Goal: Task Accomplishment & Management: Complete application form

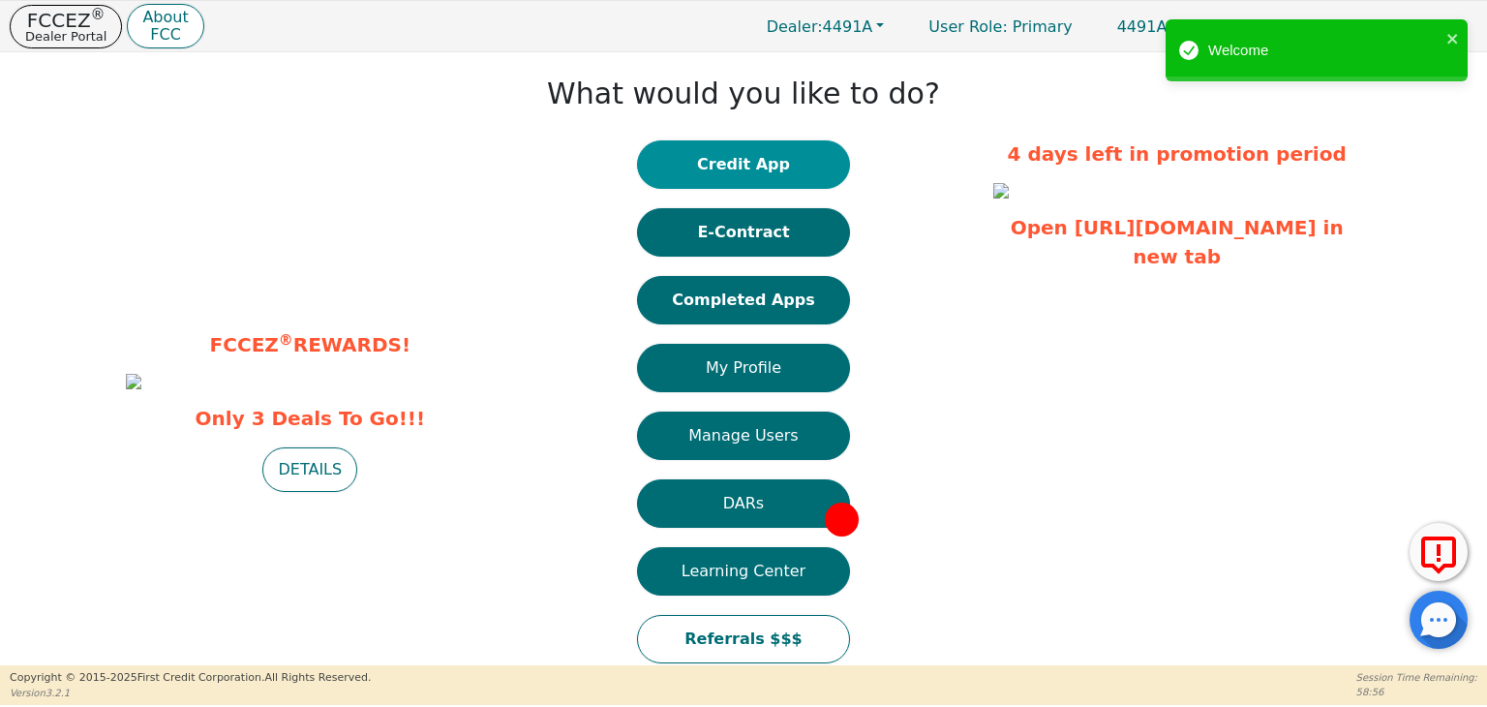
click at [751, 160] on button "Credit App" at bounding box center [743, 164] width 213 height 48
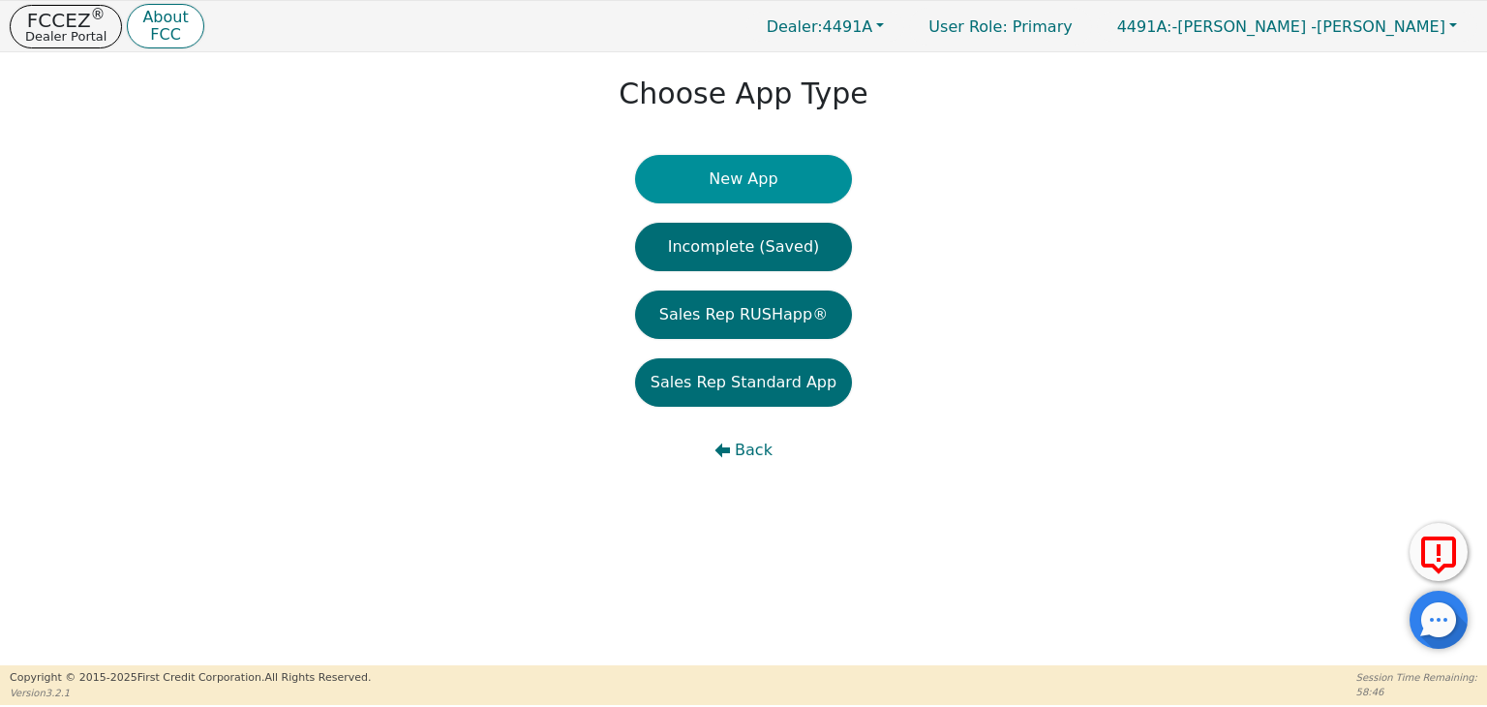
click at [745, 178] on button "New App" at bounding box center [743, 179] width 217 height 48
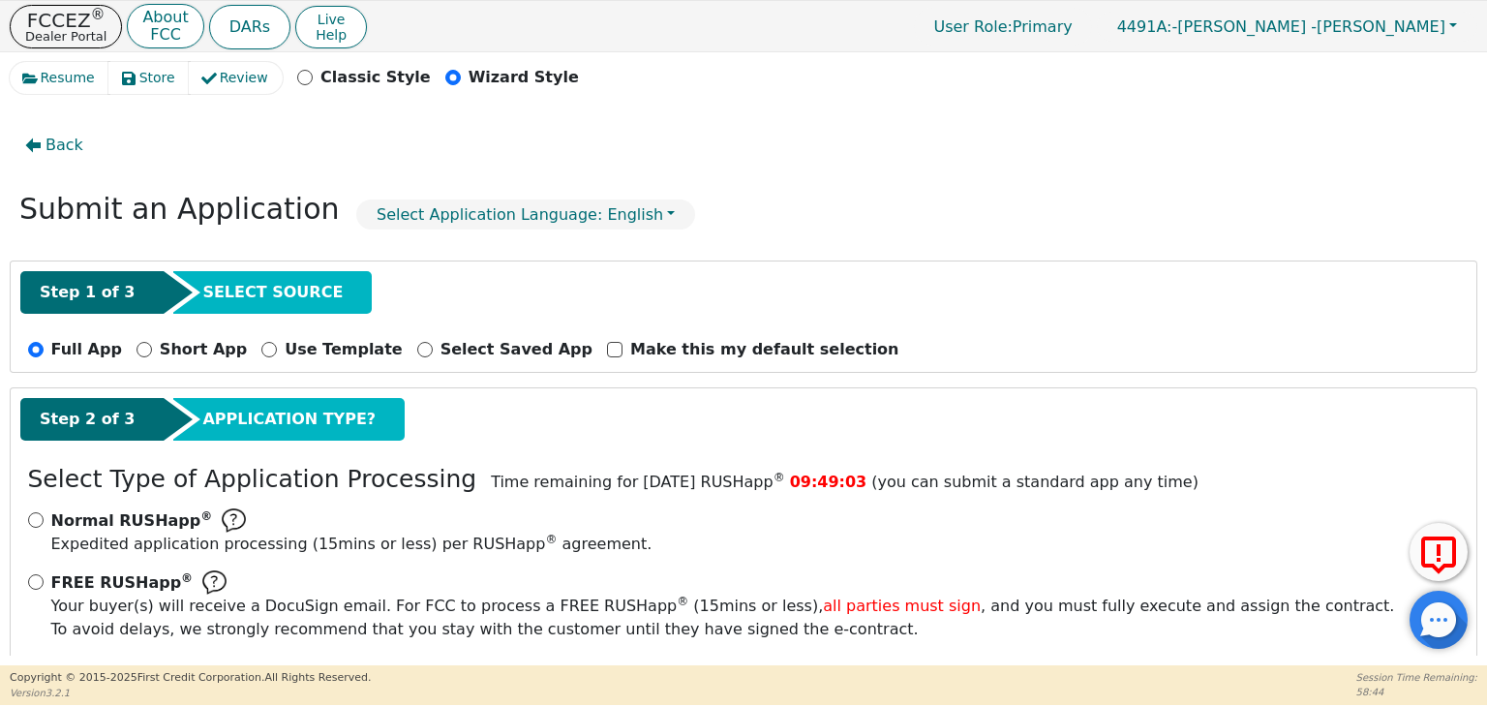
scroll to position [85, 0]
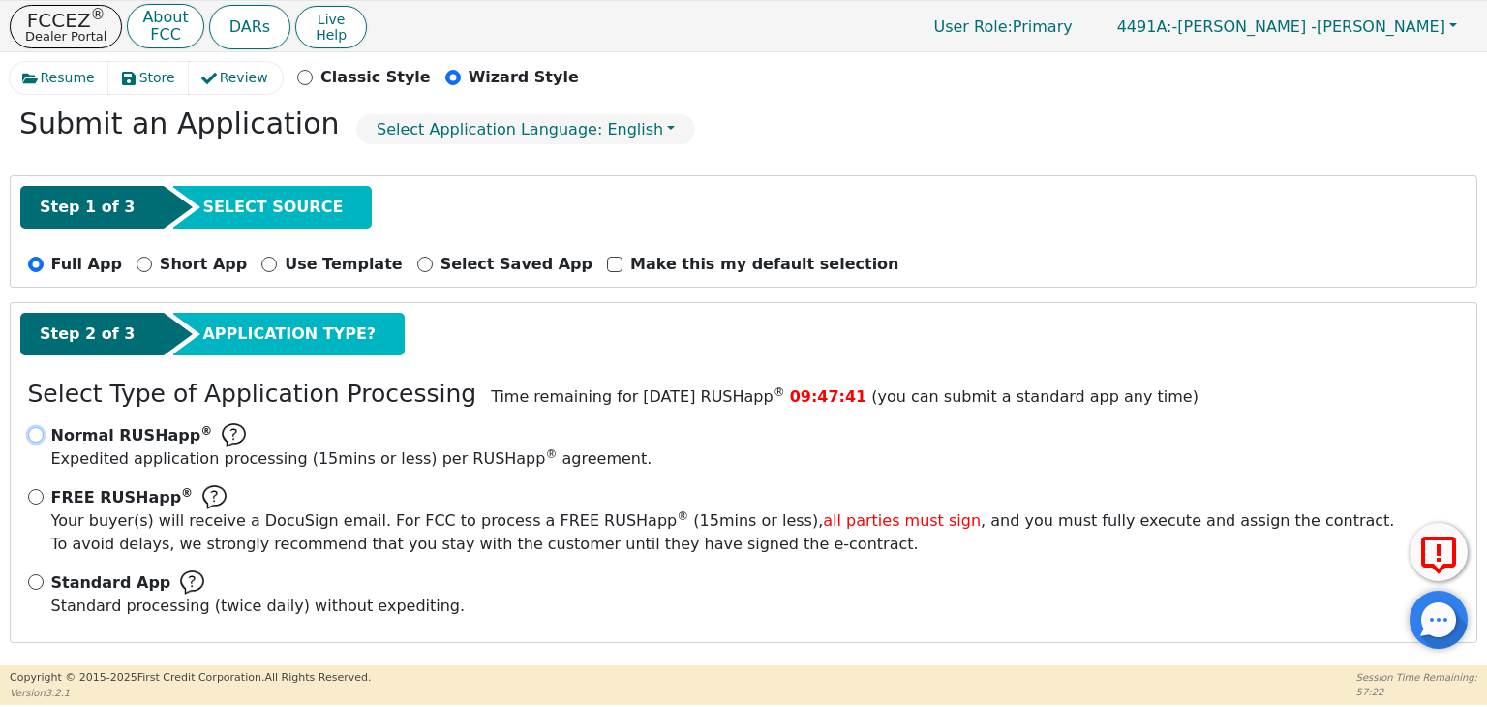
click at [40, 427] on input "Normal RUSHapp ® Expedited application processing ( 15 mins or less) per RUSHap…" at bounding box center [35, 434] width 15 height 15
radio input "true"
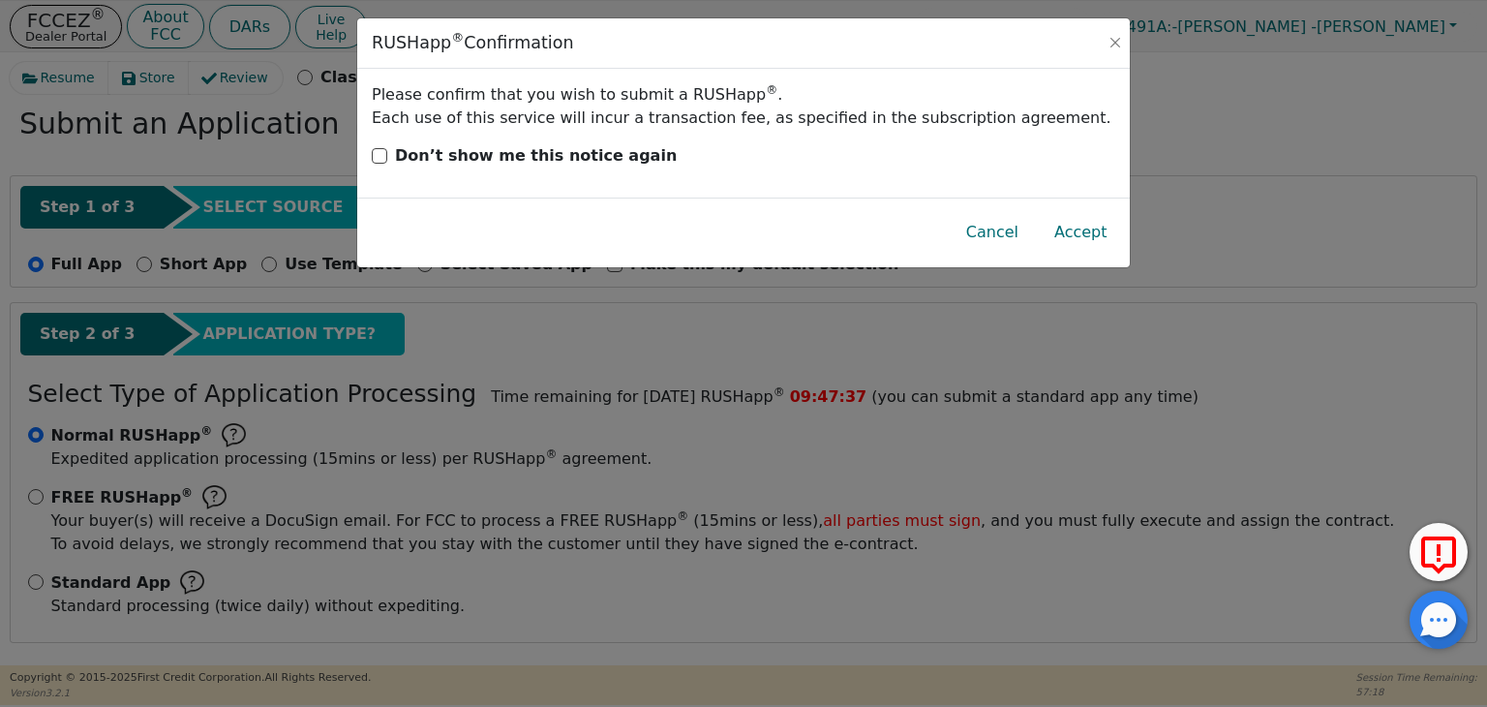
click at [387, 155] on div "Don’t show me this notice again" at bounding box center [743, 155] width 743 height 23
click at [379, 157] on input "Don’t show me this notice again" at bounding box center [379, 155] width 15 height 15
checkbox input "true"
click at [1082, 229] on button "Accept" at bounding box center [1080, 232] width 84 height 45
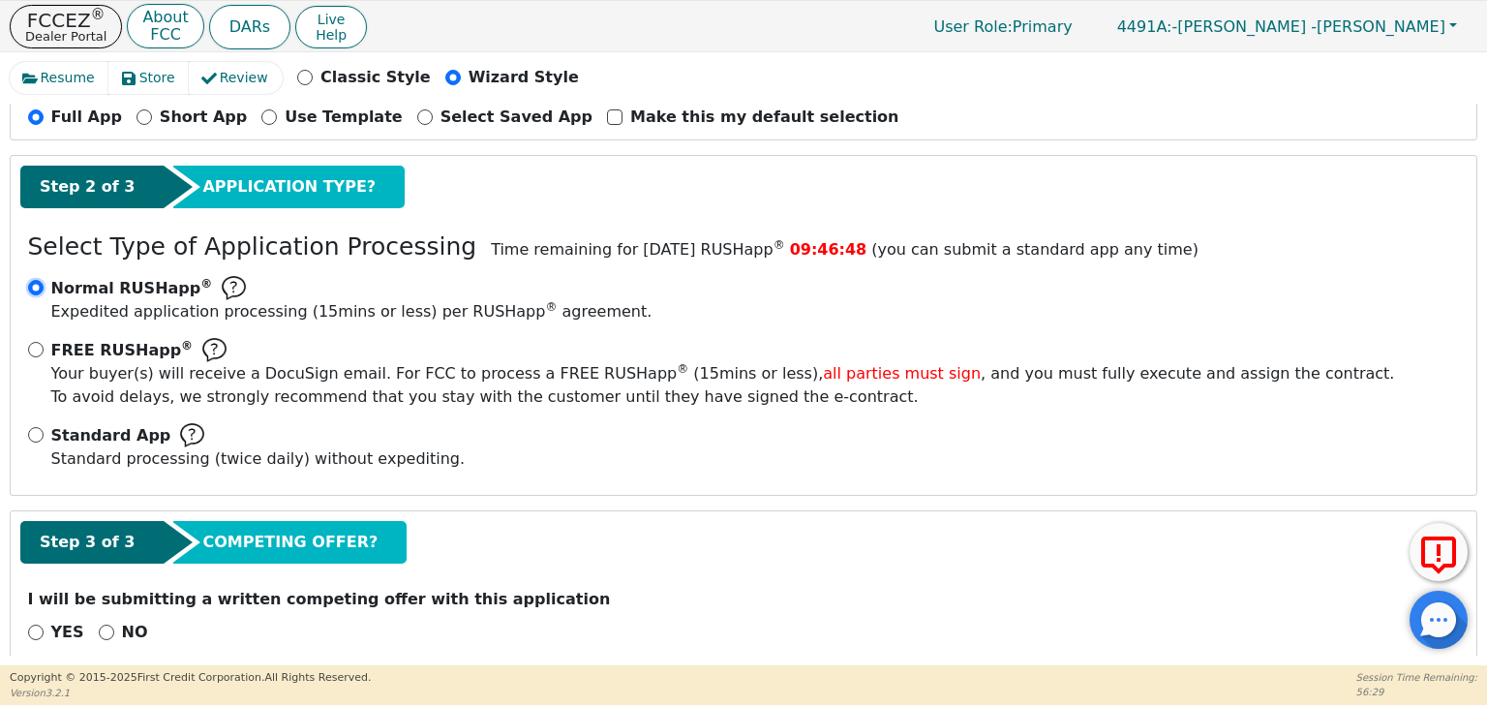
scroll to position [259, 0]
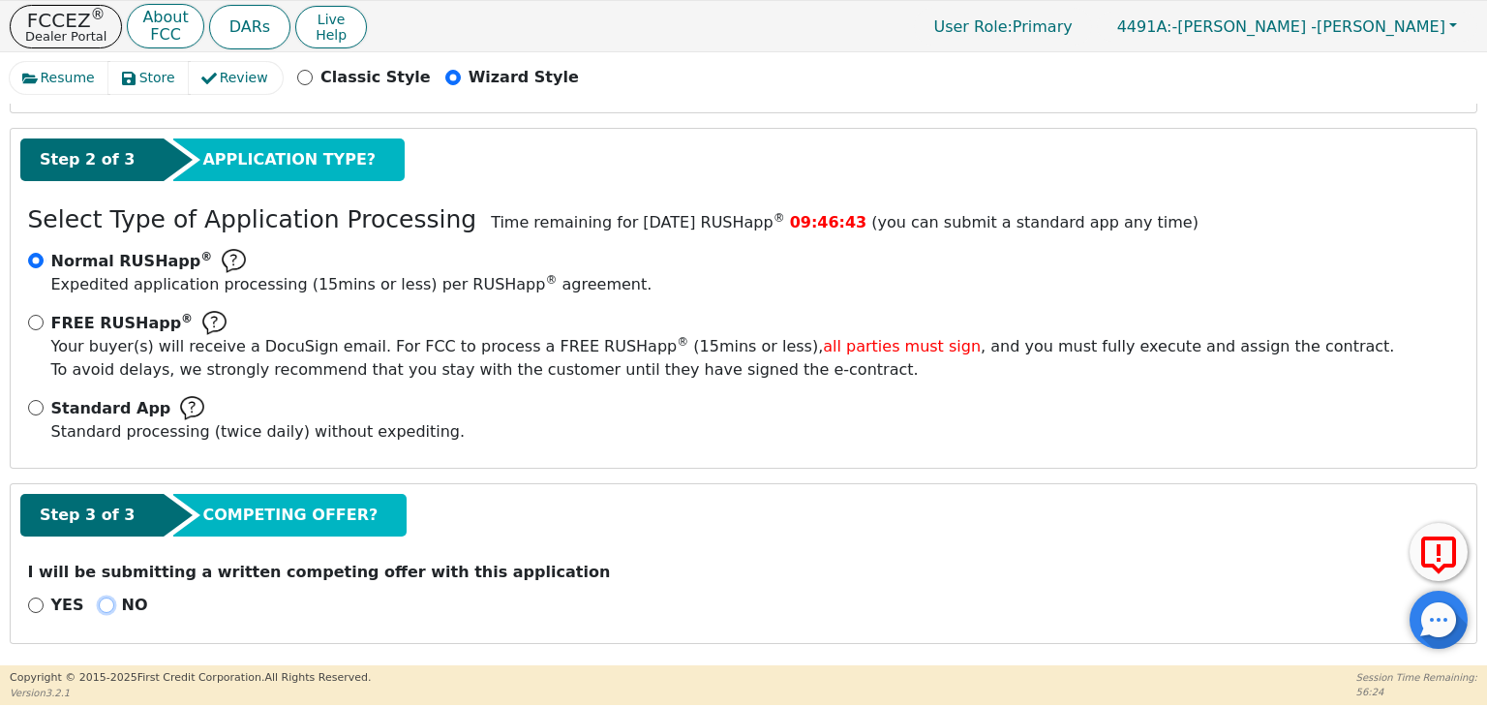
click at [99, 605] on input "NO" at bounding box center [106, 604] width 15 height 15
radio input "true"
click at [99, 605] on input "NO" at bounding box center [106, 604] width 15 height 15
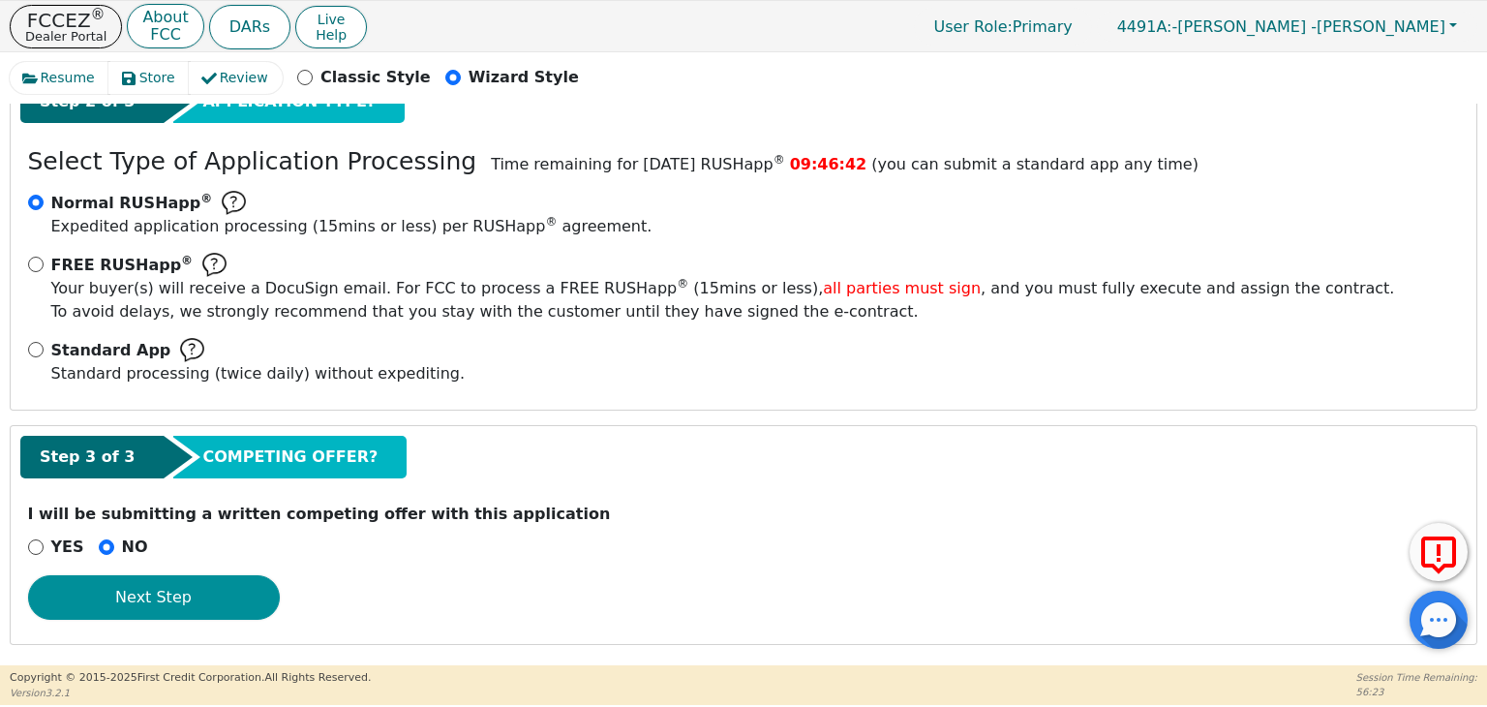
click at [251, 586] on button "Next Step" at bounding box center [154, 597] width 252 height 45
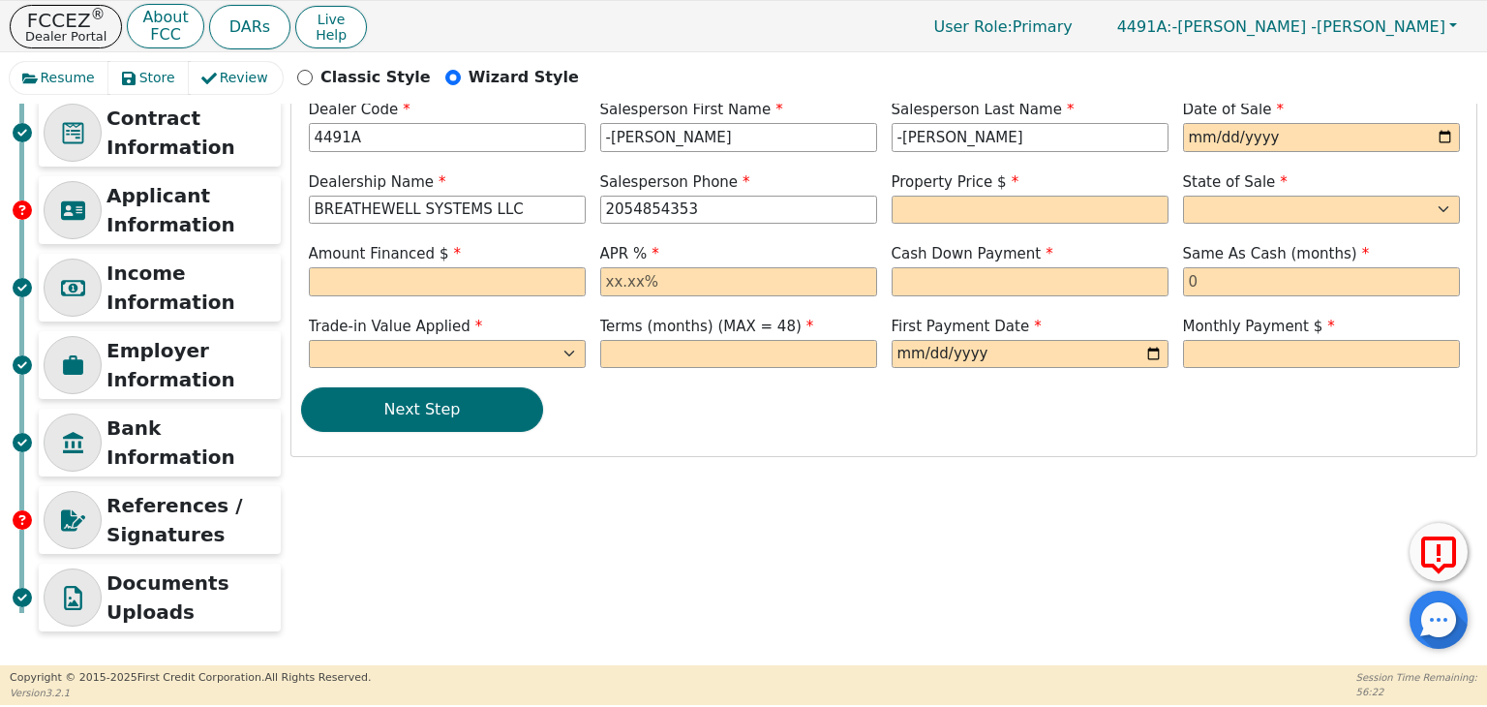
scroll to position [130, 0]
click at [499, 279] on input "text" at bounding box center [447, 282] width 277 height 29
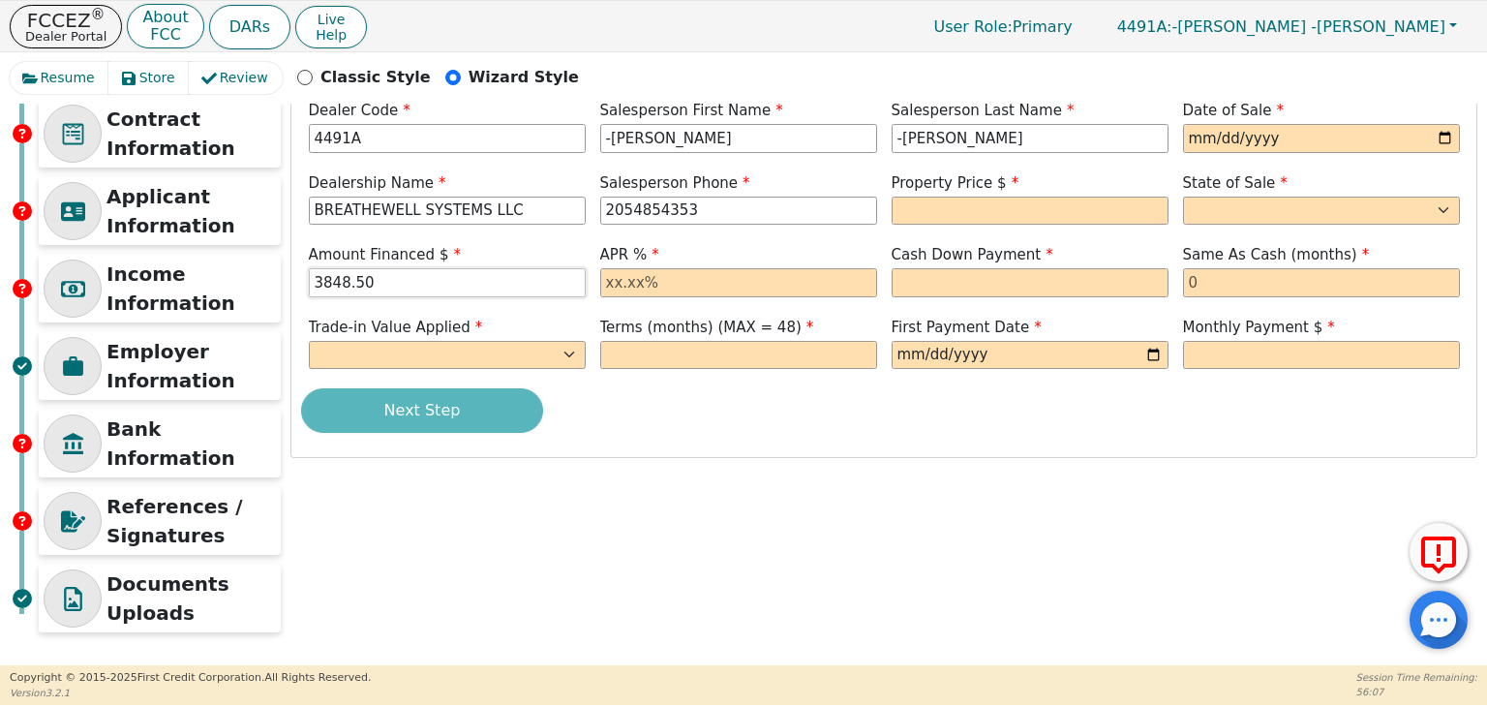
type input "3848.50"
click at [718, 285] on input "text" at bounding box center [738, 282] width 277 height 29
type input "21.99"
click at [965, 207] on input "text" at bounding box center [1029, 210] width 277 height 29
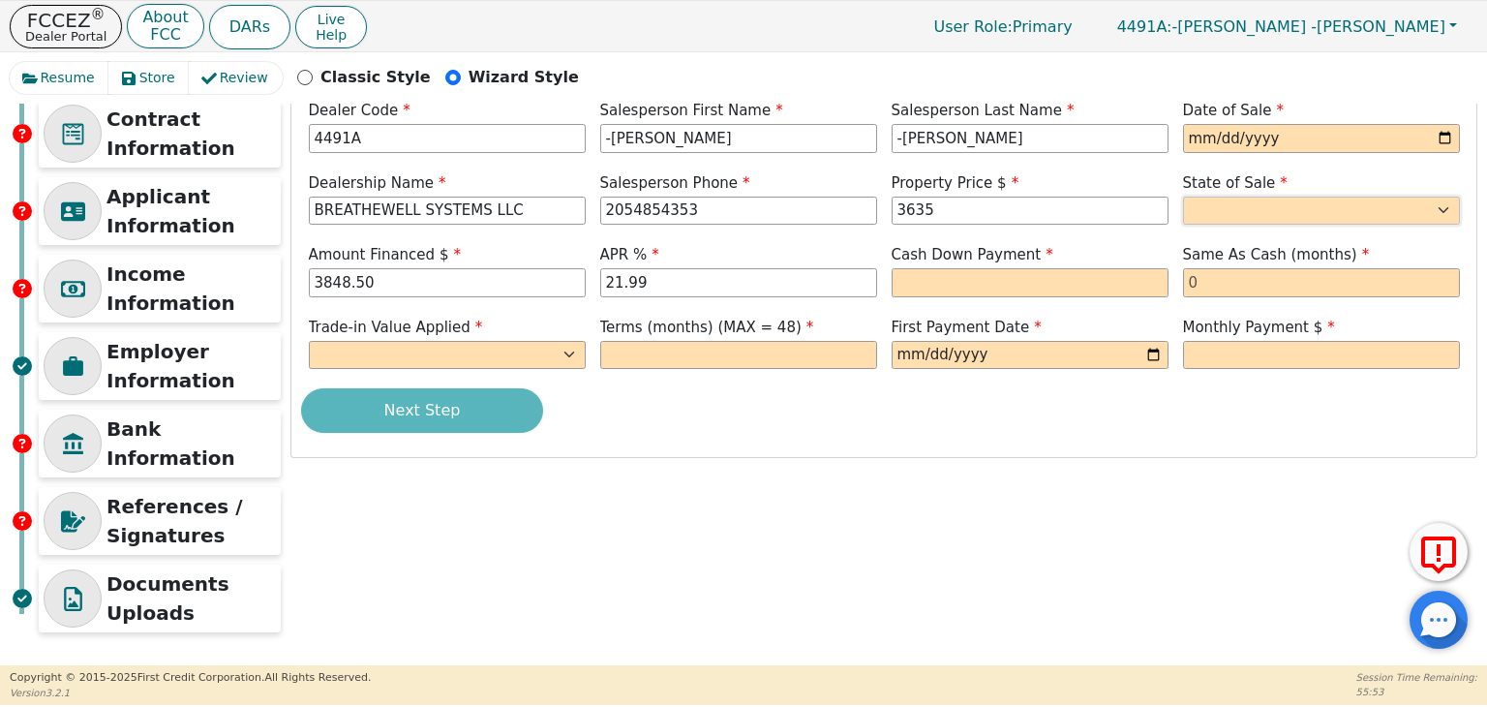
type input "3635.00"
click at [1428, 218] on select "AK AL AR AZ CA CO CT DC DE FL [GEOGRAPHIC_DATA] HI IA ID IL IN KS [GEOGRAPHIC_D…" at bounding box center [1321, 210] width 277 height 29
select select "AL"
click at [1183, 196] on select "AK AL AR AZ CA CO CT DC DE FL [GEOGRAPHIC_DATA] HI IA ID IL IN KS [GEOGRAPHIC_D…" at bounding box center [1321, 210] width 277 height 29
click at [1057, 290] on input "text" at bounding box center [1029, 282] width 277 height 29
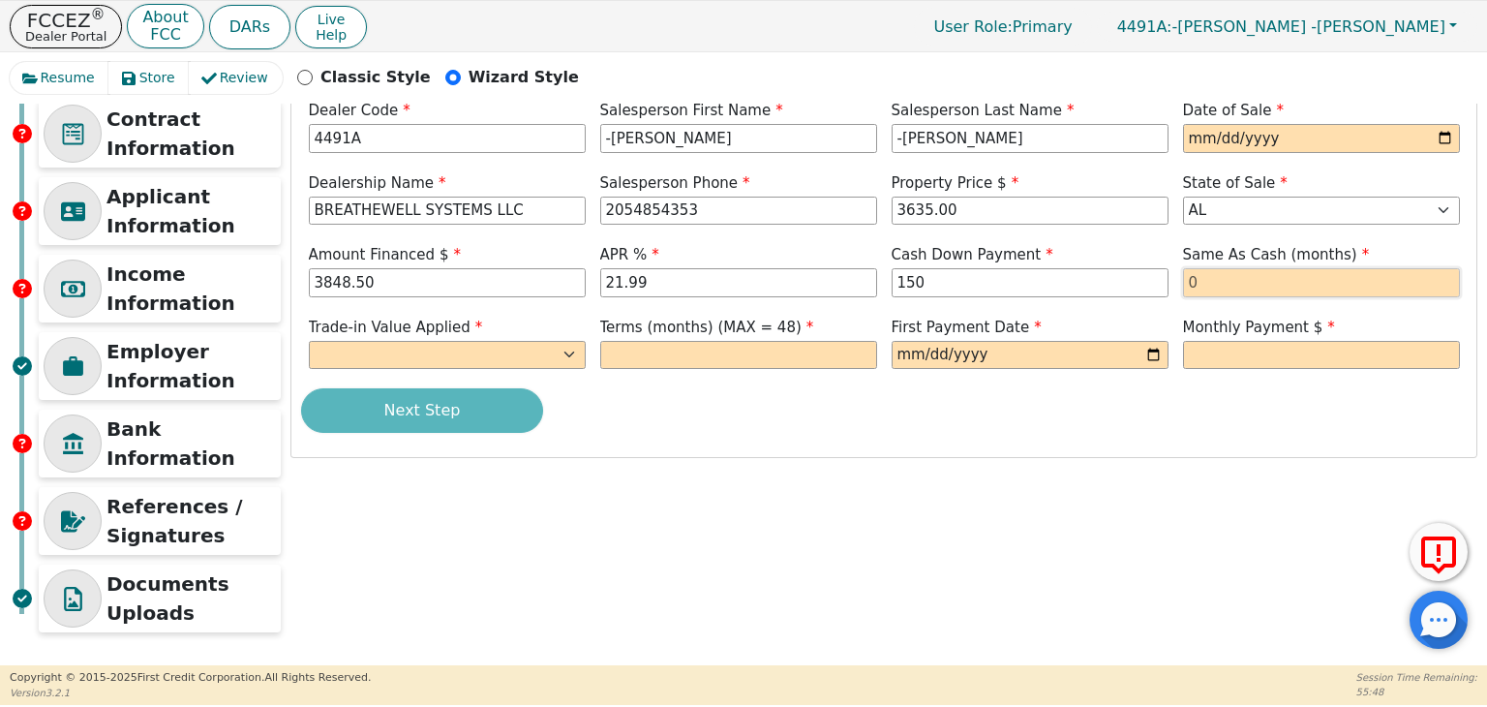
type input "150.00"
click at [1291, 269] on input "text" at bounding box center [1321, 282] width 277 height 29
type input "0"
click at [556, 355] on select "Yes No" at bounding box center [447, 355] width 277 height 29
select select "n"
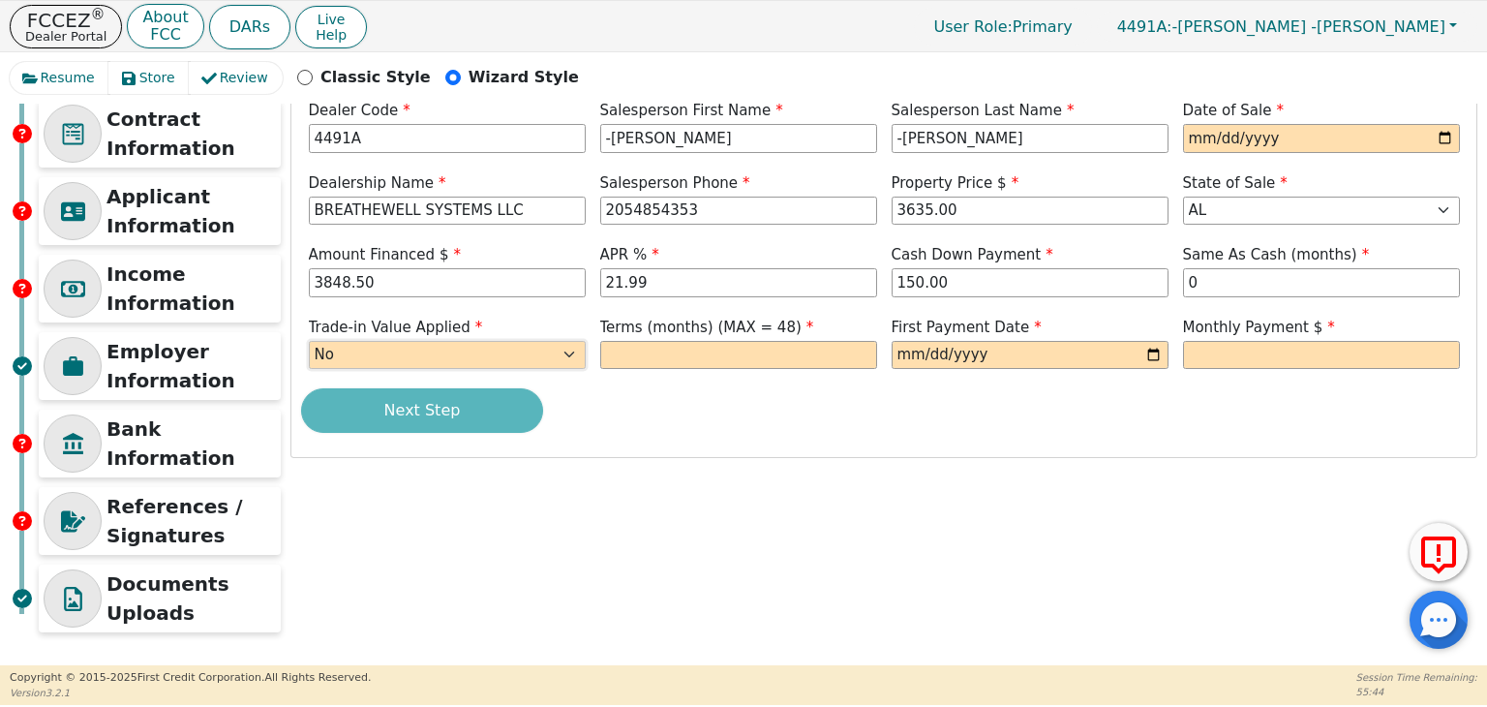
click at [309, 341] on select "Yes No" at bounding box center [447, 355] width 277 height 29
click at [797, 353] on input "text" at bounding box center [738, 355] width 277 height 29
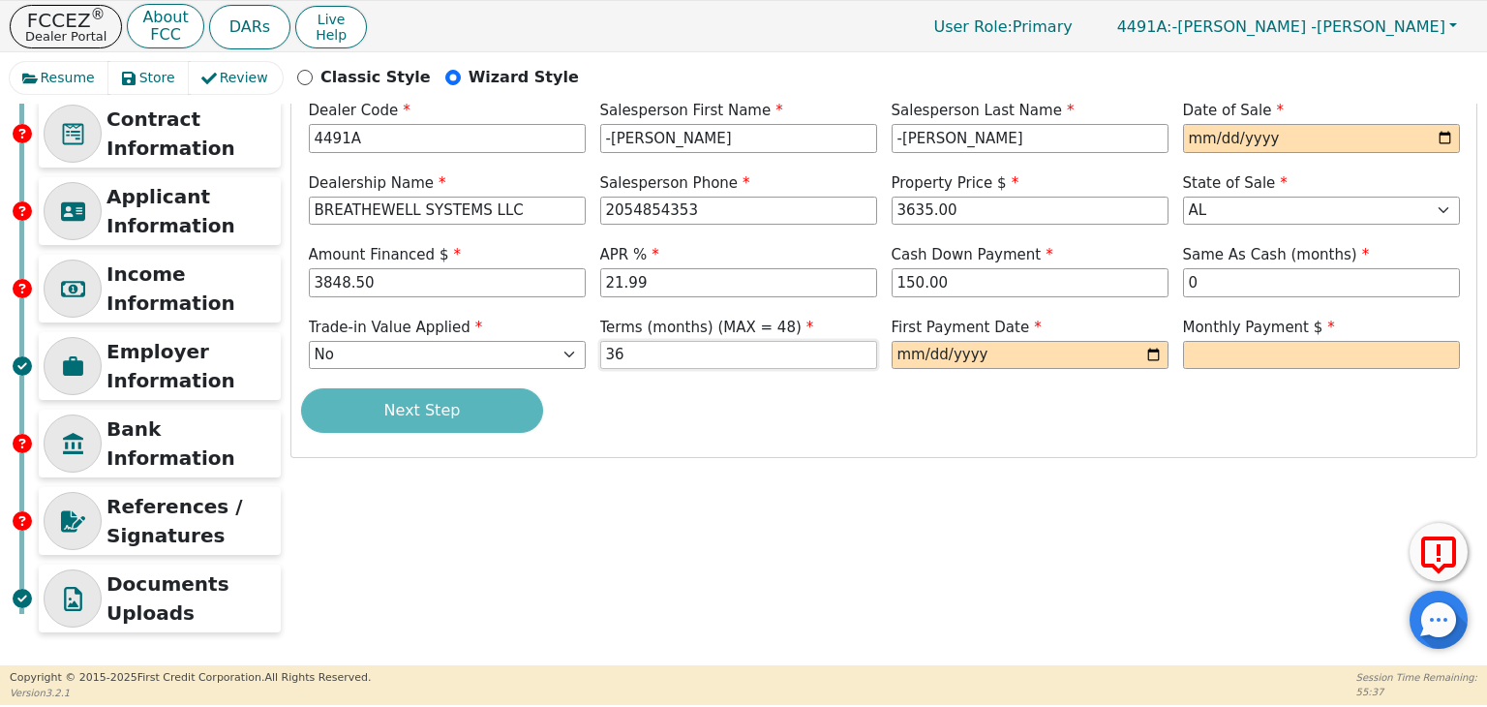
type input "36"
click at [1072, 350] on input "date" at bounding box center [1029, 355] width 277 height 29
click at [1148, 357] on input "date" at bounding box center [1029, 355] width 277 height 29
type input "[DATE]"
click at [1301, 357] on input "text" at bounding box center [1321, 355] width 277 height 29
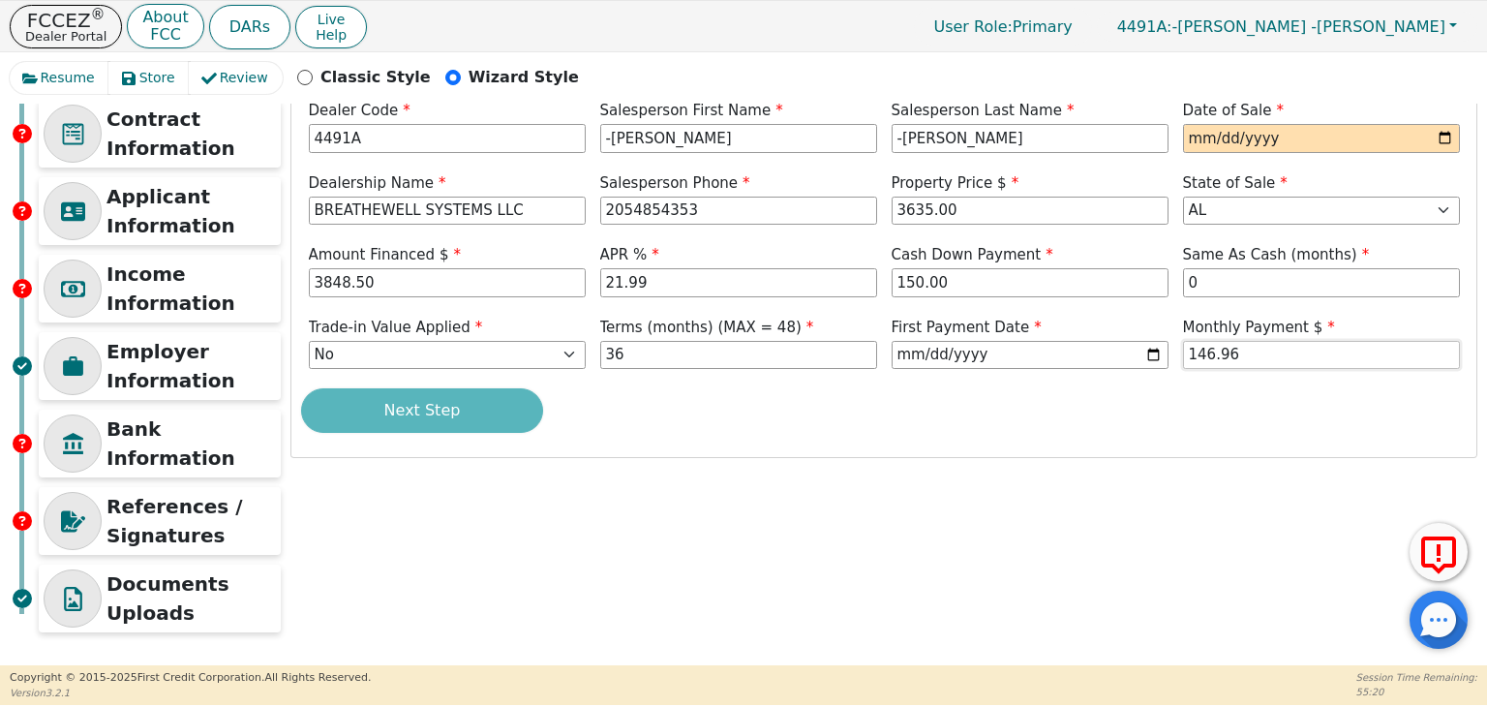
type input "146.96"
click at [1347, 131] on input "date" at bounding box center [1321, 138] width 277 height 29
click at [1440, 140] on input "date" at bounding box center [1321, 138] width 277 height 29
type input "[DATE]"
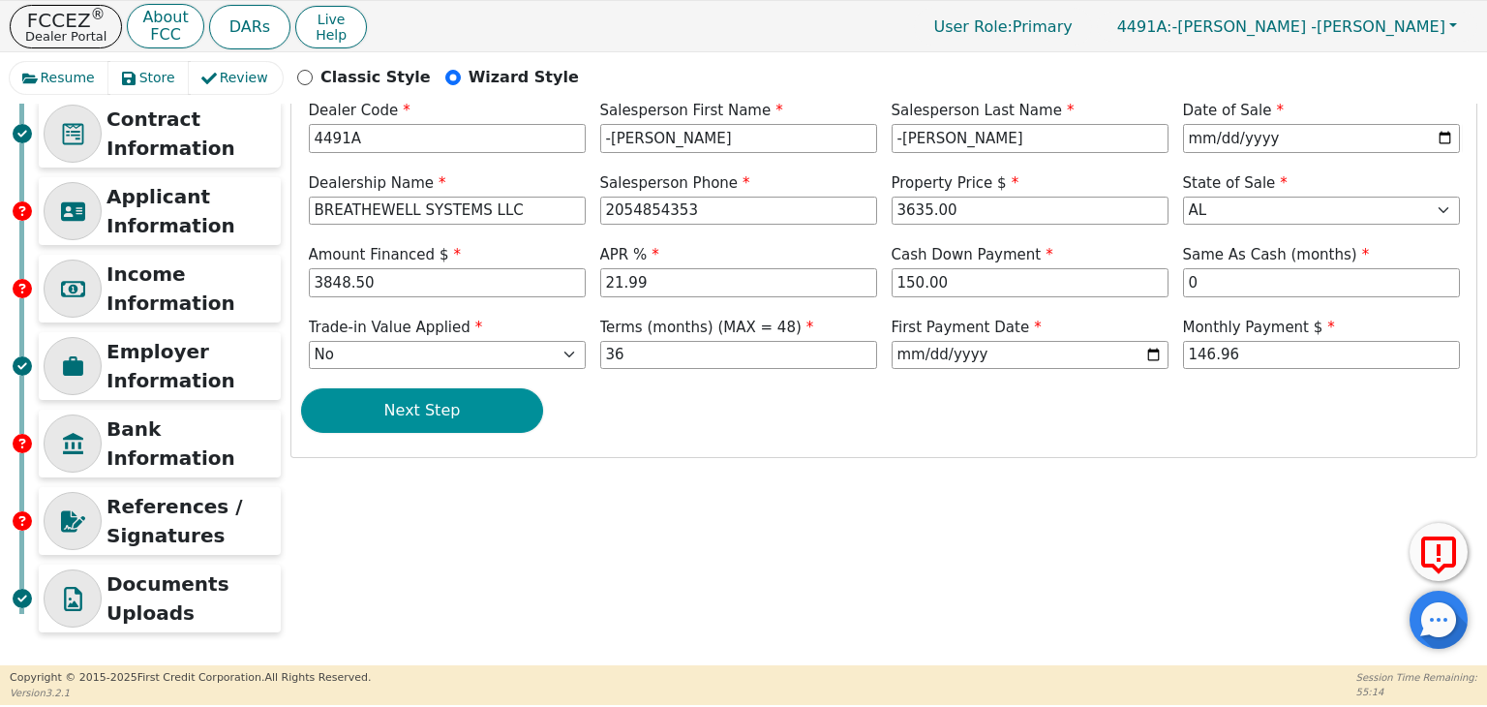
click at [458, 427] on button "Next Step" at bounding box center [422, 410] width 242 height 45
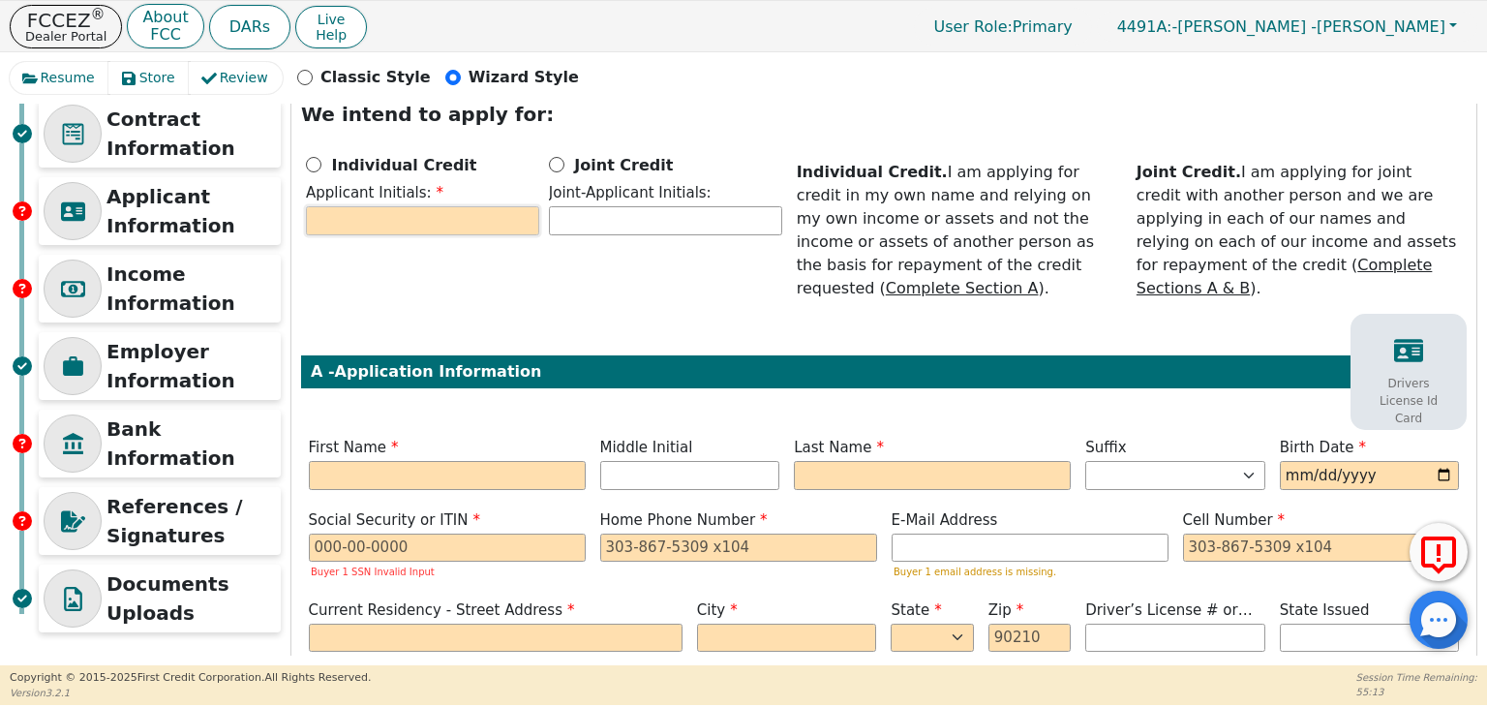
click at [419, 227] on input "text" at bounding box center [422, 220] width 233 height 29
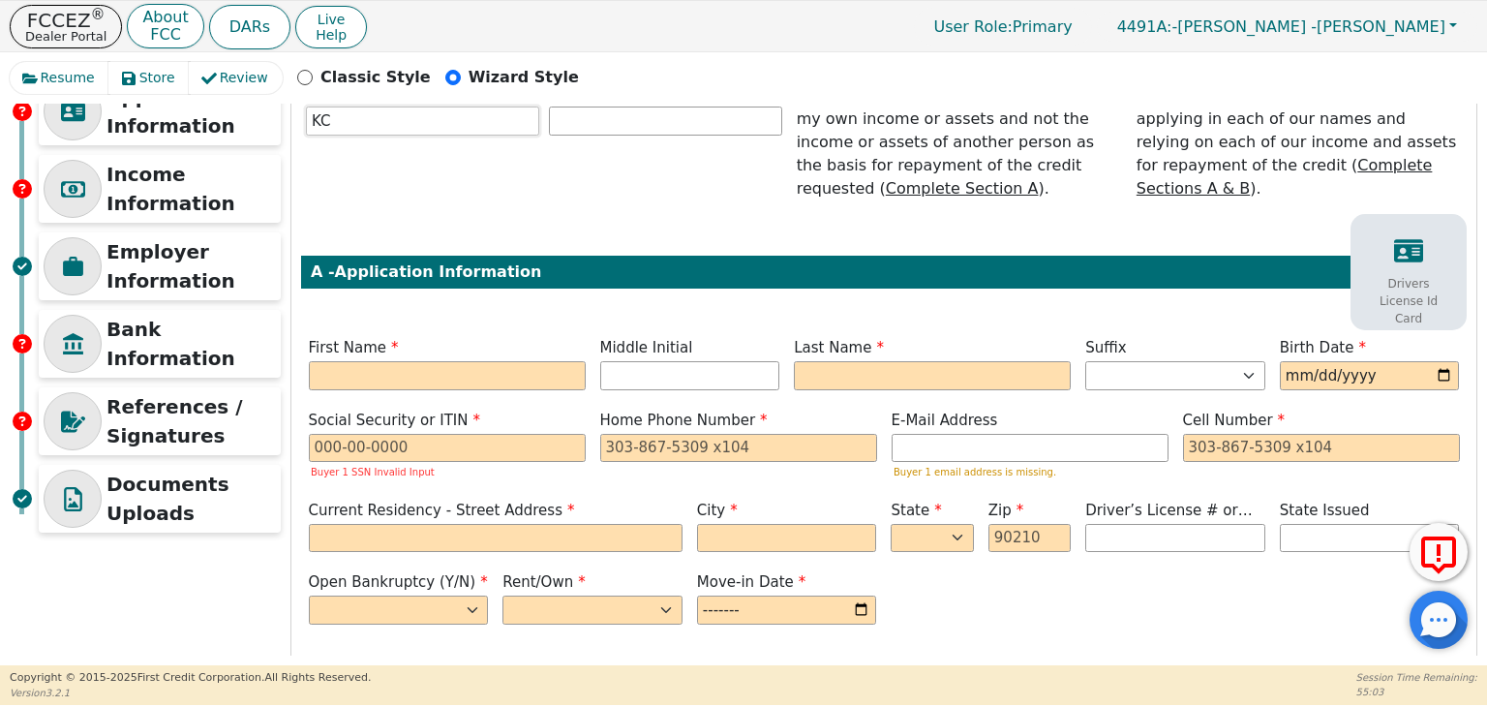
scroll to position [235, 0]
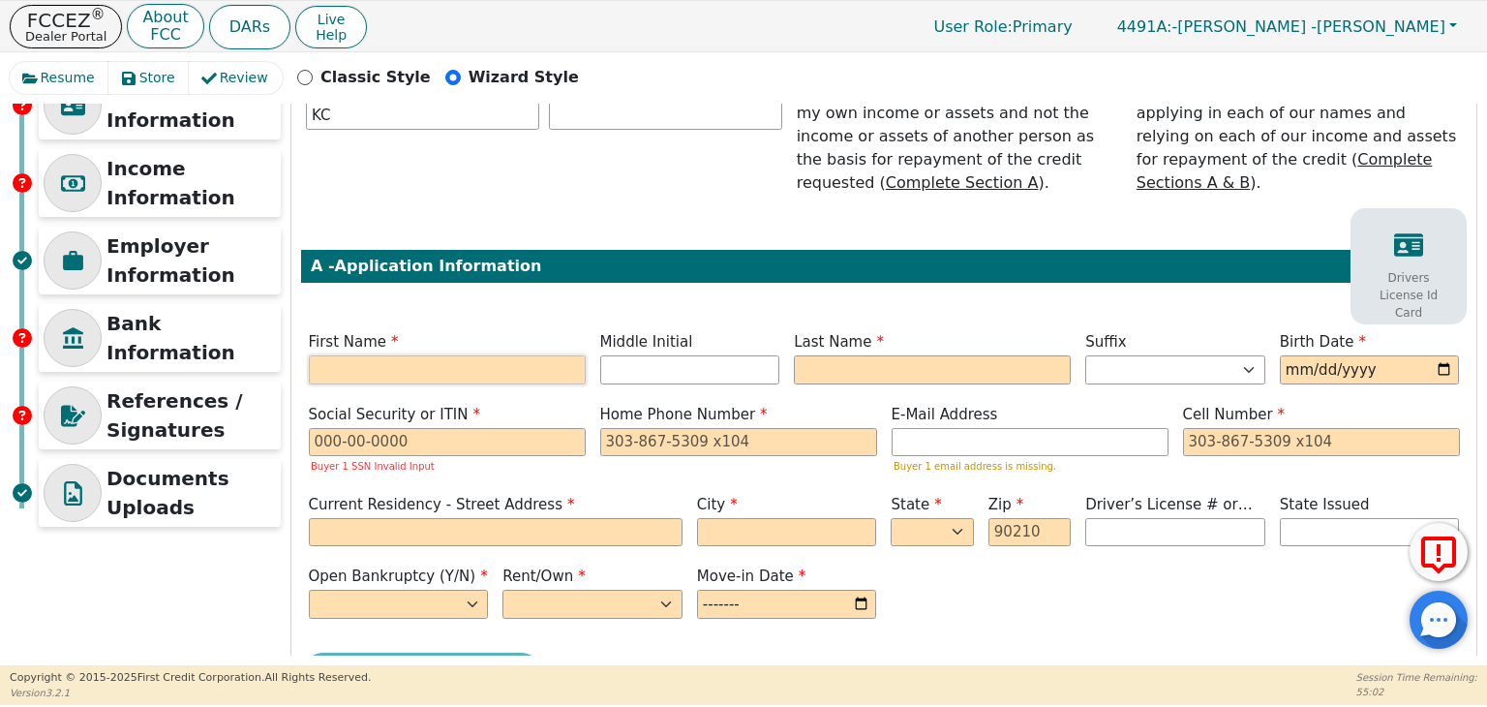
click at [436, 355] on input "text" at bounding box center [447, 369] width 277 height 29
type input "K"
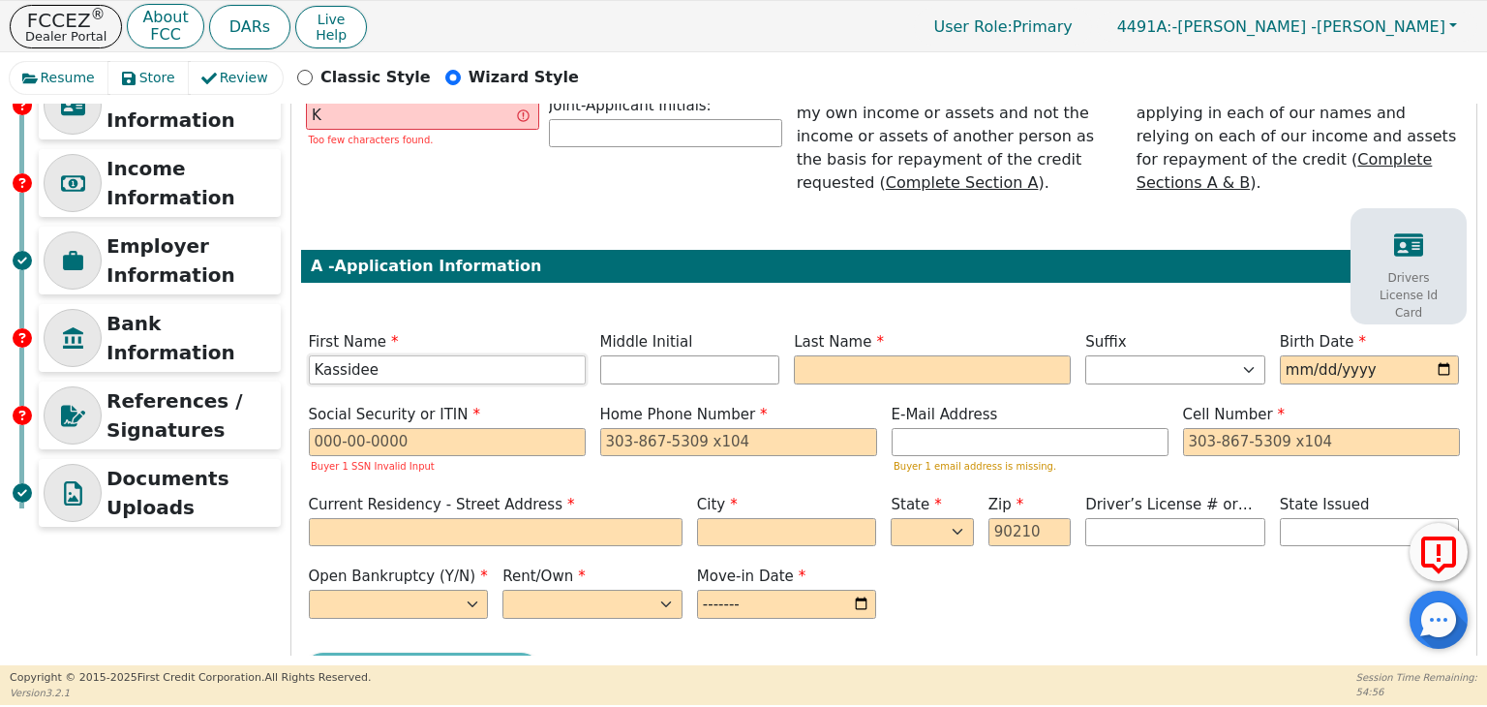
type input "Kassidee"
click at [657, 355] on input "text" at bounding box center [690, 369] width 180 height 29
type input "KM"
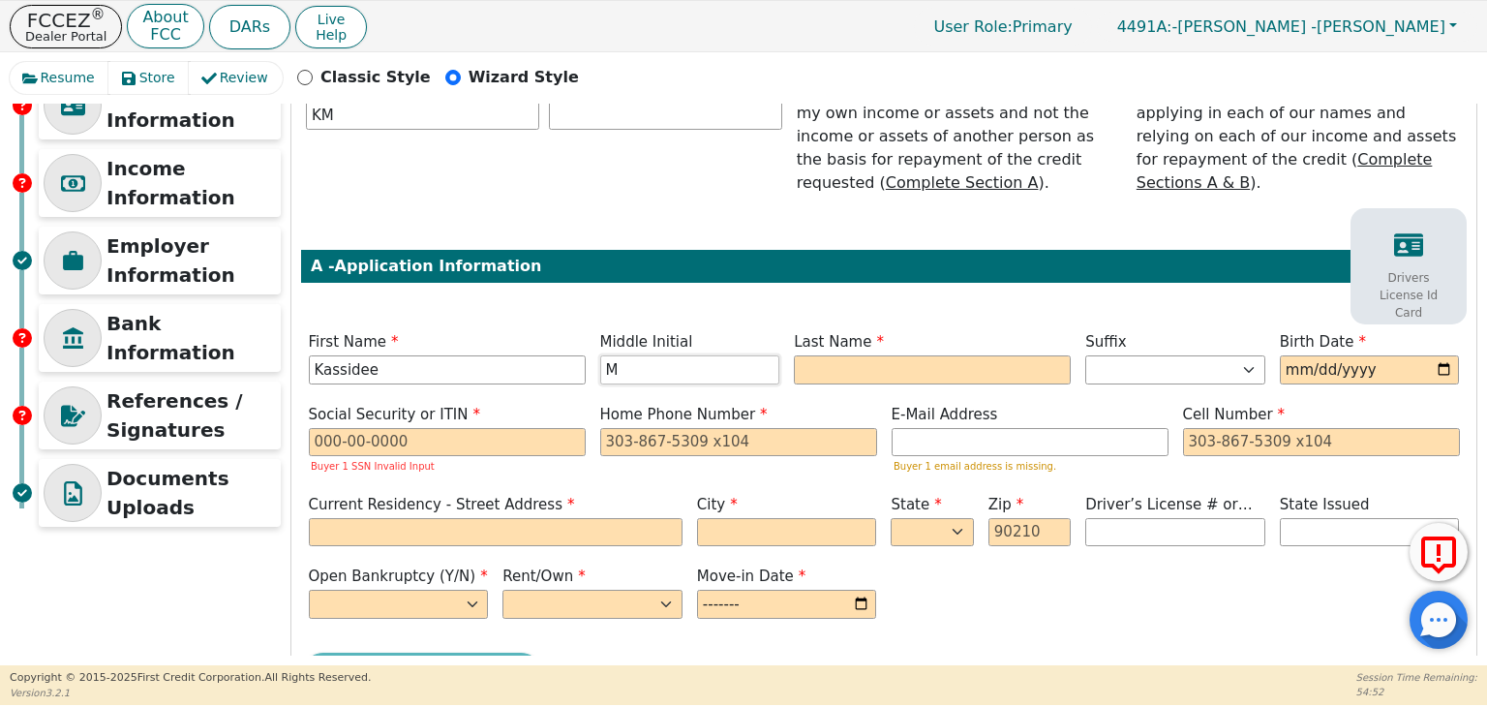
type input "M"
click at [826, 355] on input "text" at bounding box center [932, 369] width 277 height 29
type input "KMC"
type input "Cloud"
click at [1324, 355] on input "date" at bounding box center [1369, 369] width 180 height 29
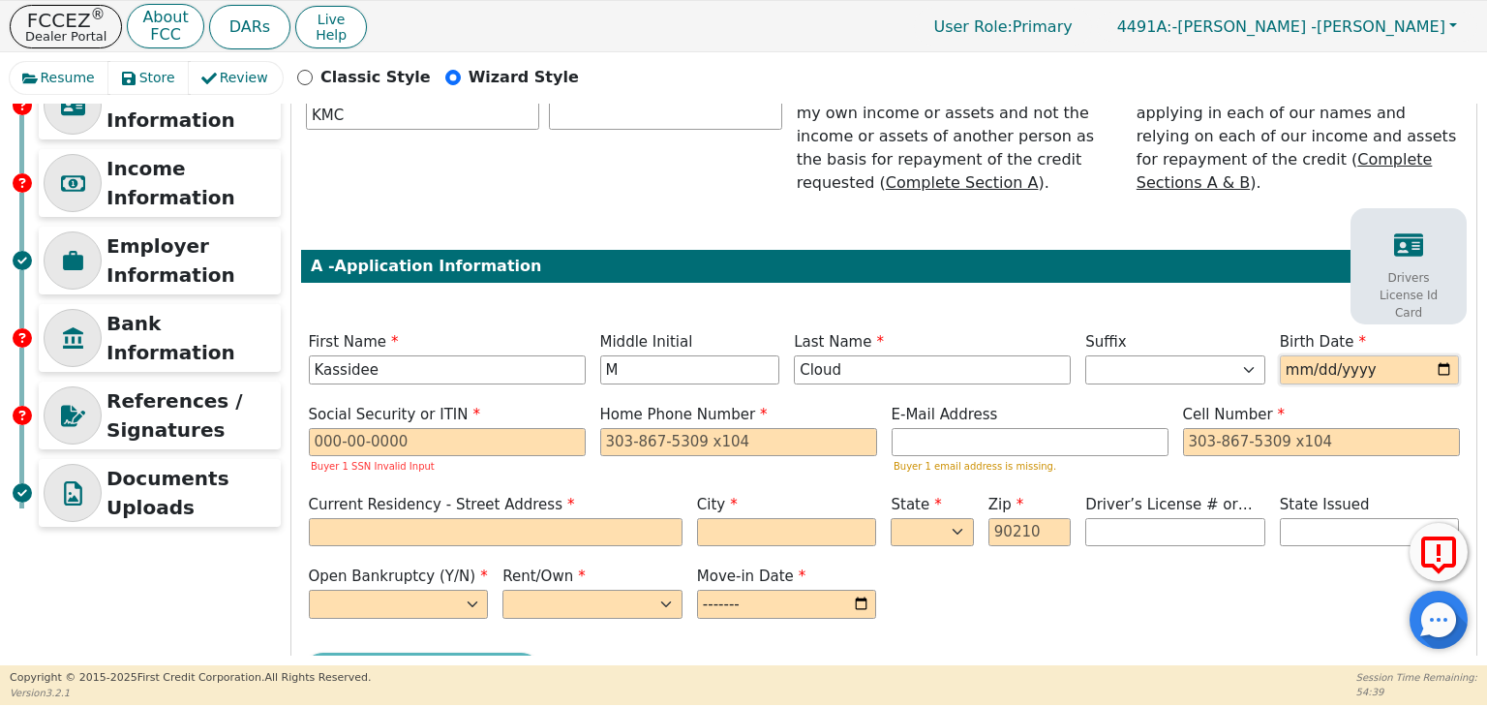
click at [1443, 355] on input "date" at bounding box center [1369, 369] width 180 height 29
click at [1349, 355] on input "date" at bounding box center [1369, 369] width 180 height 29
click at [1296, 355] on input "date" at bounding box center [1369, 369] width 180 height 29
type input "[DATE]"
click at [1386, 355] on input "[DATE]" at bounding box center [1369, 369] width 180 height 29
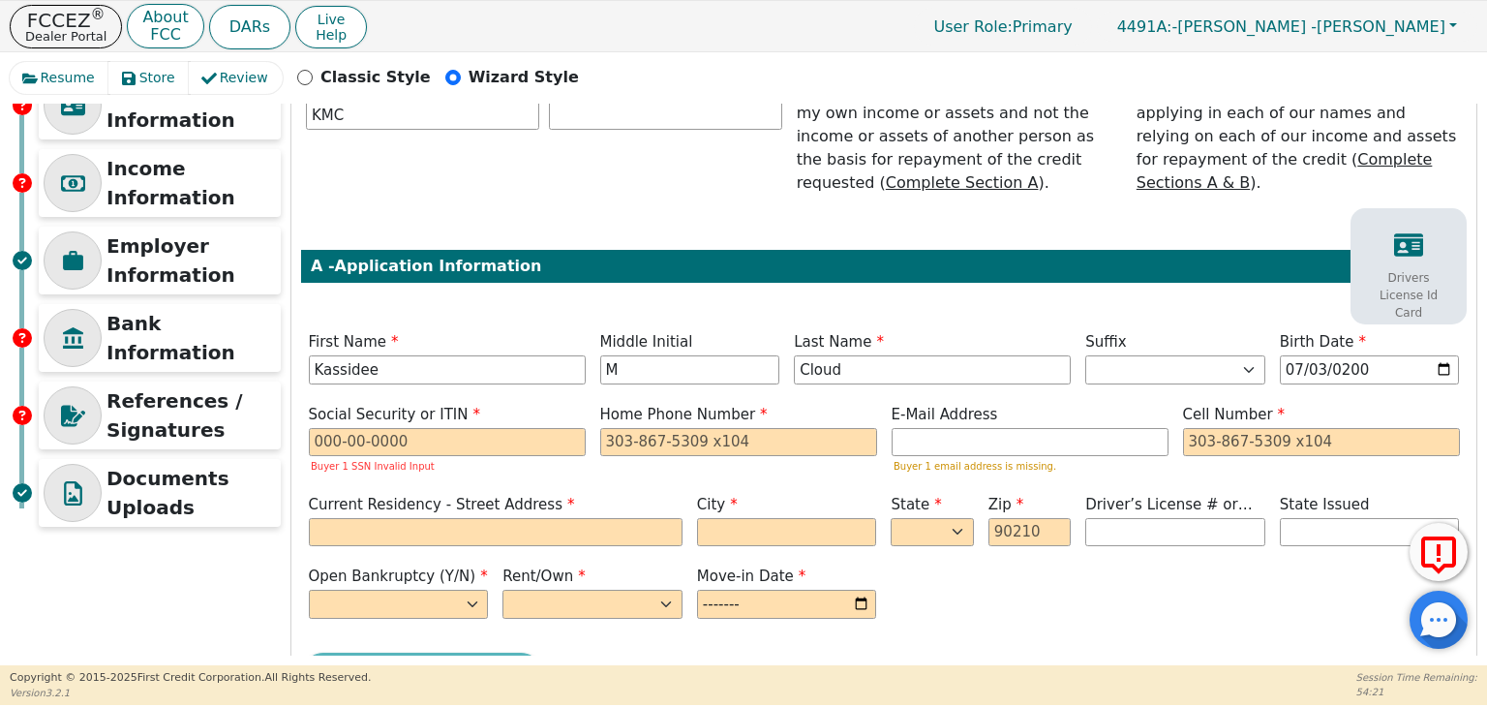
click at [1417, 228] on div "Drivers License Id Card" at bounding box center [1408, 276] width 106 height 110
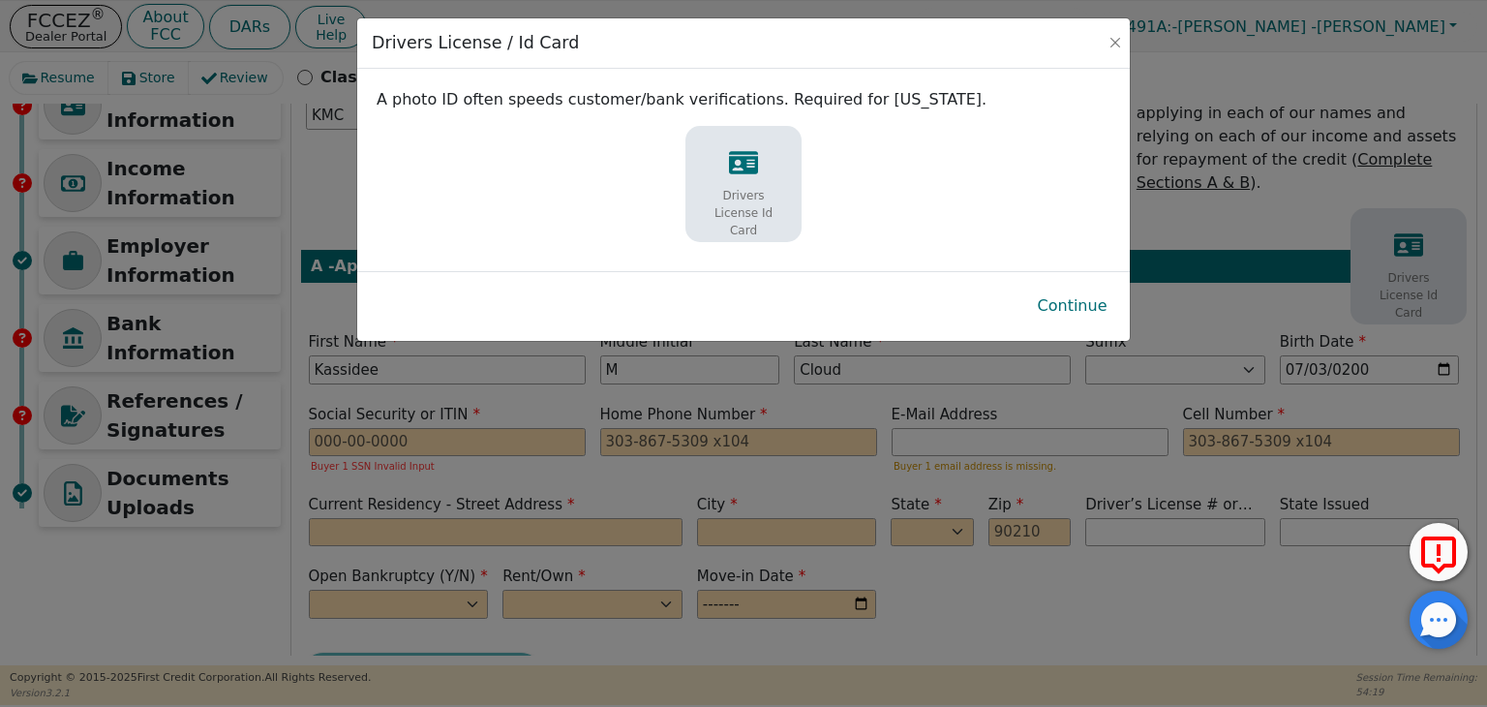
click at [712, 194] on p "Drivers License Id Card" at bounding box center [743, 213] width 87 height 52
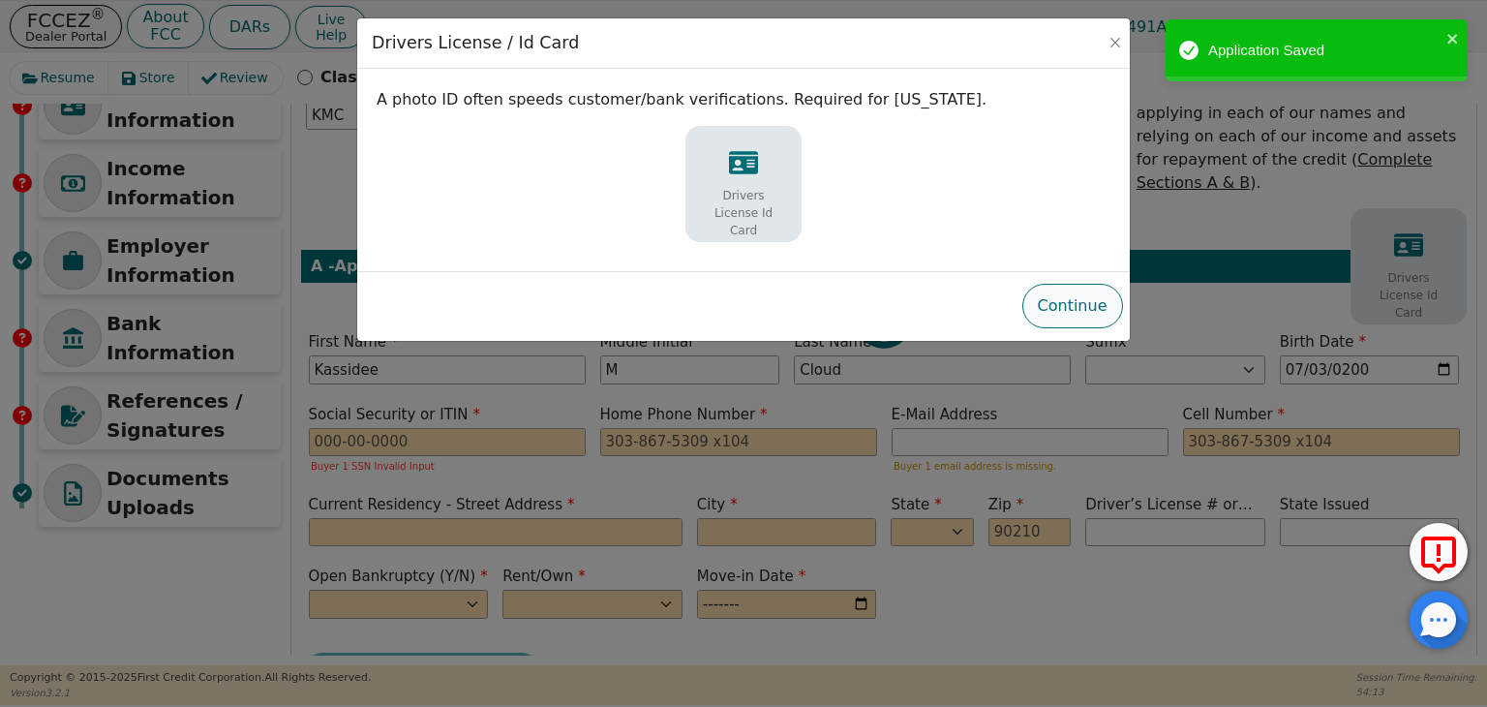
click at [1074, 310] on button "Continue" at bounding box center [1072, 306] width 101 height 45
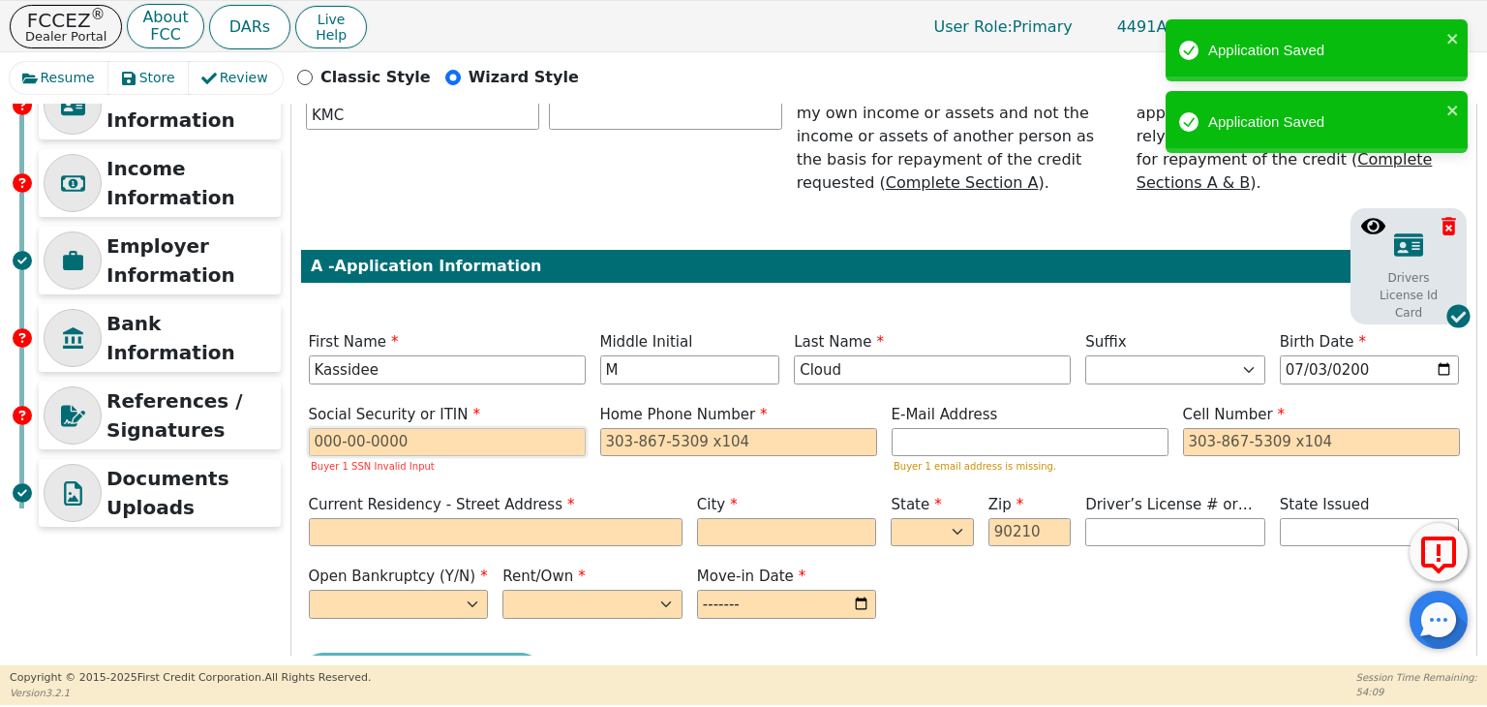
click at [475, 428] on input "text" at bounding box center [447, 442] width 277 height 29
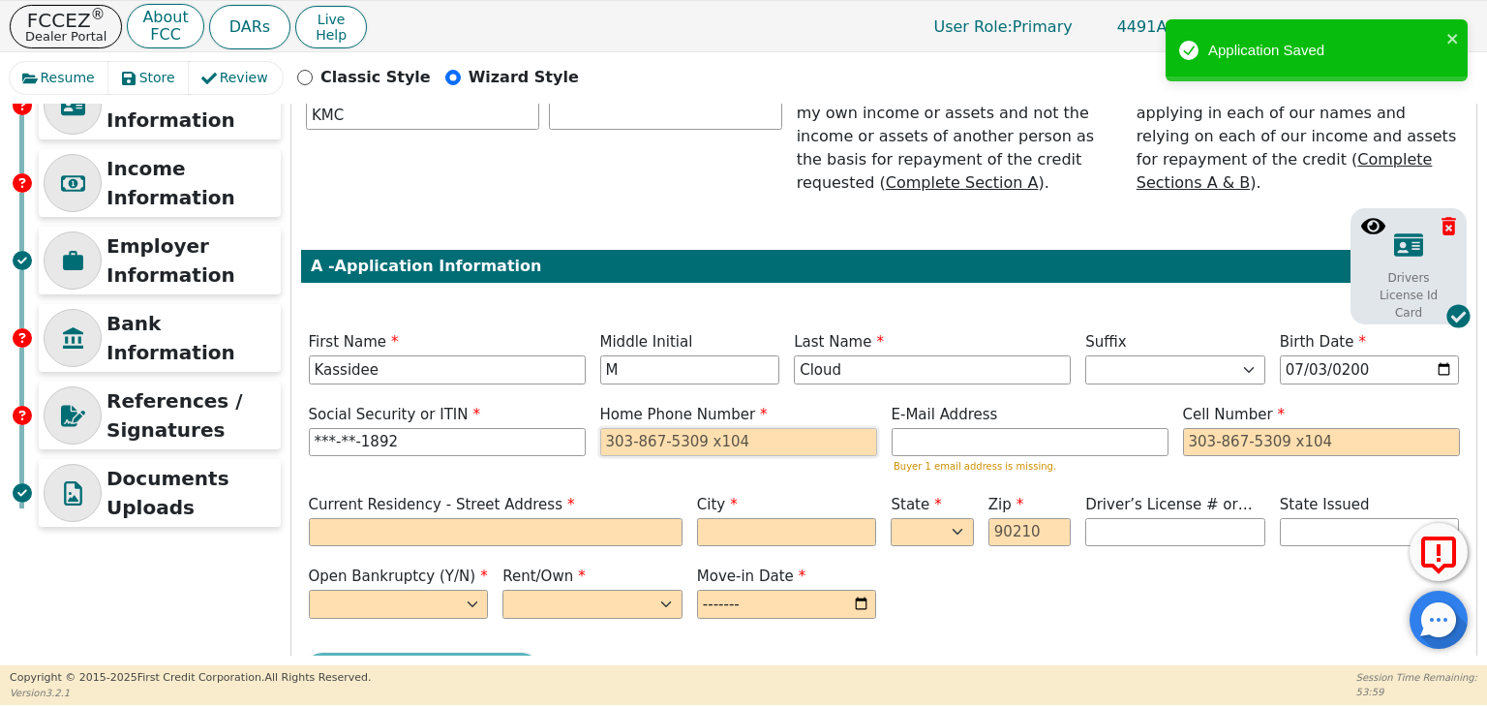
click at [753, 428] on input "tel" at bounding box center [738, 442] width 277 height 29
click at [418, 428] on input "769-03-1892" at bounding box center [447, 442] width 277 height 29
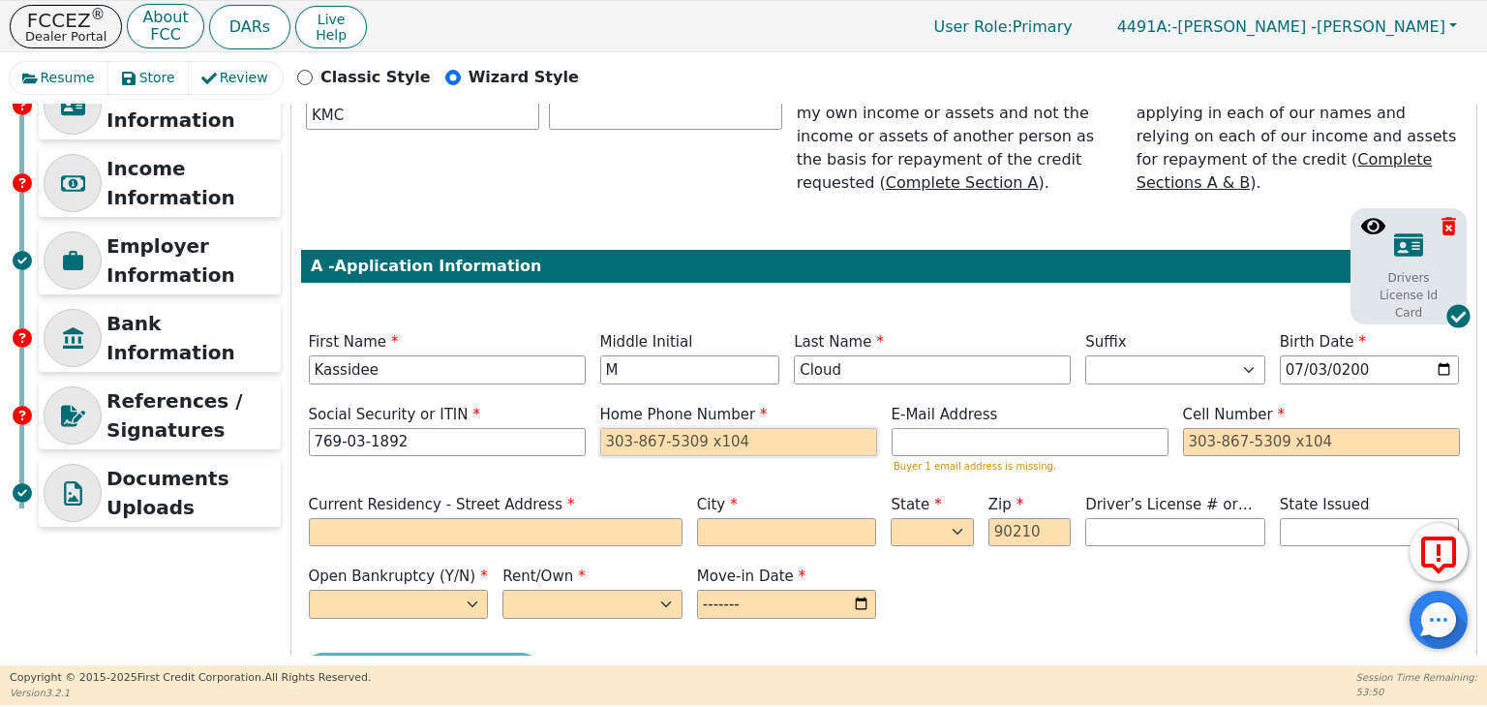
type input "***-**-1892"
click at [708, 428] on input "tel" at bounding box center [738, 442] width 277 height 29
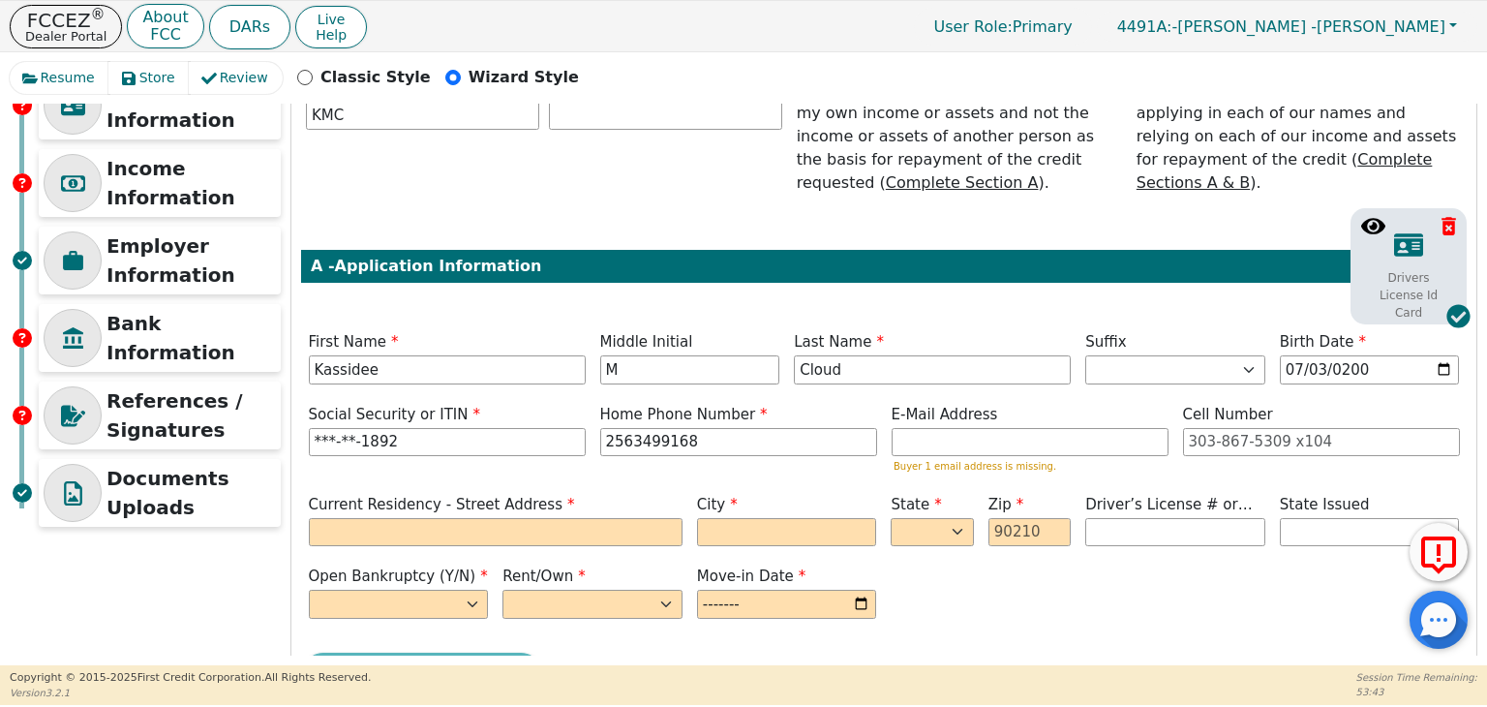
type input "[PHONE_NUMBER]"
click at [1016, 431] on div "Buyer 1 email address is missing." at bounding box center [1029, 451] width 277 height 46
click at [1001, 428] on input "email" at bounding box center [1029, 442] width 277 height 29
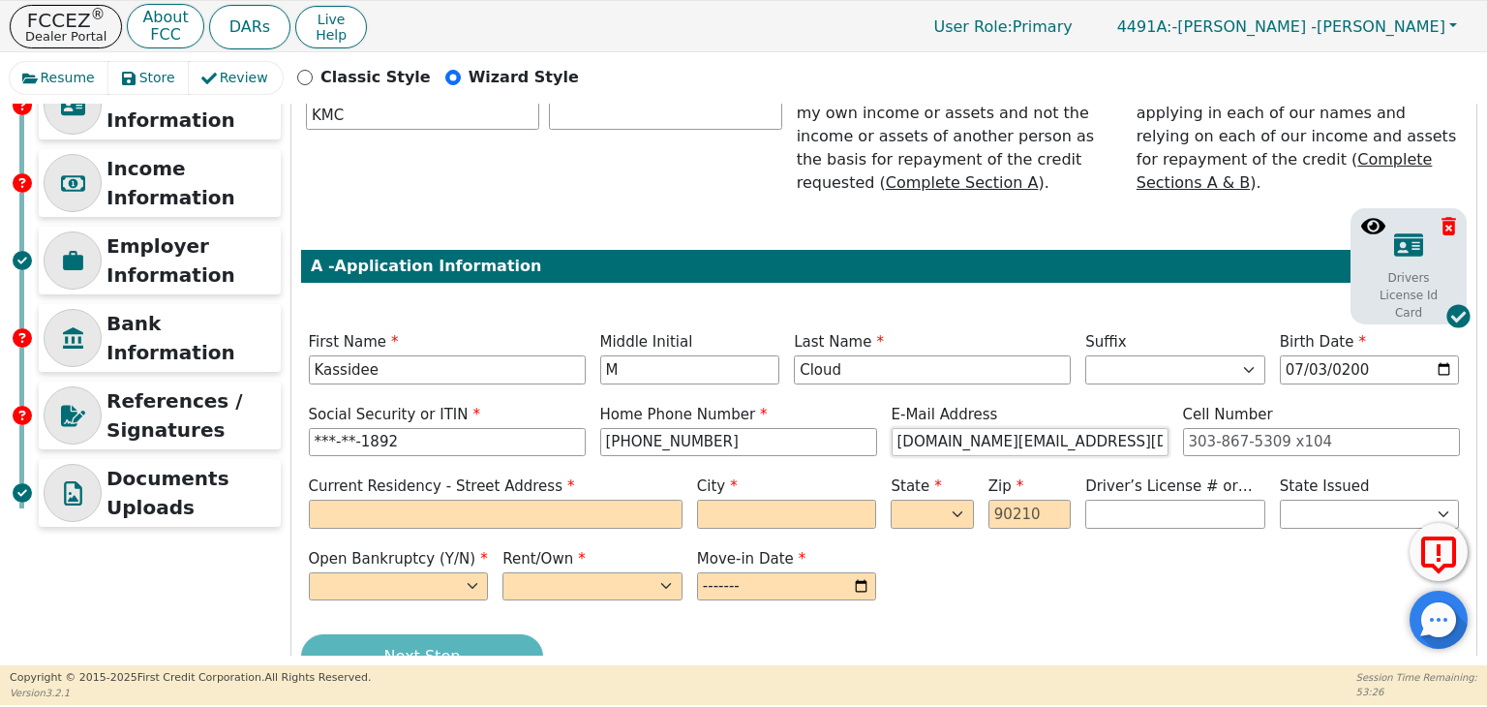
type input "[DOMAIN_NAME][EMAIL_ADDRESS][DOMAIN_NAME]"
click at [1264, 428] on input "tel" at bounding box center [1321, 442] width 277 height 29
type input "[PHONE_NUMBER]"
click at [570, 499] on input "text" at bounding box center [496, 513] width 374 height 29
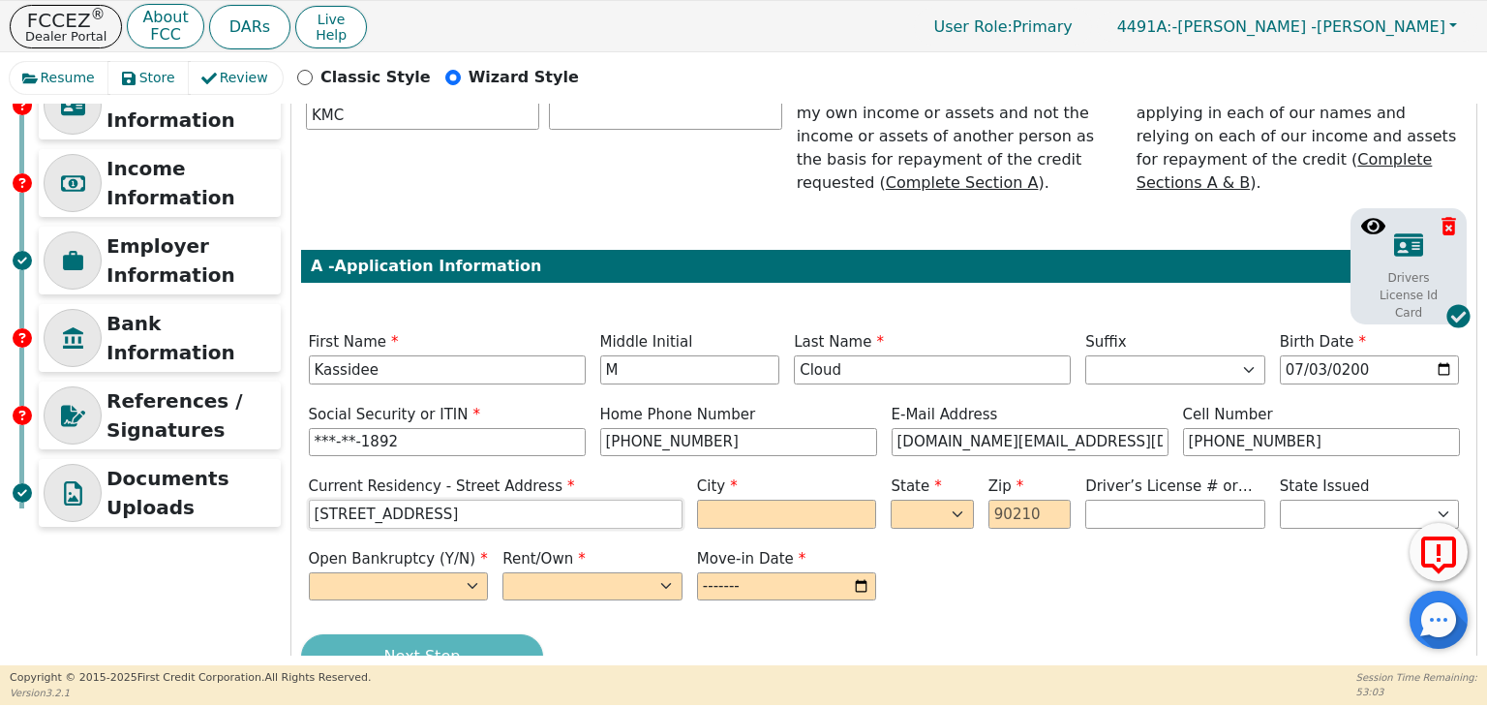
type input "[STREET_ADDRESS]"
click at [743, 499] on input "text" at bounding box center [787, 513] width 180 height 29
type input "[GEOGRAPHIC_DATA]"
click at [946, 499] on select "AK AL AR AZ CA CO CT DC DE FL [GEOGRAPHIC_DATA] HI IA ID IL IN KS [GEOGRAPHIC_D…" at bounding box center [931, 513] width 82 height 29
select select "AL"
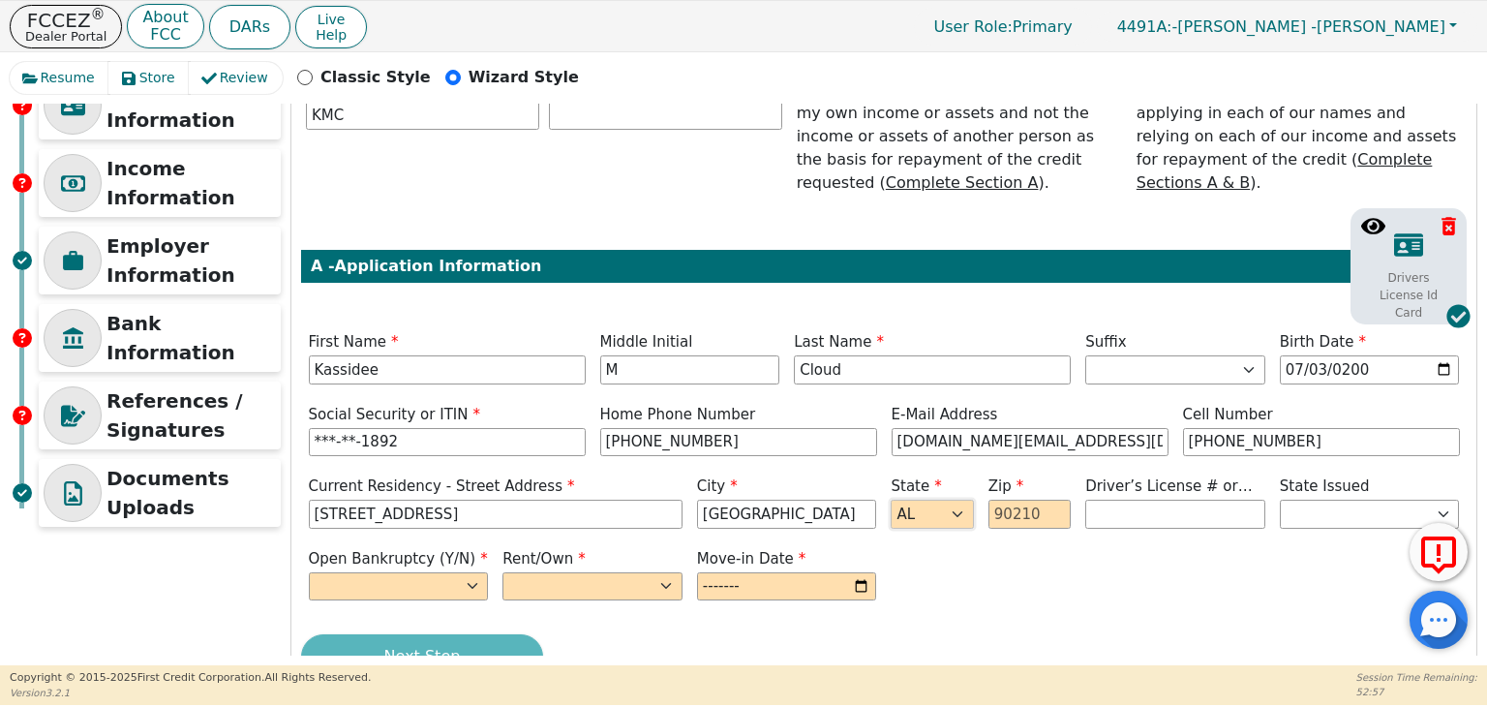
click at [890, 499] on select "AK AL AR AZ CA CO CT DC DE FL [GEOGRAPHIC_DATA] HI IA ID IL IN KS [GEOGRAPHIC_D…" at bounding box center [931, 513] width 82 height 29
click at [1034, 499] on input "text" at bounding box center [1029, 513] width 82 height 29
type input "35633"
click at [1198, 499] on input "text" at bounding box center [1175, 513] width 180 height 29
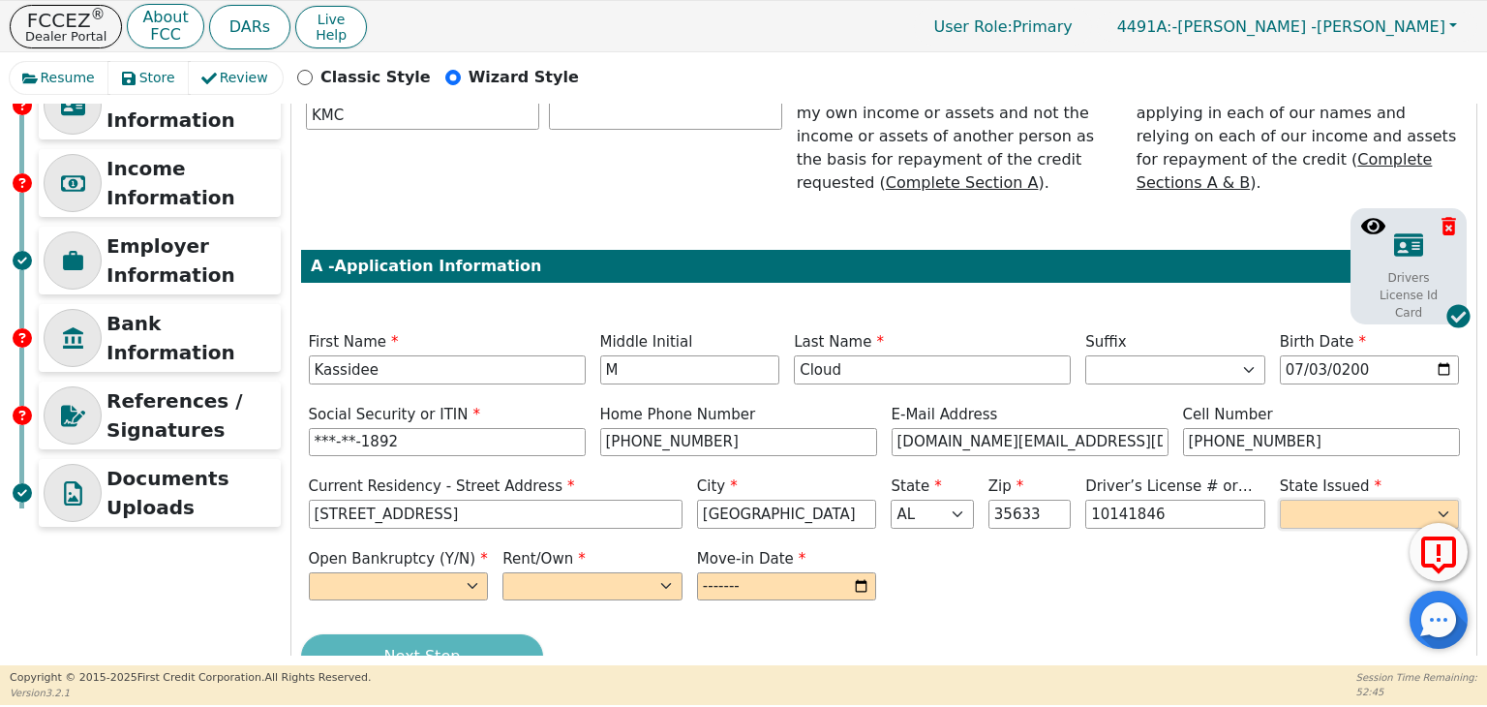
type input "********"
click at [1395, 499] on select "AK AL AR AZ CA CO CT DC DE FL [GEOGRAPHIC_DATA] HI IA ID IL IN KS [GEOGRAPHIC_D…" at bounding box center [1369, 513] width 180 height 29
select select "AL"
click at [1279, 499] on select "AK AL AR AZ CA CO CT DC DE FL [GEOGRAPHIC_DATA] HI IA ID IL IN KS [GEOGRAPHIC_D…" at bounding box center [1369, 513] width 180 height 29
click at [466, 572] on select "Yes No" at bounding box center [399, 586] width 180 height 29
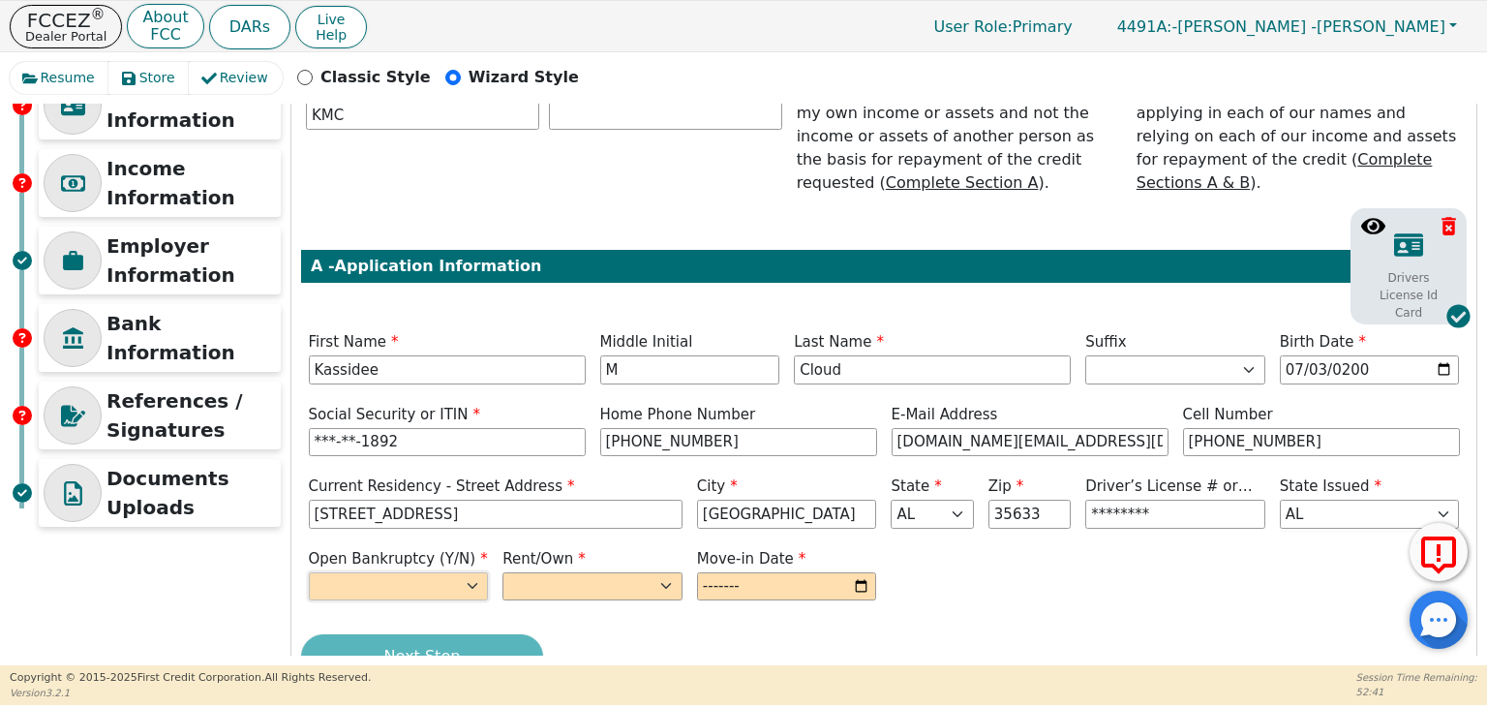
select select "n"
click at [309, 572] on select "Yes No" at bounding box center [399, 586] width 180 height 29
click at [603, 572] on select "Rent Own" at bounding box center [592, 586] width 180 height 29
select select "Rent"
click at [502, 572] on select "Rent Own" at bounding box center [592, 586] width 180 height 29
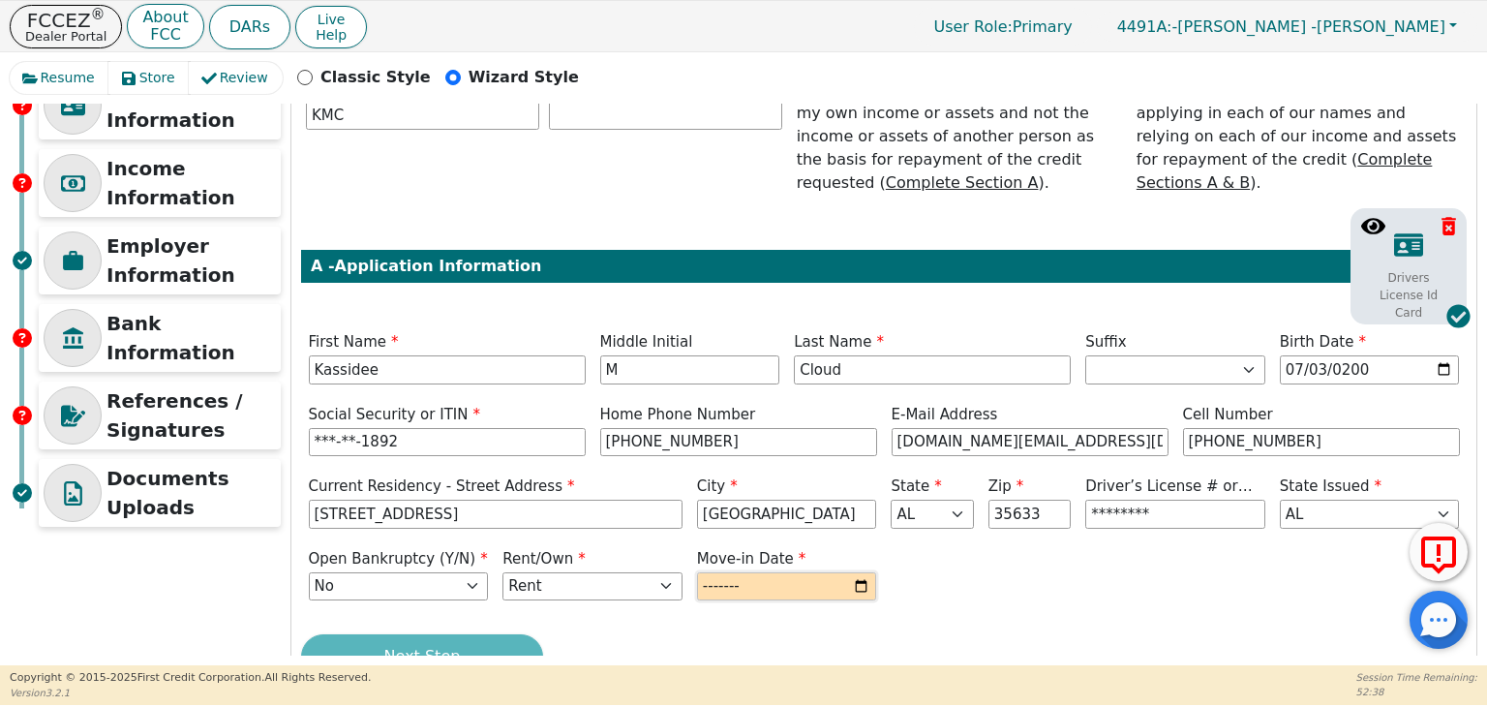
click at [833, 572] on input "month" at bounding box center [787, 586] width 180 height 29
click at [867, 572] on input "month" at bounding box center [787, 586] width 180 height 29
type input "2025-08"
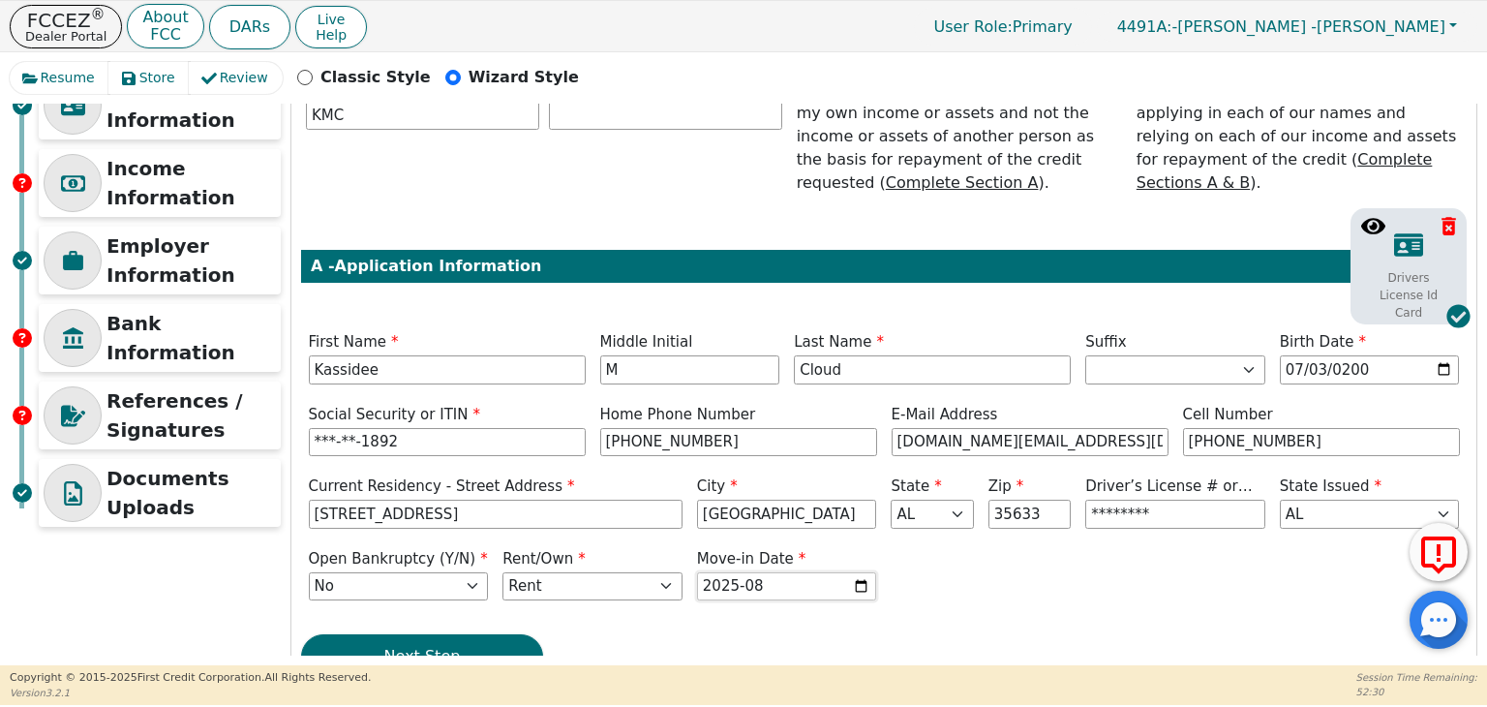
click at [860, 572] on input "2025-08" at bounding box center [787, 586] width 180 height 29
click at [903, 634] on div "Next Step" at bounding box center [883, 656] width 1165 height 45
click at [858, 572] on input "2025-08" at bounding box center [787, 586] width 180 height 29
click at [464, 641] on button "Next Step" at bounding box center [422, 656] width 242 height 45
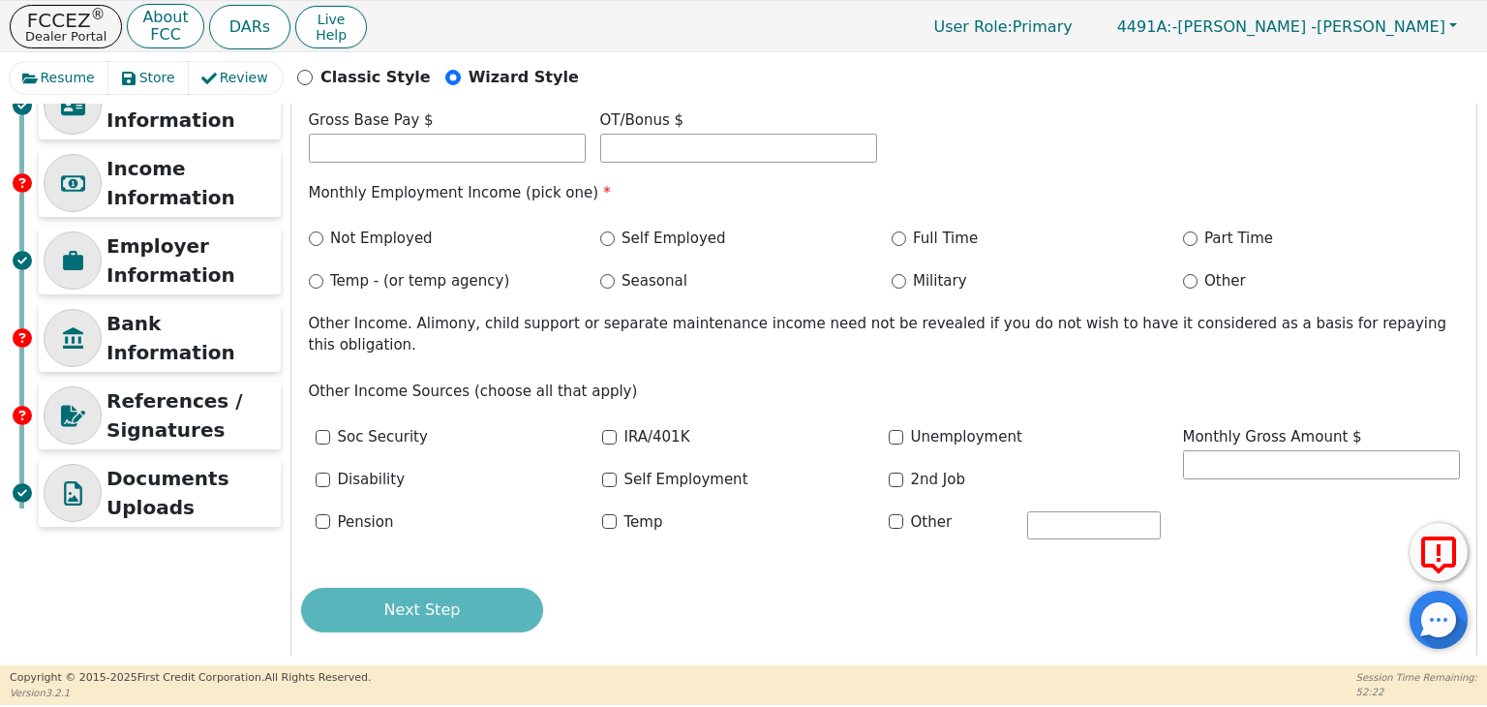
scroll to position [228, 0]
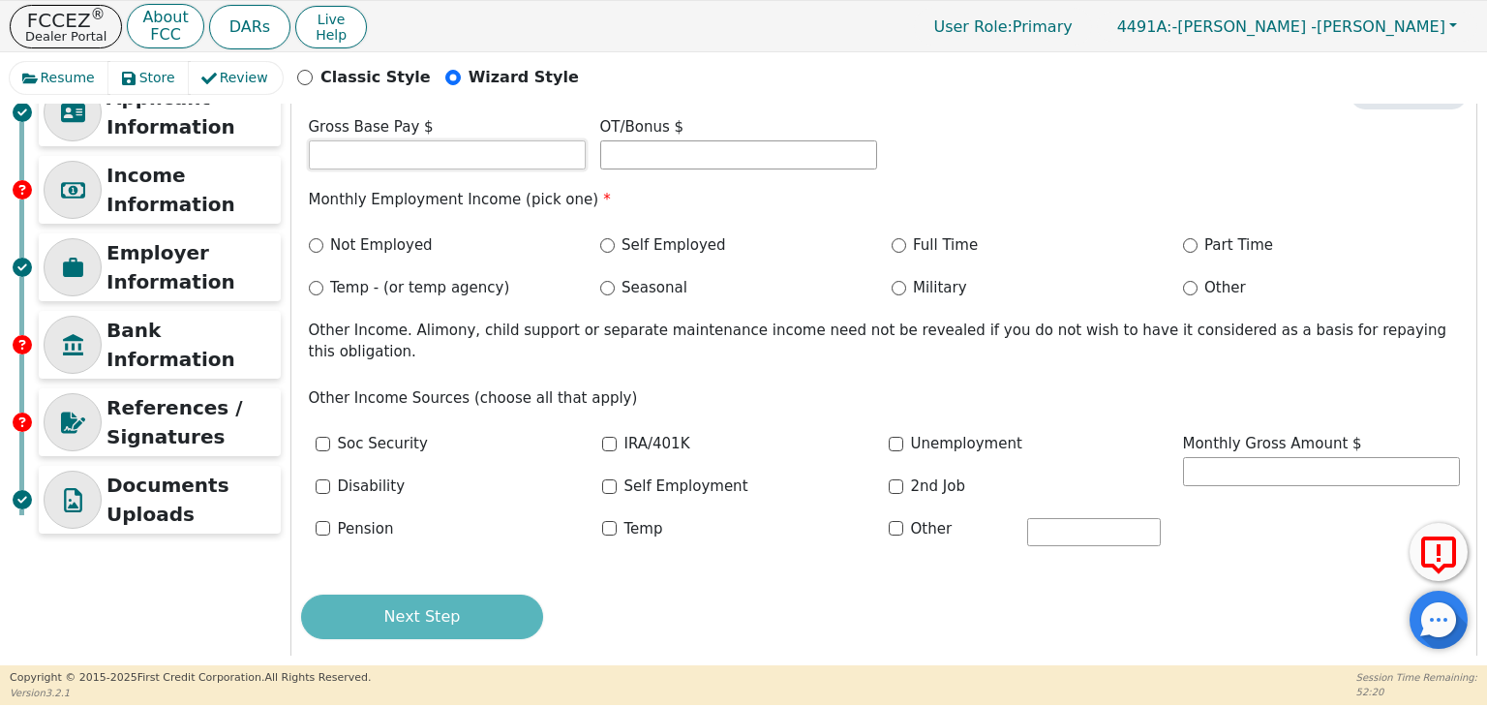
click at [426, 153] on input "text" at bounding box center [447, 154] width 277 height 29
type input "3200.00"
click at [897, 244] on input "Full Time" at bounding box center [898, 245] width 15 height 15
radio input "true"
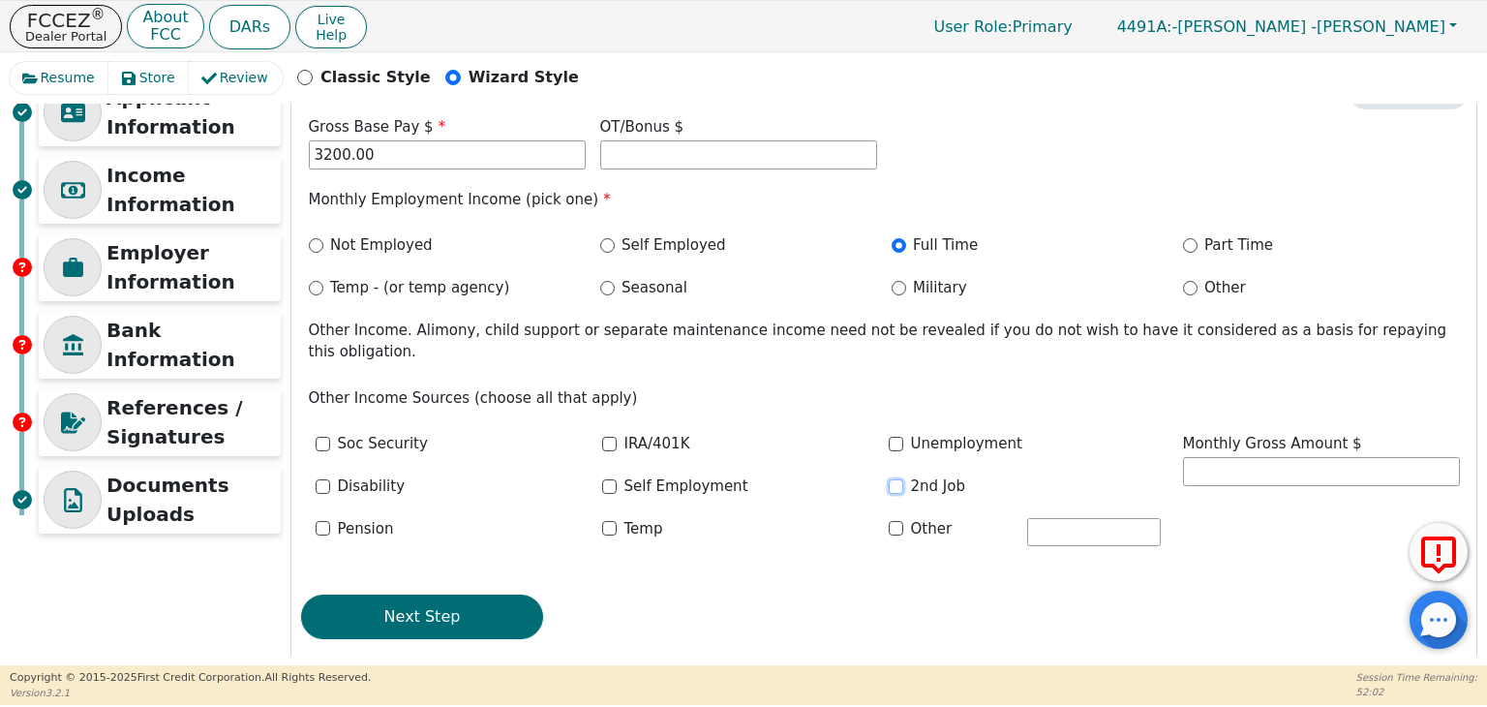
click at [895, 479] on input "2nd Job" at bounding box center [895, 486] width 15 height 15
checkbox input "true"
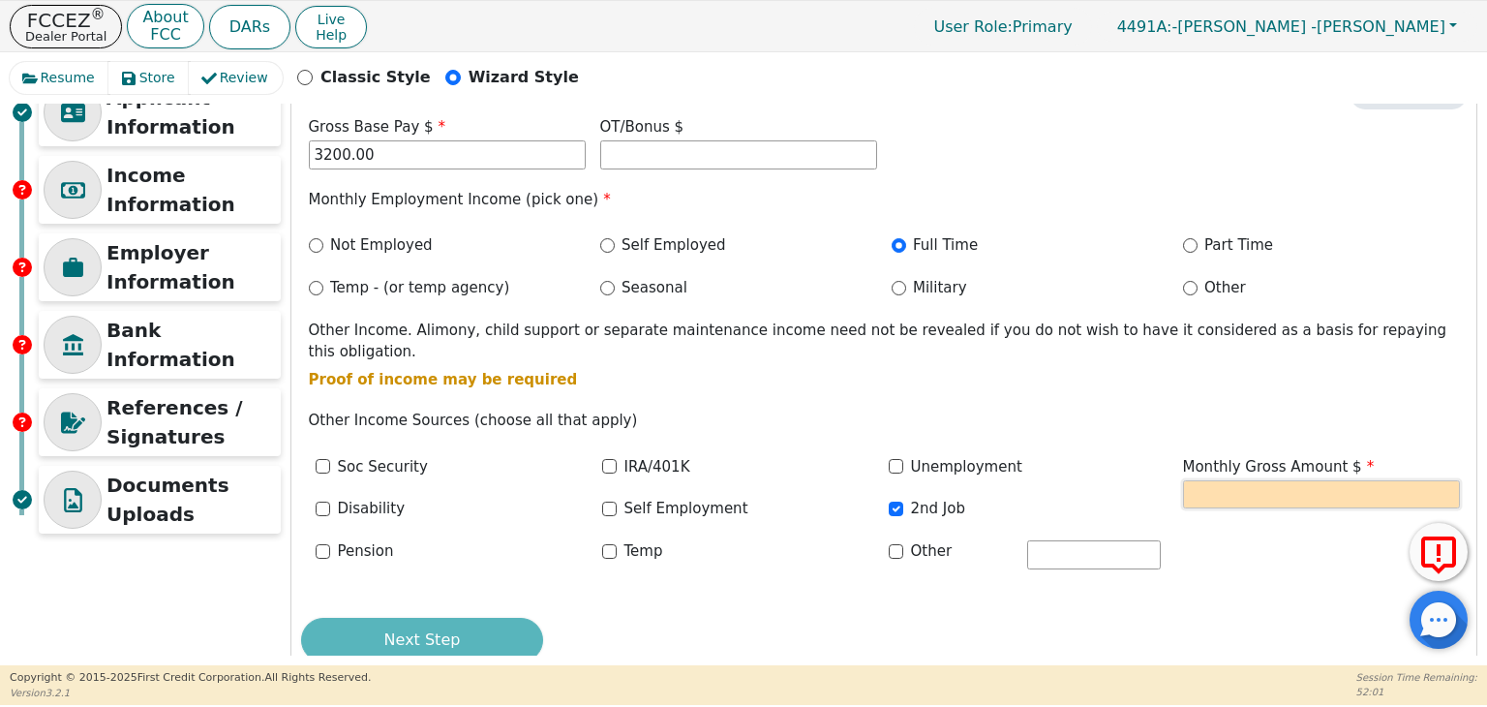
click at [1248, 480] on input "text" at bounding box center [1321, 494] width 277 height 29
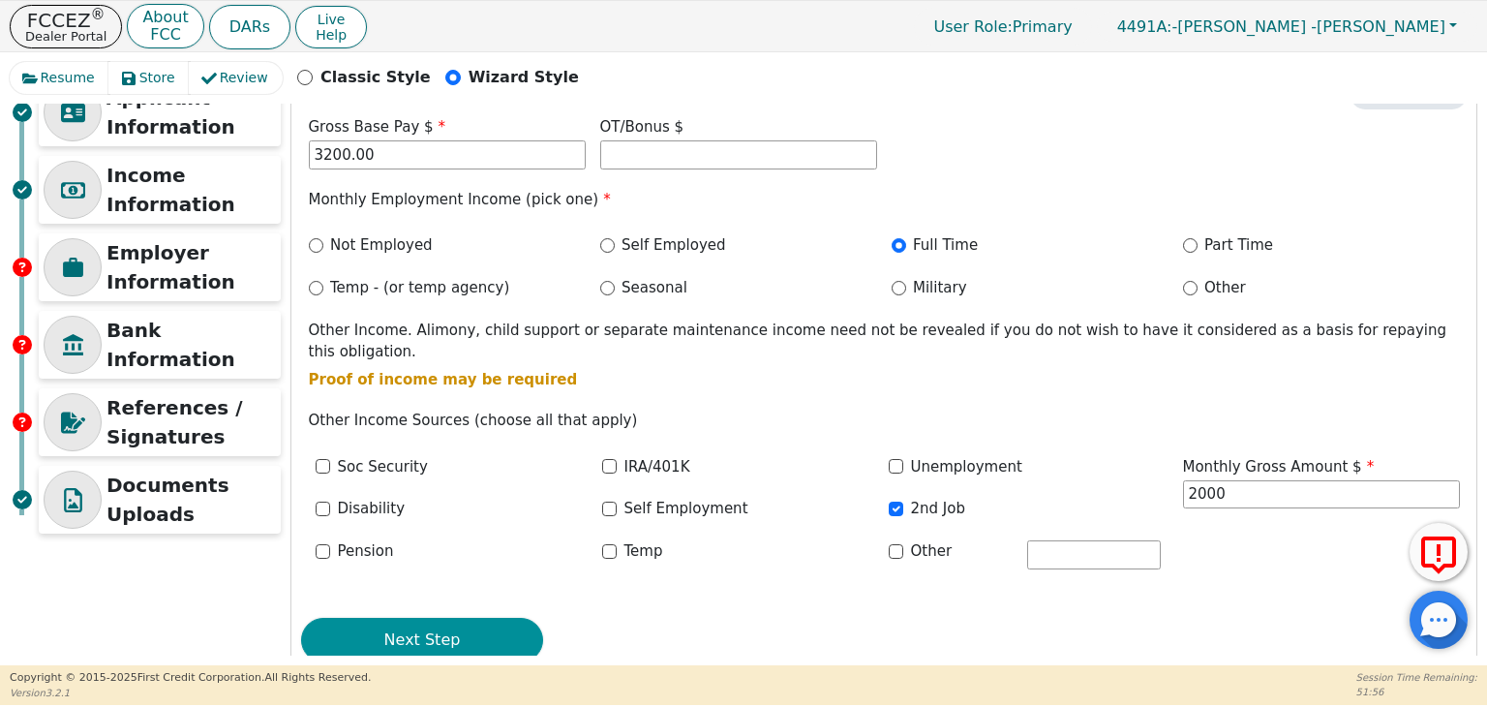
type input "2000.00"
click at [485, 618] on button "Next Step" at bounding box center [422, 639] width 242 height 45
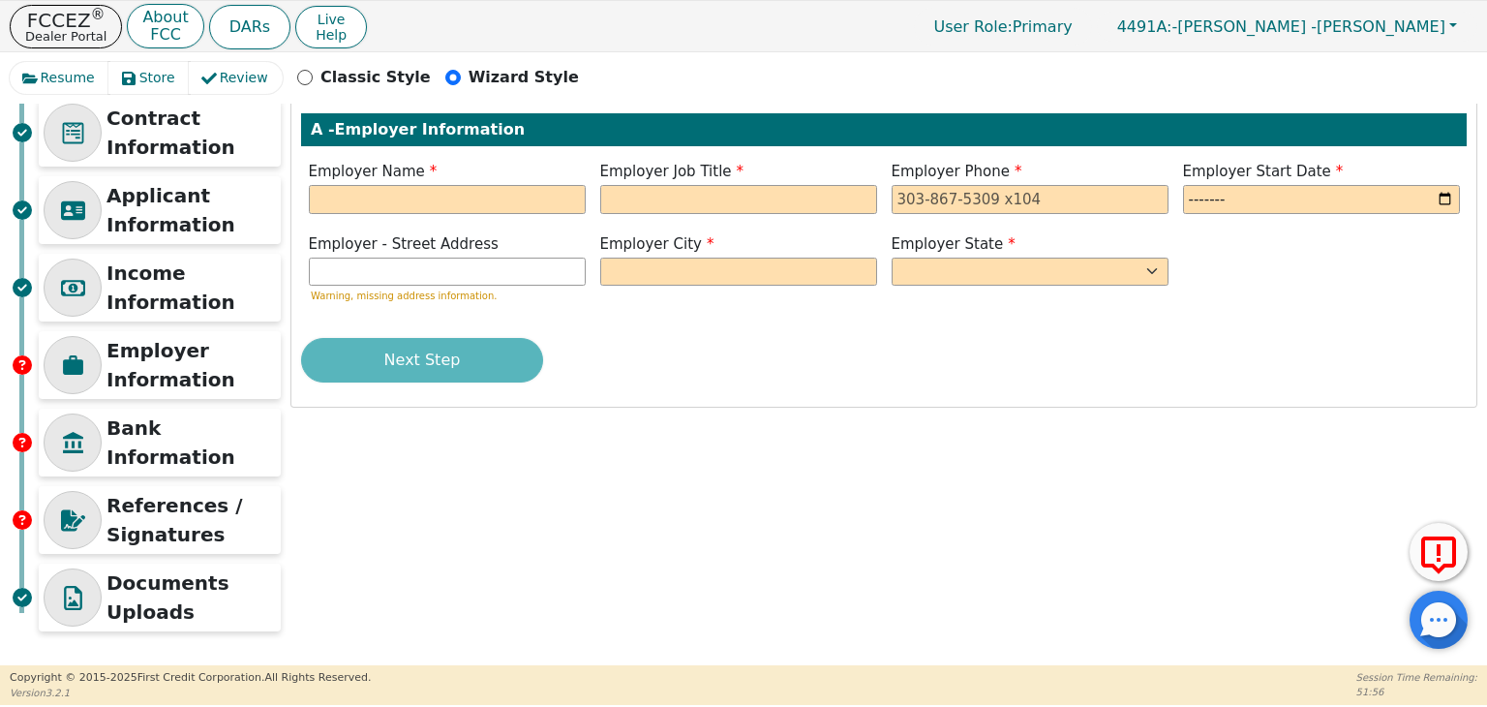
scroll to position [130, 0]
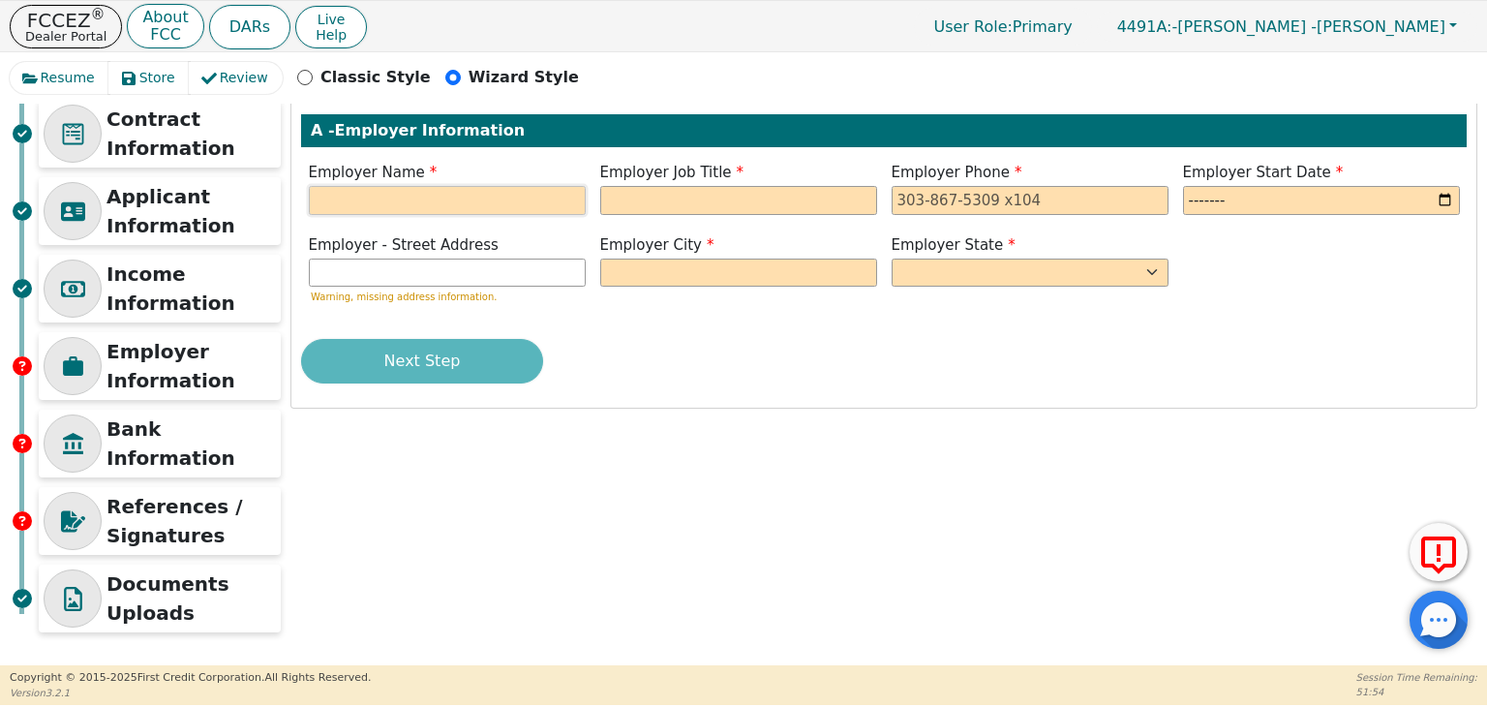
click at [468, 195] on input "text" at bounding box center [447, 200] width 277 height 29
type input "SunFlowers Designs gardenLawn"
click at [741, 195] on input "text" at bounding box center [738, 200] width 277 height 29
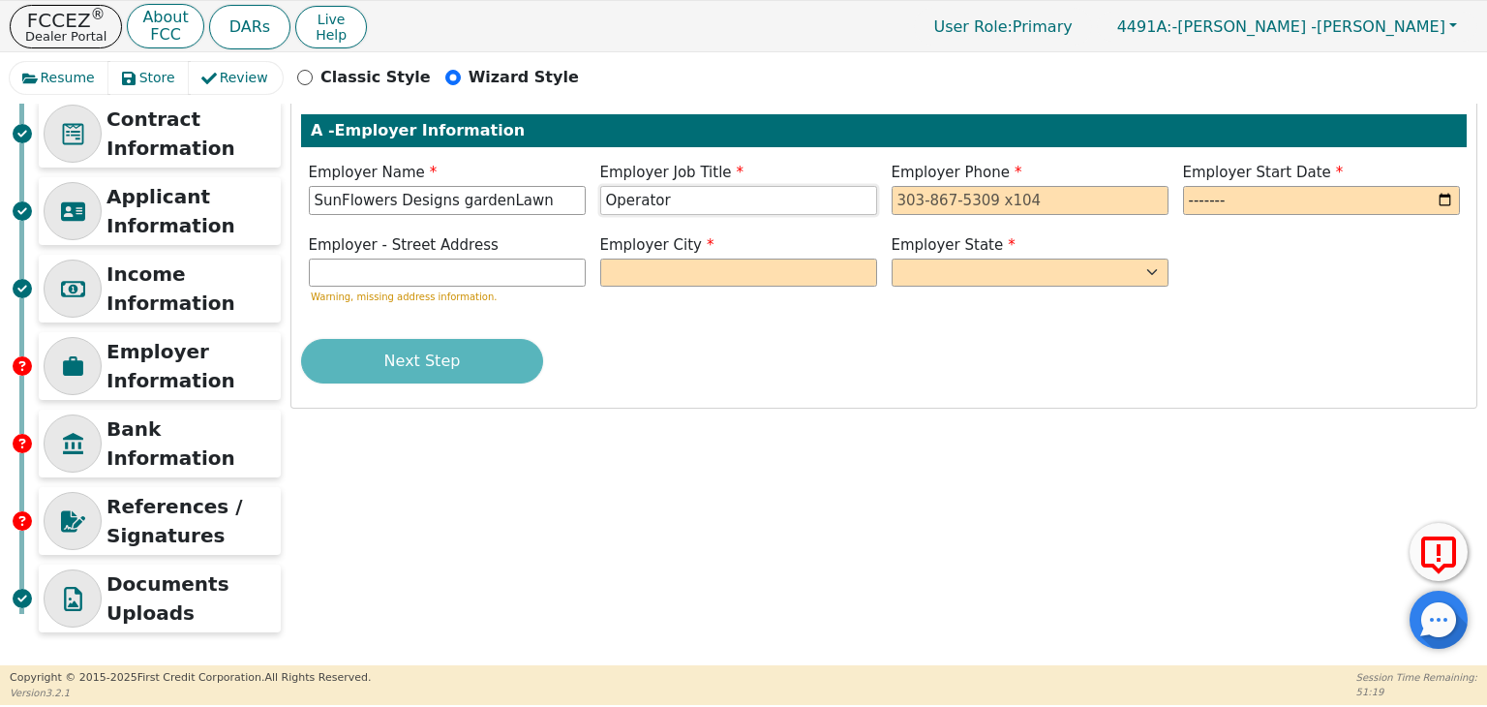
type input "Operator"
click at [1041, 193] on input "tel" at bounding box center [1029, 200] width 277 height 29
type input "[PHONE_NUMBER]"
click at [1443, 197] on input "month" at bounding box center [1321, 200] width 277 height 29
type input "2025-08"
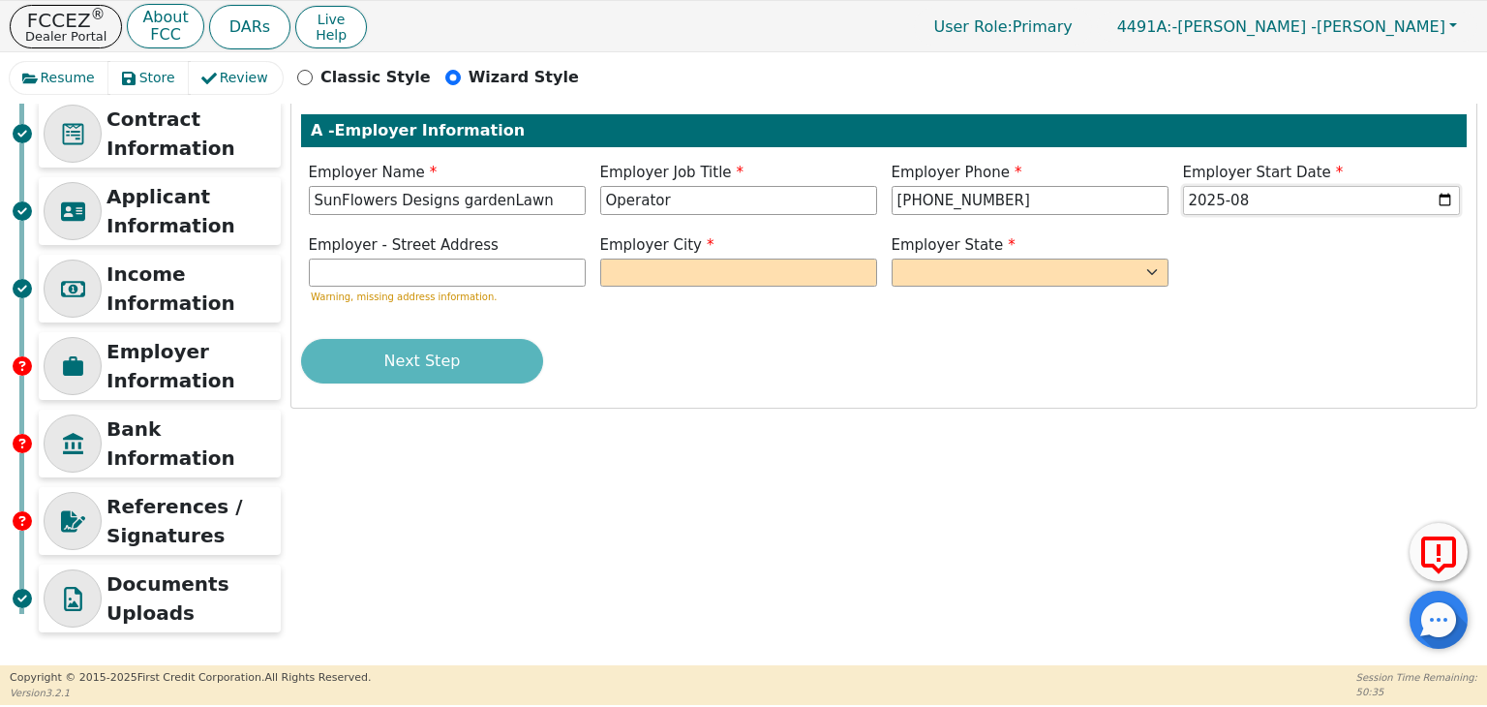
click at [1447, 196] on input "2025-08" at bounding box center [1321, 200] width 277 height 29
click at [1286, 201] on input "2025-08" at bounding box center [1321, 200] width 277 height 29
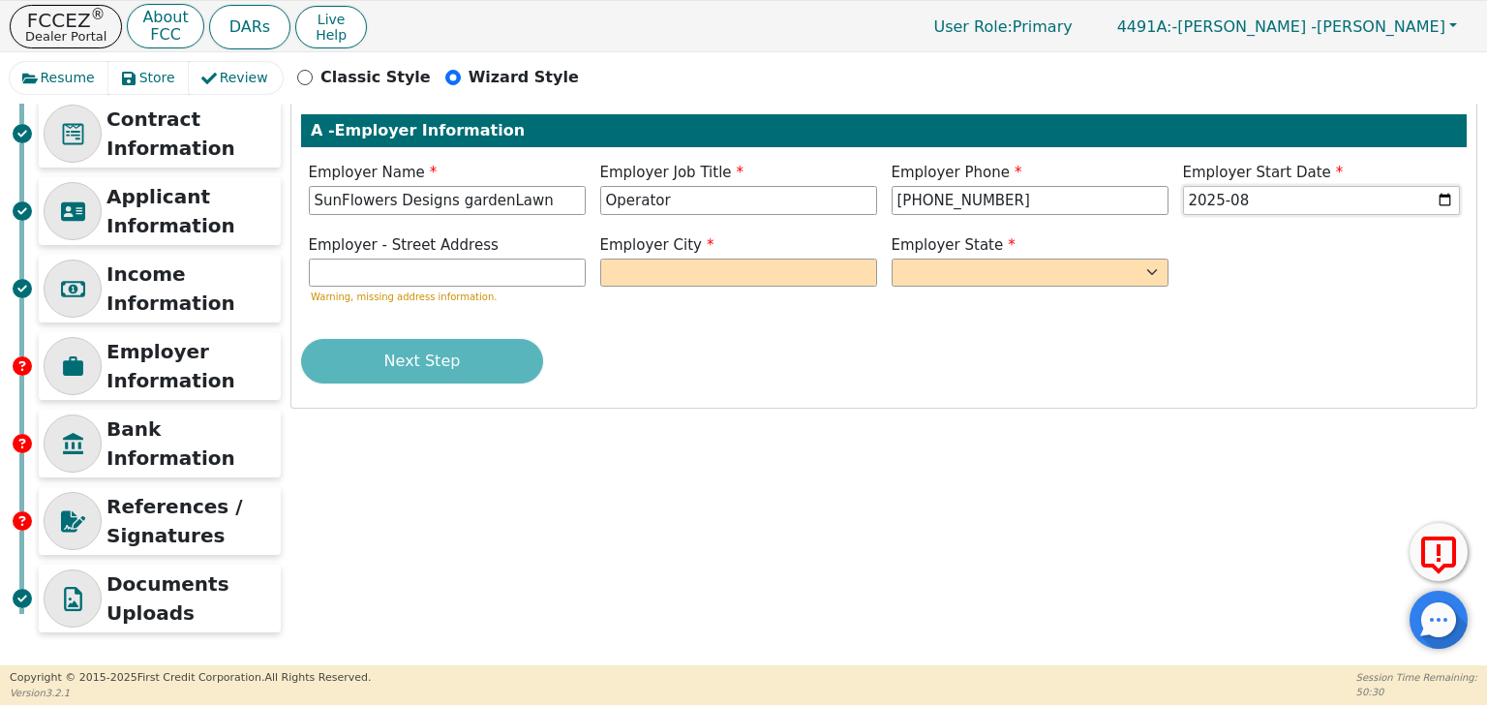
click at [1302, 195] on input "2025-08" at bounding box center [1321, 200] width 277 height 29
click at [1302, 195] on input "month" at bounding box center [1321, 200] width 277 height 29
click at [1439, 202] on input "month" at bounding box center [1321, 200] width 277 height 29
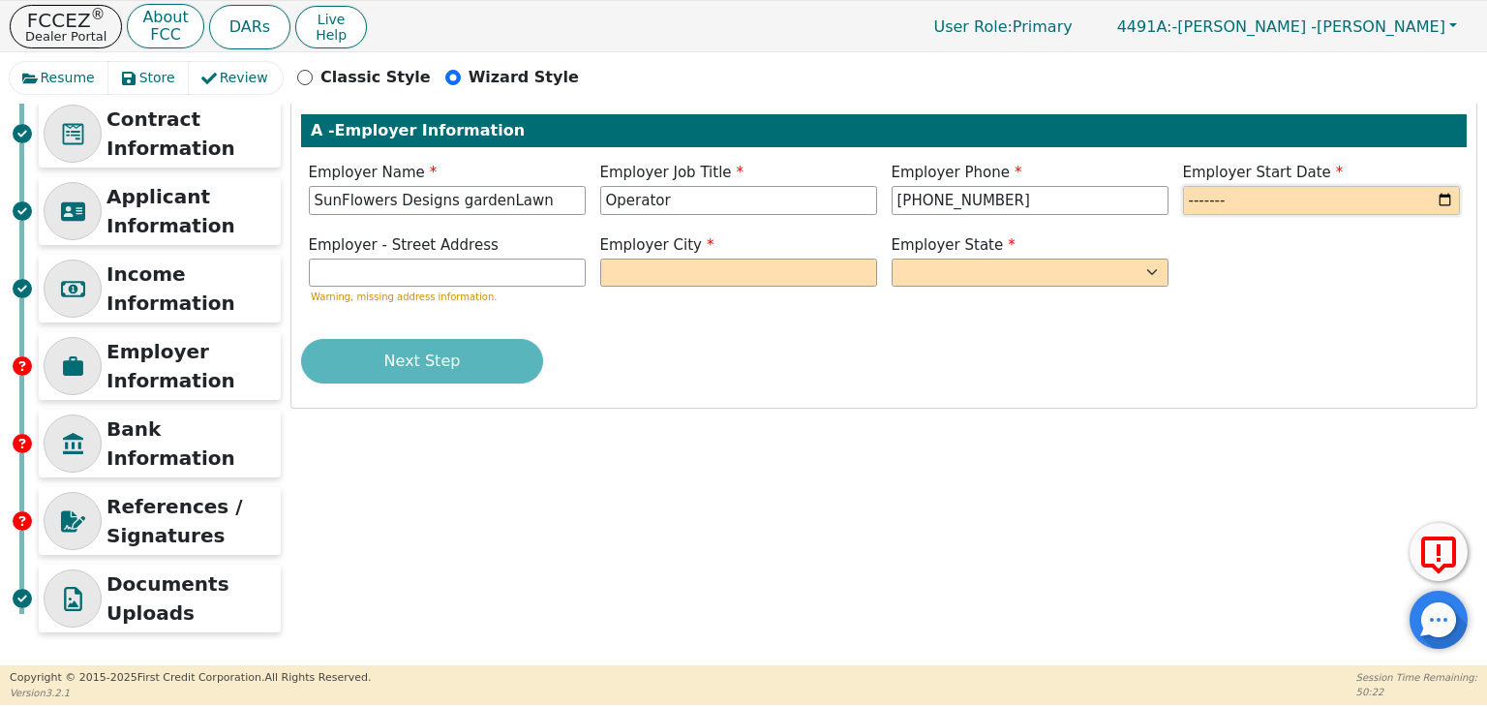
click at [1443, 198] on input "month" at bounding box center [1321, 200] width 277 height 29
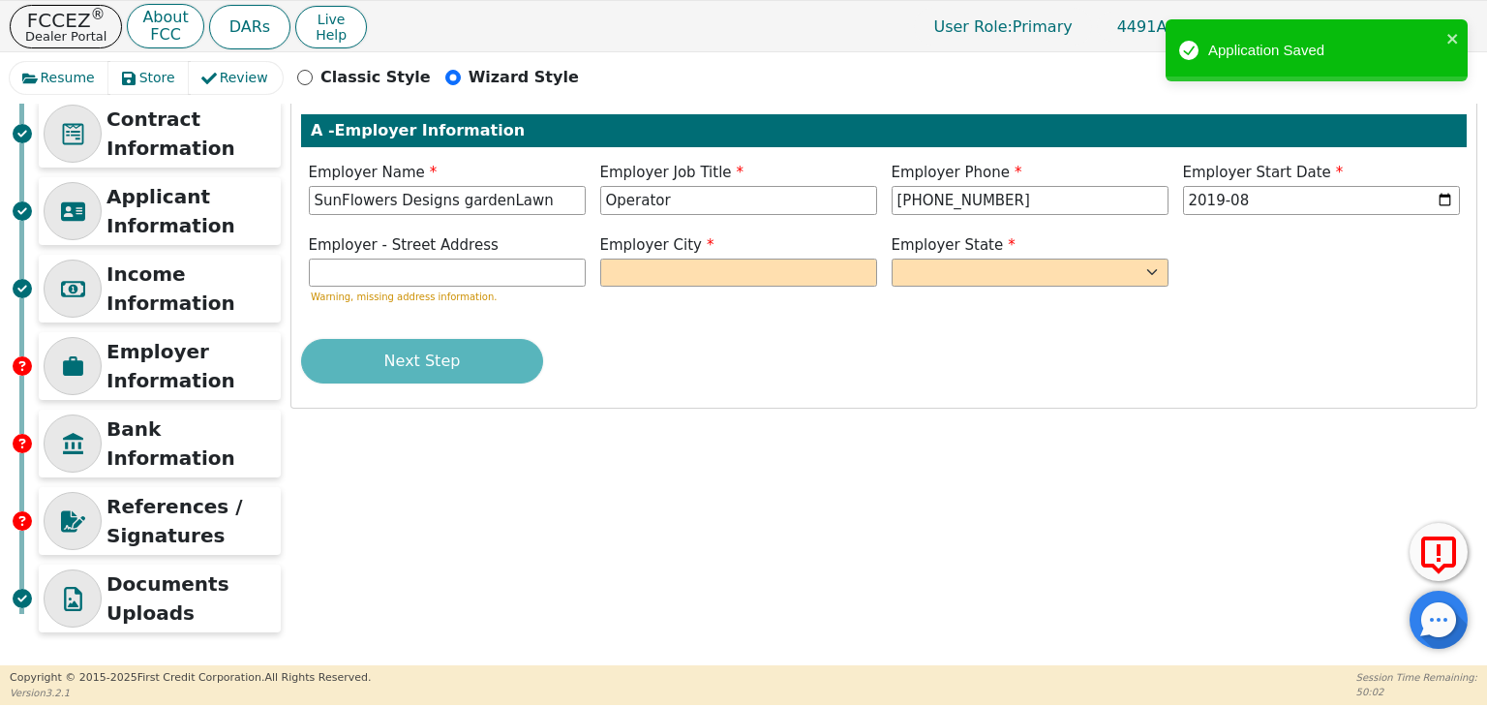
type input "2019-08"
click at [842, 346] on div "Next Step" at bounding box center [883, 361] width 1165 height 45
click at [511, 270] on input "text" at bounding box center [447, 272] width 277 height 29
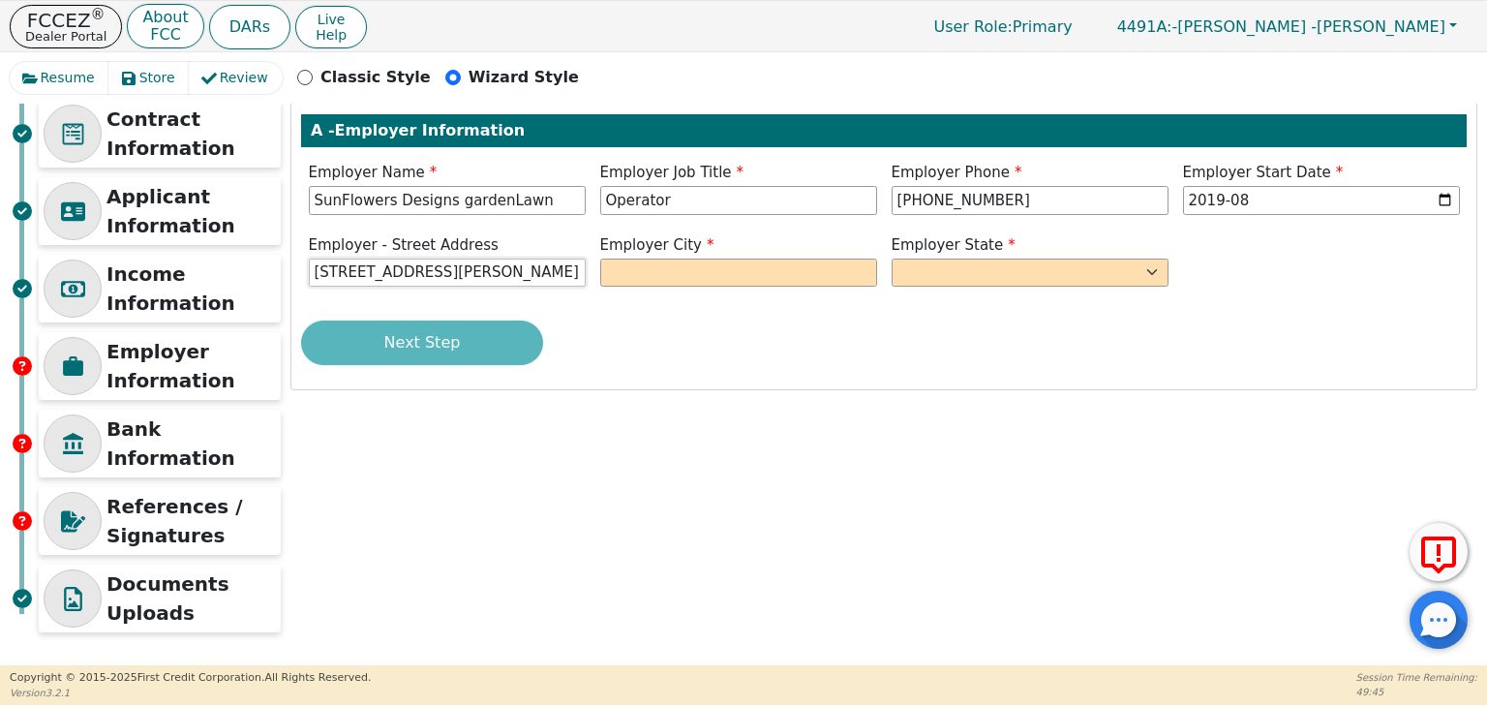
type input "[STREET_ADDRESS][PERSON_NAME]"
click at [657, 272] on input "text" at bounding box center [738, 272] width 277 height 29
type input "[GEOGRAPHIC_DATA]"
click at [981, 275] on select "AK AL AR AZ CA CO CT DC DE FL [GEOGRAPHIC_DATA] HI IA ID [GEOGRAPHIC_DATA] IN K…" at bounding box center [1029, 272] width 277 height 29
select select "AL"
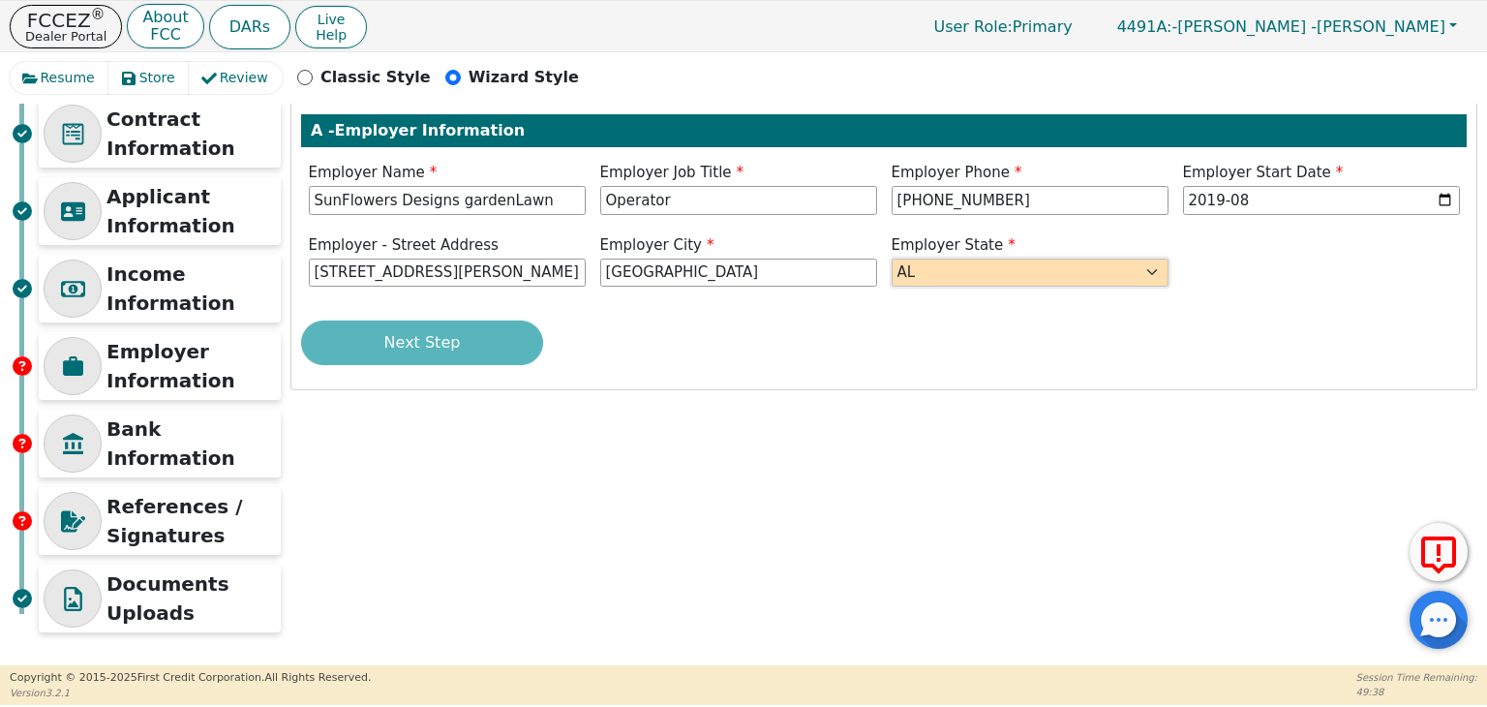
click at [891, 258] on select "AK AL AR AZ CA CO CT DC DE FL [GEOGRAPHIC_DATA] HI IA ID [GEOGRAPHIC_DATA] IN K…" at bounding box center [1029, 272] width 277 height 29
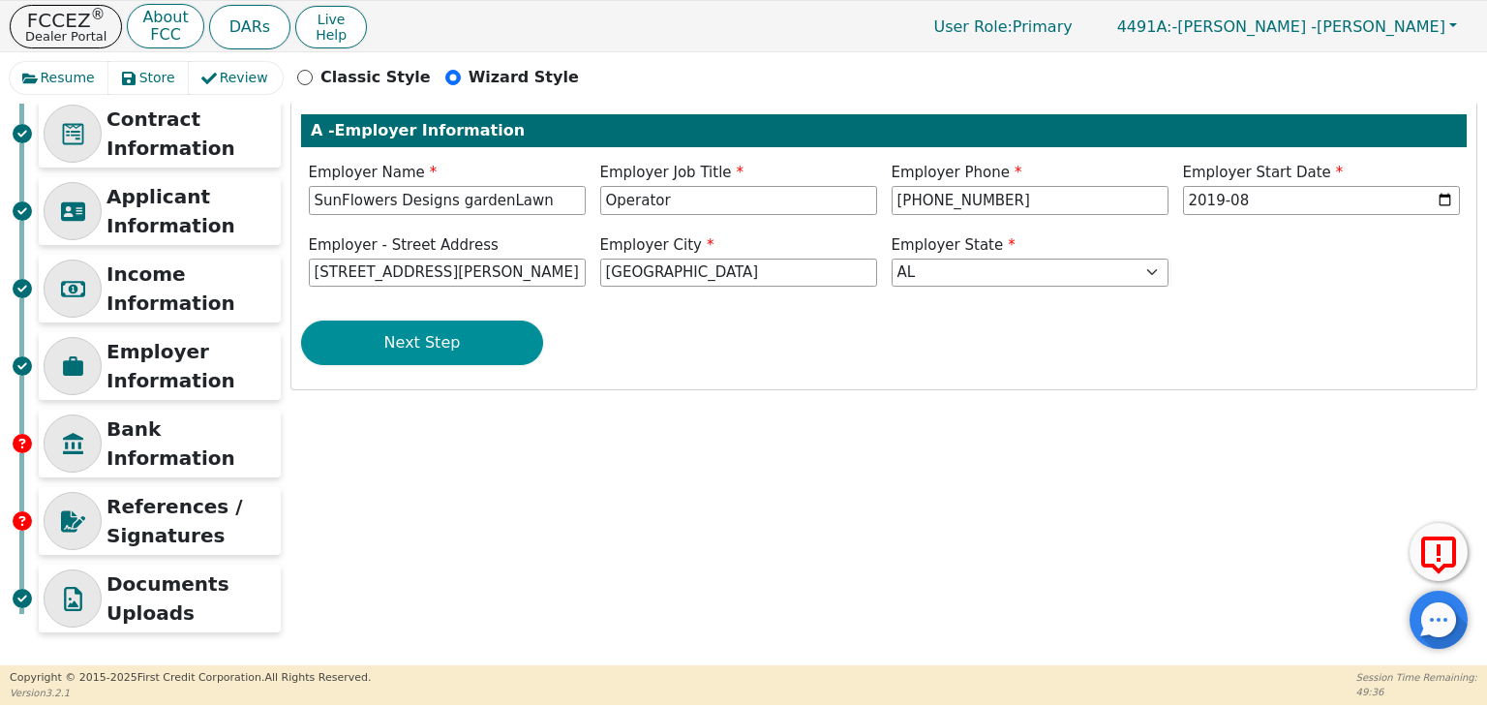
click at [495, 359] on button "Next Step" at bounding box center [422, 342] width 242 height 45
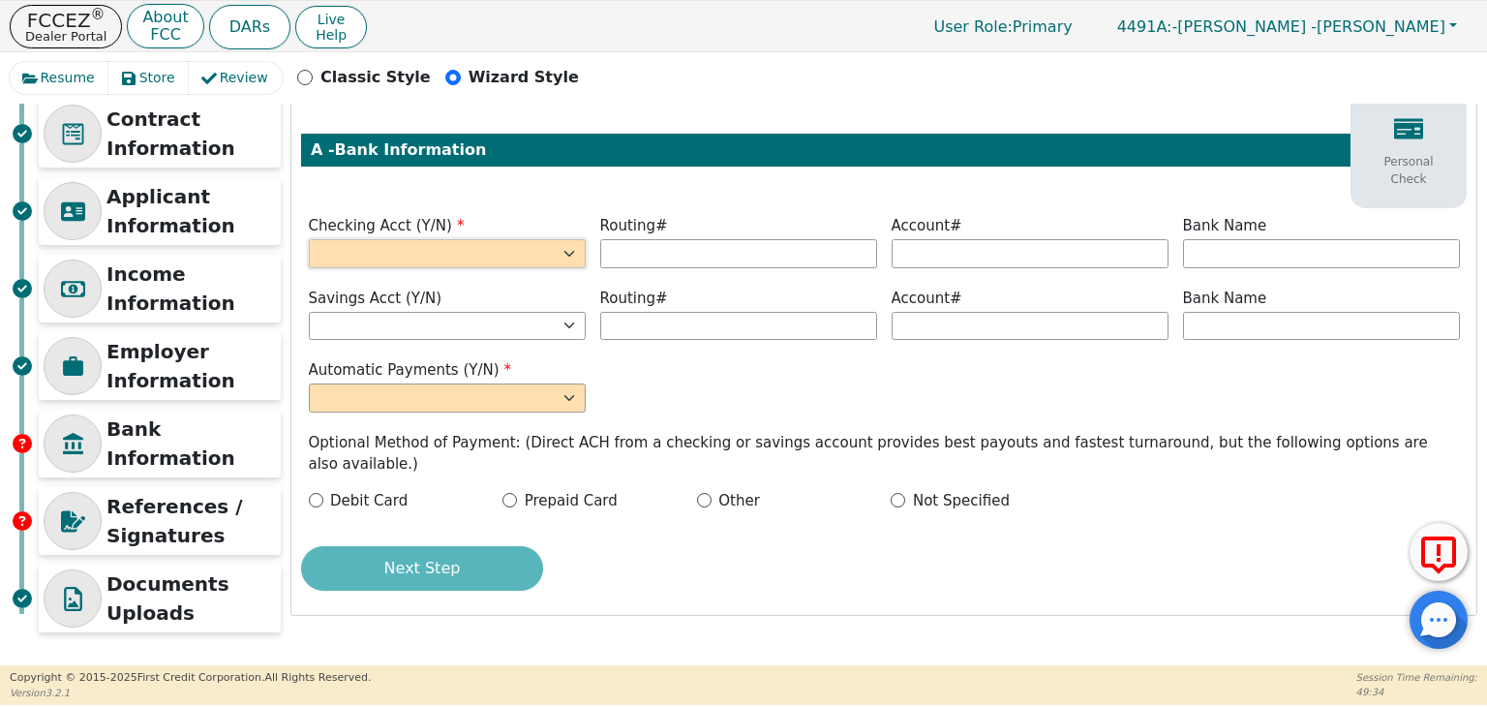
click at [570, 248] on select "Yes No" at bounding box center [447, 253] width 277 height 29
select select "y"
click at [309, 239] on select "Yes No" at bounding box center [447, 253] width 277 height 29
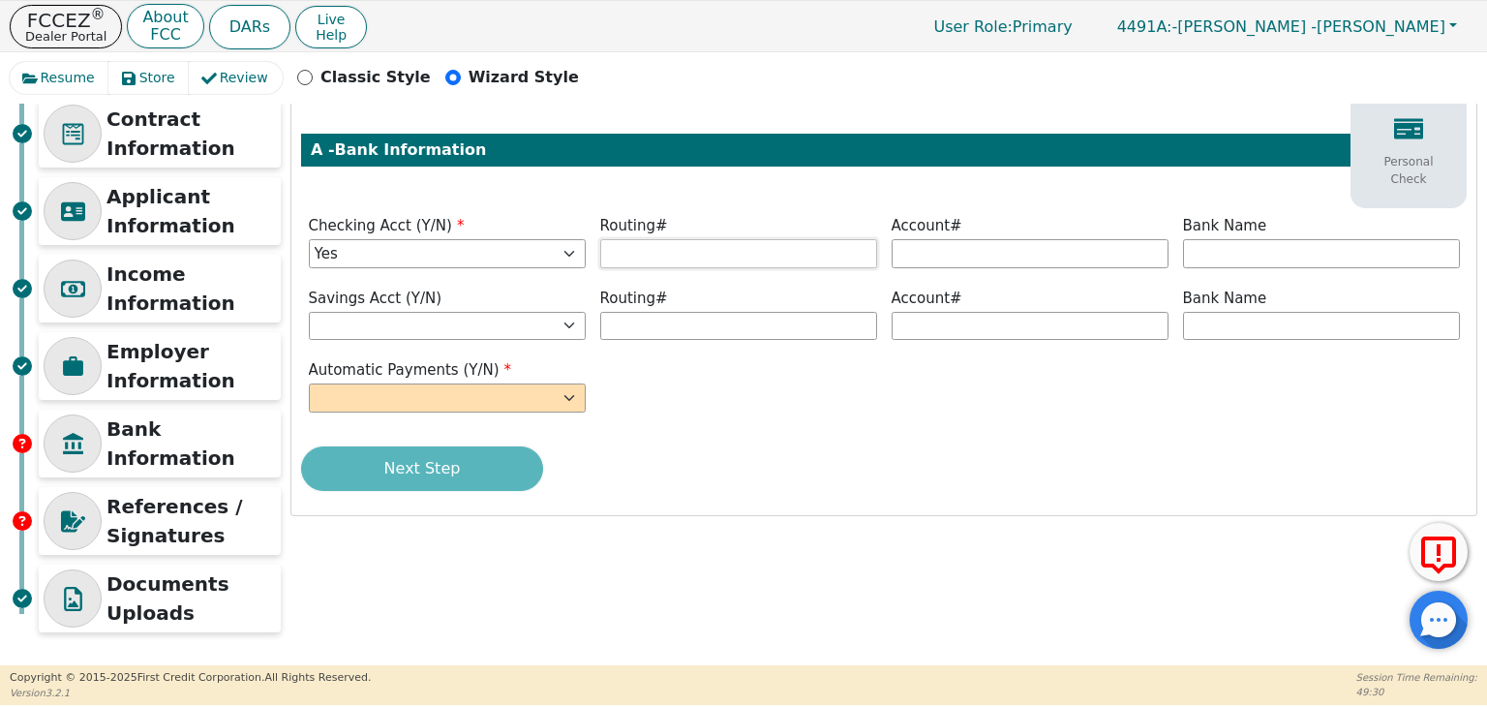
click at [670, 253] on input "text" at bounding box center [738, 253] width 277 height 29
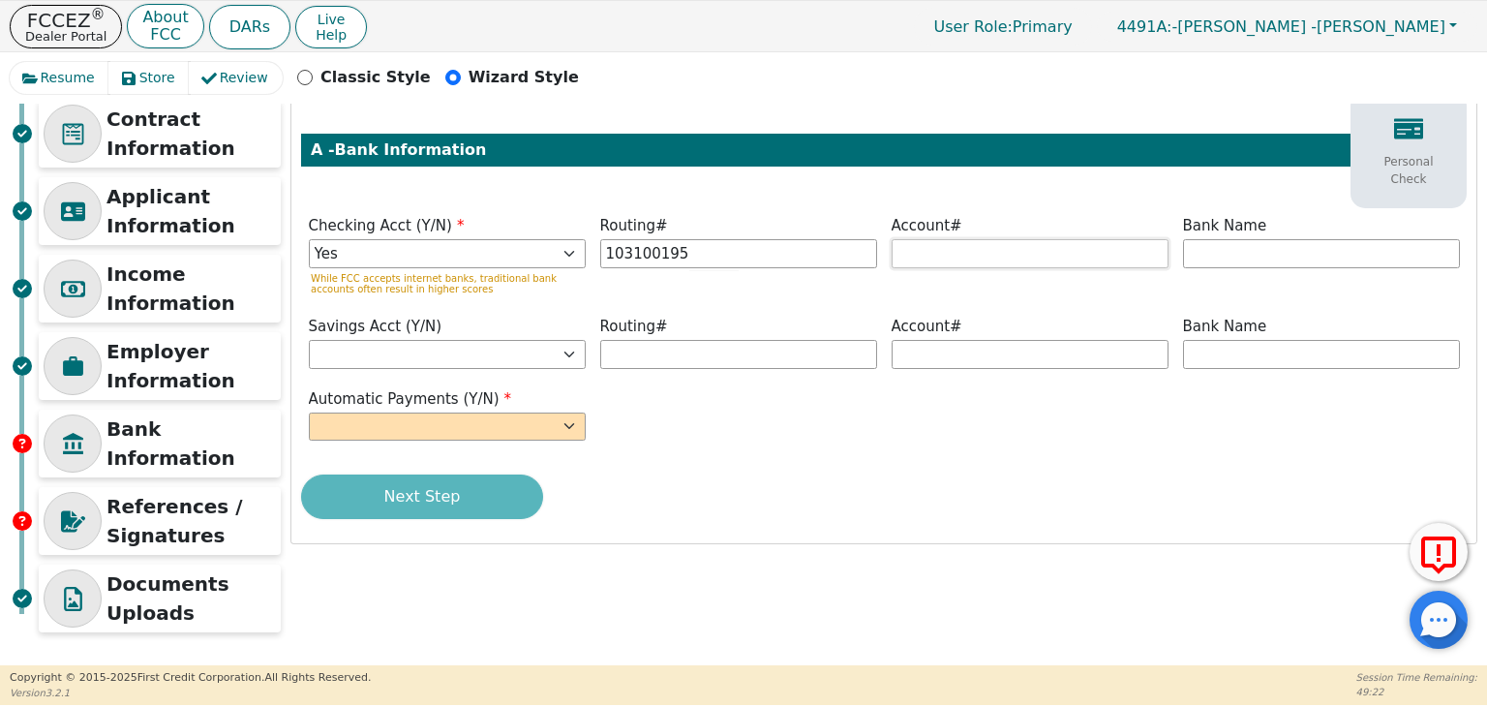
type input "*********"
click at [1035, 252] on input "text" at bounding box center [1029, 253] width 277 height 29
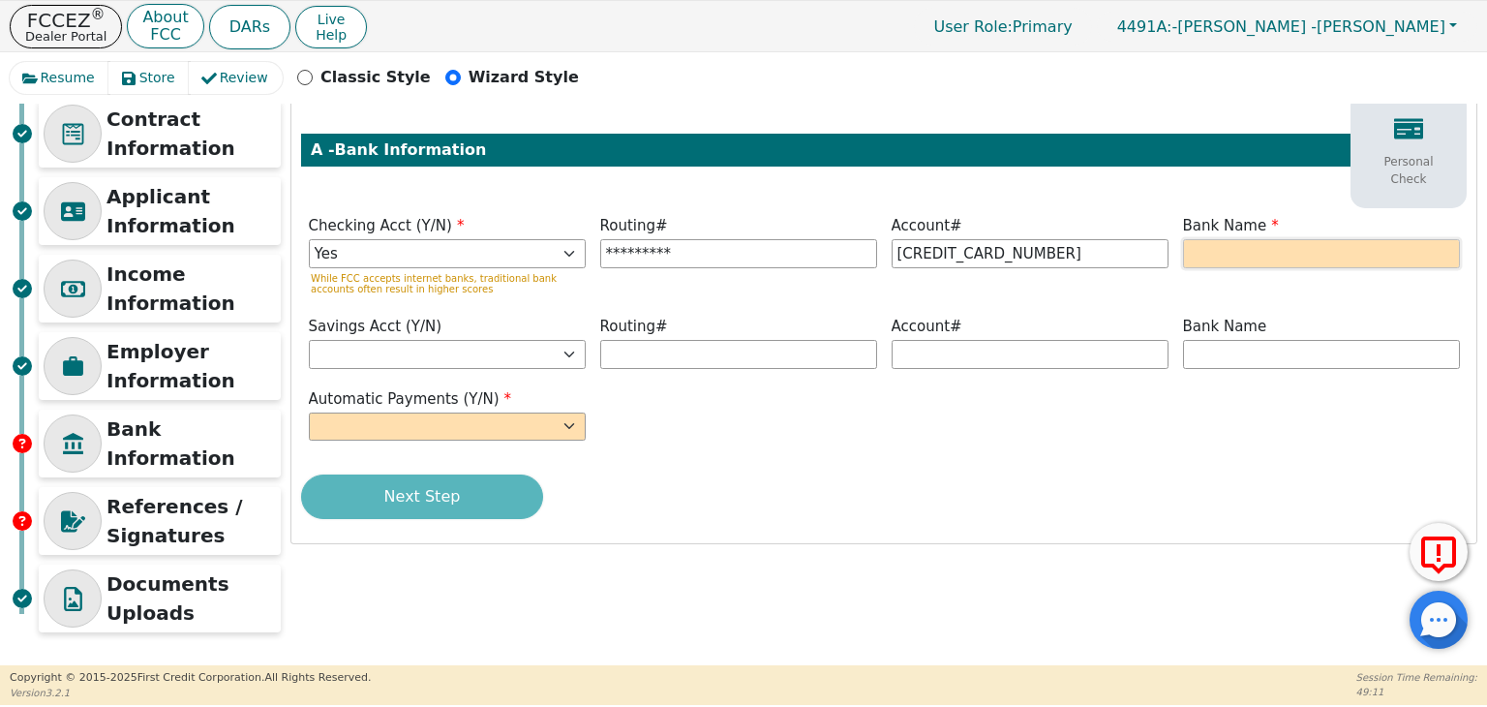
type input "**********"
click at [1232, 258] on input "text" at bounding box center [1321, 253] width 277 height 29
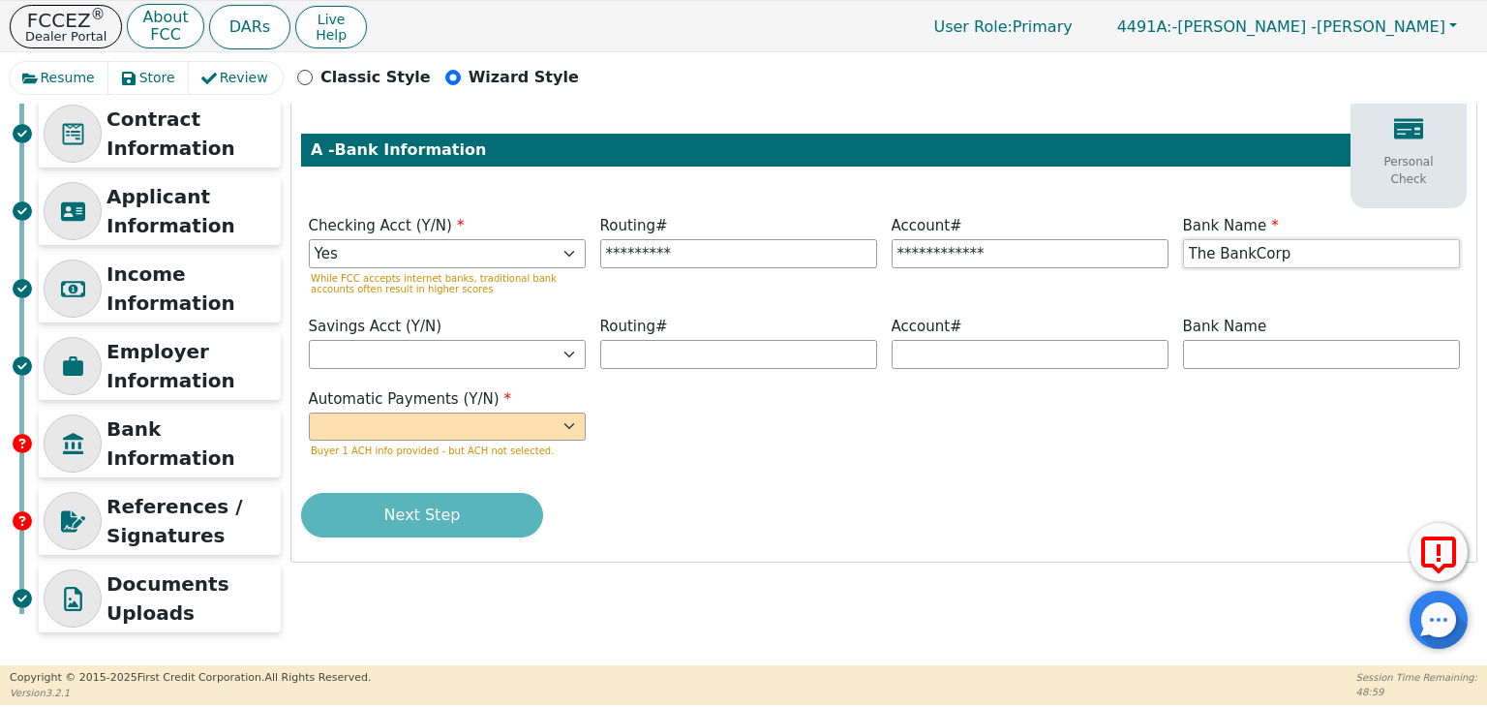
type input "The BankCorp"
click at [564, 429] on select "Yes No" at bounding box center [447, 426] width 277 height 29
select select "y"
click at [309, 412] on select "Yes No" at bounding box center [447, 426] width 277 height 29
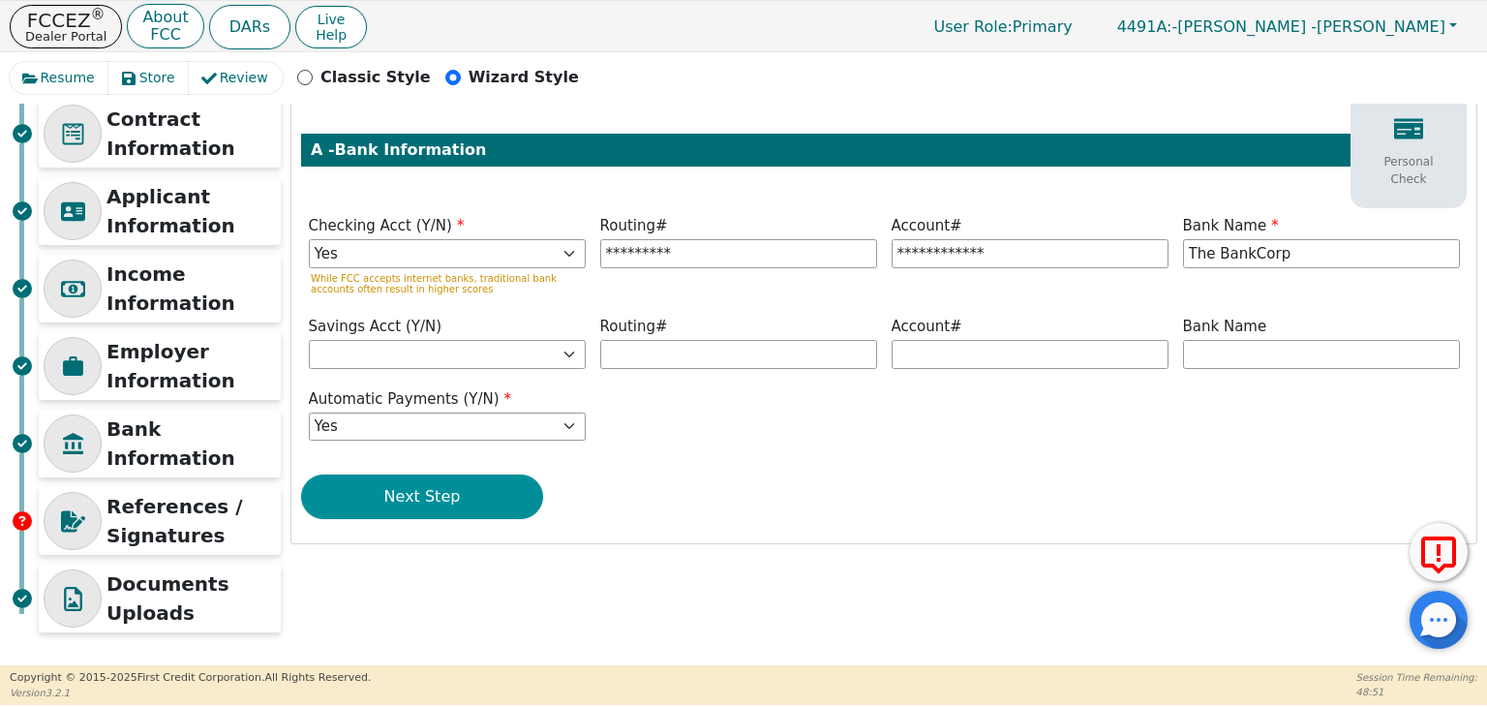
click at [472, 487] on button "Next Step" at bounding box center [422, 496] width 242 height 45
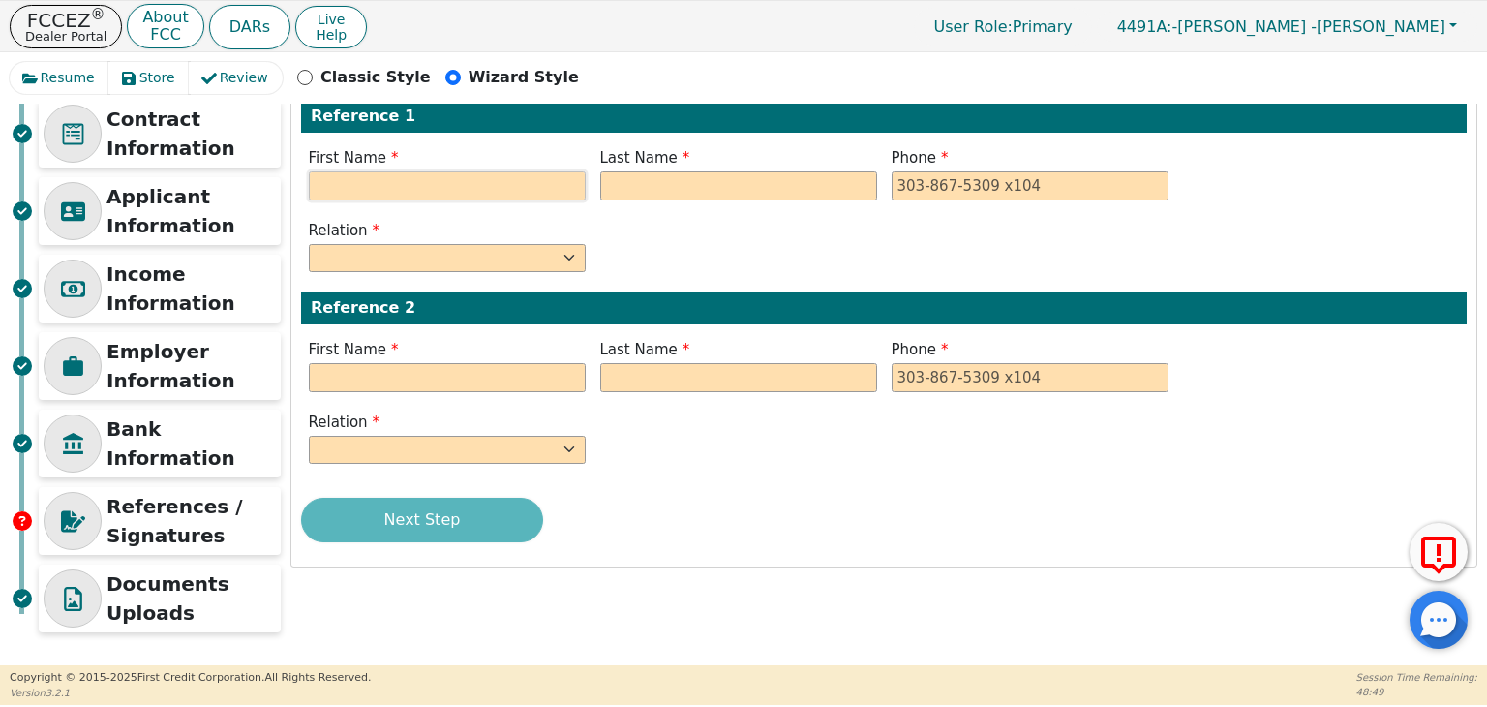
click at [480, 180] on input "text" at bounding box center [447, 185] width 277 height 29
type input "[PERSON_NAME]"
click at [646, 191] on input "text" at bounding box center [738, 185] width 277 height 29
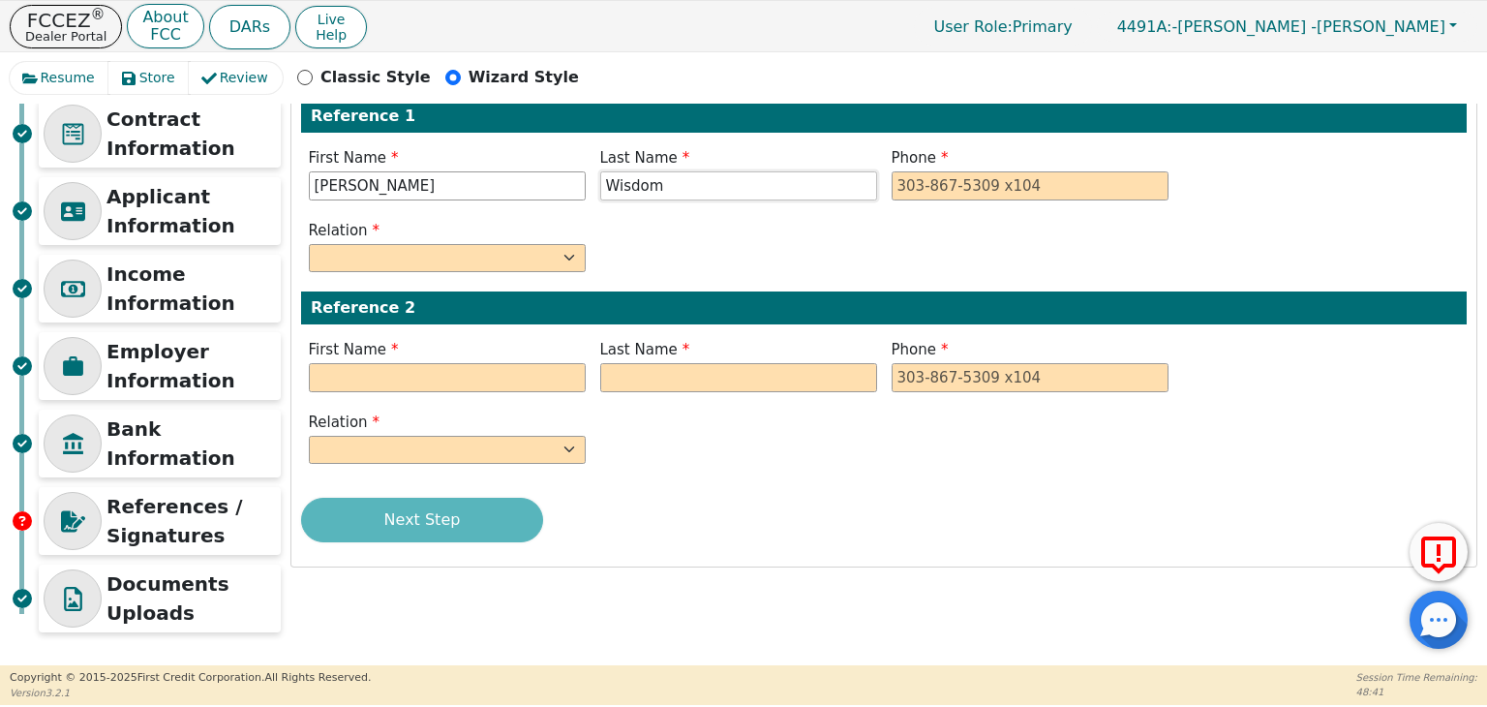
type input "Wisdom"
click at [929, 187] on input "tel" at bounding box center [1029, 185] width 277 height 29
type input "[PHONE_NUMBER]"
click at [445, 376] on input "text" at bounding box center [447, 377] width 277 height 29
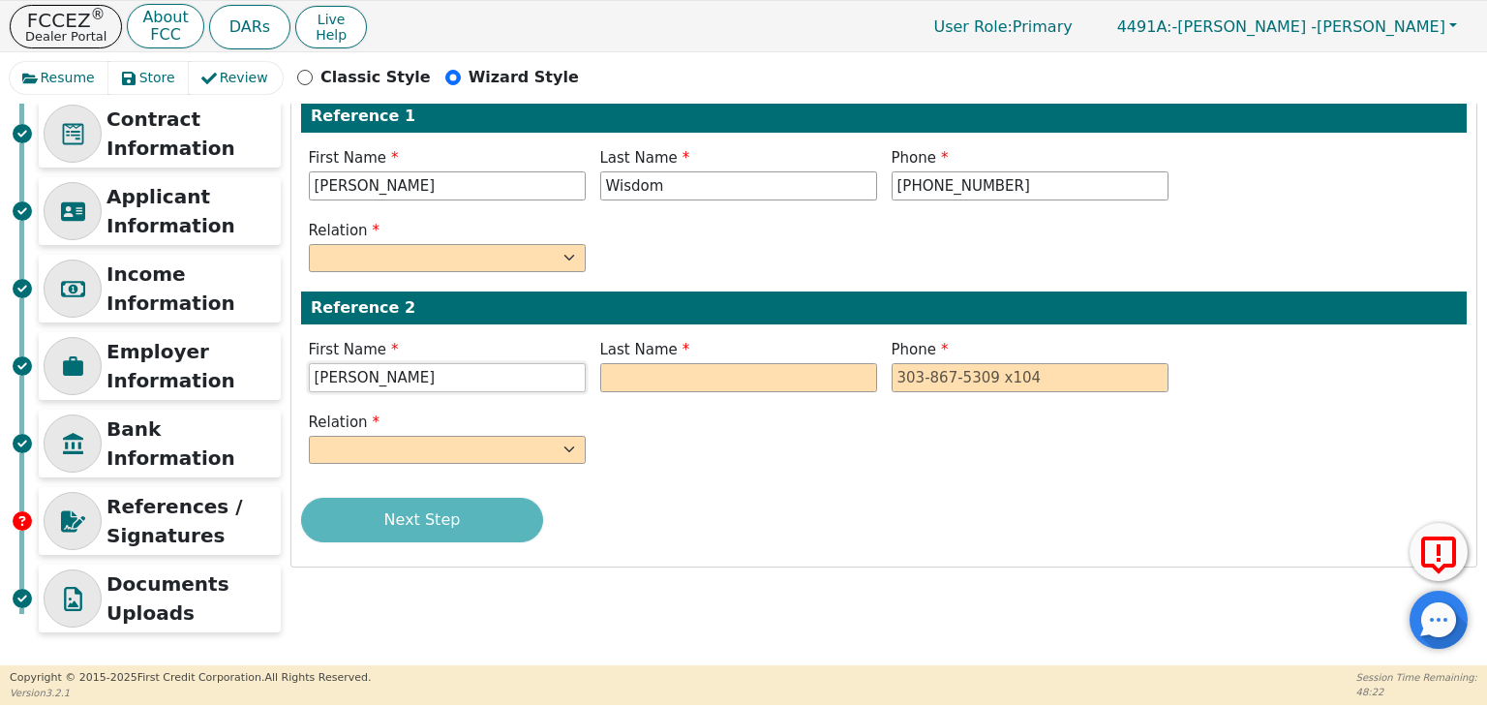
type input "[PERSON_NAME]"
click at [638, 386] on input "text" at bounding box center [738, 377] width 277 height 29
type input "[PERSON_NAME]"
click at [960, 373] on input "tel" at bounding box center [1029, 377] width 277 height 29
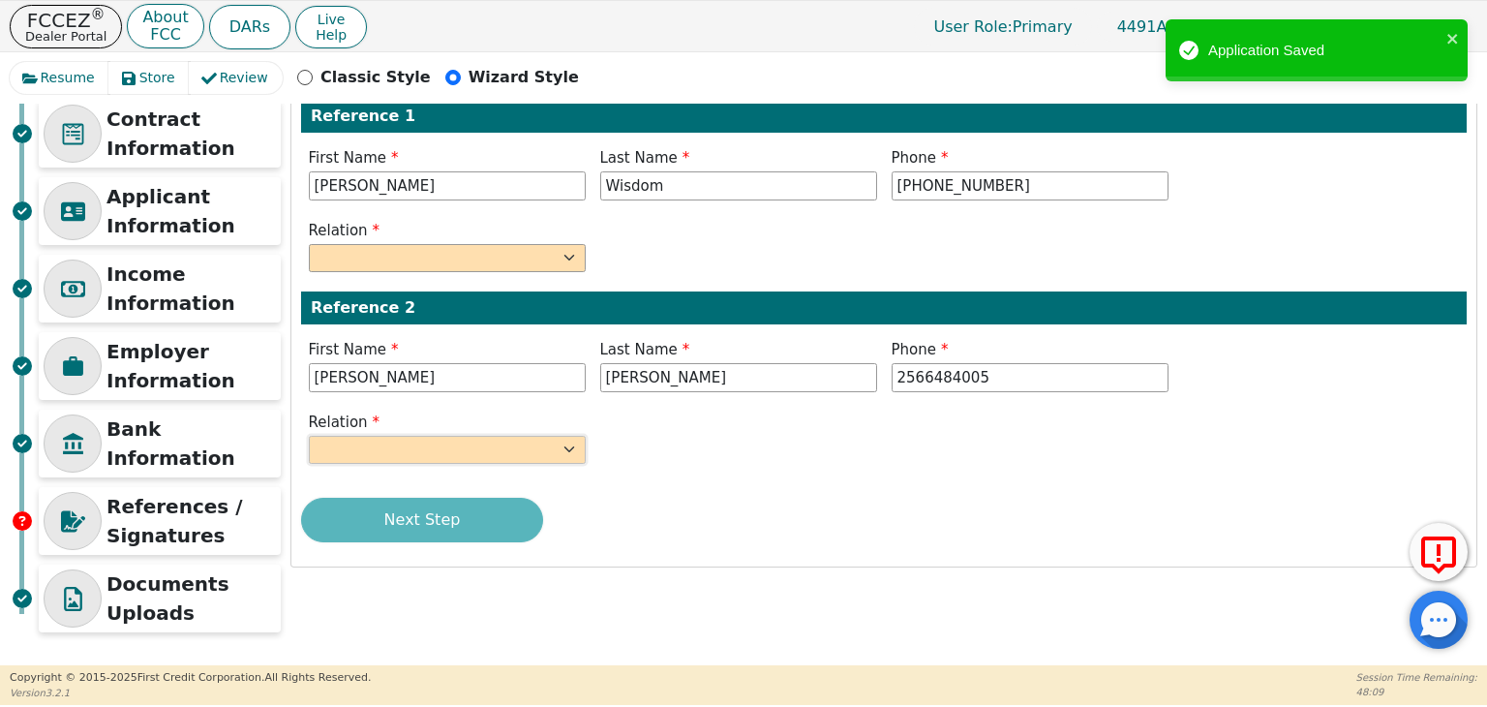
type input "[PHONE_NUMBER]"
click at [549, 447] on select "FATHER MOTHER SISTER BROTHER DAUGHTER SON CO-WORKER NEIGHBOR FRIEND COUSIN G-MO…" at bounding box center [447, 450] width 277 height 29
select select "FRIEND"
click at [309, 436] on select "FATHER MOTHER SISTER BROTHER DAUGHTER SON CO-WORKER NEIGHBOR FRIEND COUSIN G-MO…" at bounding box center [447, 450] width 277 height 29
click at [523, 274] on div "Relation FATHER MOTHER SISTER BROTHER DAUGHTER SON CO-WORKER NEIGHBOR FRIEND CO…" at bounding box center [446, 249] width 291 height 58
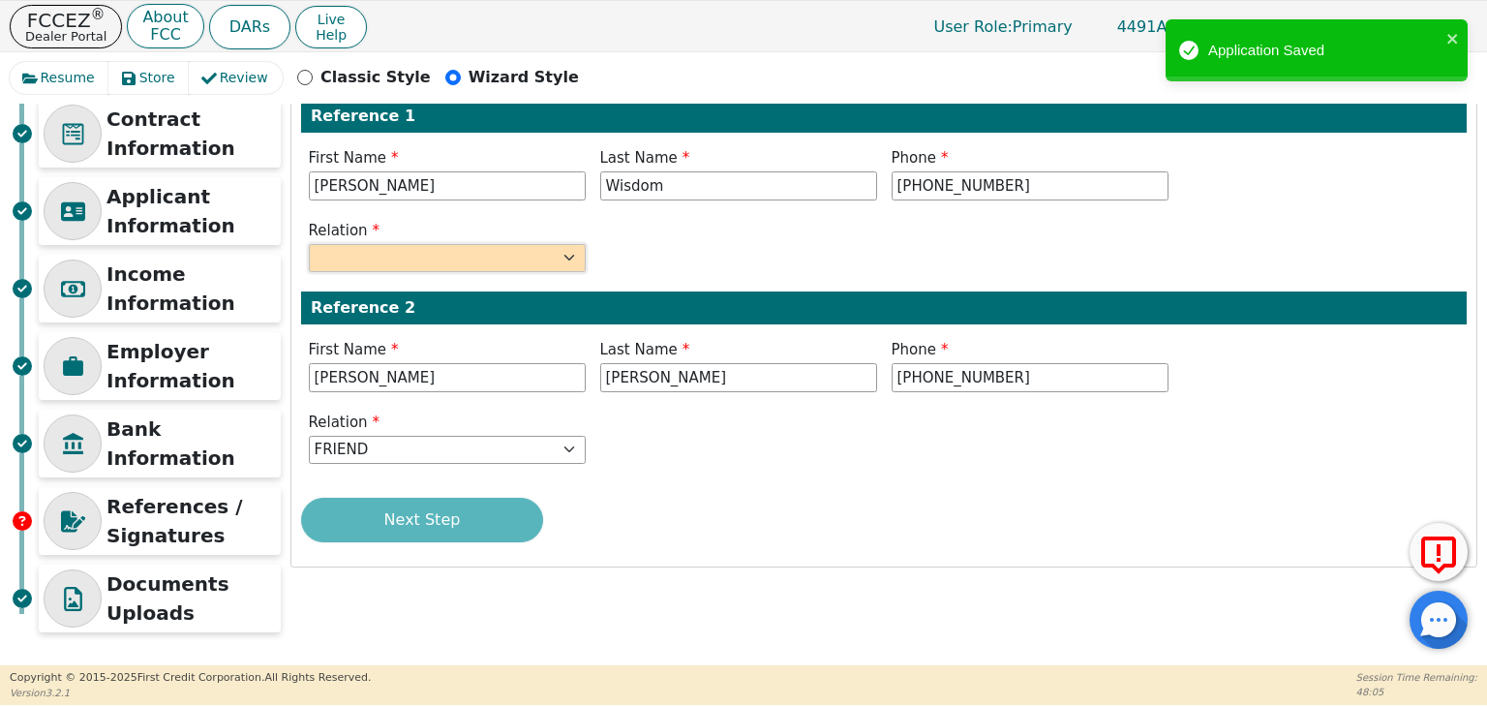
click at [556, 254] on select "FATHER MOTHER SISTER BROTHER DAUGHTER SON CO-WORKER NEIGHBOR FRIEND COUSIN G-MO…" at bounding box center [447, 258] width 277 height 29
select select "S-I-L"
click at [309, 244] on select "FATHER MOTHER SISTER BROTHER DAUGHTER SON CO-WORKER NEIGHBOR FRIEND COUSIN G-MO…" at bounding box center [447, 258] width 277 height 29
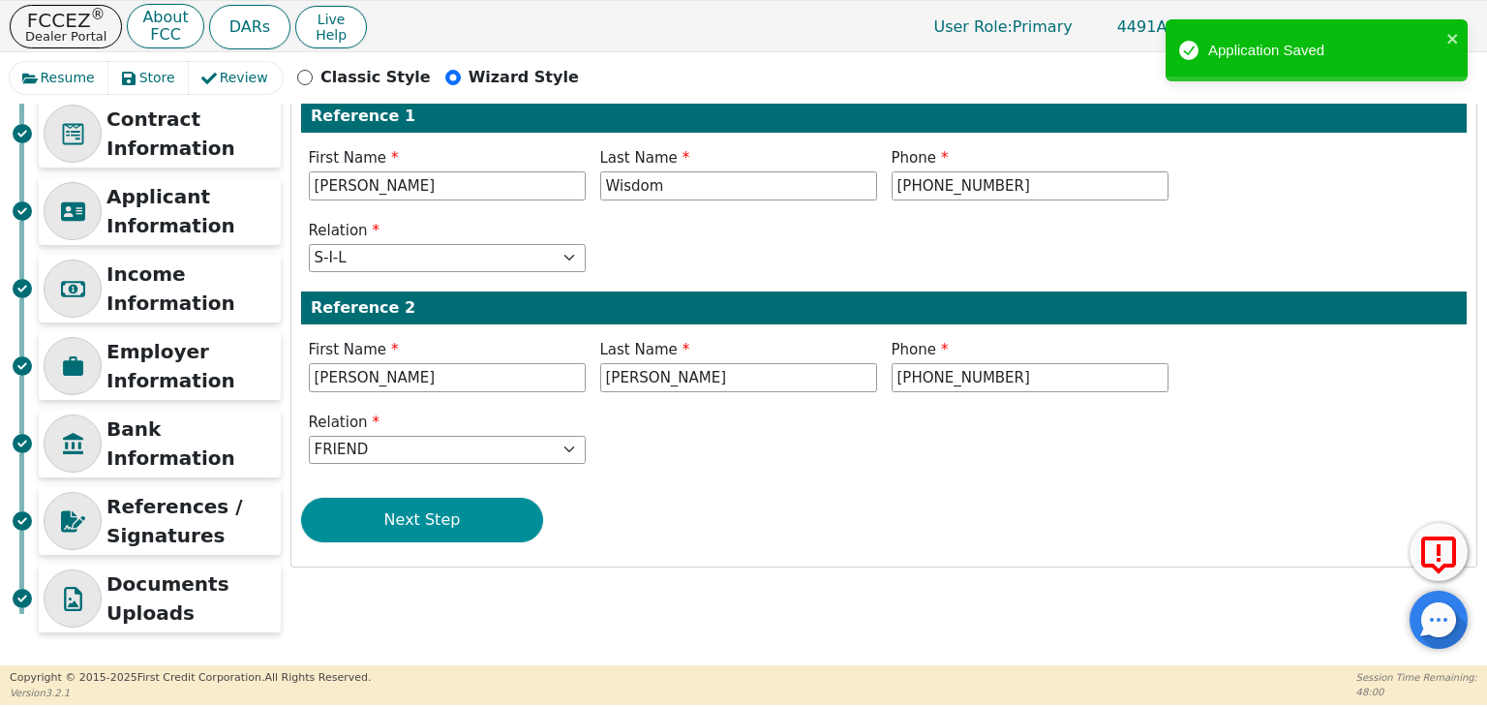
click at [459, 531] on button "Next Step" at bounding box center [422, 519] width 242 height 45
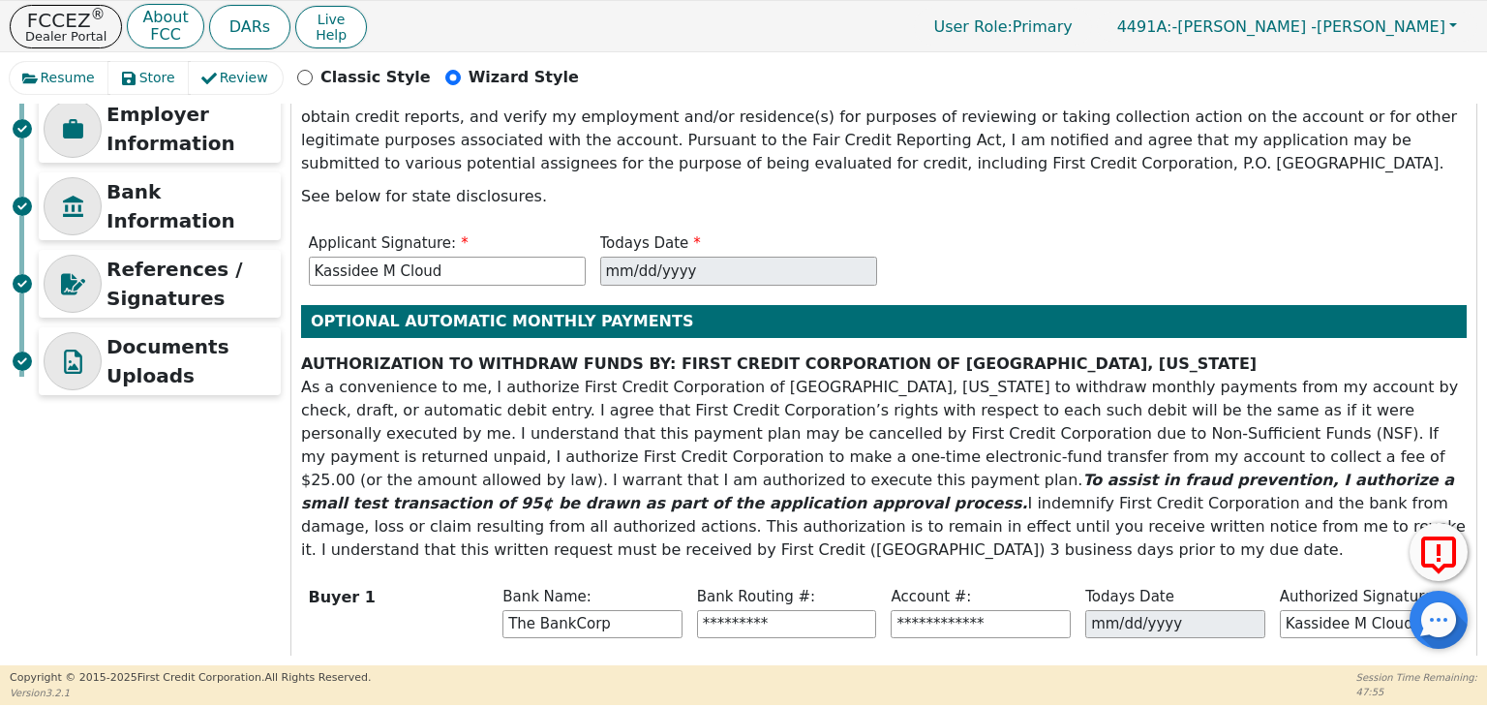
scroll to position [419, 0]
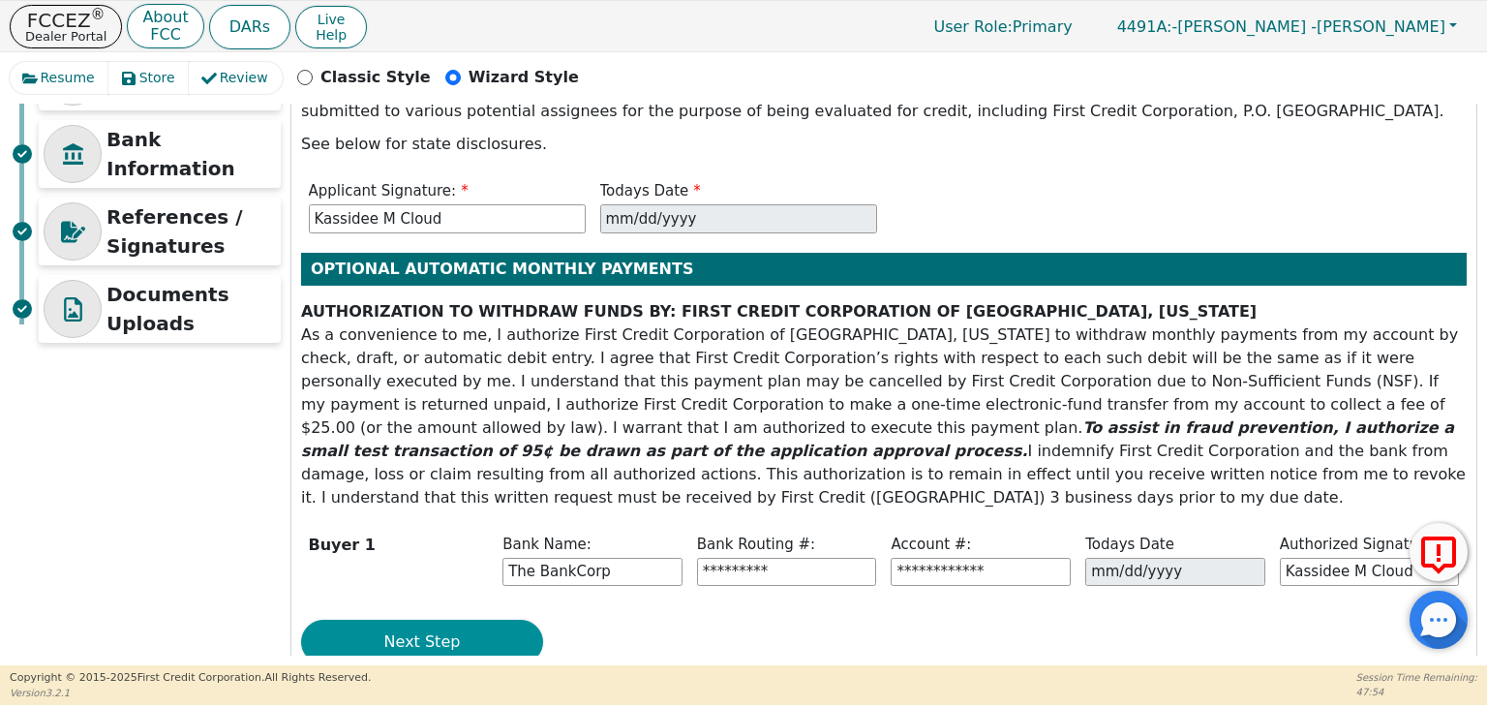
click at [457, 619] on button "Next Step" at bounding box center [422, 641] width 242 height 45
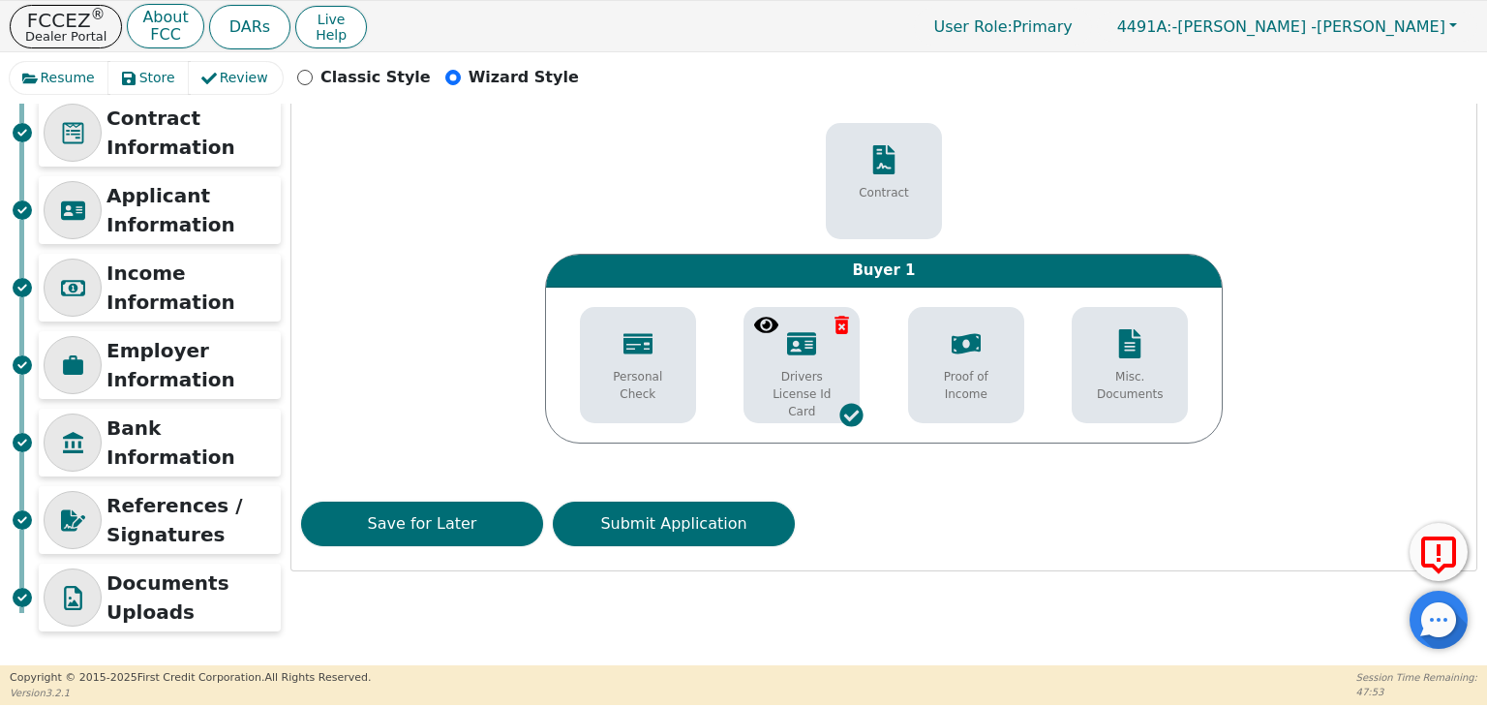
scroll to position [130, 0]
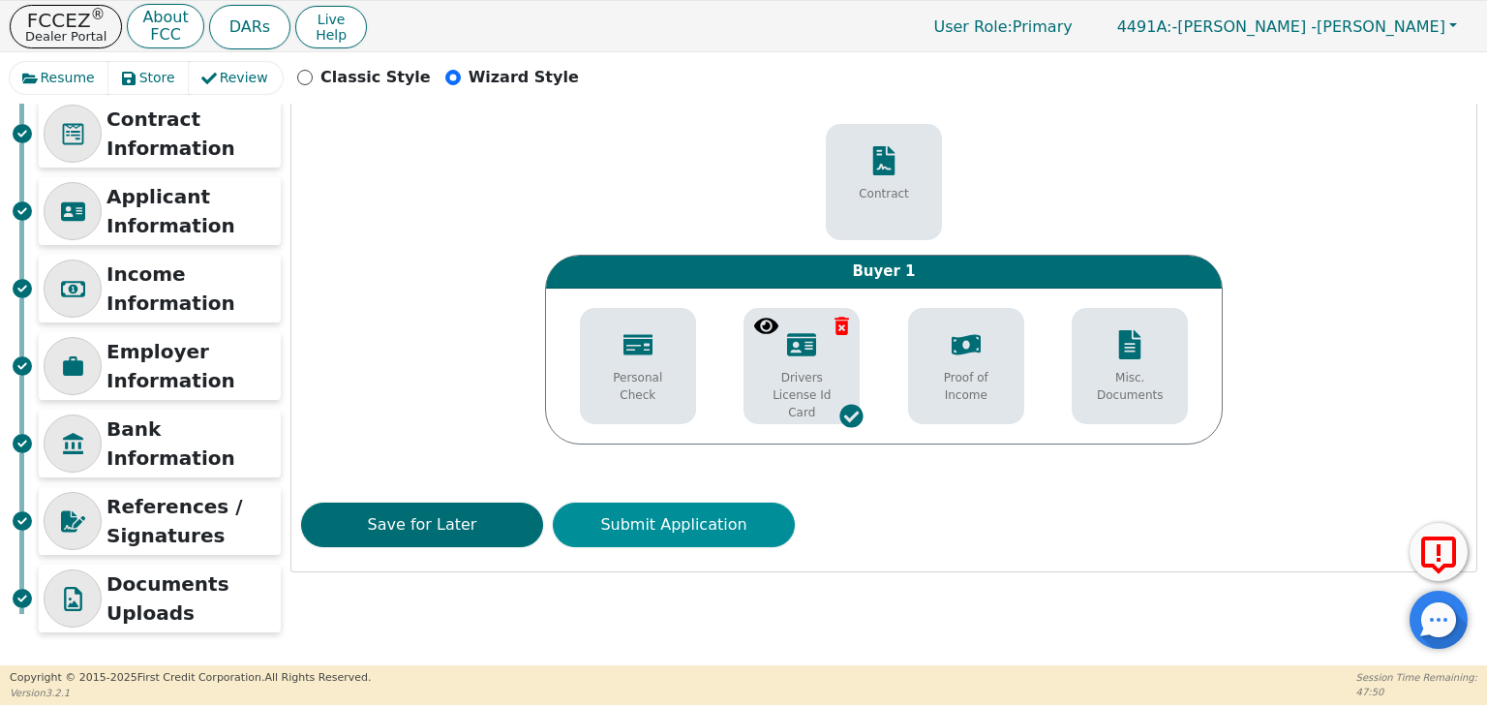
click at [727, 534] on button "Submit Application" at bounding box center [674, 524] width 242 height 45
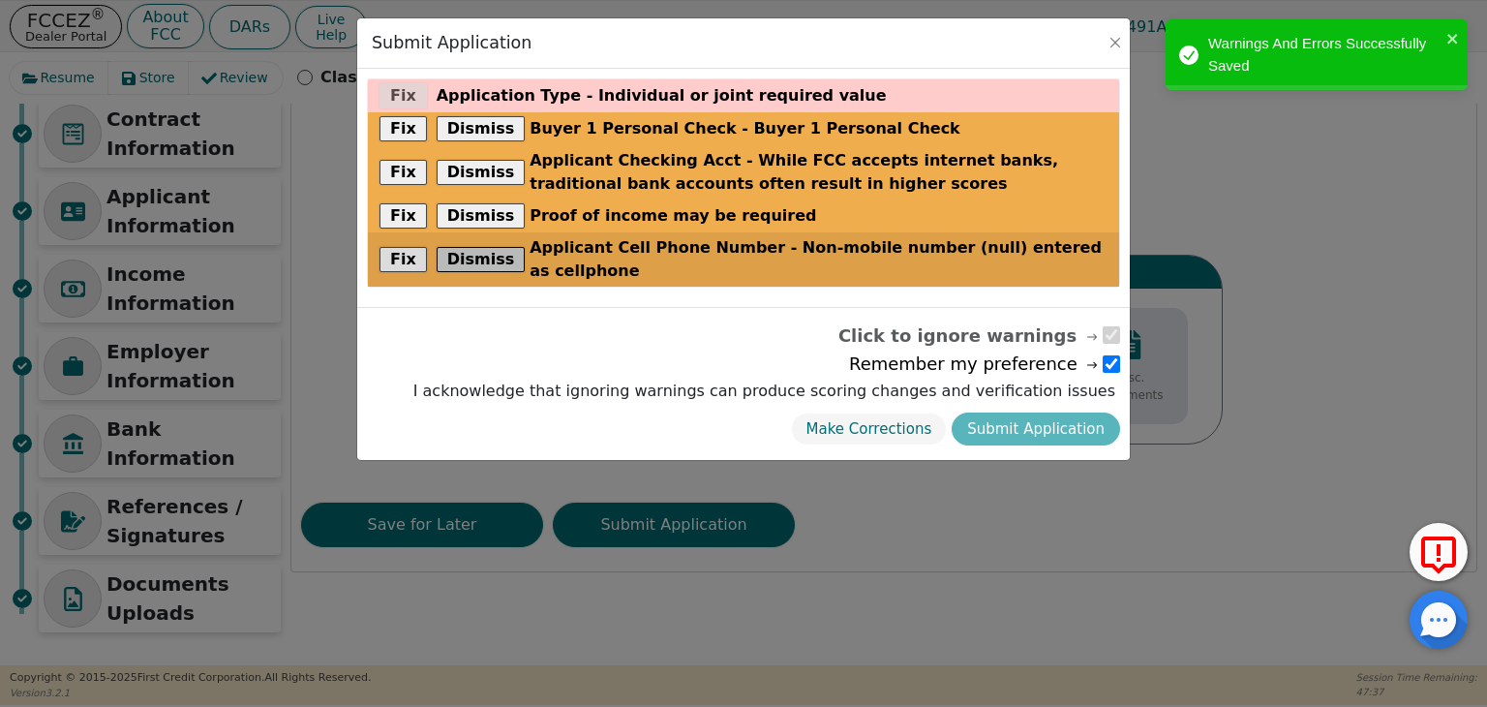
click at [476, 249] on button "Dismiss" at bounding box center [480, 259] width 89 height 25
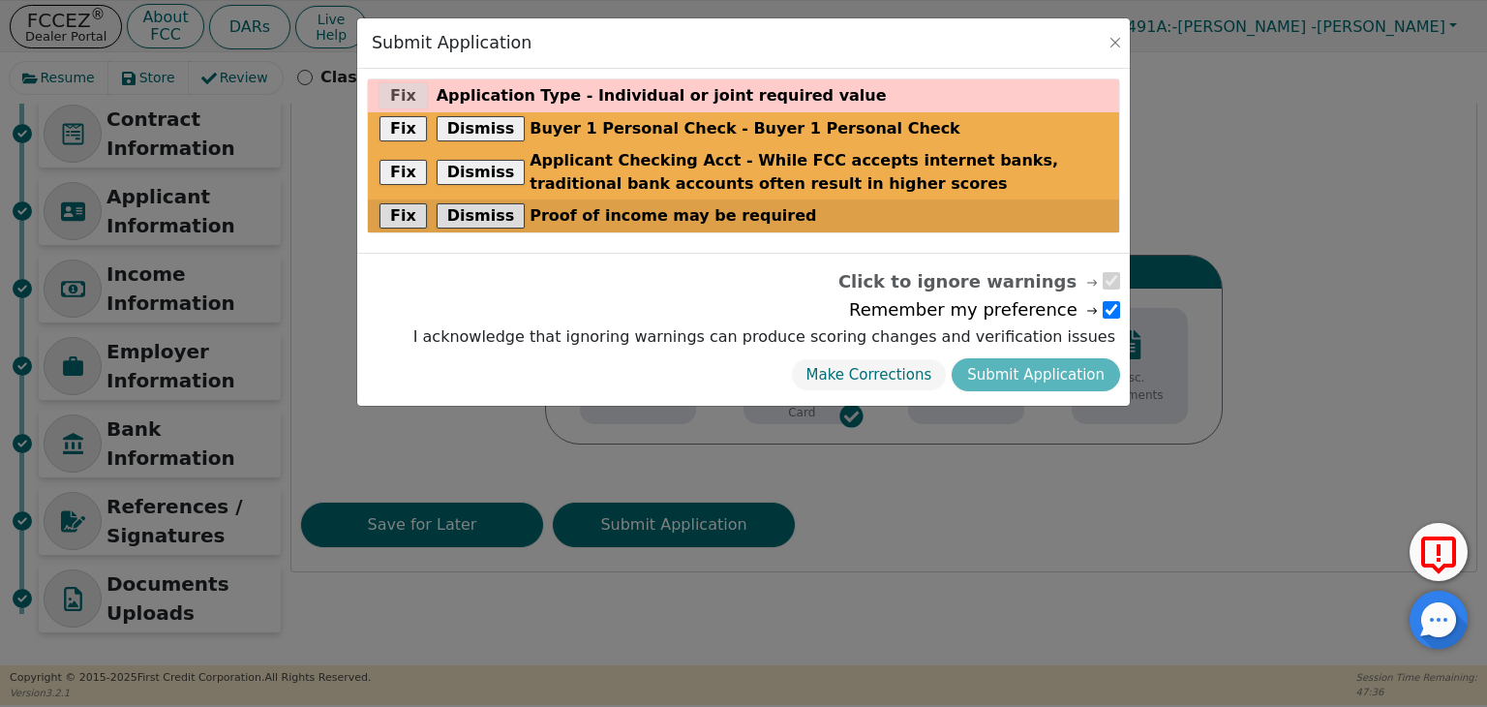
click at [474, 226] on div "Fix Dismiss Proof of income may be required" at bounding box center [743, 215] width 751 height 33
click at [475, 213] on button "Dismiss" at bounding box center [480, 215] width 89 height 25
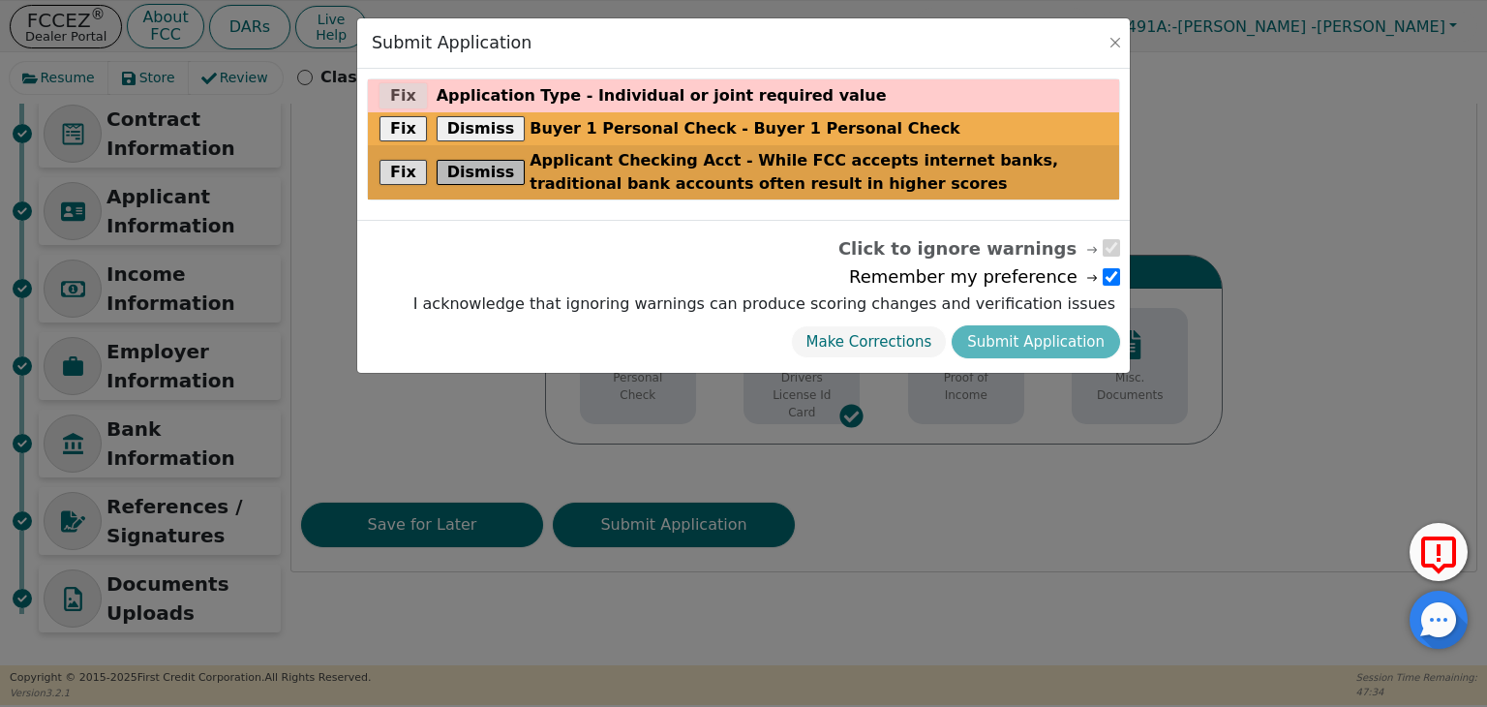
click at [471, 166] on button "Dismiss" at bounding box center [480, 172] width 89 height 25
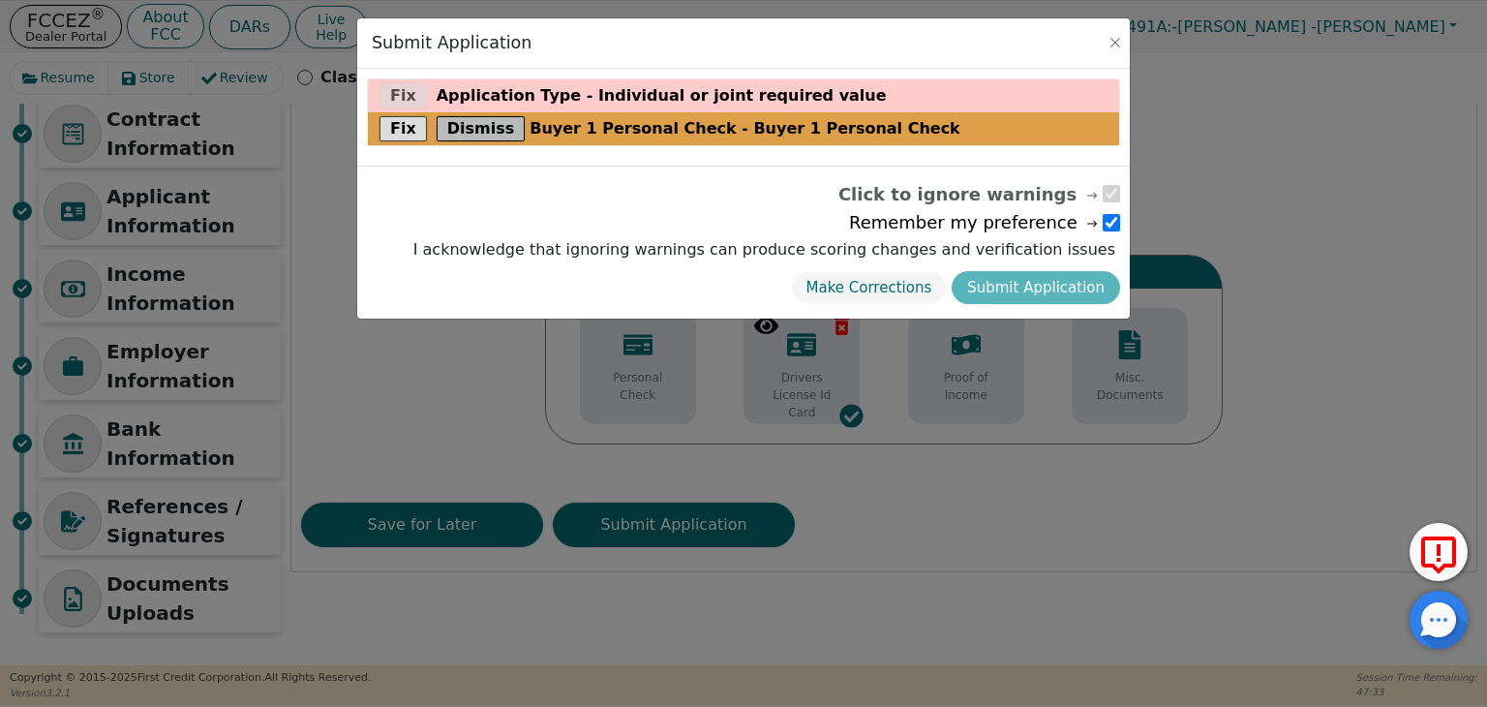
click at [471, 131] on button "Dismiss" at bounding box center [480, 128] width 89 height 25
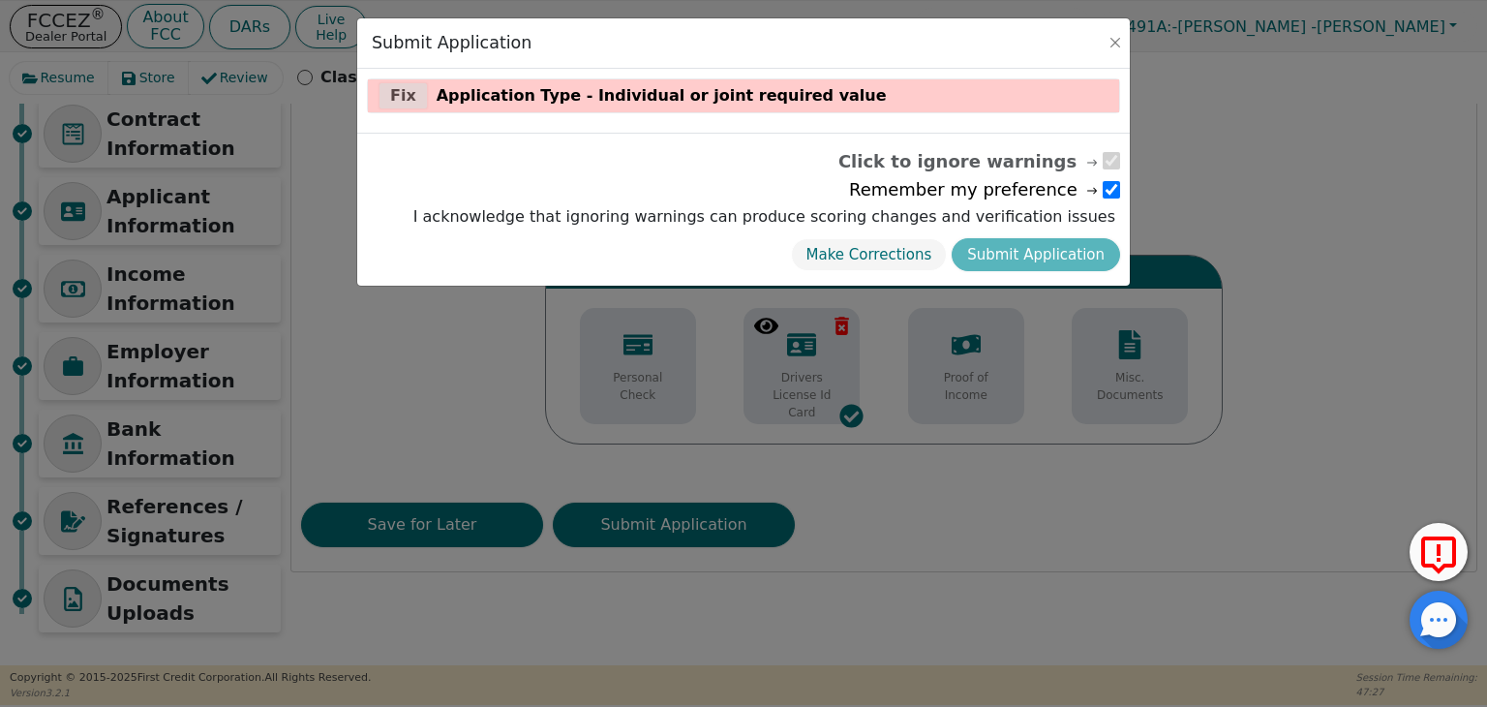
click at [1088, 256] on div "Make Corrections Submit Application" at bounding box center [763, 255] width 711 height 44
click at [1070, 249] on div "Make Corrections Submit Application" at bounding box center [763, 255] width 711 height 44
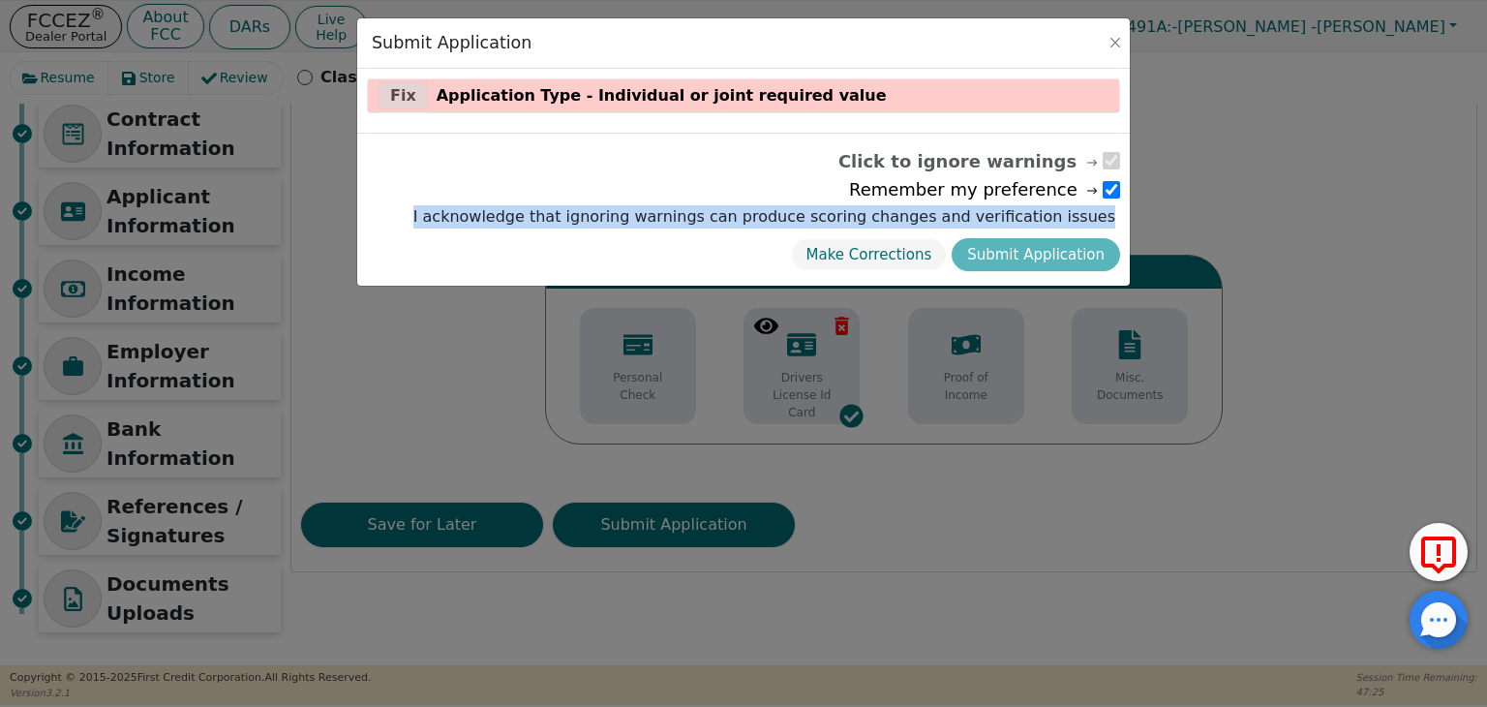
click at [1070, 249] on div "Make Corrections Submit Application" at bounding box center [763, 255] width 711 height 44
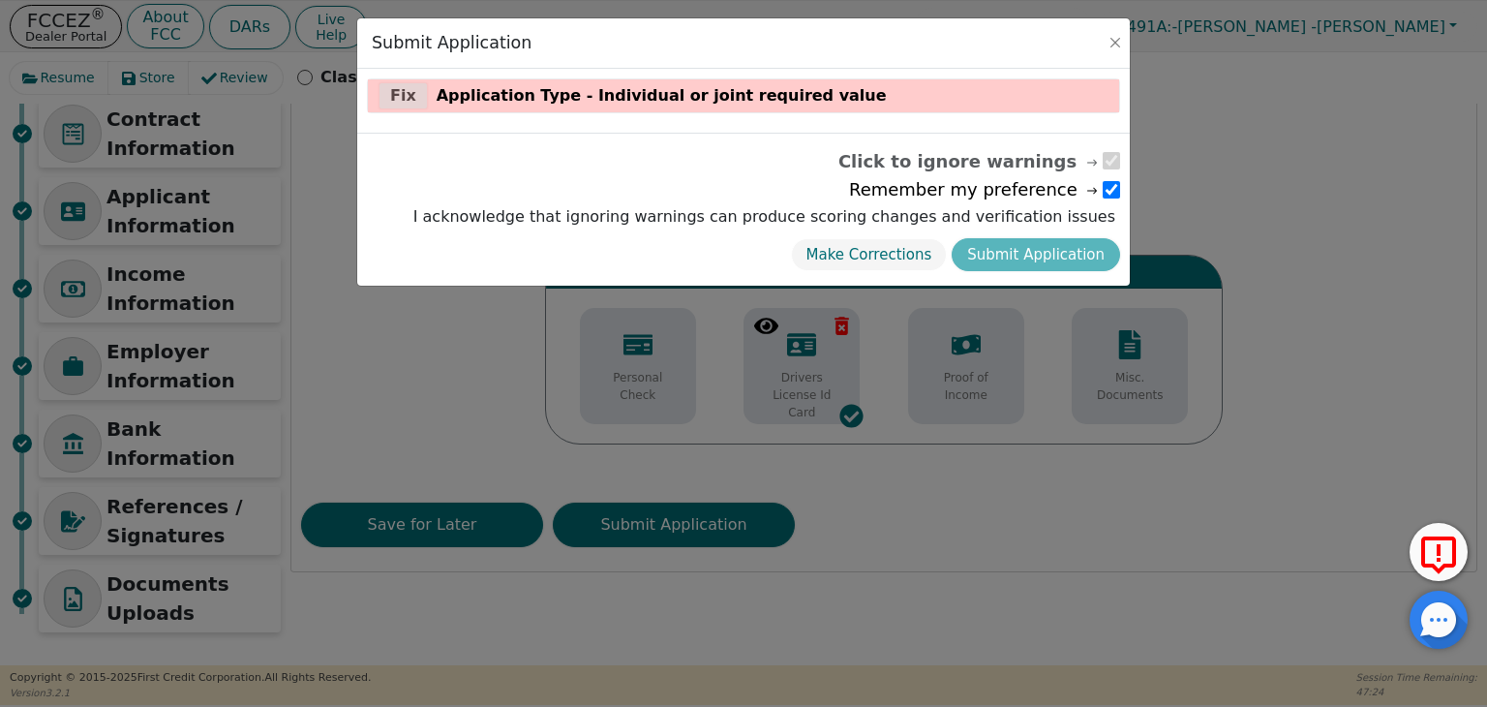
click at [1070, 249] on div "Make Corrections Submit Application" at bounding box center [763, 255] width 711 height 44
click at [1119, 42] on button "Close" at bounding box center [1114, 42] width 19 height 19
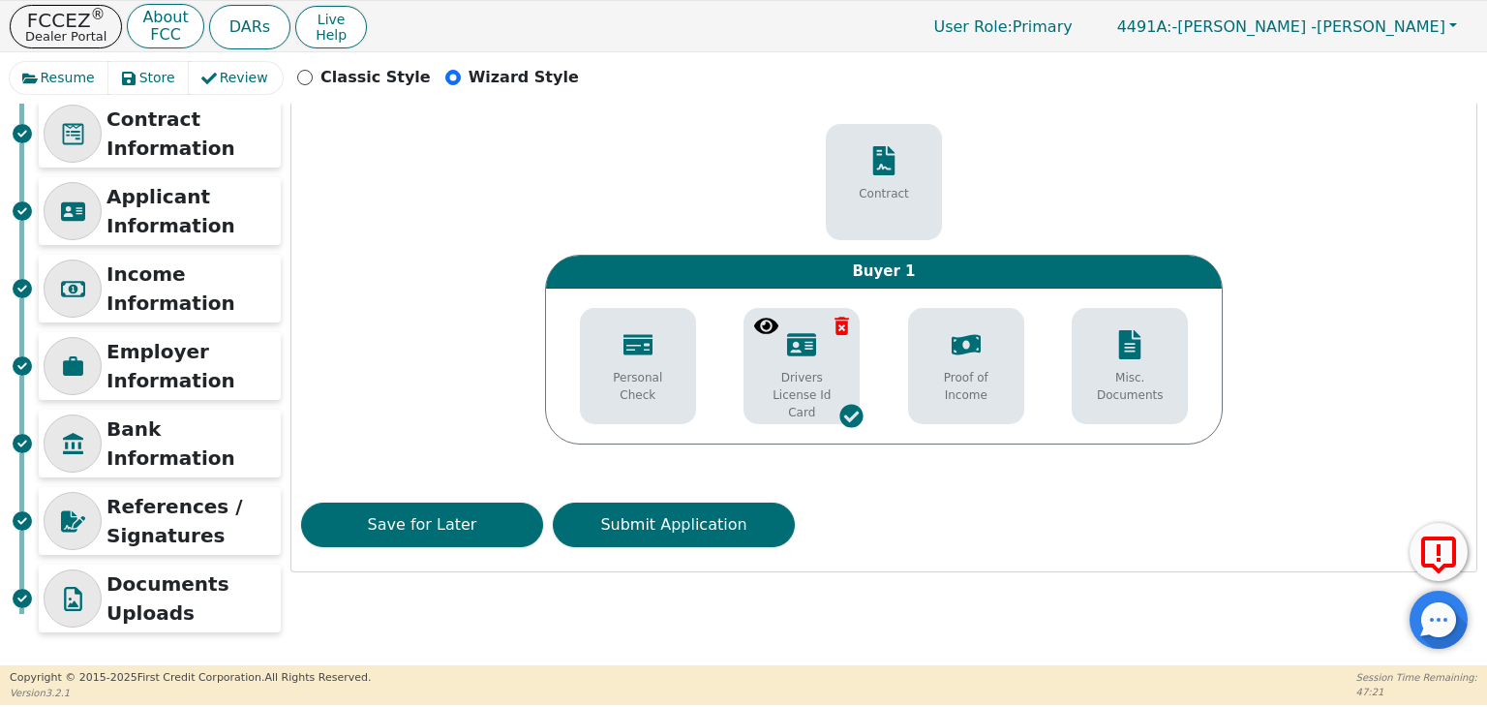
scroll to position [0, 0]
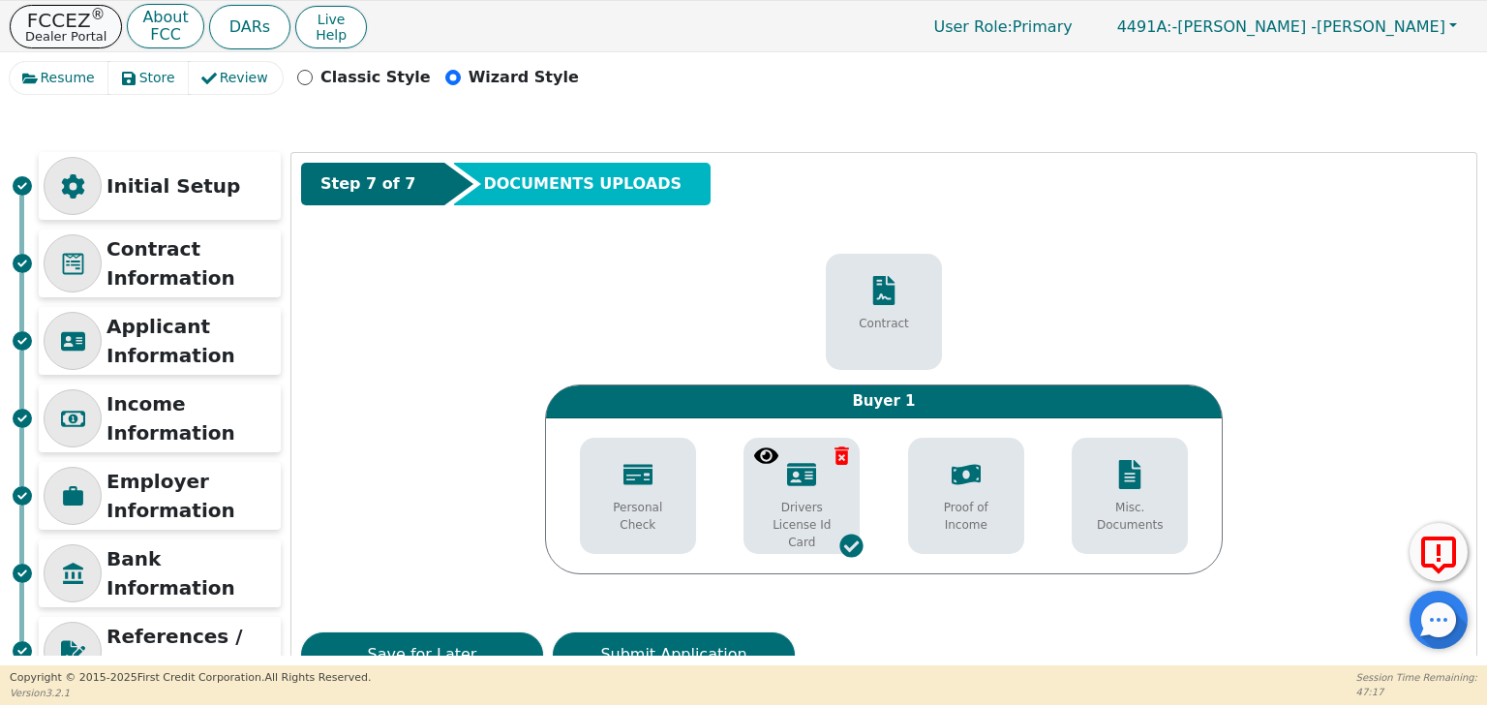
click at [75, 22] on p "FCCEZ ®" at bounding box center [65, 20] width 81 height 19
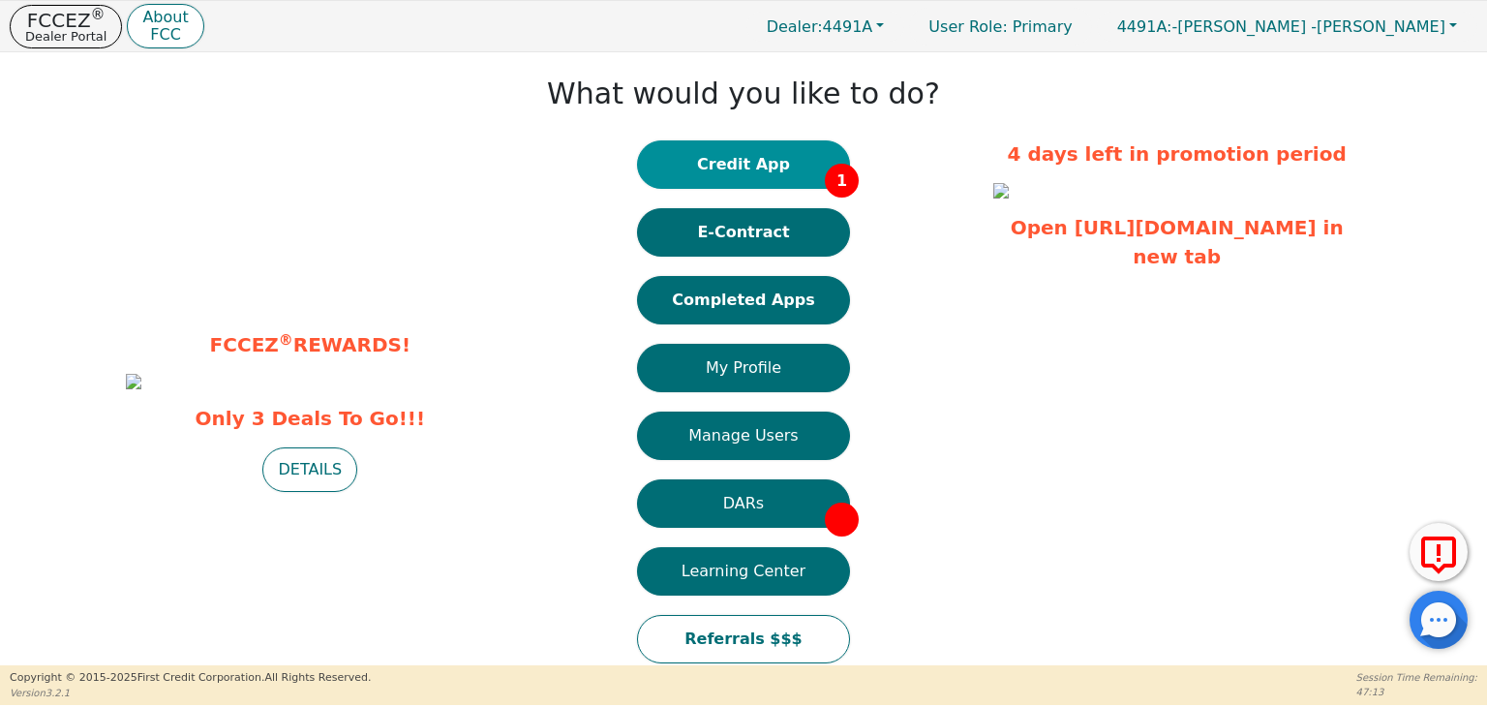
click at [794, 166] on button "Credit App 1" at bounding box center [743, 164] width 213 height 48
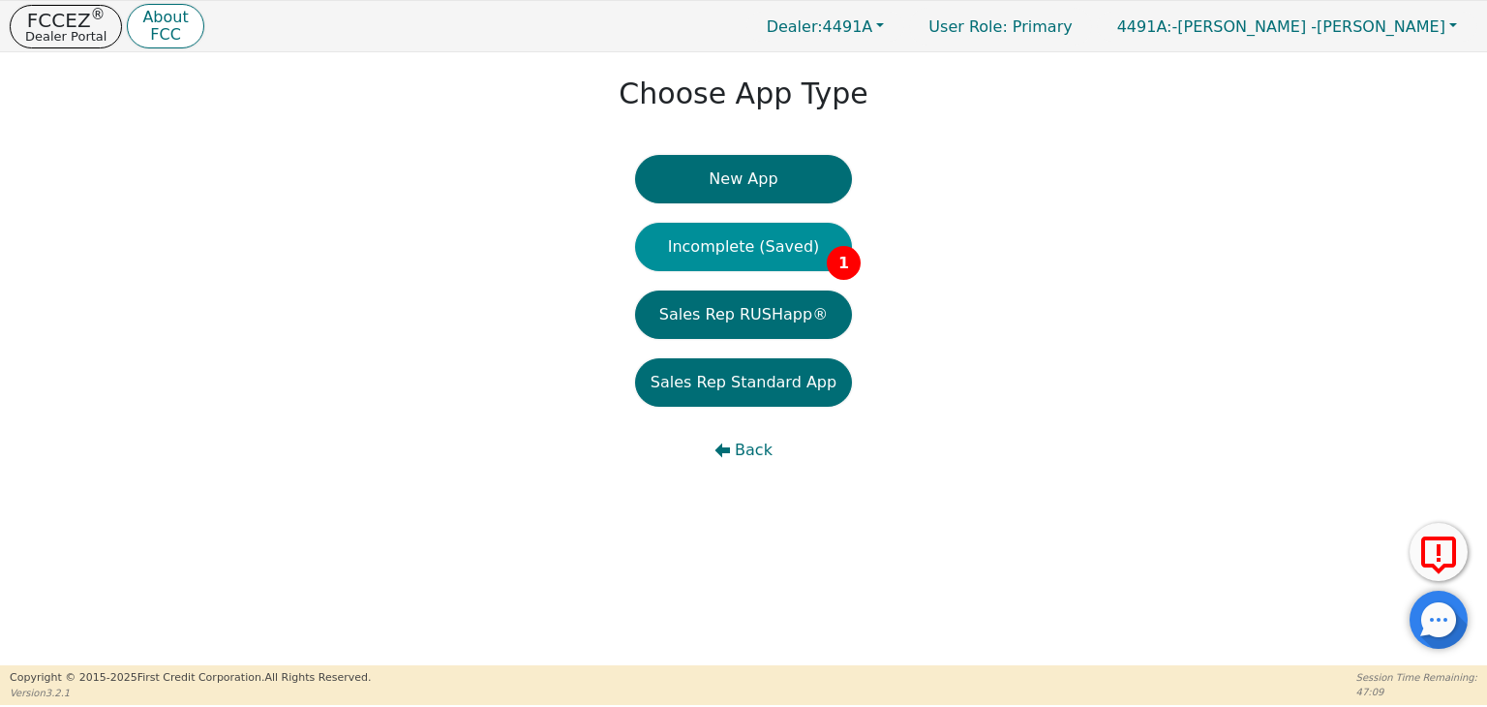
click at [746, 233] on button "Incomplete (Saved) 1" at bounding box center [743, 247] width 217 height 48
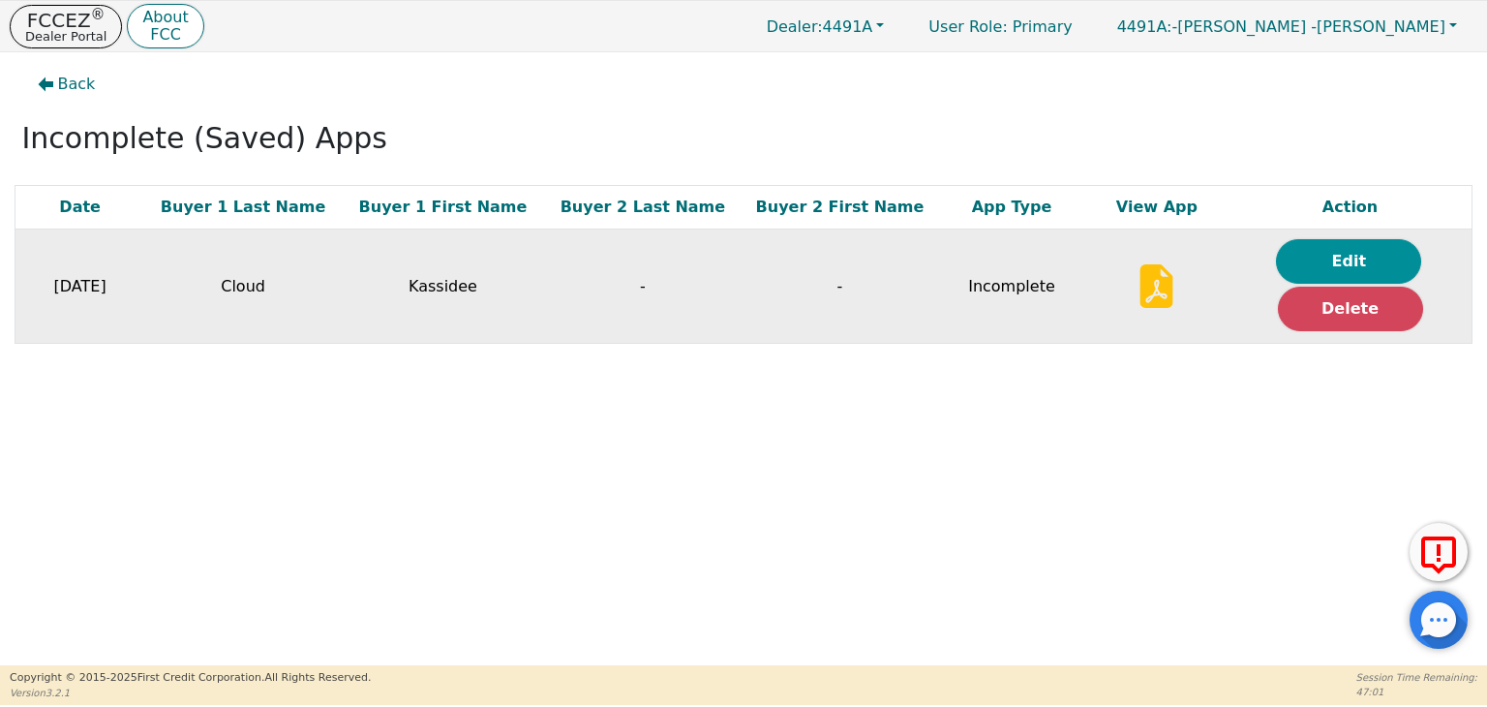
click at [1342, 262] on button "Edit" at bounding box center [1348, 261] width 145 height 45
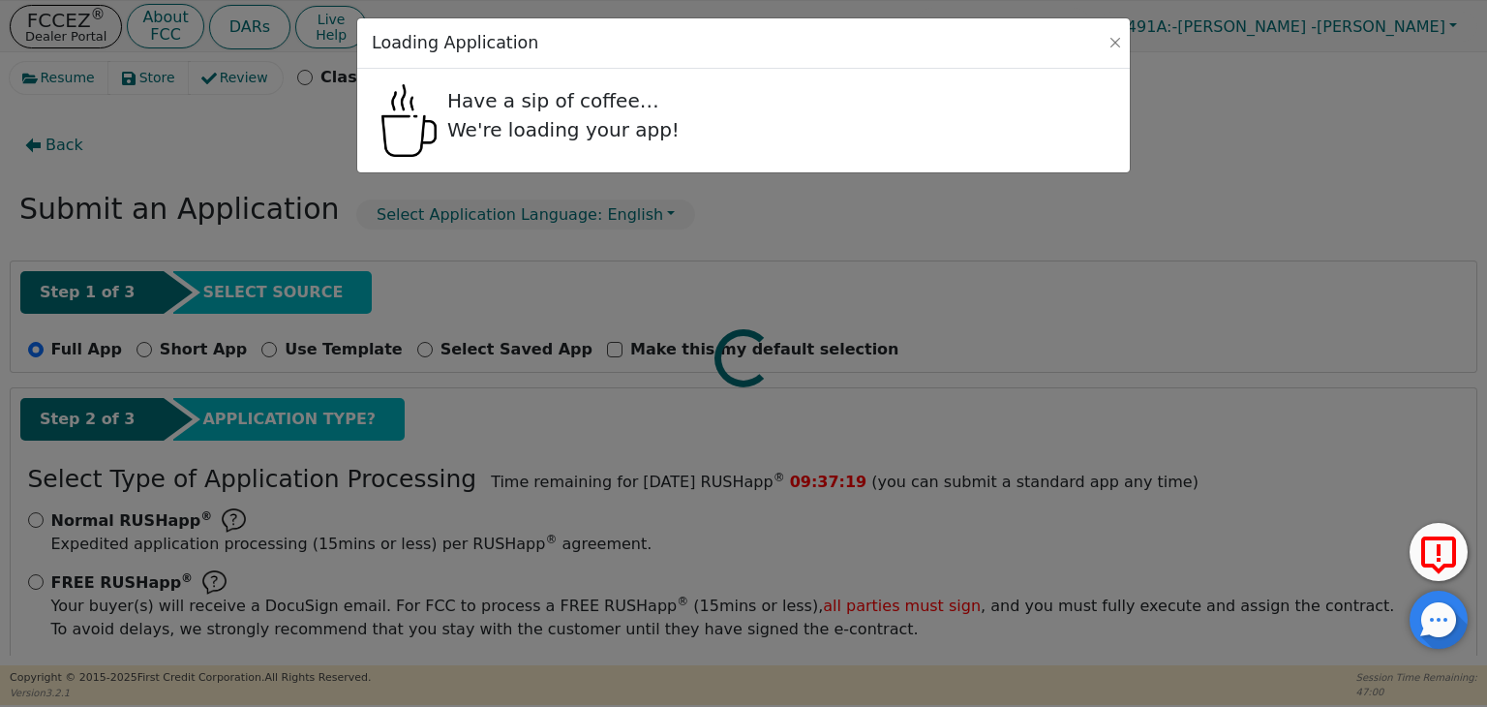
select select "AL"
select select "n"
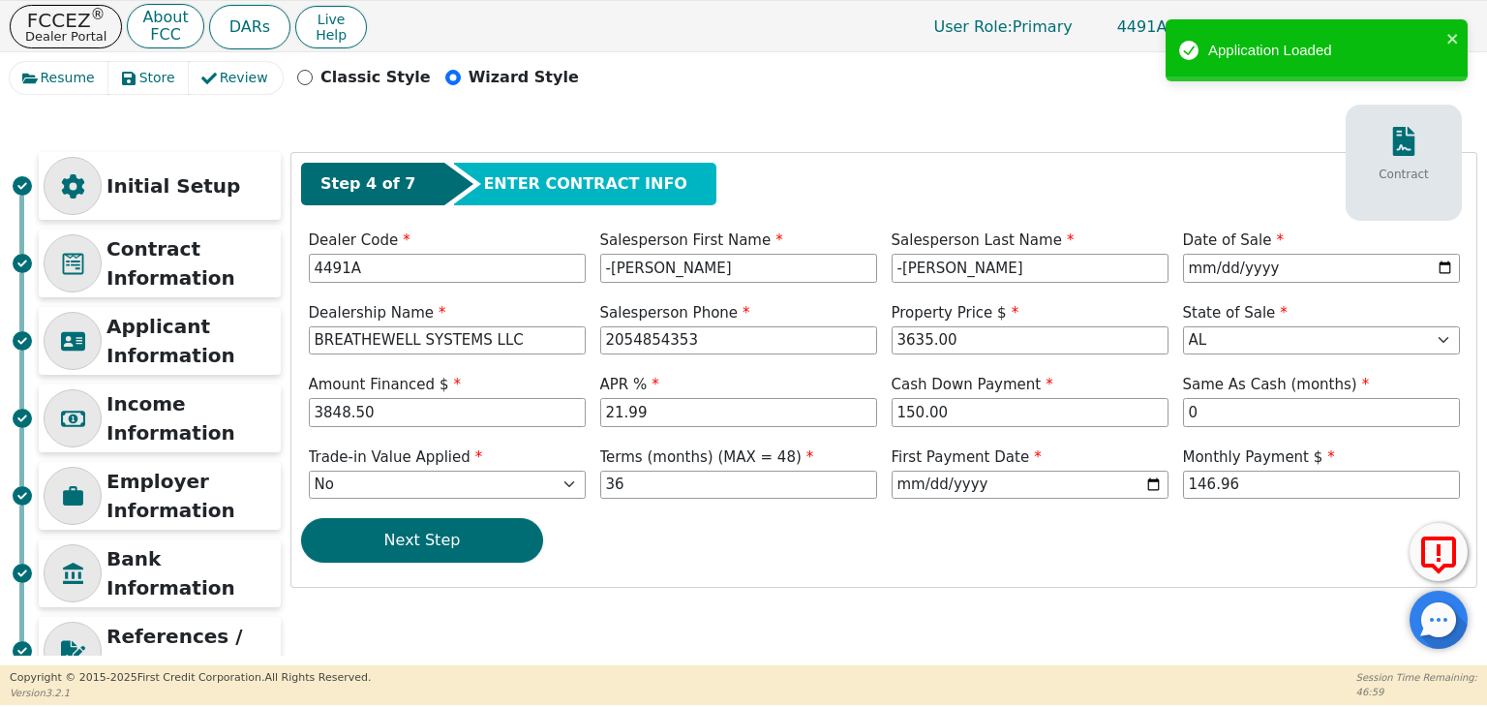
scroll to position [130, 0]
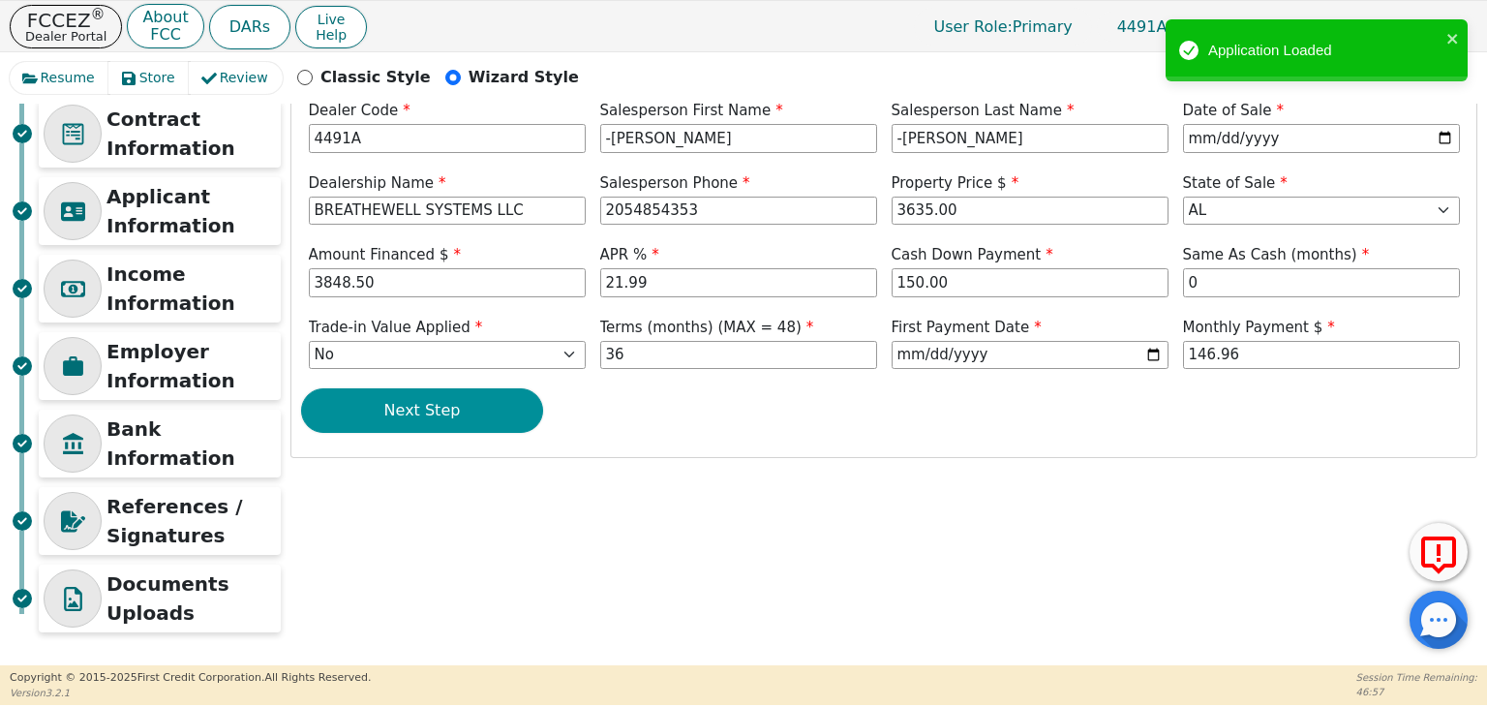
click at [406, 421] on button "Next Step" at bounding box center [422, 410] width 242 height 45
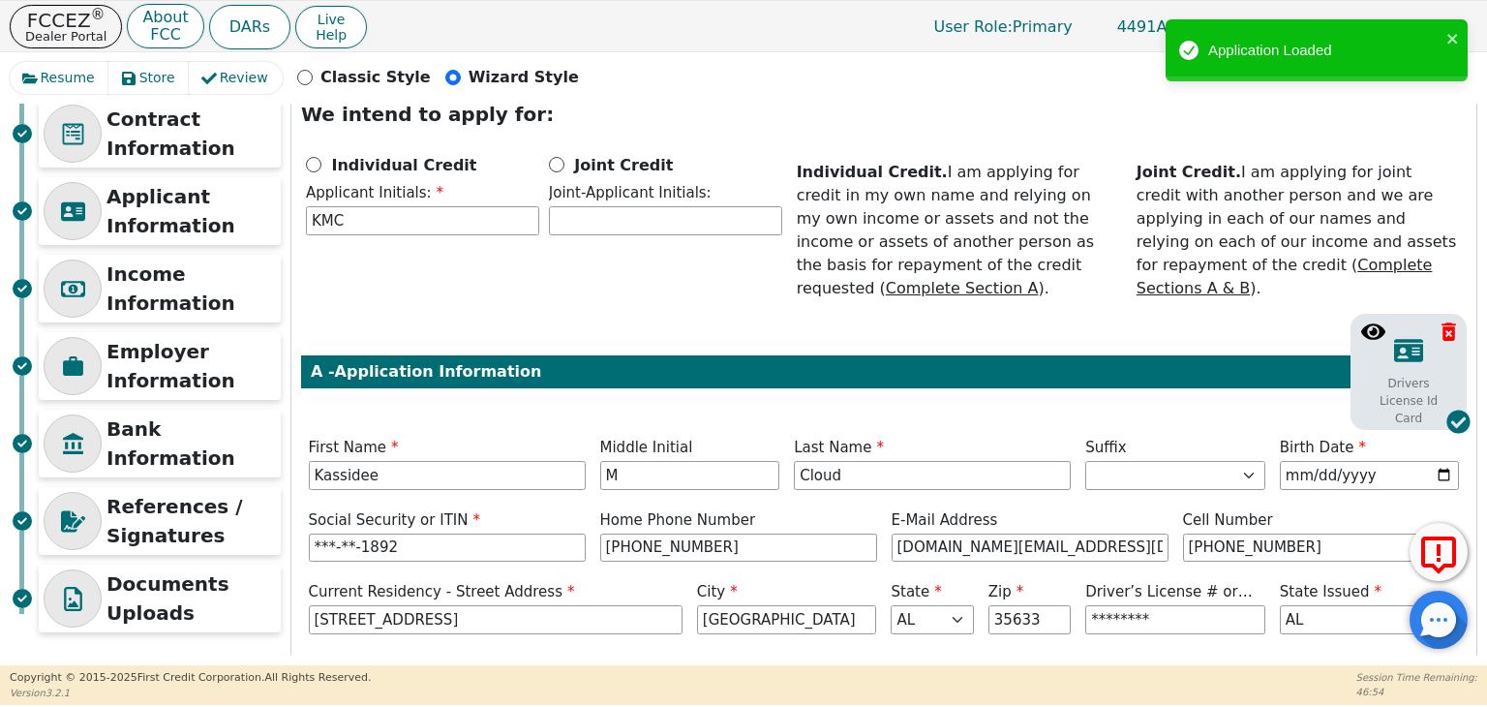
scroll to position [273, 0]
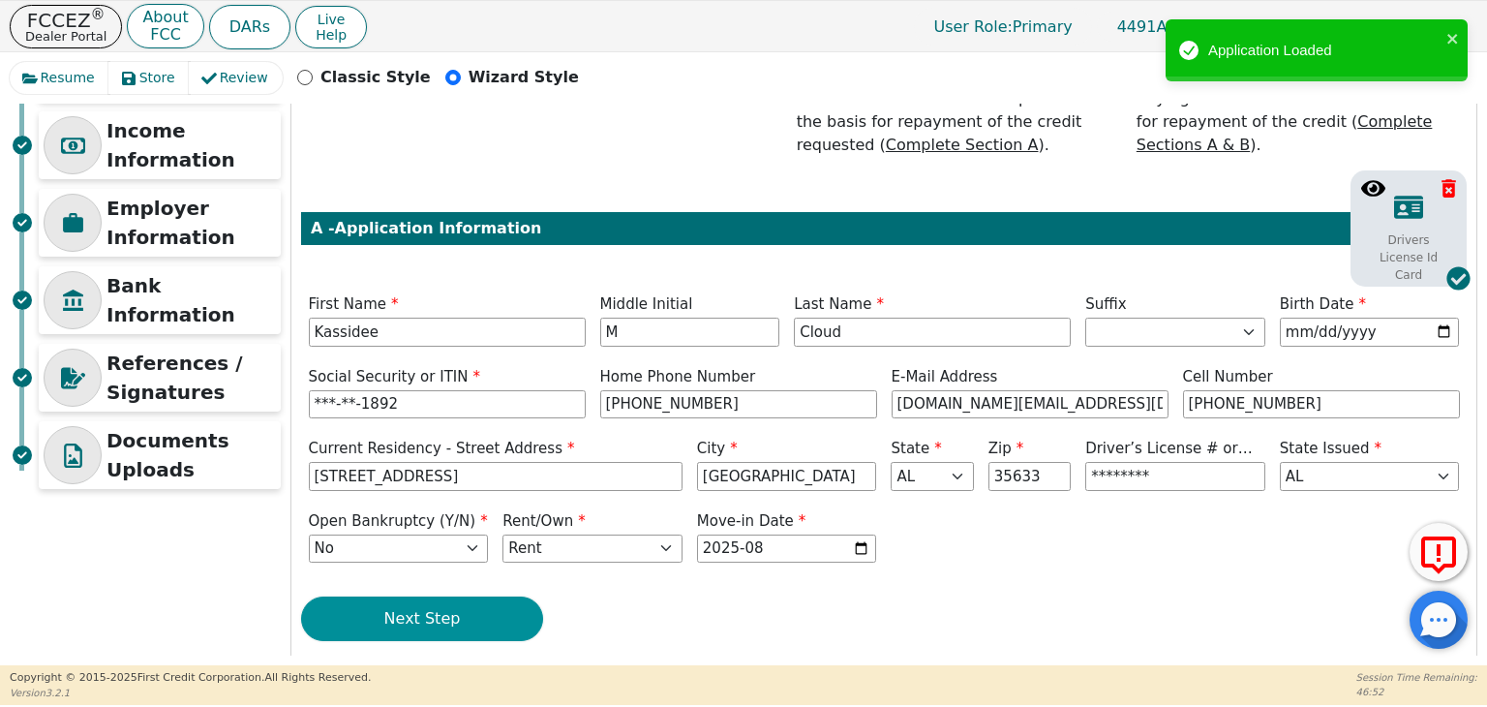
click at [476, 599] on button "Next Step" at bounding box center [422, 618] width 242 height 45
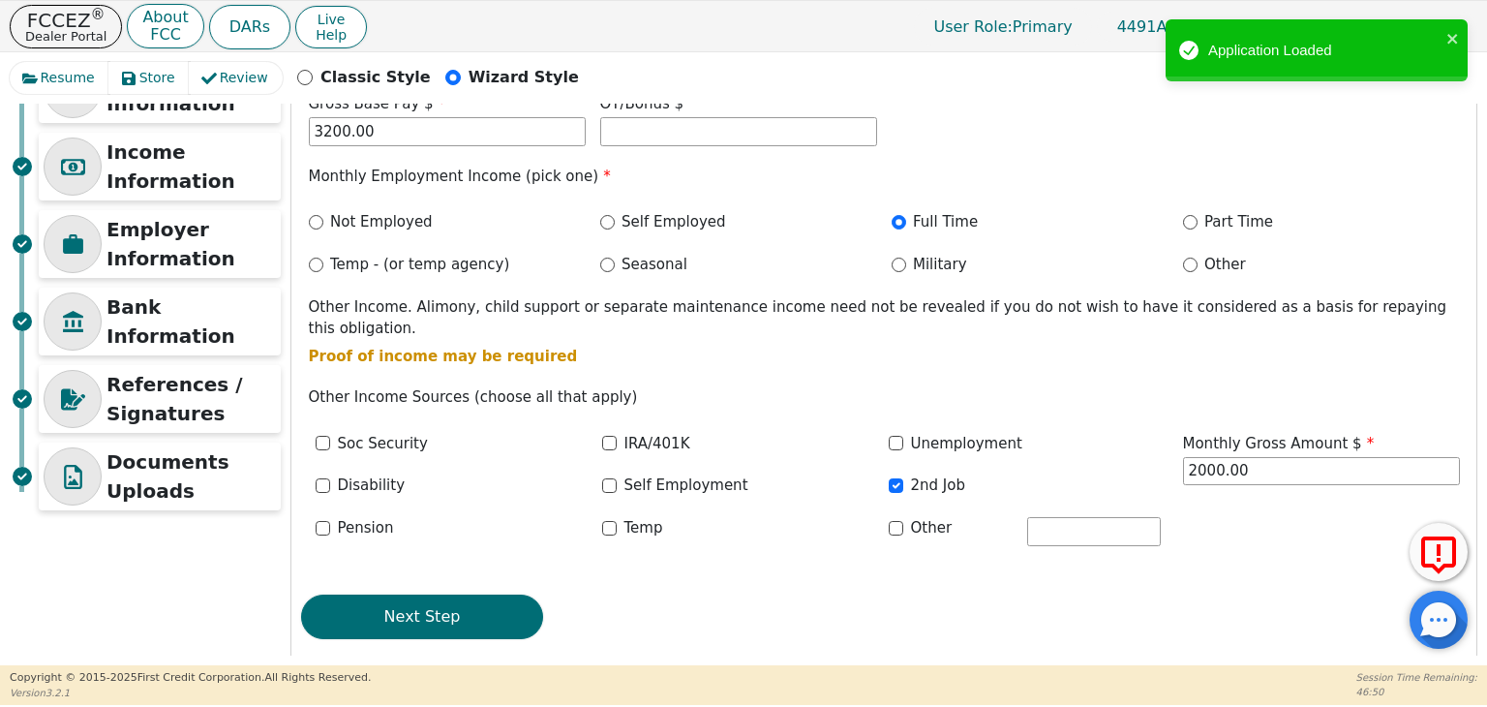
click at [476, 599] on button "Next Step" at bounding box center [422, 616] width 242 height 45
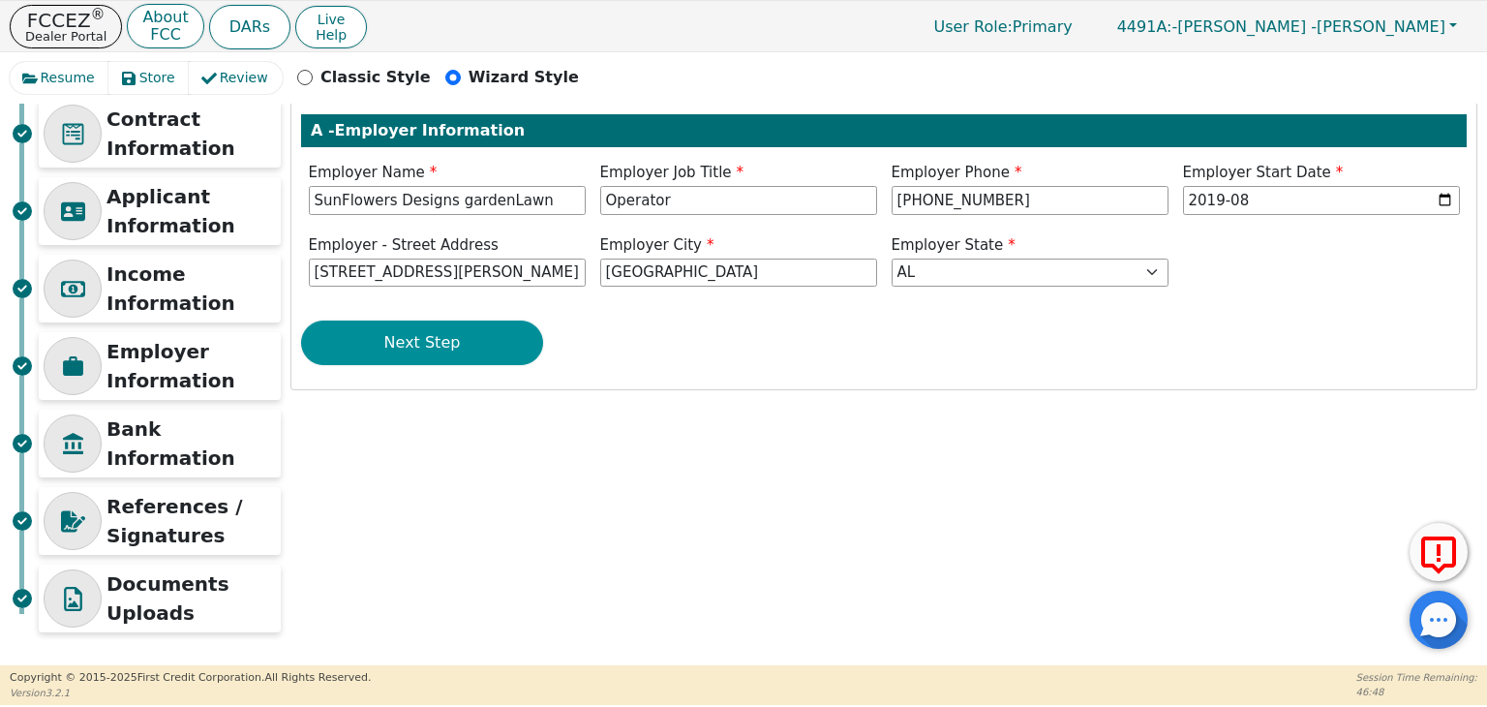
click at [464, 331] on button "Next Step" at bounding box center [422, 342] width 242 height 45
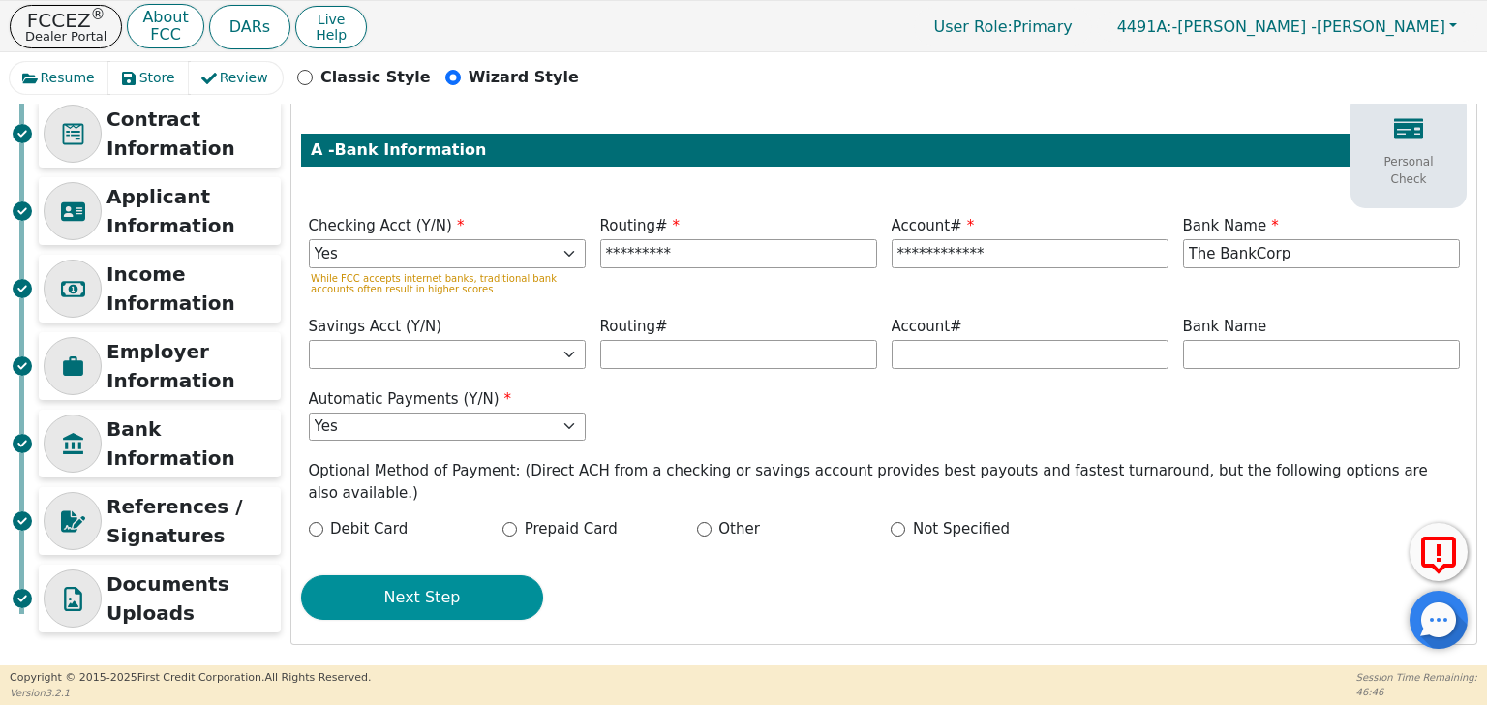
click at [441, 575] on button "Next Step" at bounding box center [422, 597] width 242 height 45
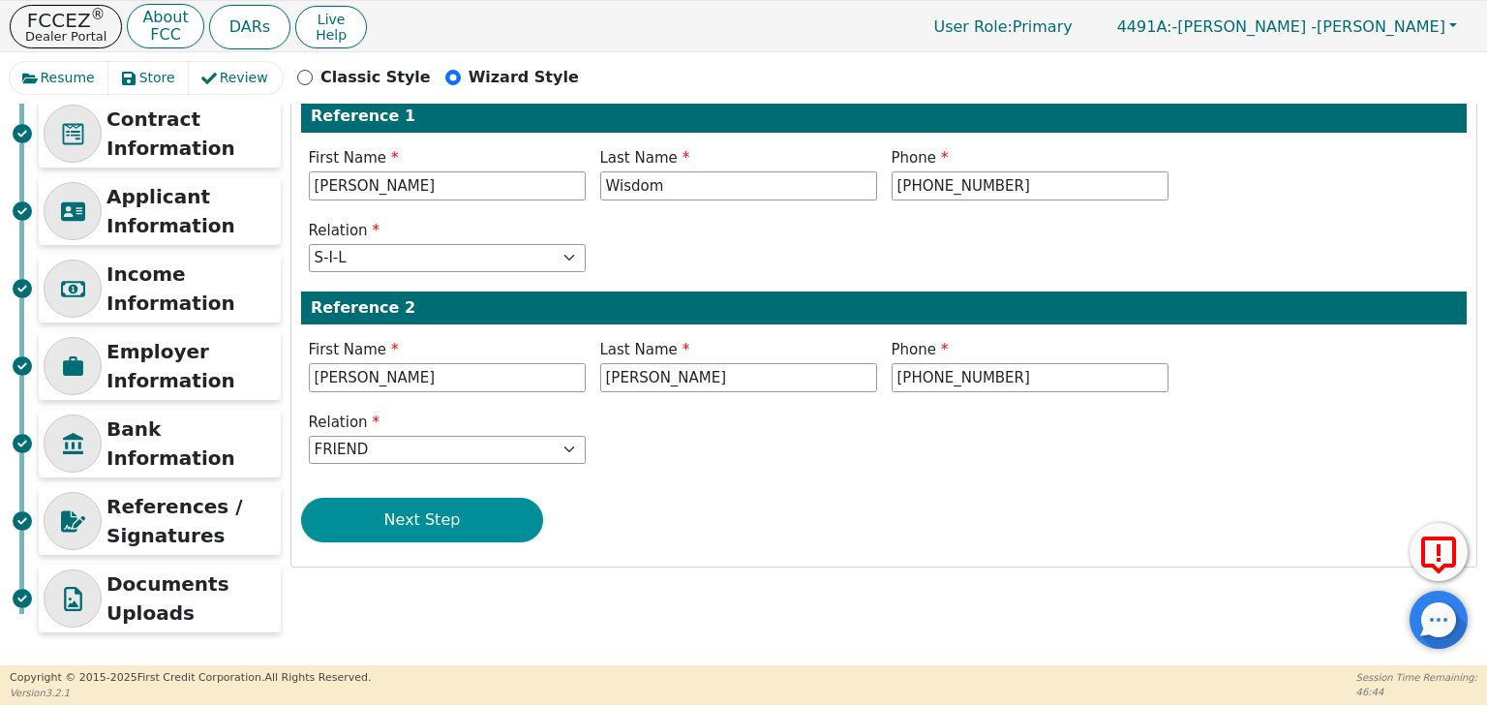
click at [436, 519] on button "Next Step" at bounding box center [422, 519] width 242 height 45
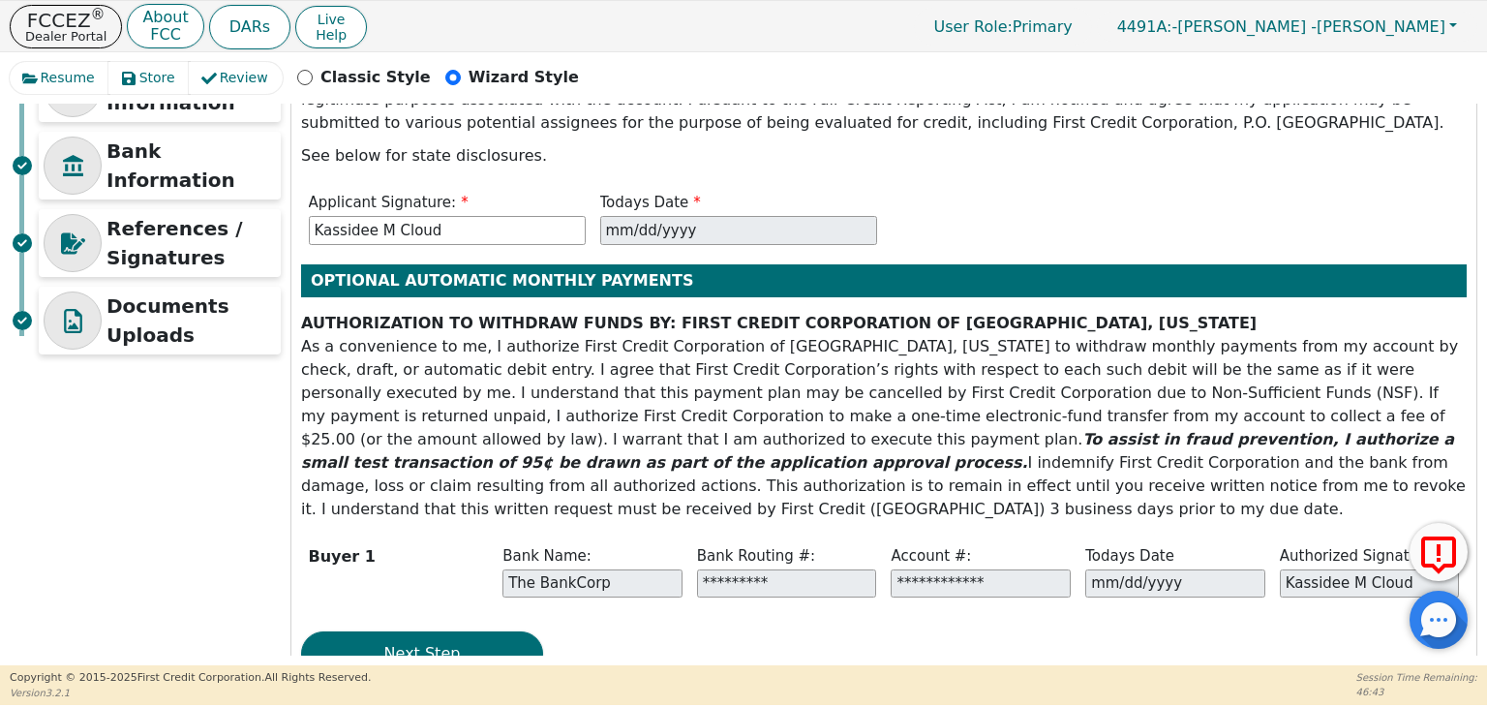
scroll to position [419, 0]
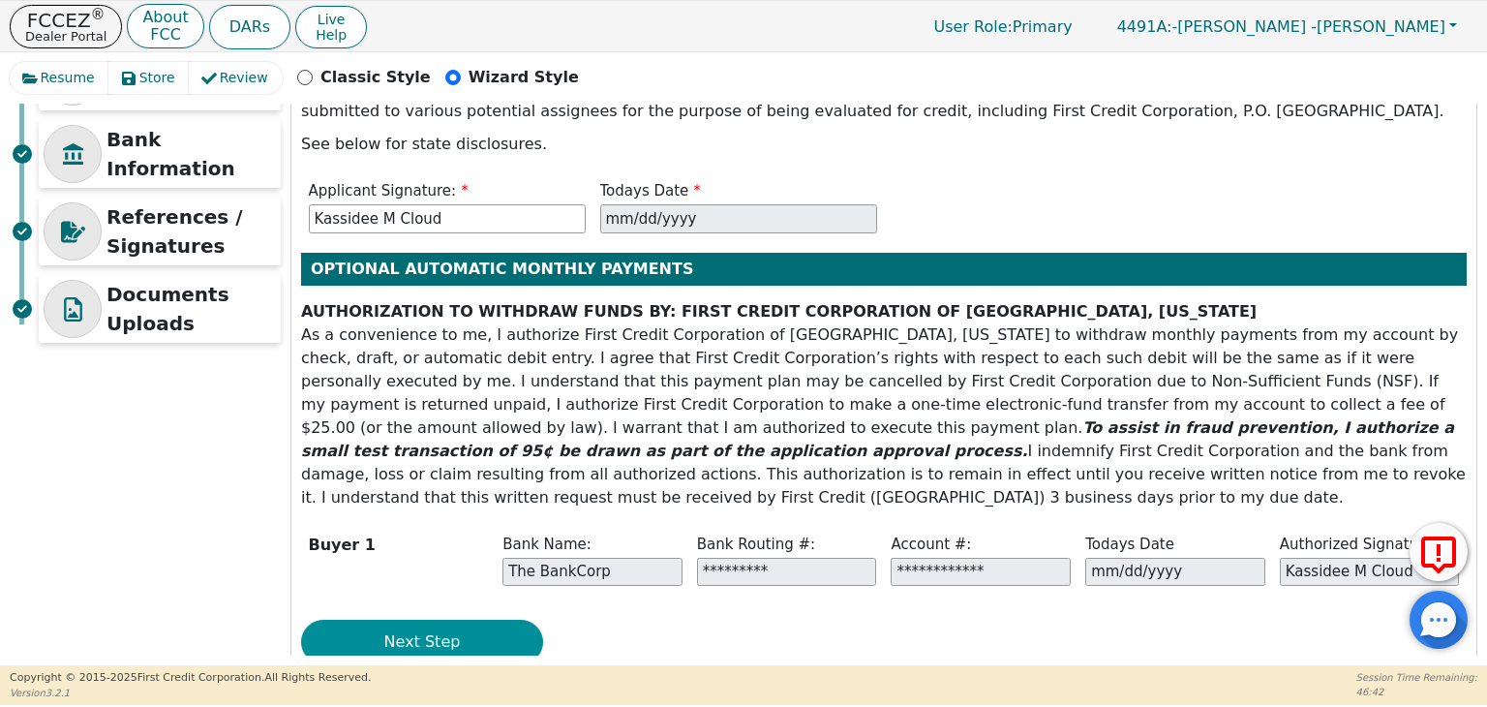
click at [445, 619] on button "Next Step" at bounding box center [422, 641] width 242 height 45
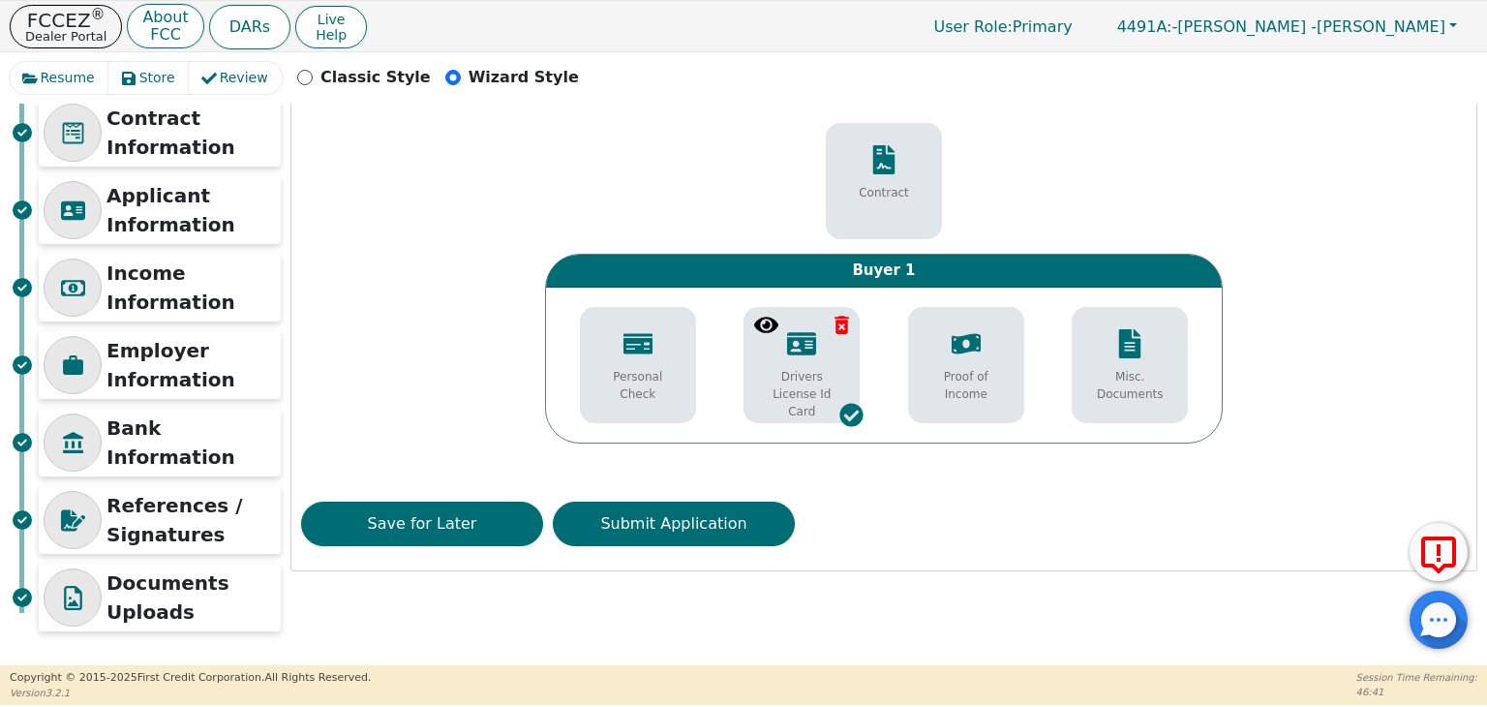
scroll to position [130, 0]
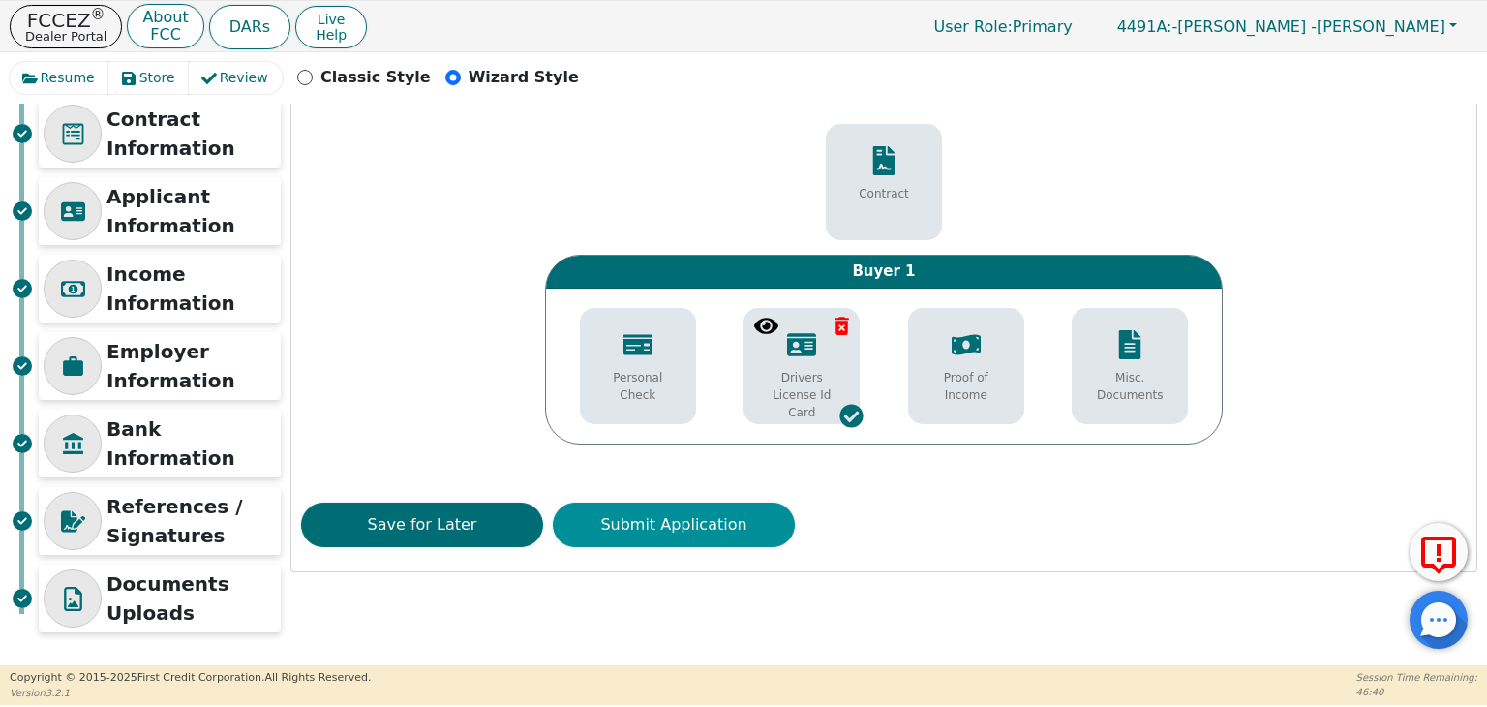
click at [633, 524] on button "Submit Application" at bounding box center [674, 524] width 242 height 45
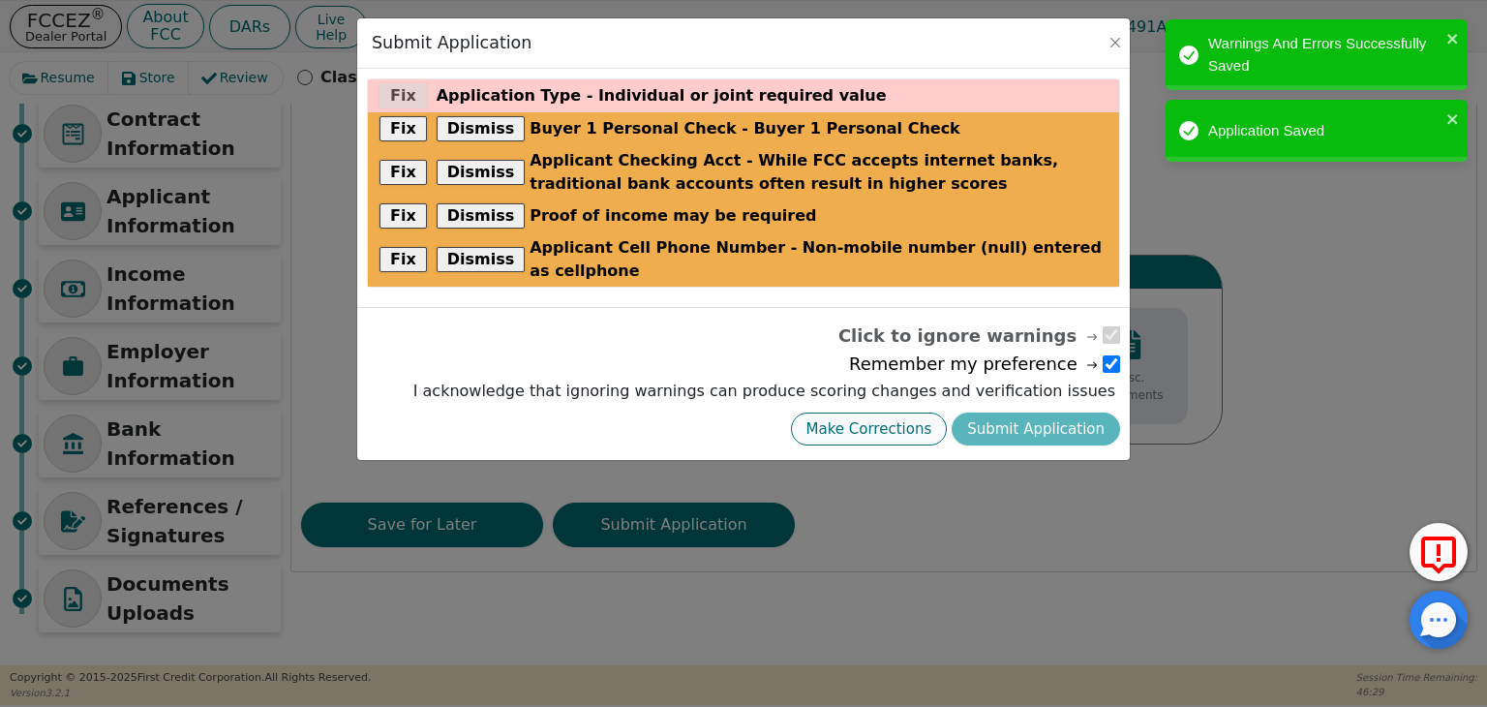
click at [921, 412] on button "Make Corrections" at bounding box center [869, 429] width 157 height 34
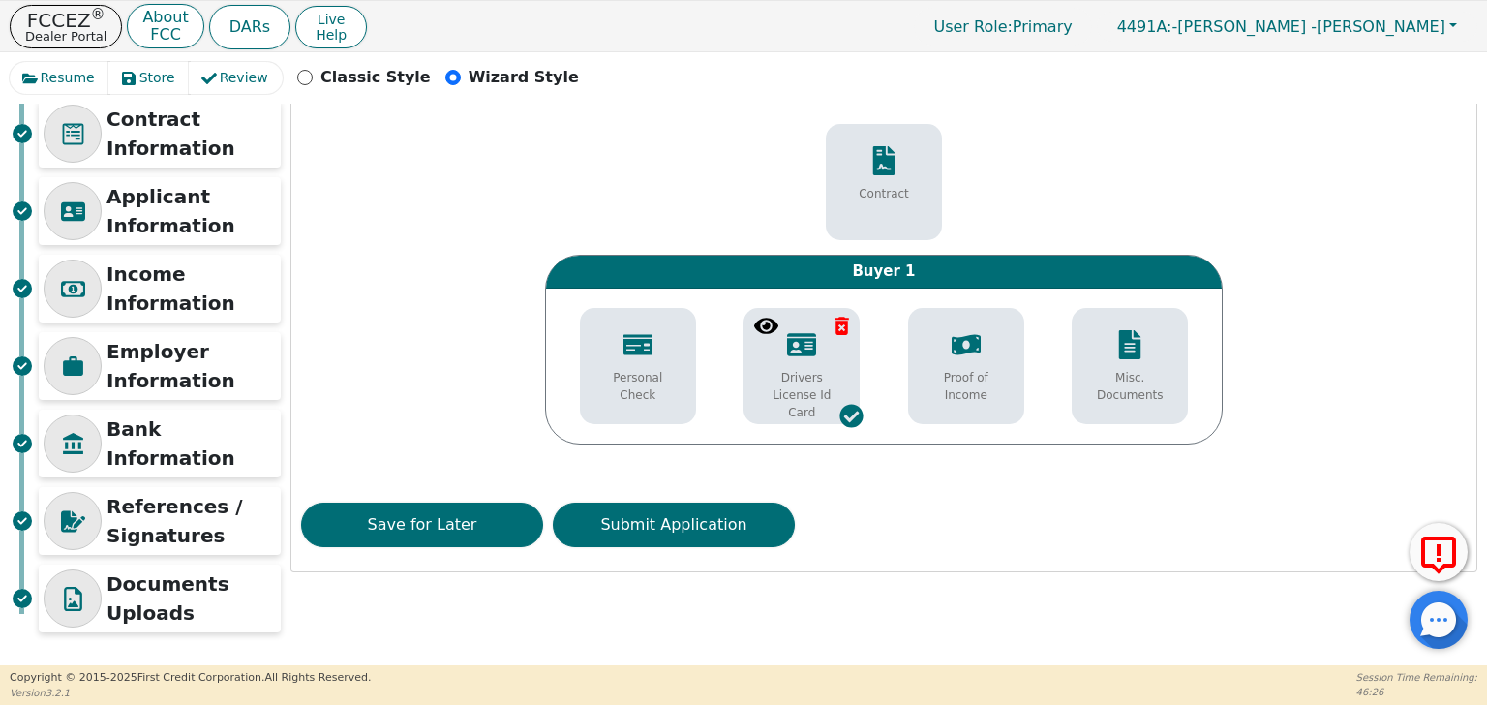
scroll to position [0, 0]
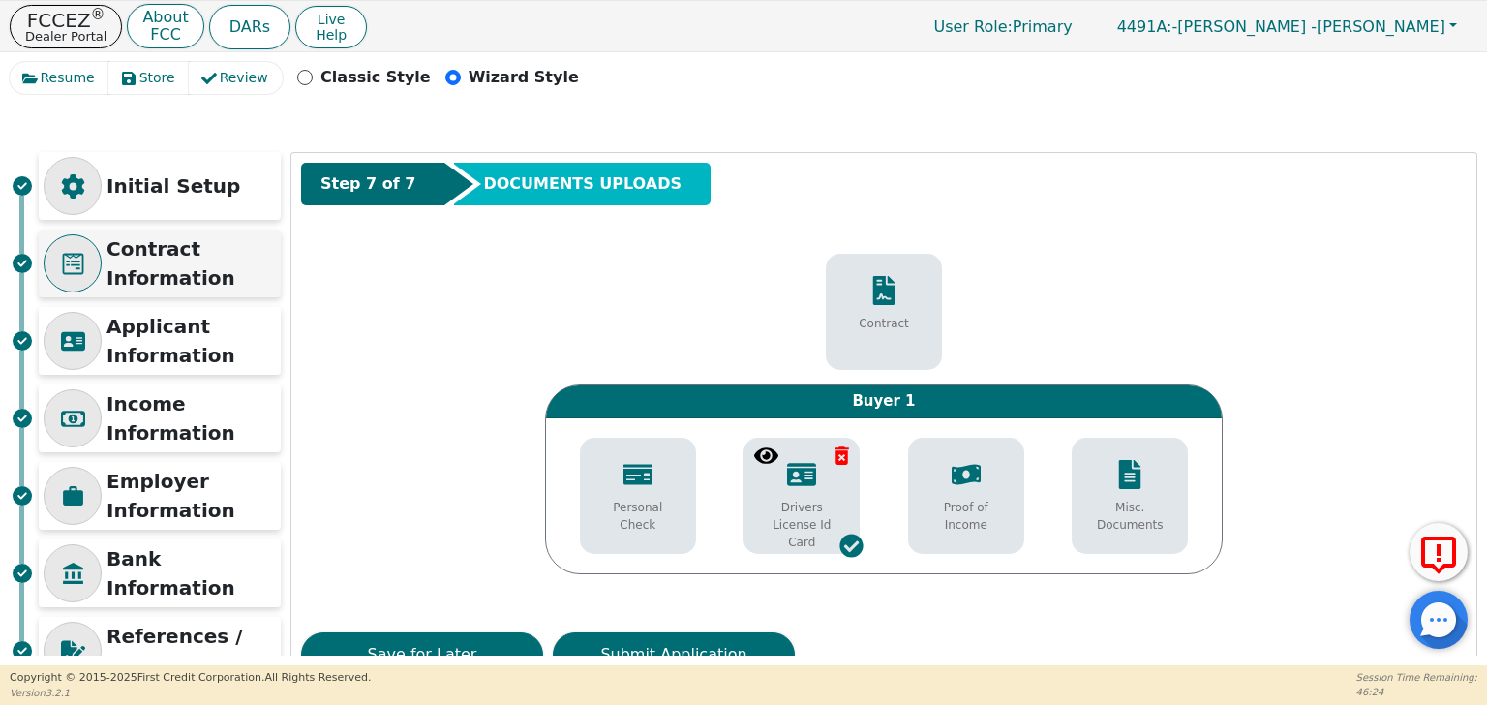
click at [190, 280] on p "Contract Information" at bounding box center [190, 263] width 169 height 58
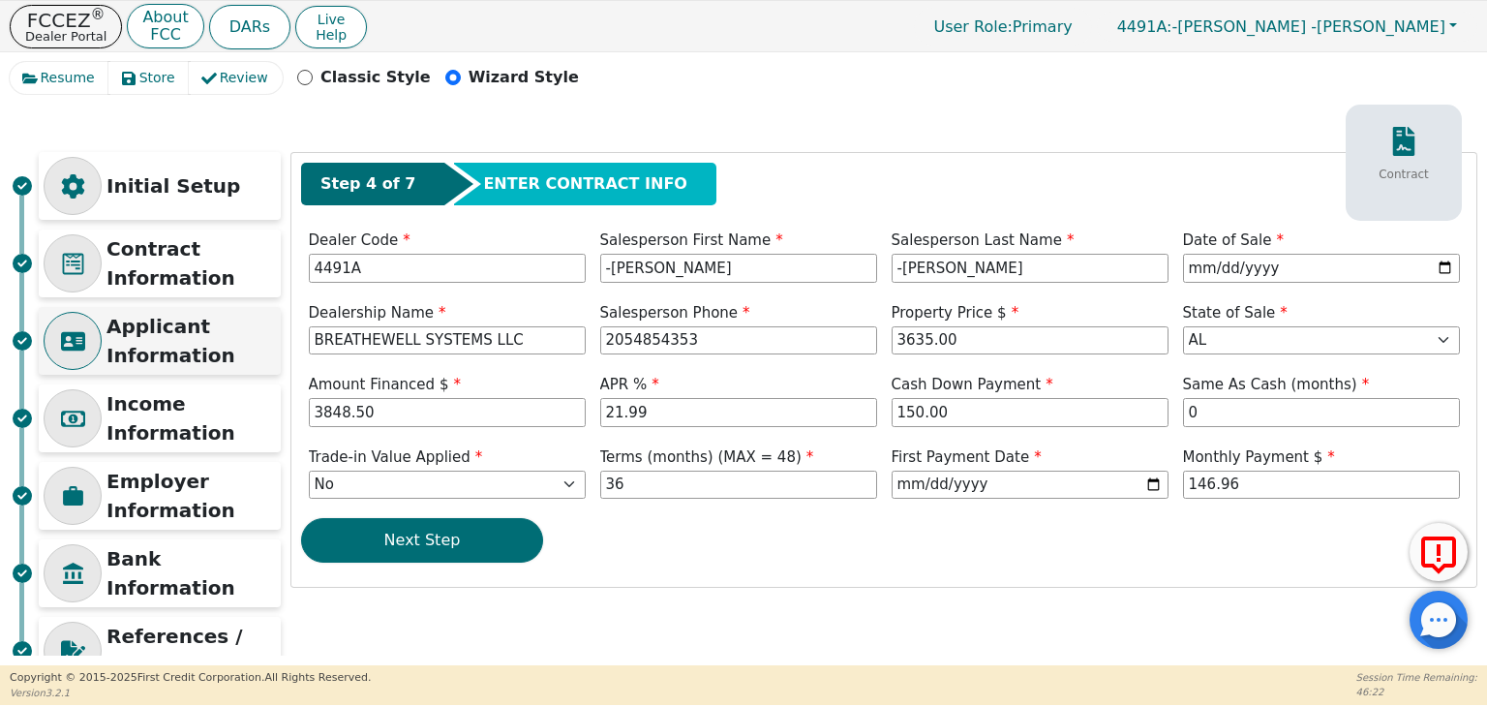
click at [221, 342] on p "Applicant Information" at bounding box center [190, 341] width 169 height 58
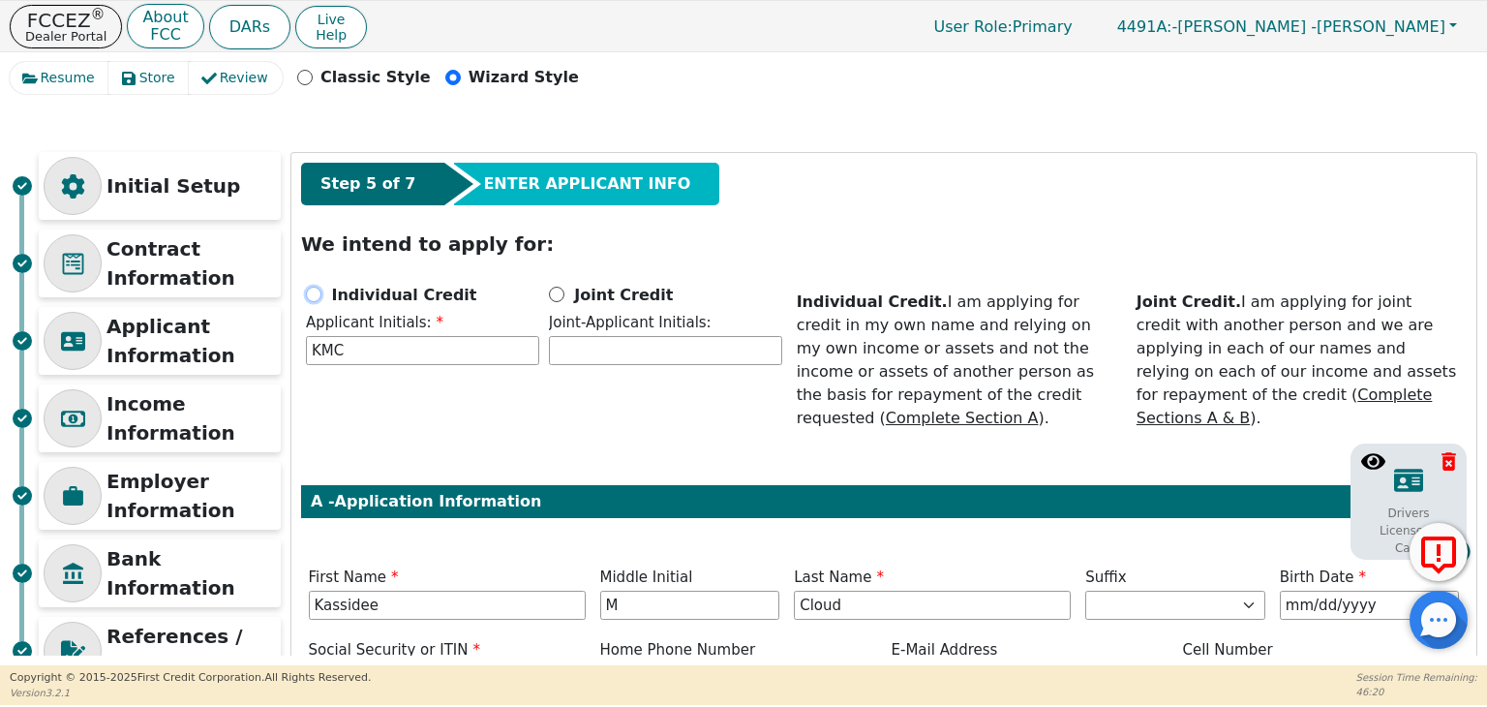
click at [310, 291] on input "Individual Credit" at bounding box center [313, 293] width 15 height 15
radio input "true"
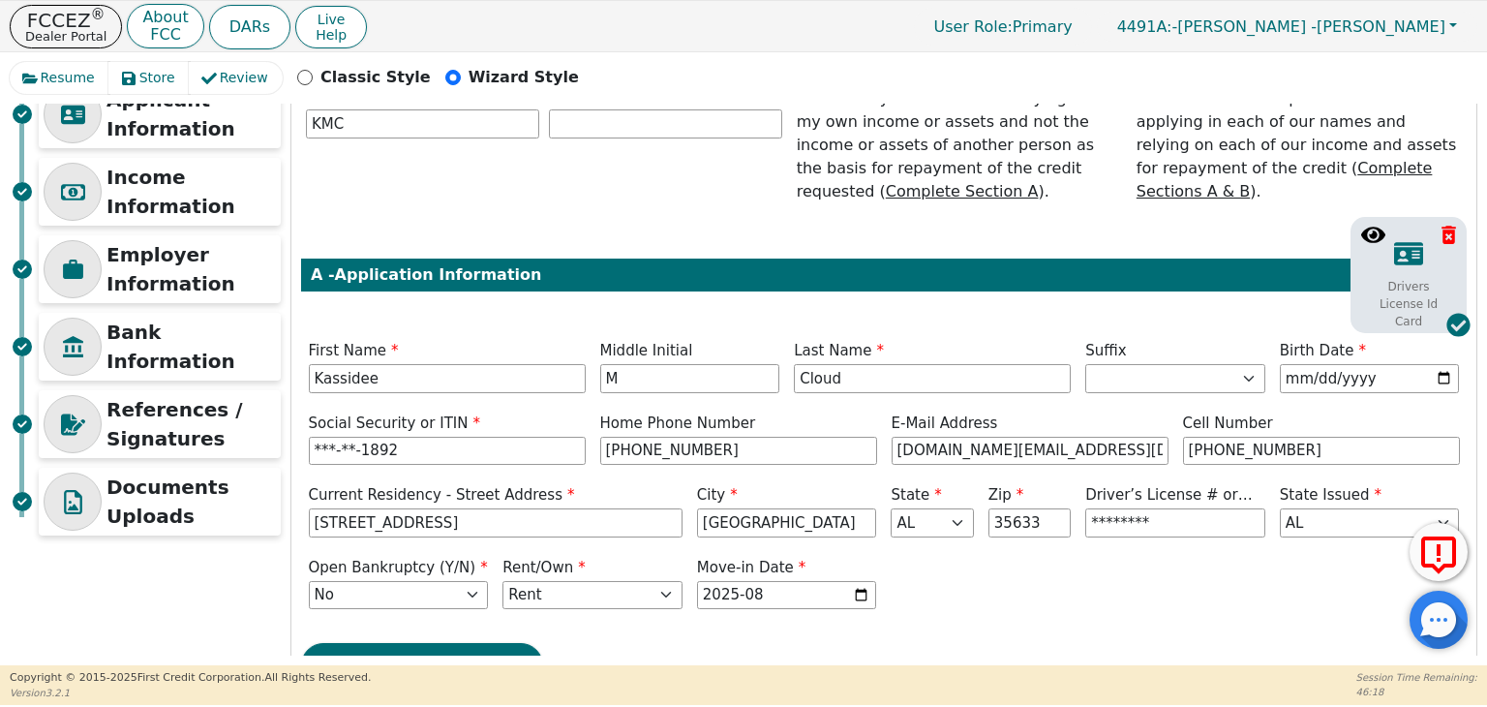
scroll to position [273, 0]
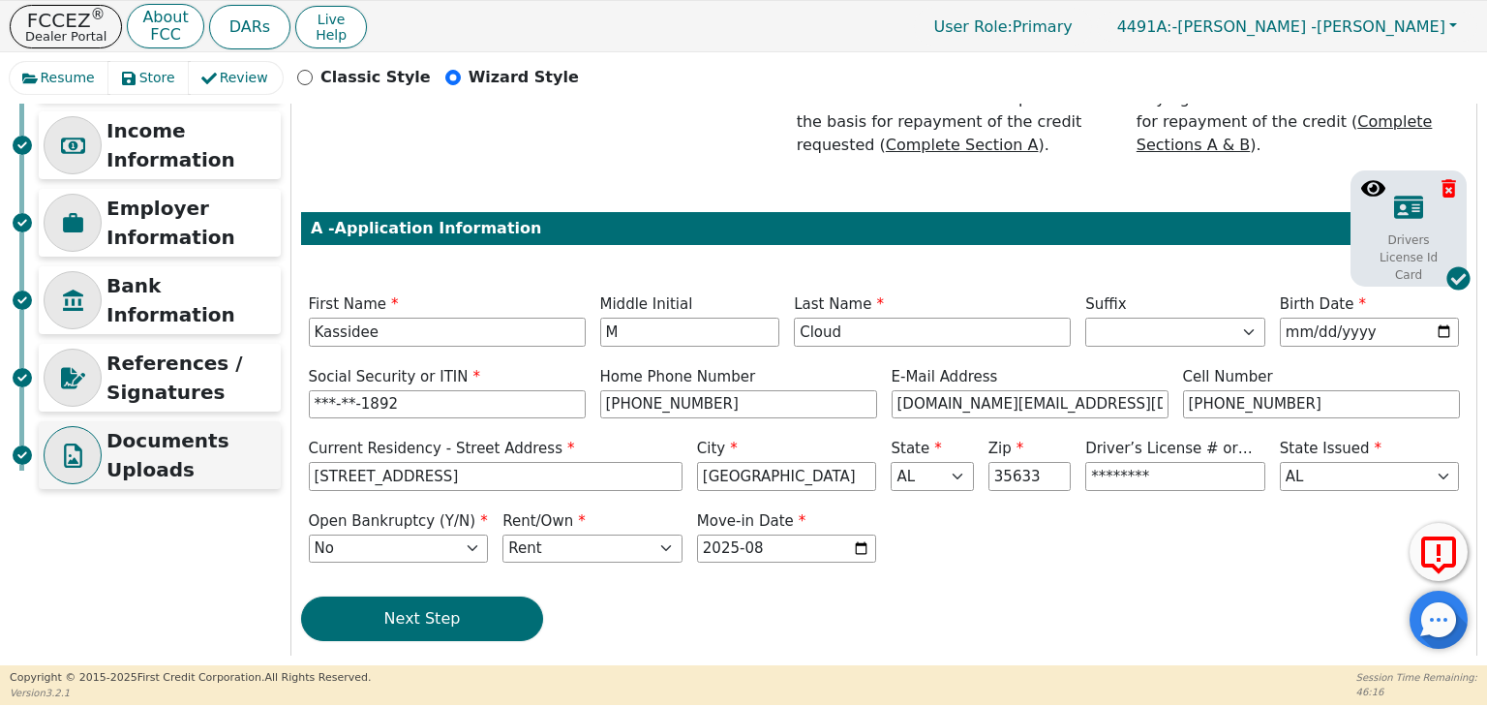
click at [182, 474] on p "Documents Uploads" at bounding box center [190, 455] width 169 height 58
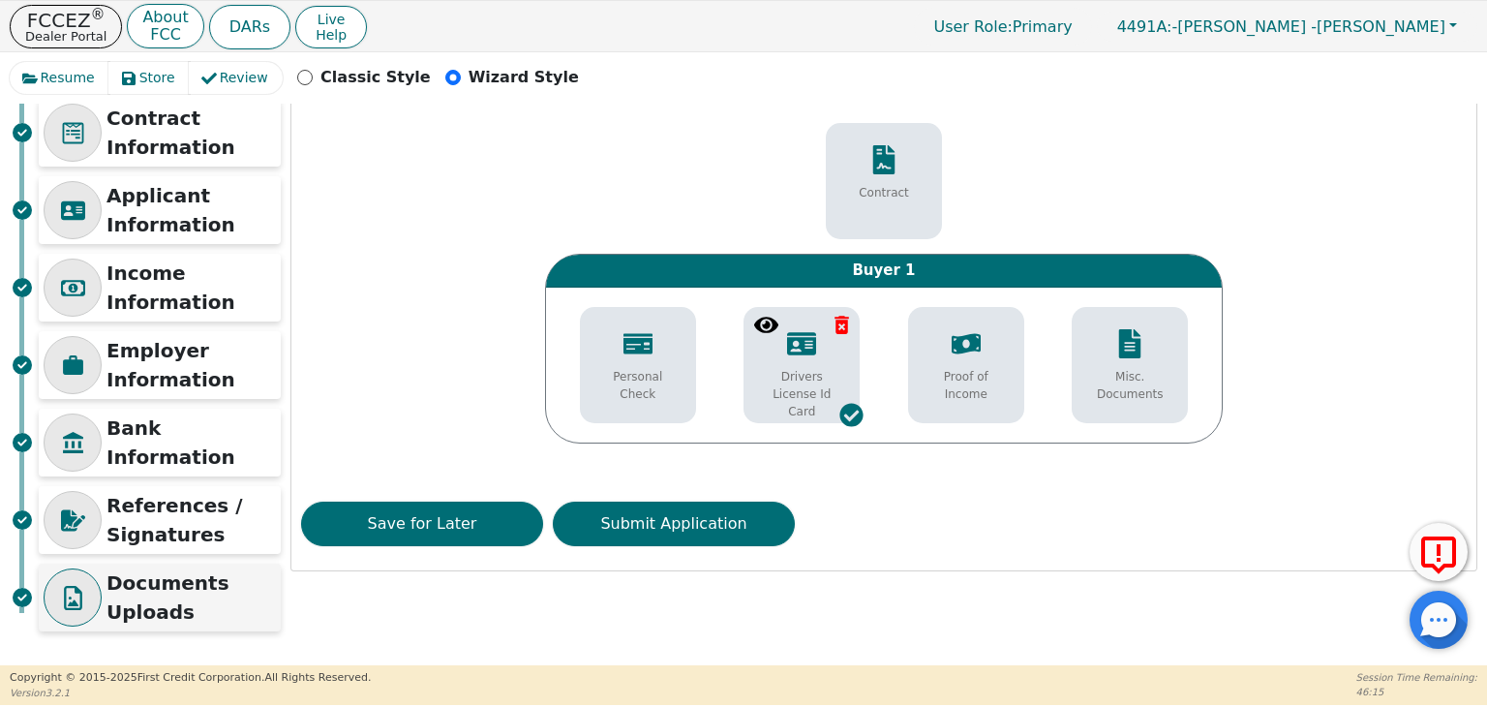
scroll to position [130, 0]
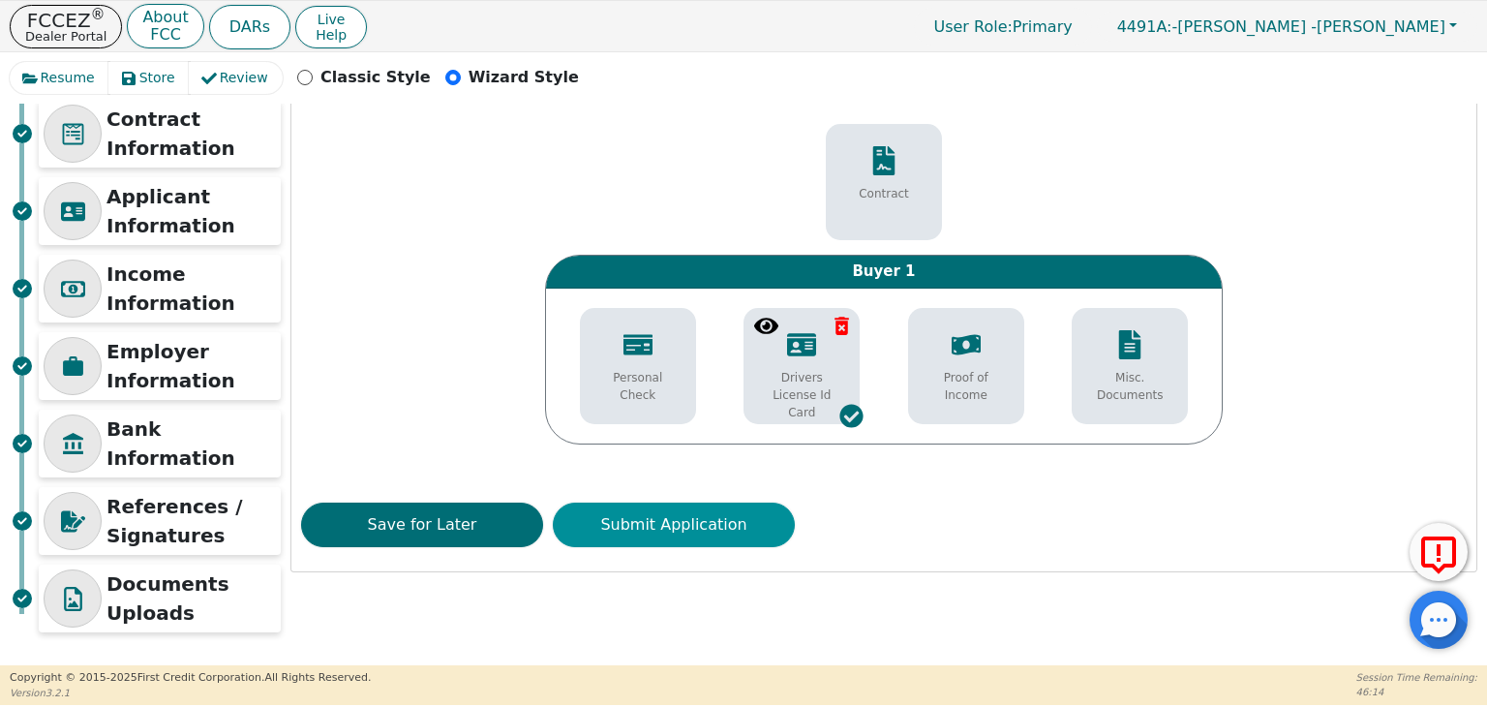
click at [601, 527] on button "Submit Application" at bounding box center [674, 524] width 242 height 45
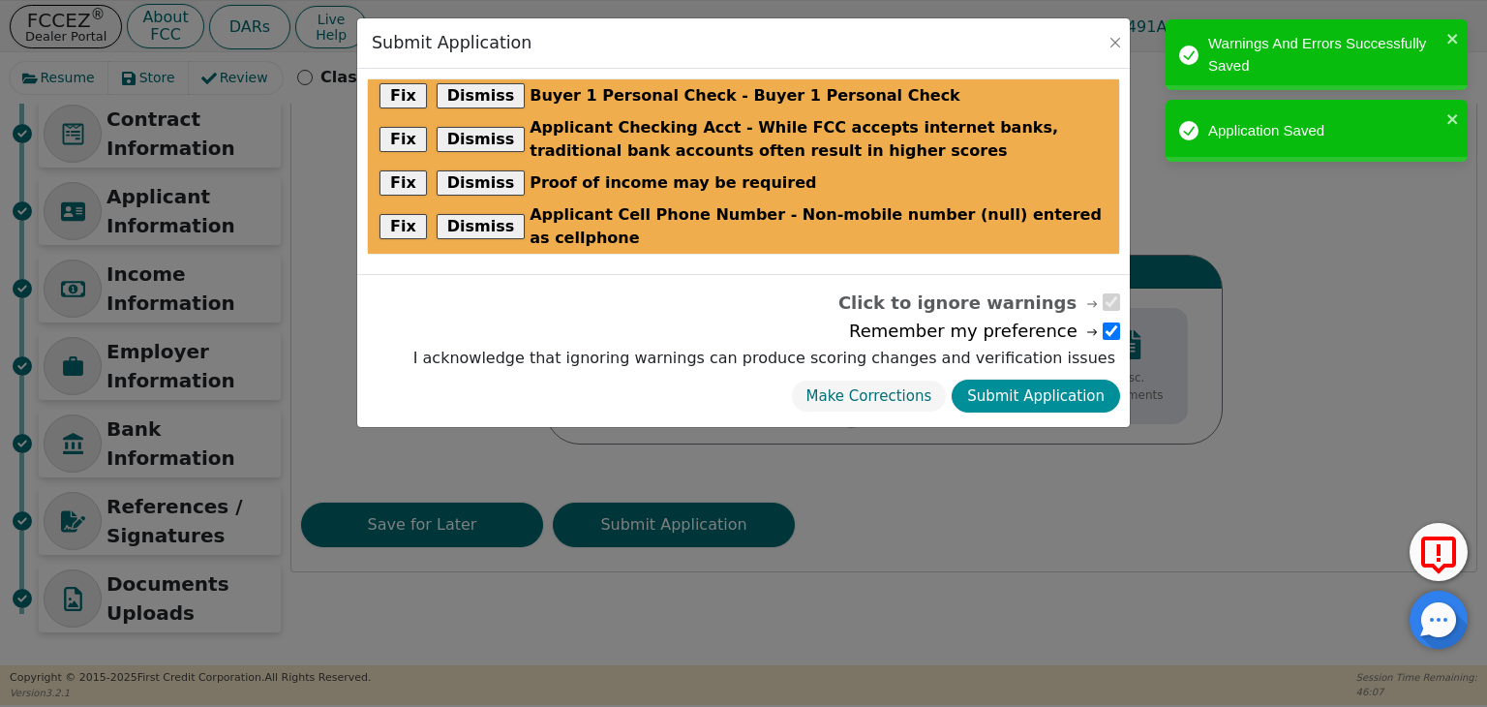
click at [1030, 379] on button "Submit Application" at bounding box center [1035, 396] width 168 height 34
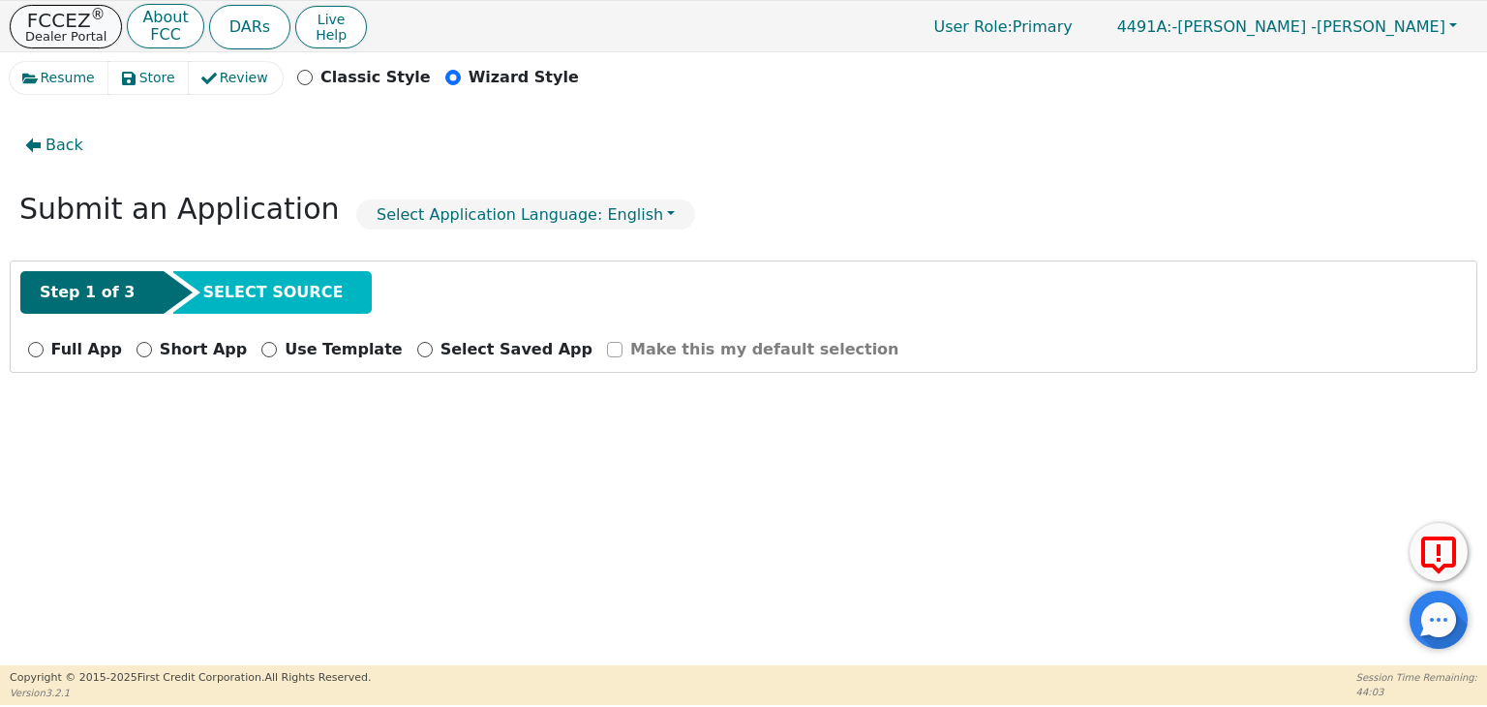
click at [46, 30] on p "Dealer Portal" at bounding box center [65, 36] width 81 height 13
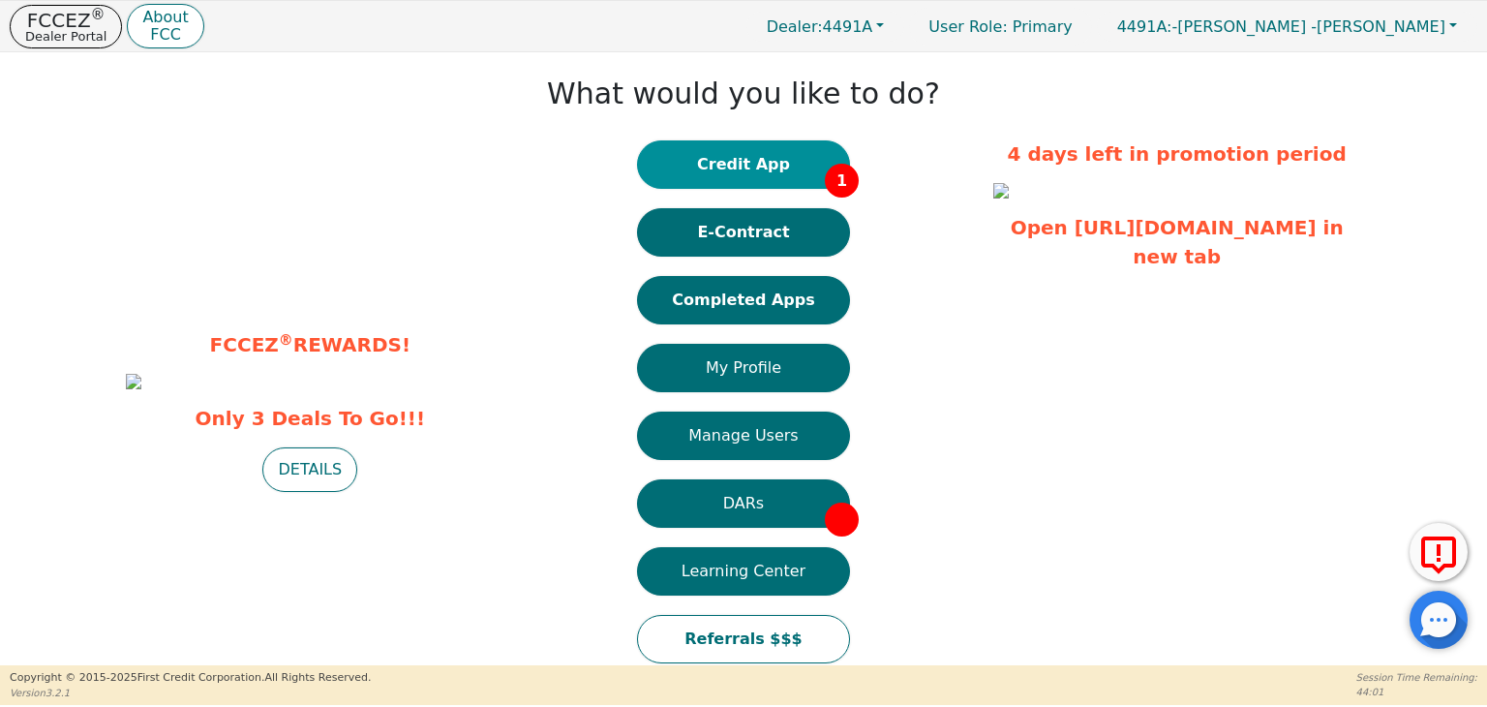
click at [747, 171] on button "Credit App 1" at bounding box center [743, 164] width 213 height 48
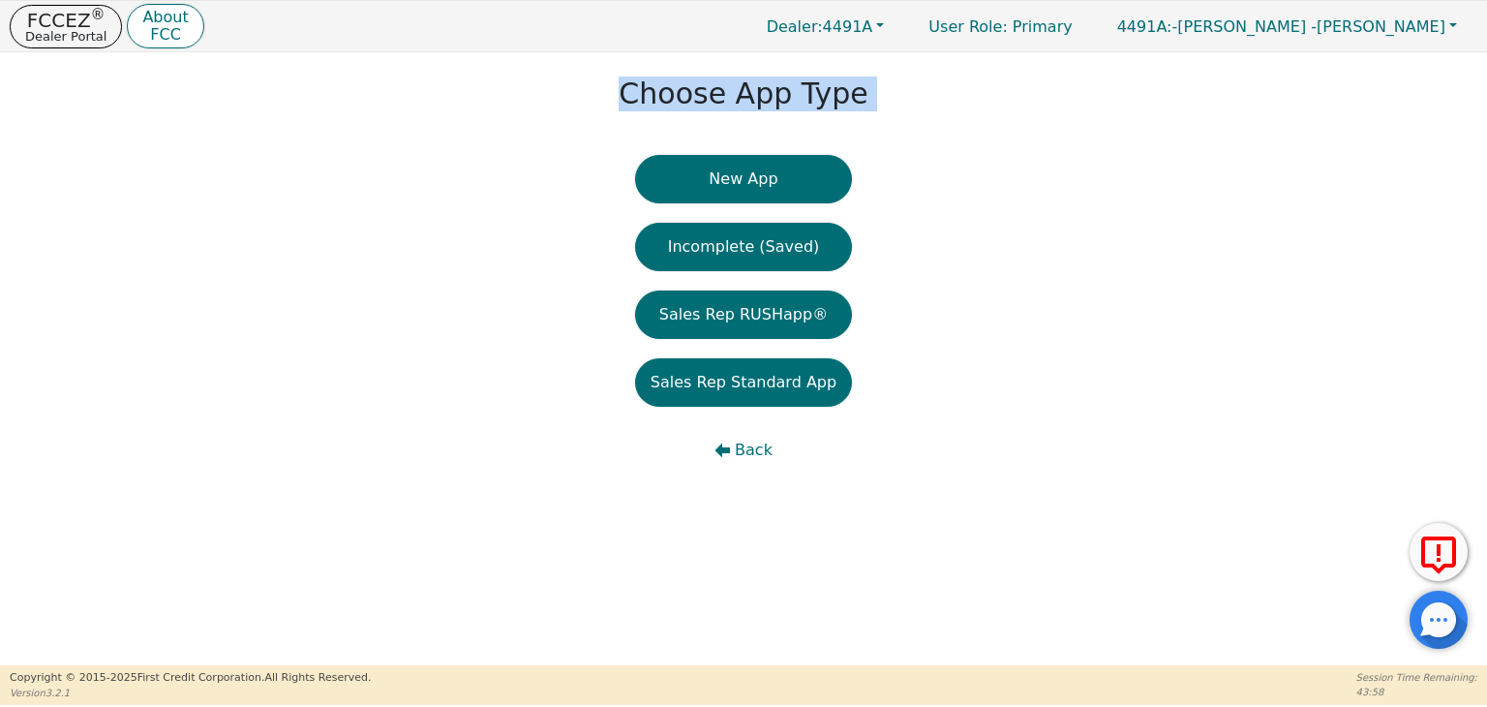
drag, startPoint x: 604, startPoint y: 275, endPoint x: 276, endPoint y: 77, distance: 382.9
click at [276, 77] on div "Choose App Type New App Incomplete (Saved) Sales Rep RUSHapp® Sales Rep Standar…" at bounding box center [743, 277] width 1487 height 451
click at [70, 31] on p "Dealer Portal" at bounding box center [65, 36] width 81 height 13
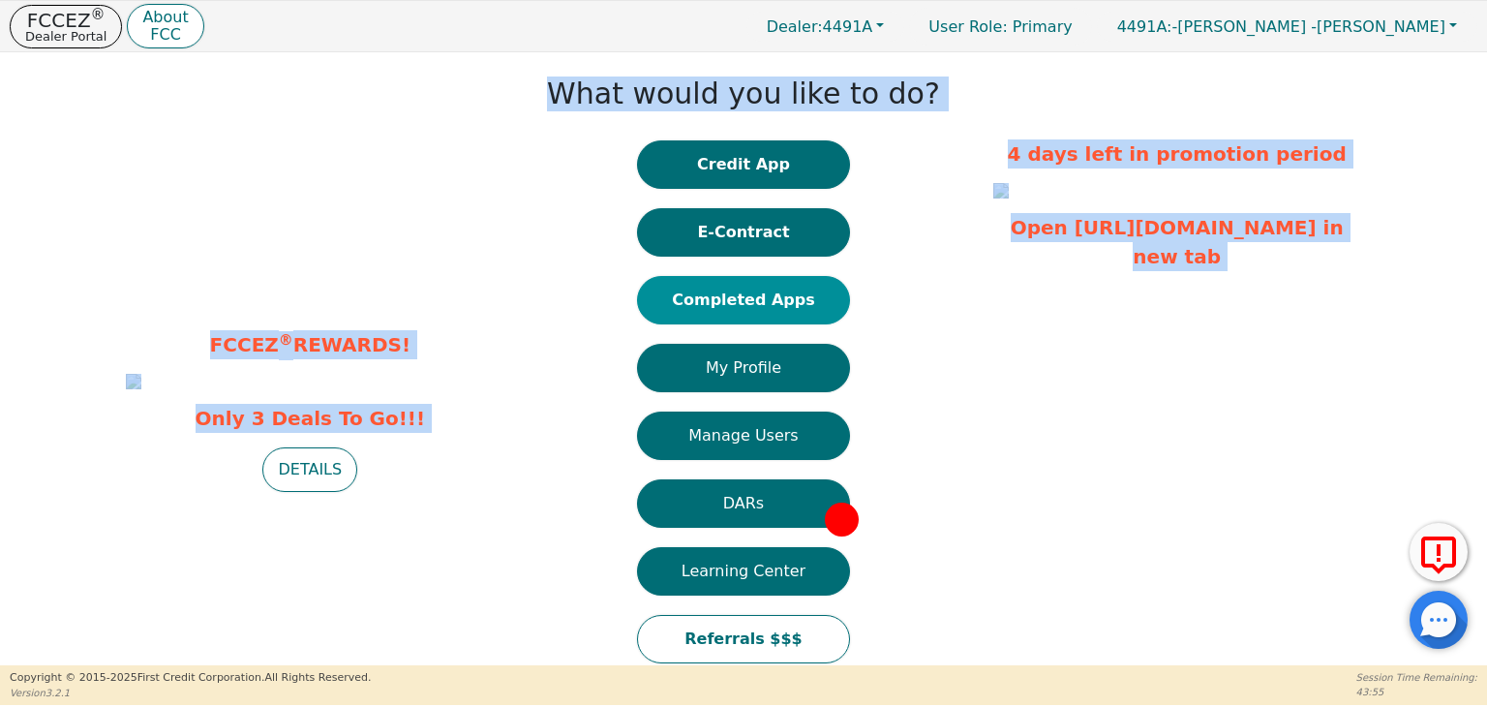
click at [768, 296] on button "Completed Apps" at bounding box center [743, 300] width 213 height 48
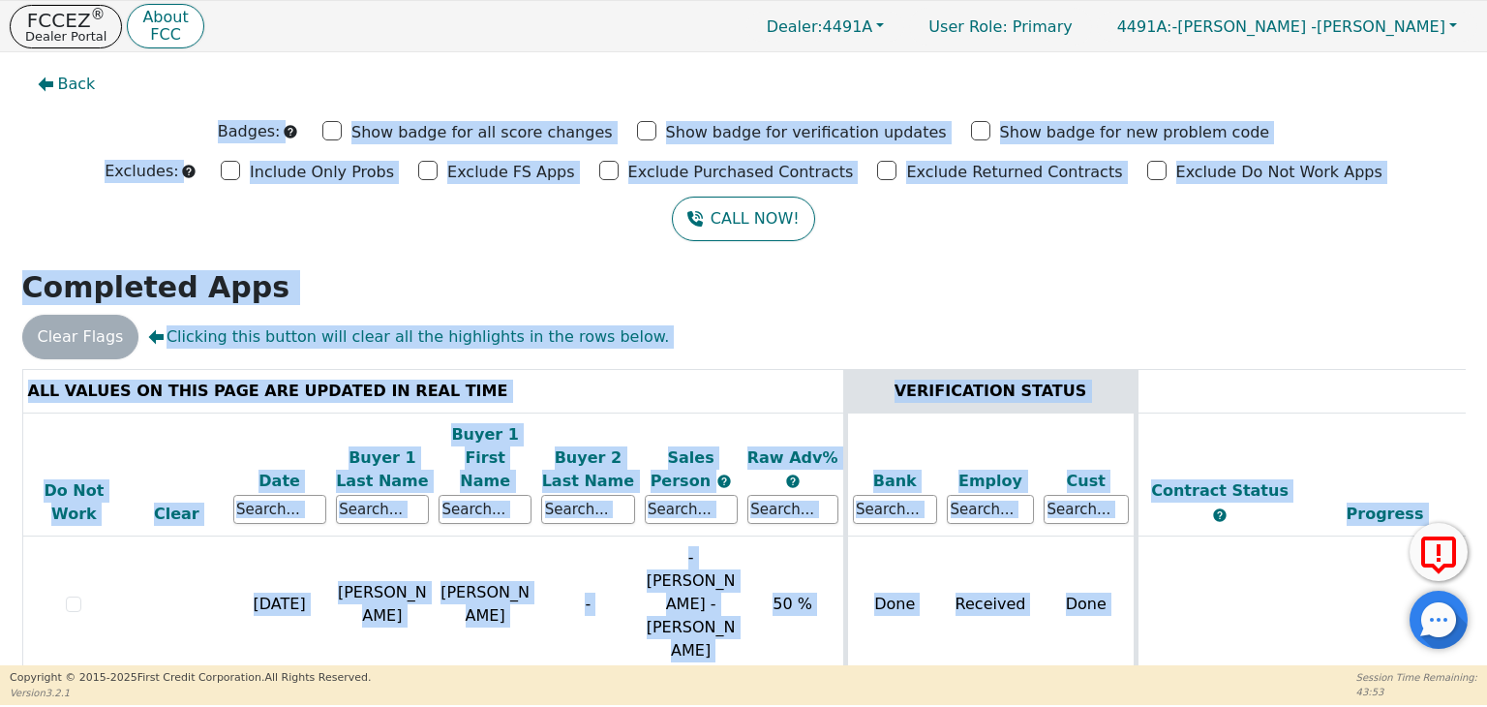
click at [881, 384] on div "VERIFICATION STATUS" at bounding box center [991, 390] width 276 height 23
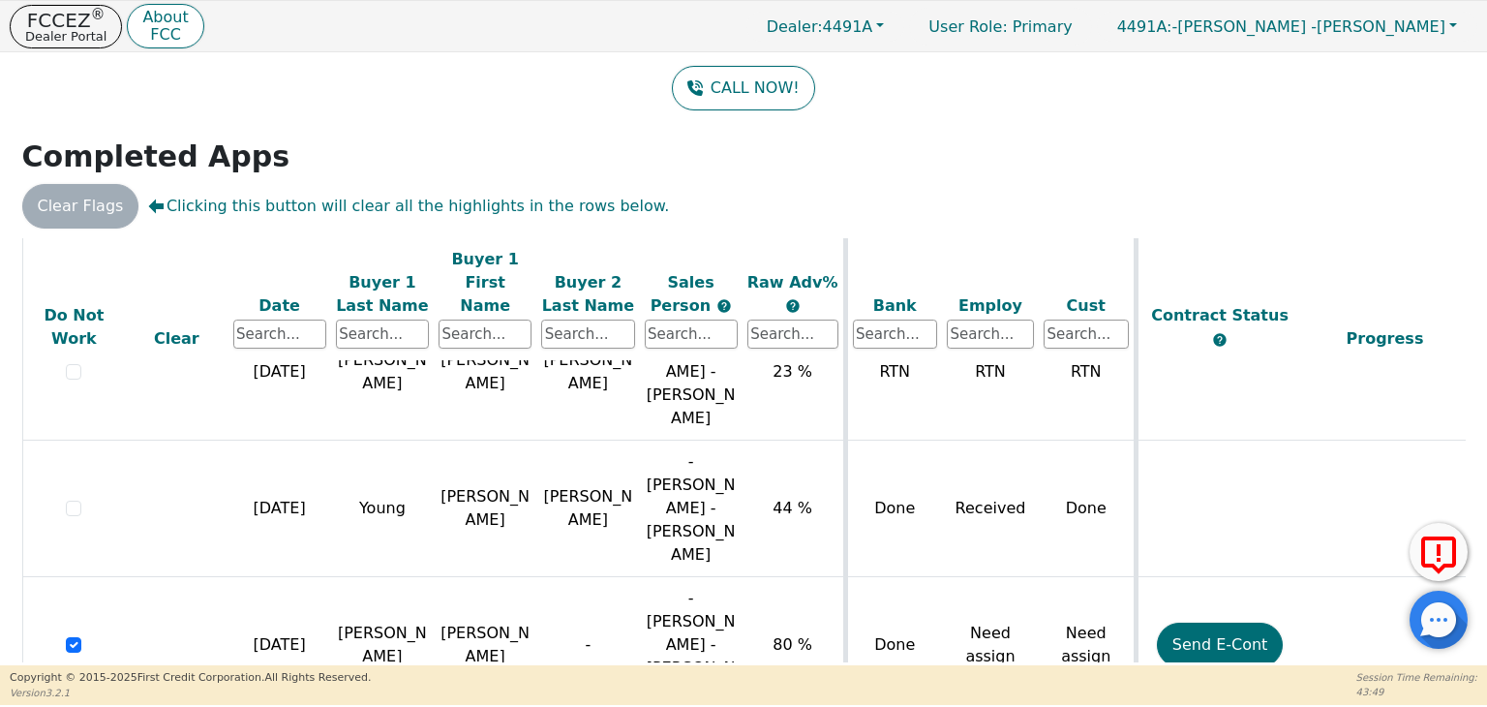
scroll to position [396, 0]
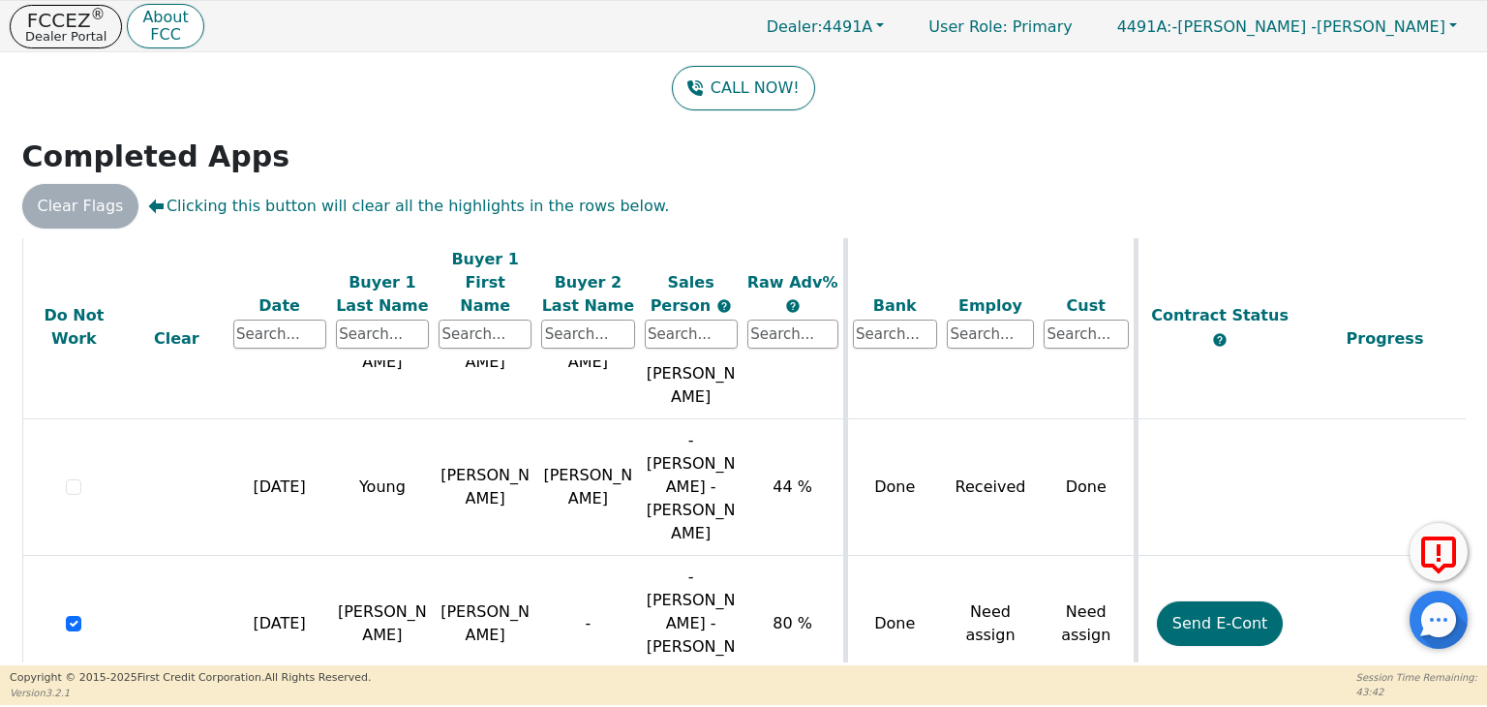
click at [366, 154] on h2 "Completed Apps" at bounding box center [743, 156] width 1443 height 35
click at [67, 31] on p "Dealer Portal" at bounding box center [65, 36] width 81 height 13
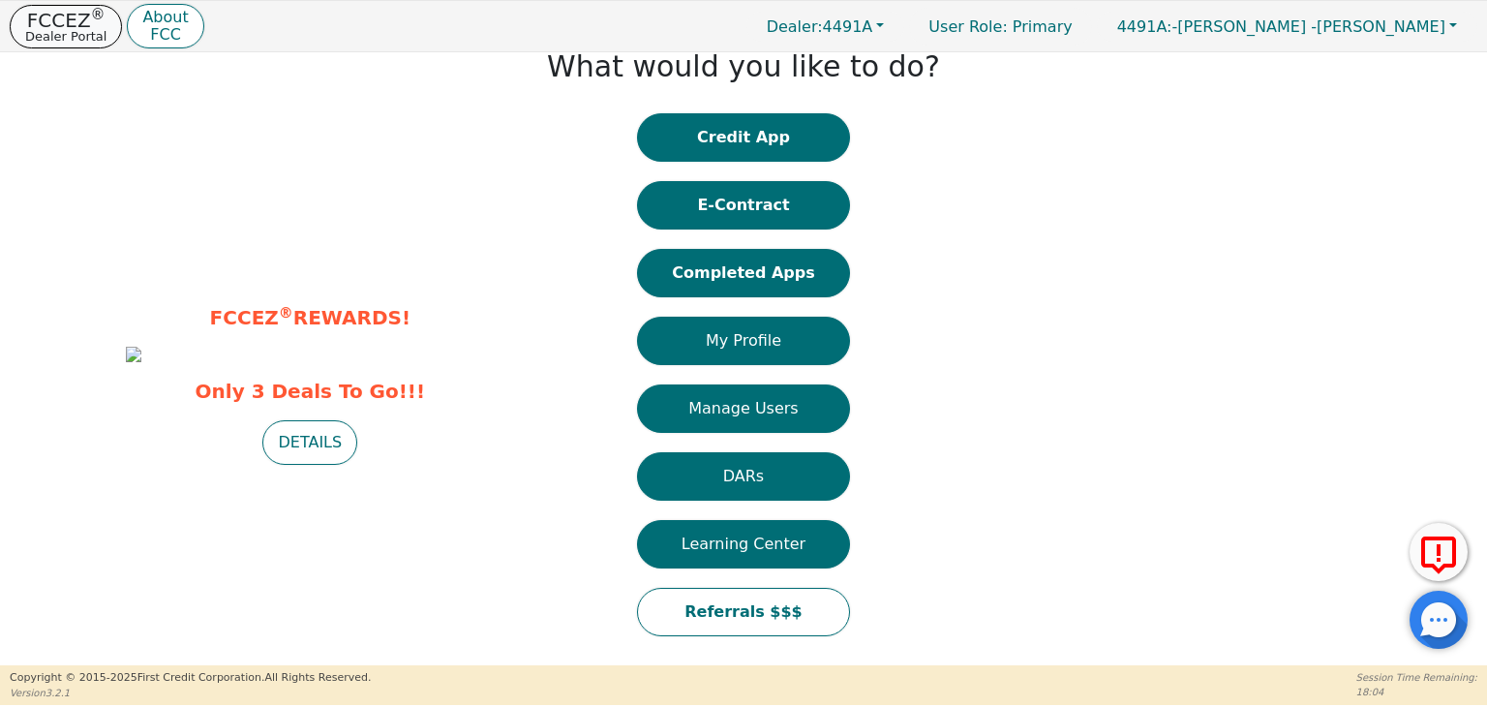
scroll to position [27, 0]
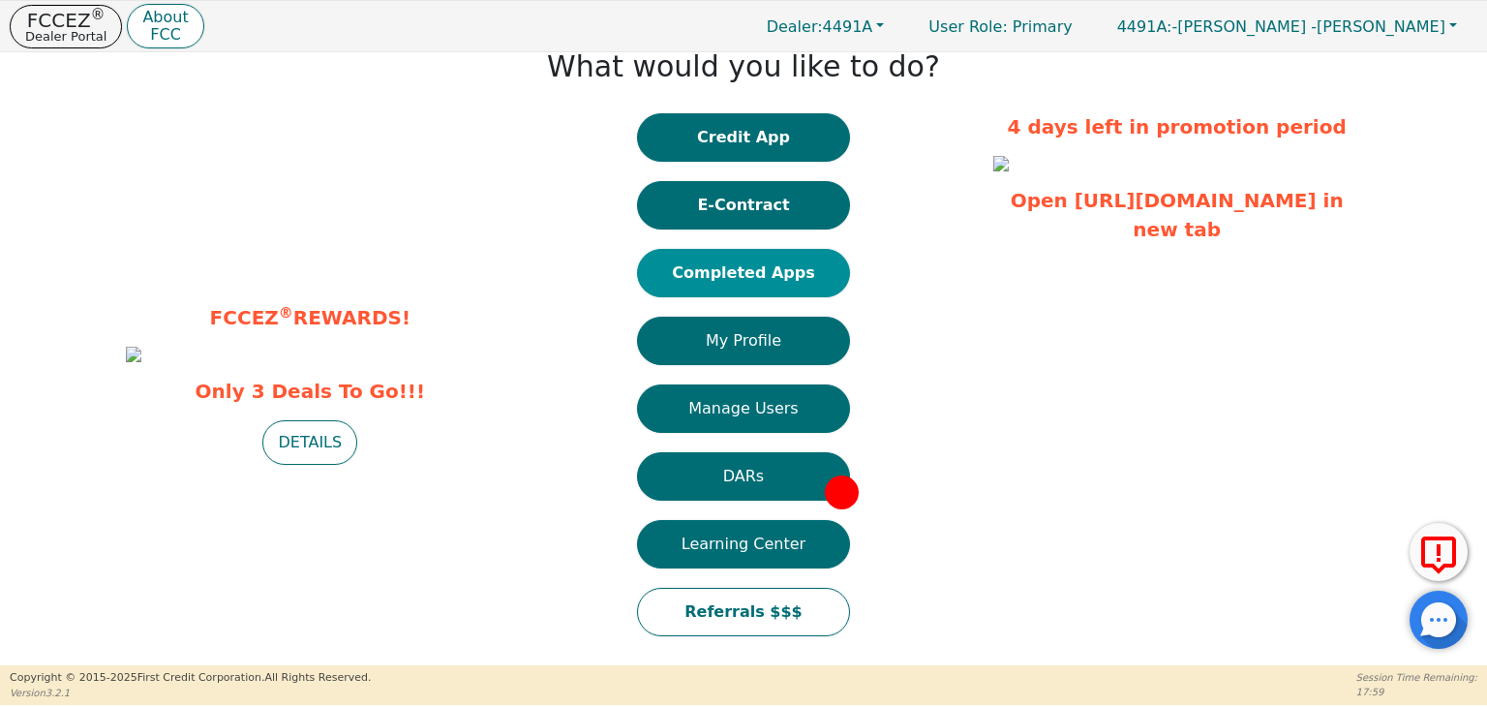
click at [780, 267] on button "Completed Apps" at bounding box center [743, 273] width 213 height 48
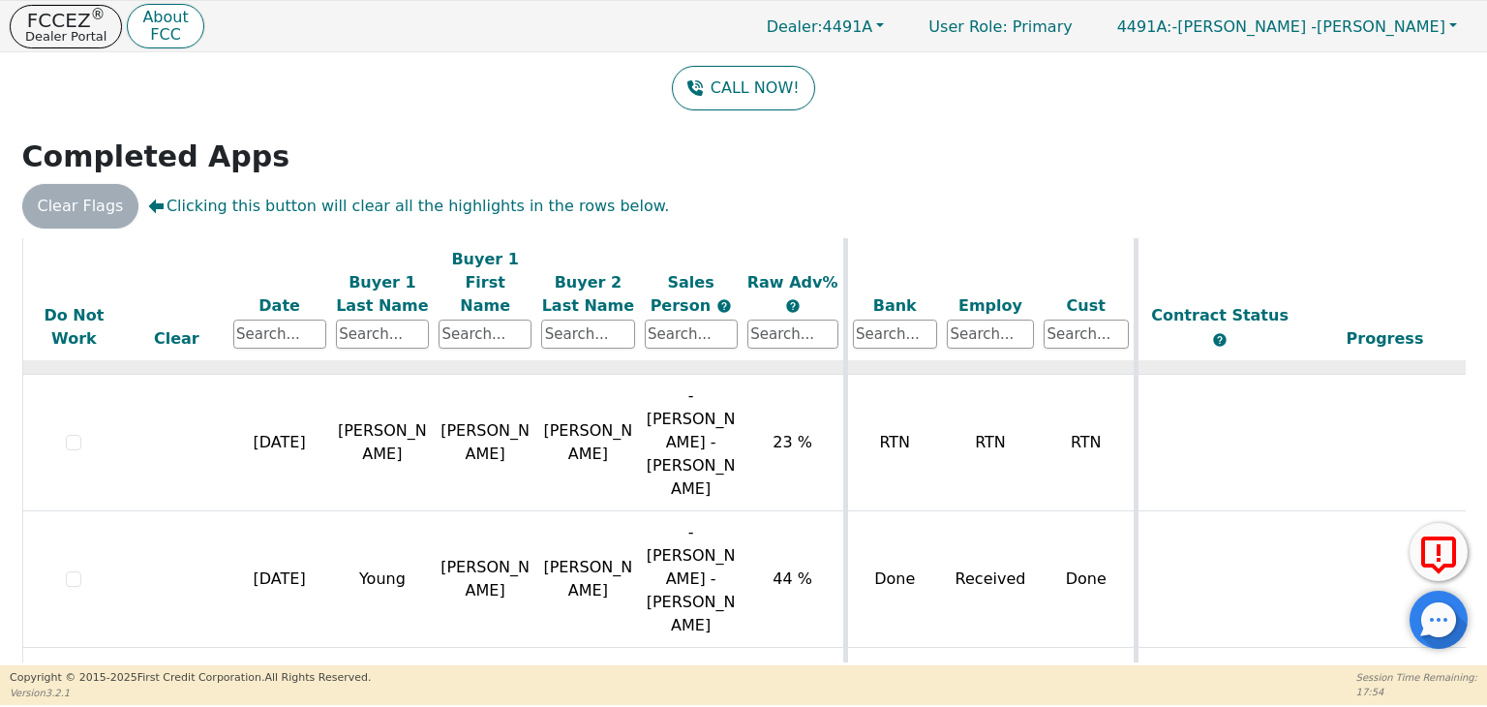
scroll to position [396, 0]
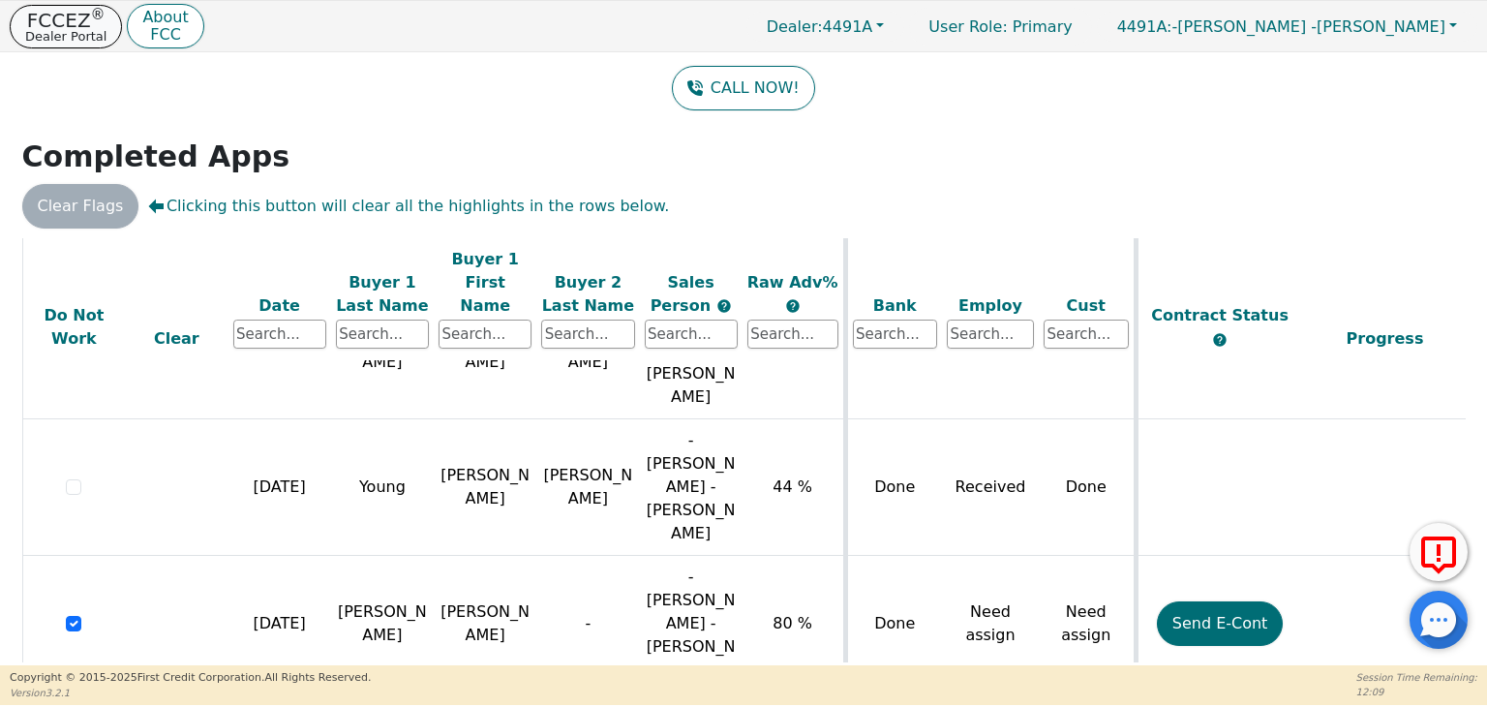
click at [36, 30] on p "Dealer Portal" at bounding box center [65, 36] width 81 height 13
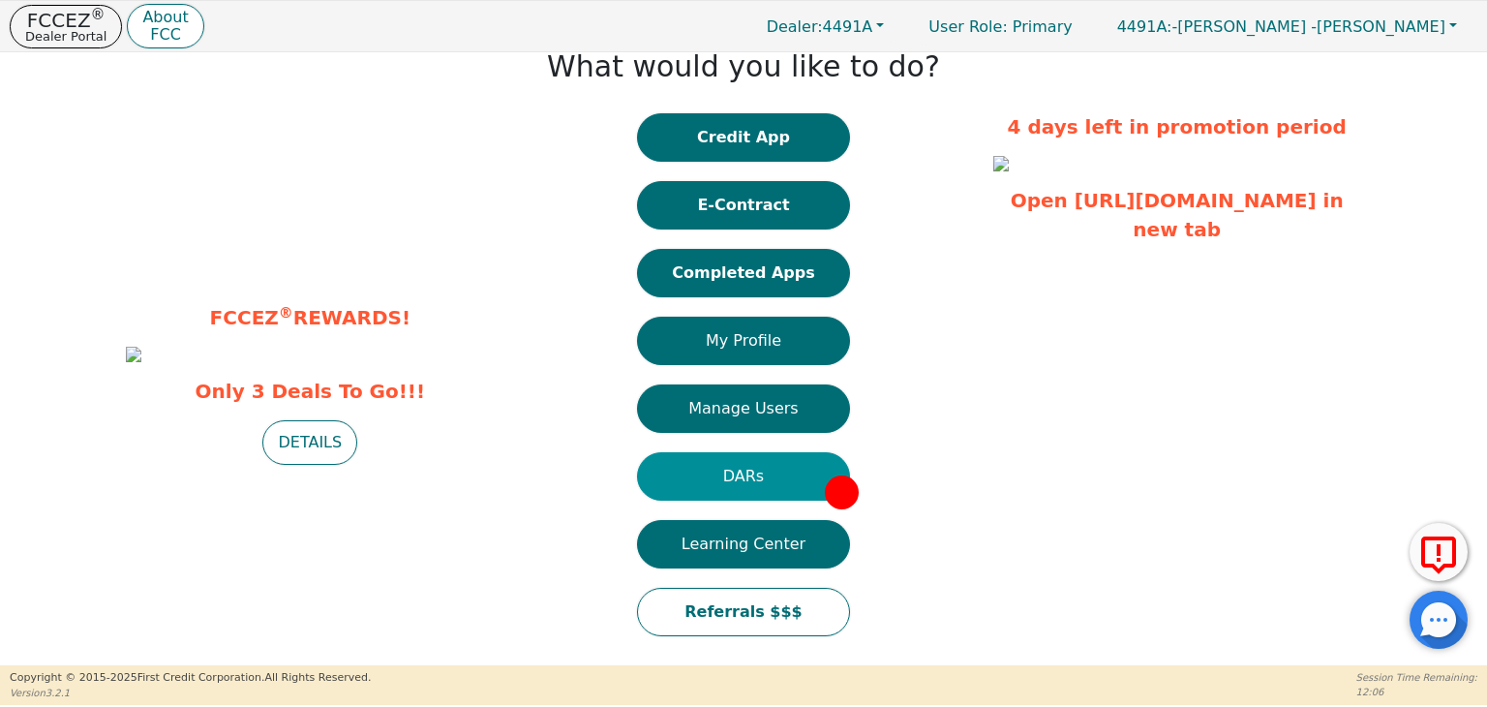
click at [789, 469] on button "DARs" at bounding box center [743, 476] width 213 height 48
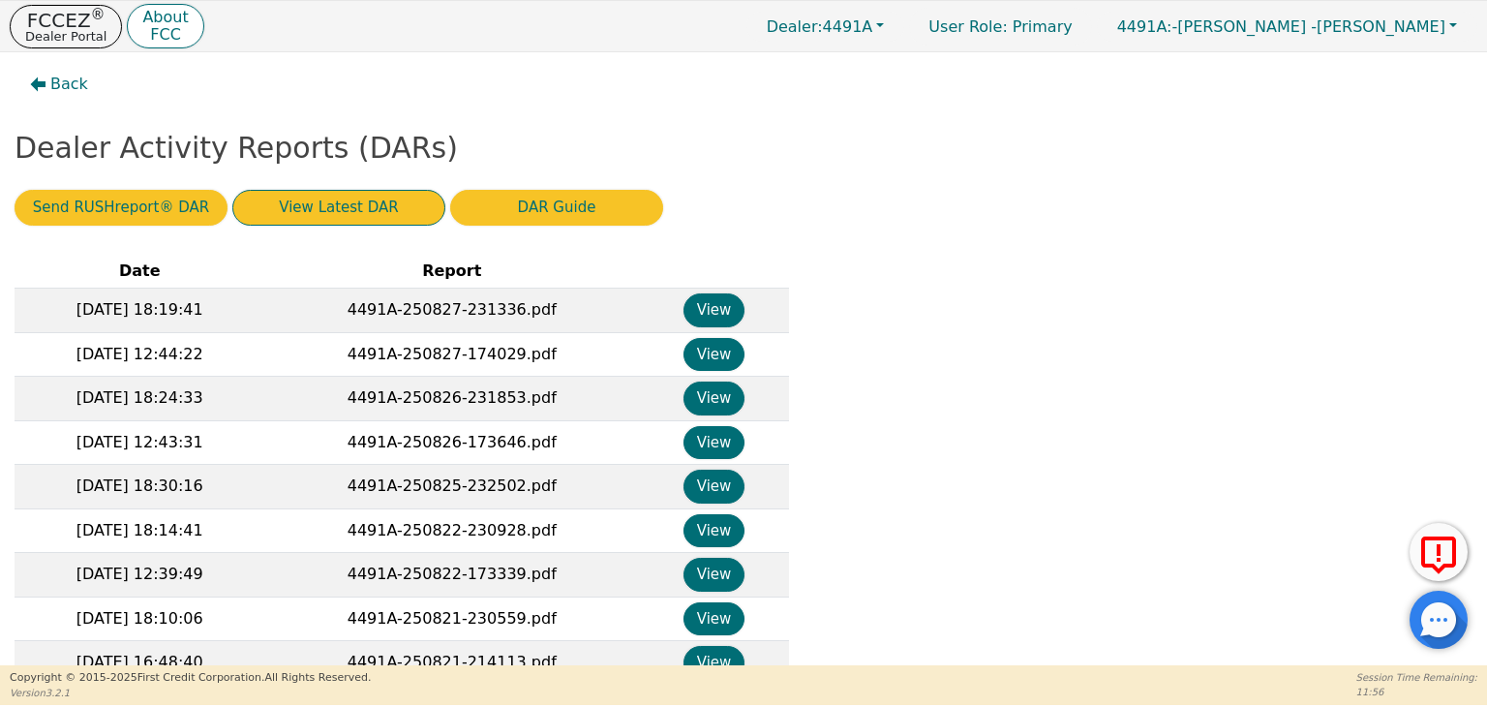
click at [388, 213] on button "View Latest DAR" at bounding box center [338, 208] width 213 height 36
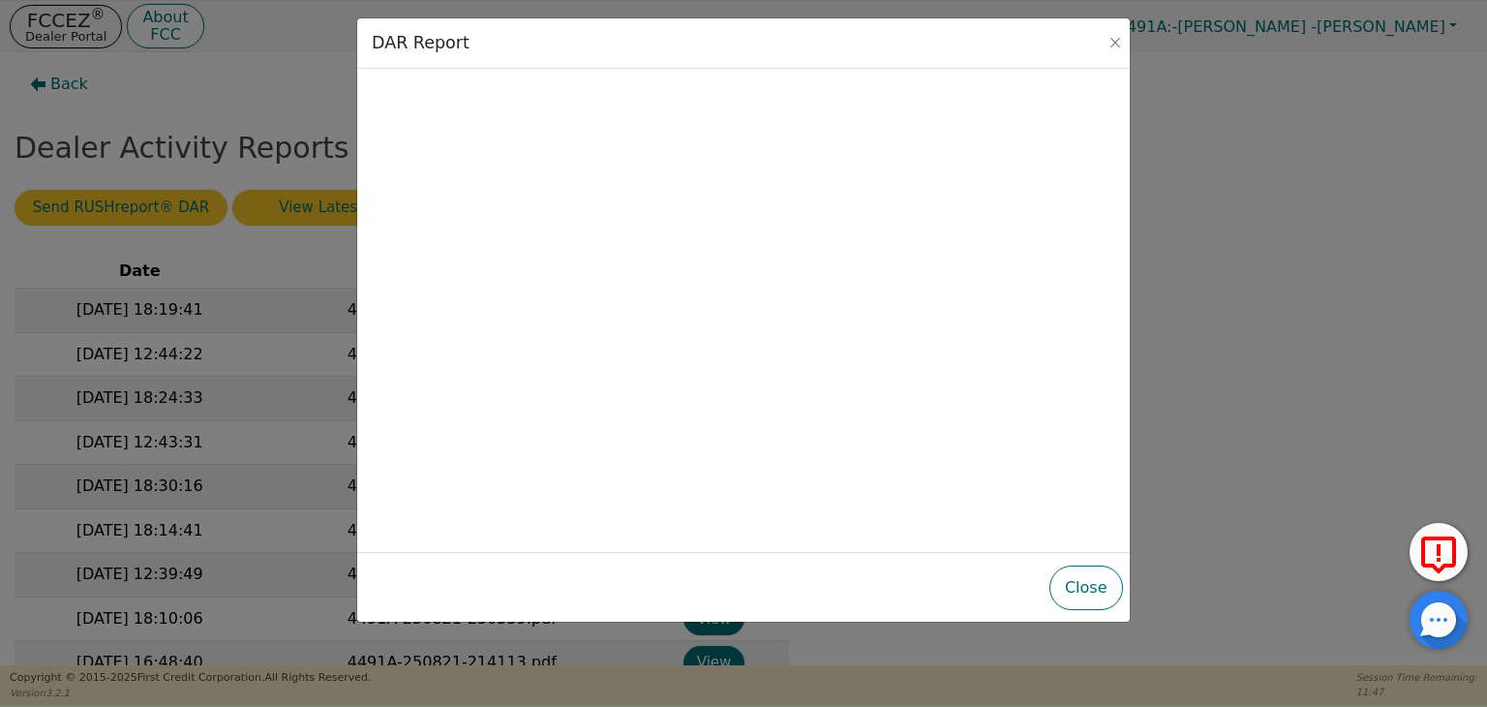
click at [1076, 611] on div "Close" at bounding box center [744, 587] width 758 height 54
click at [1091, 593] on button "Close" at bounding box center [1086, 587] width 74 height 45
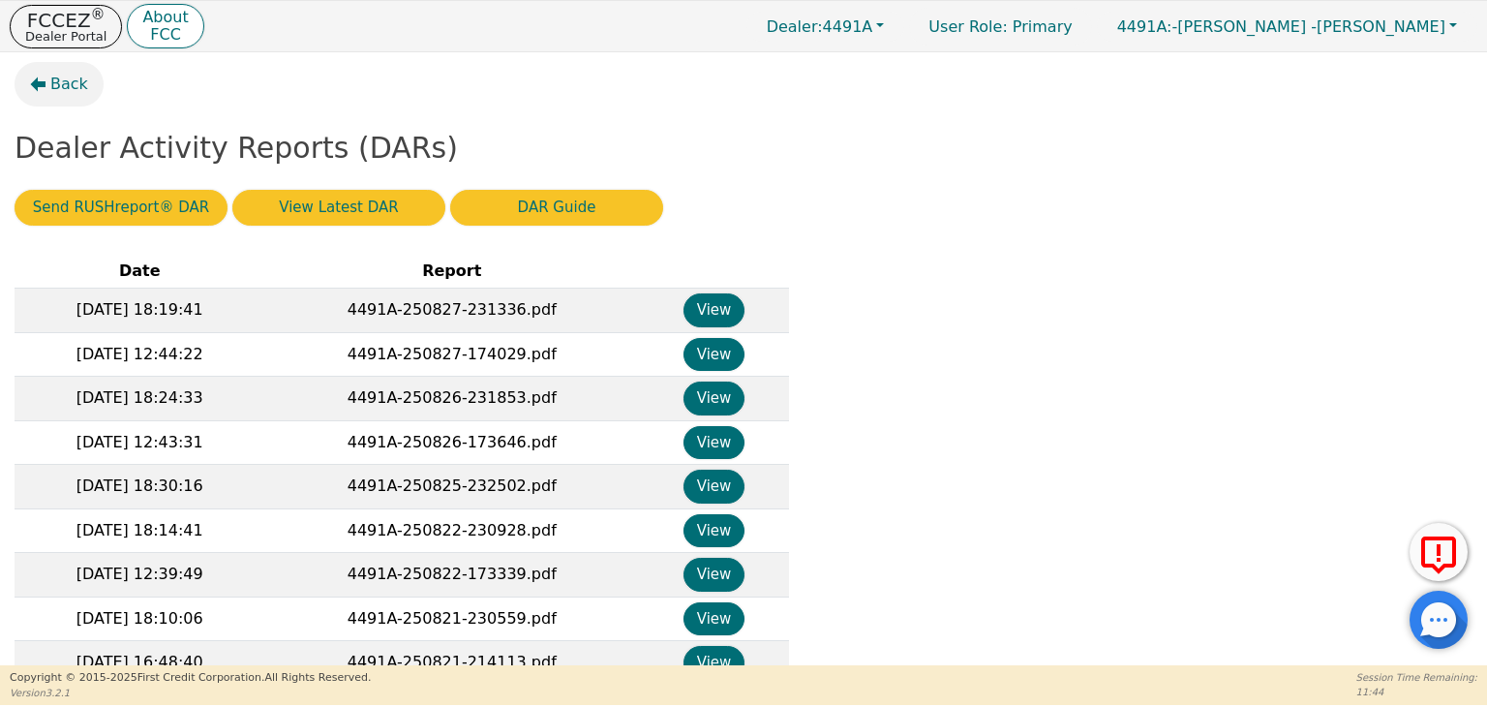
click at [43, 82] on icon "button" at bounding box center [38, 84] width 15 height 15
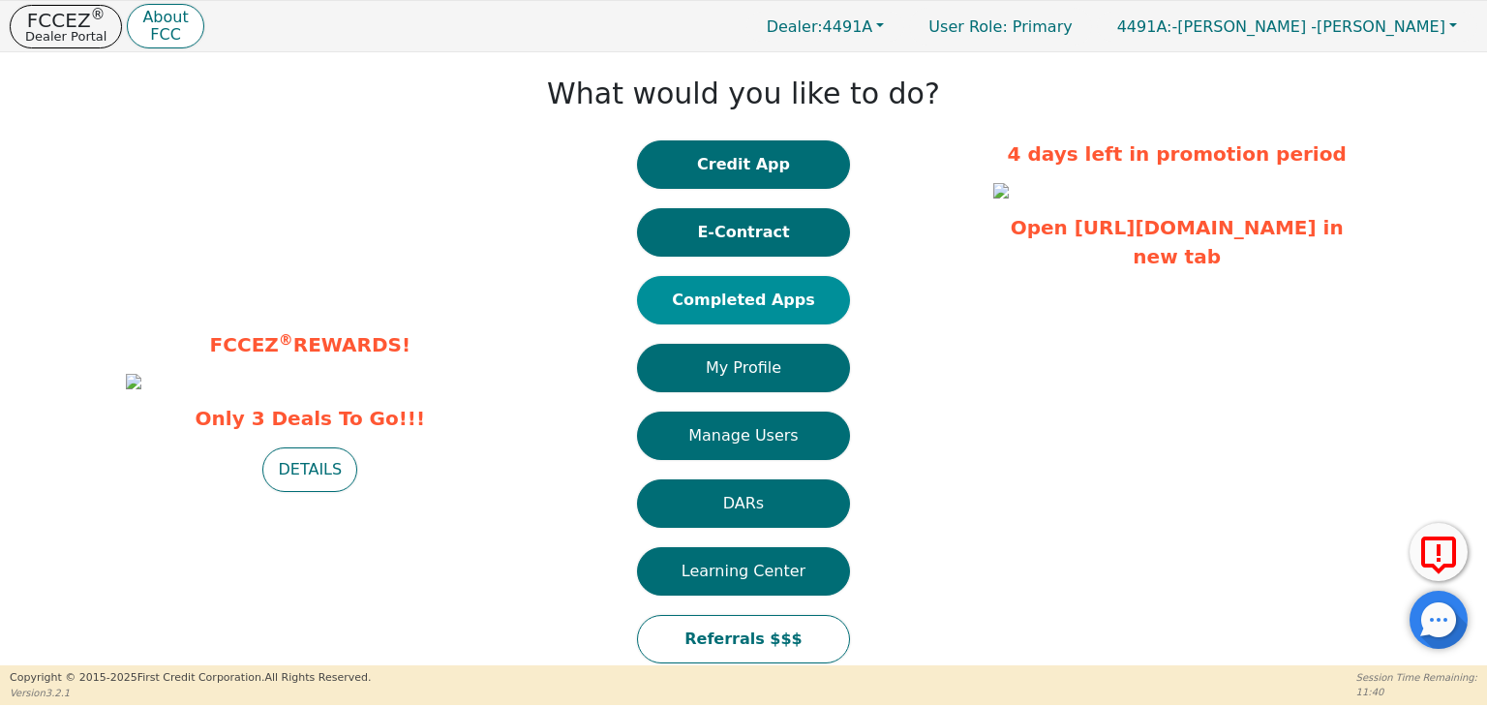
click at [769, 303] on button "Completed Apps" at bounding box center [743, 300] width 213 height 48
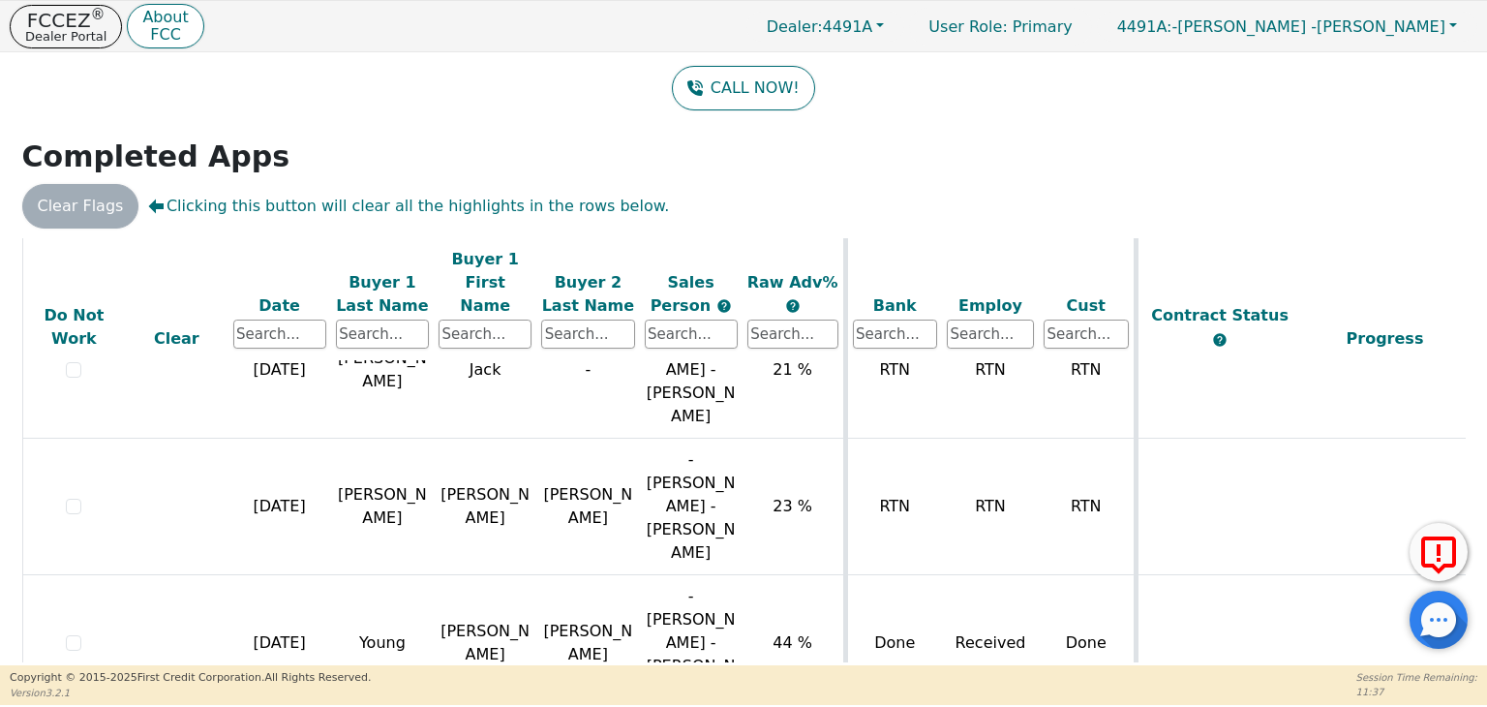
scroll to position [396, 0]
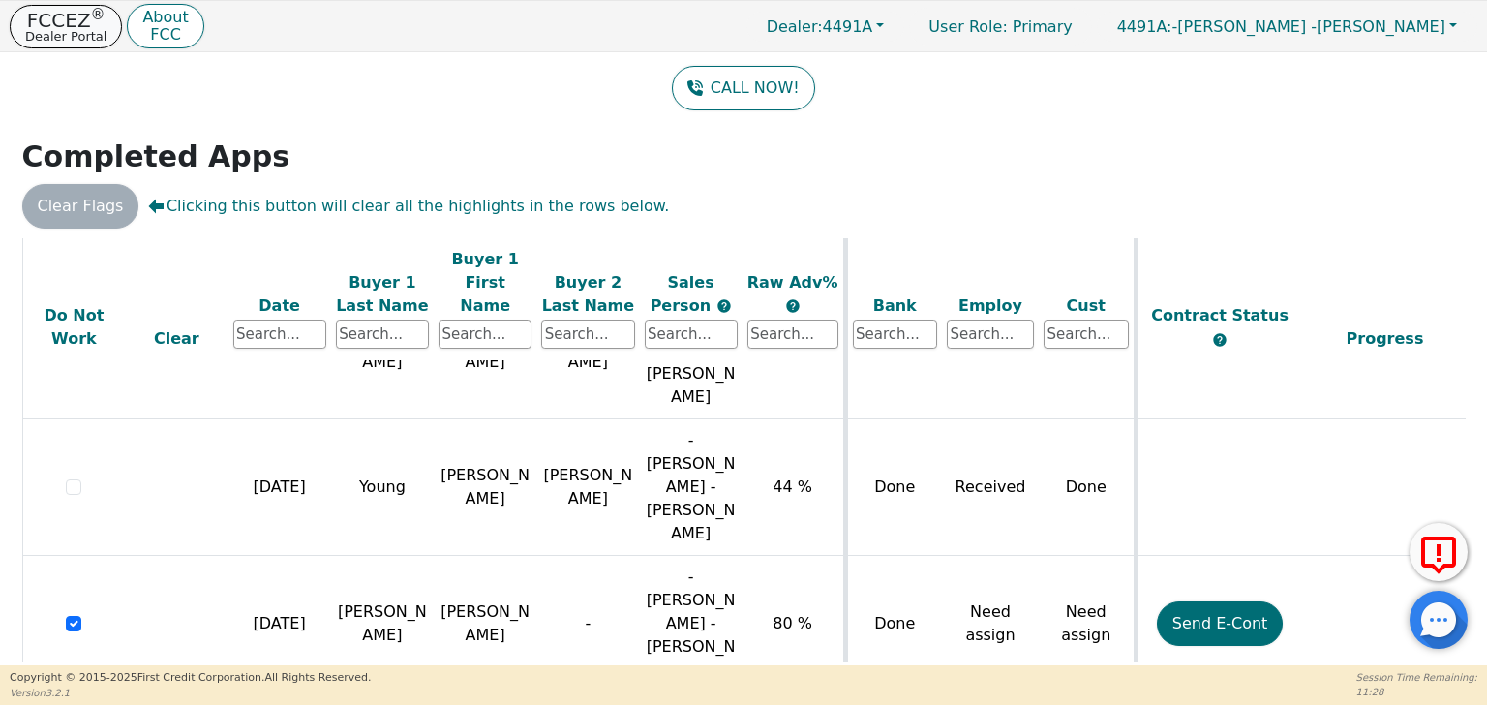
click at [58, 30] on p "Dealer Portal" at bounding box center [65, 36] width 81 height 13
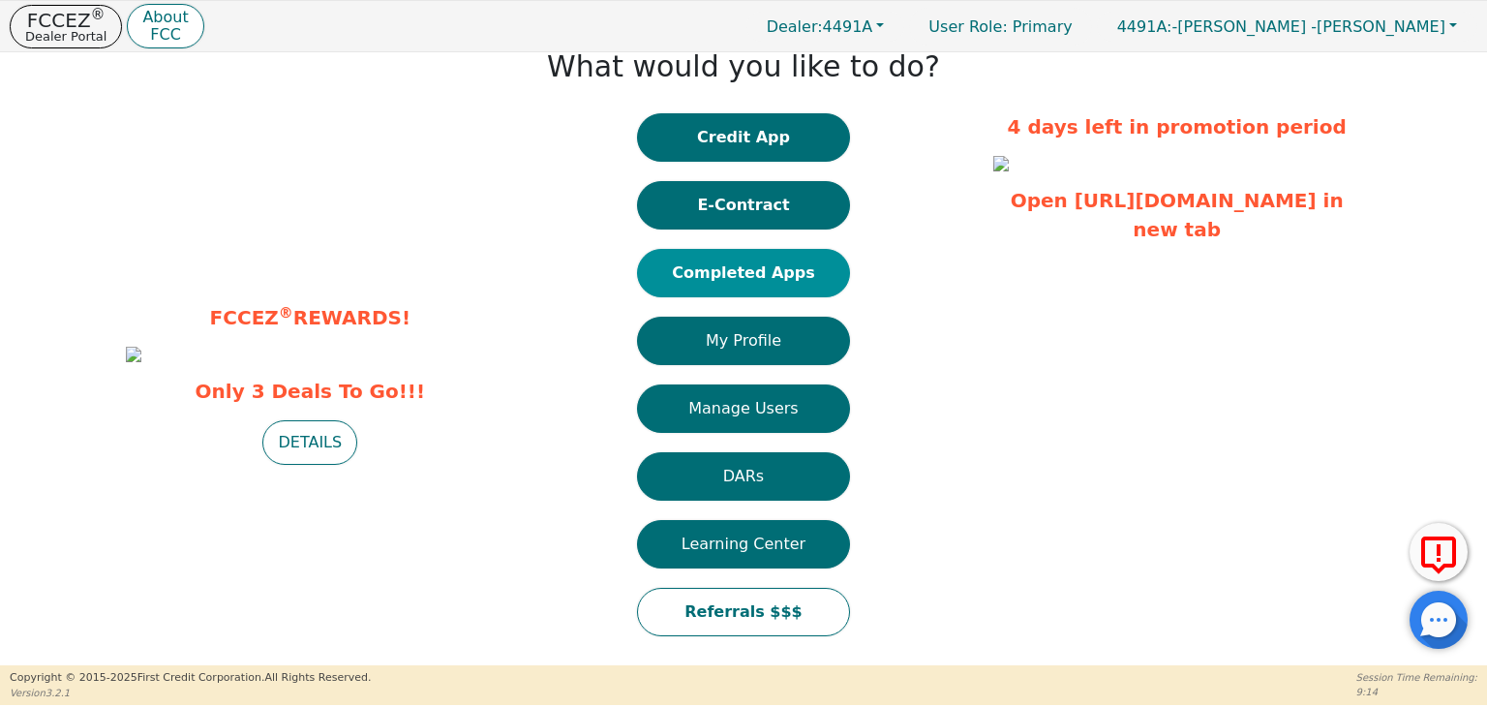
click at [777, 286] on button "Completed Apps" at bounding box center [743, 273] width 213 height 48
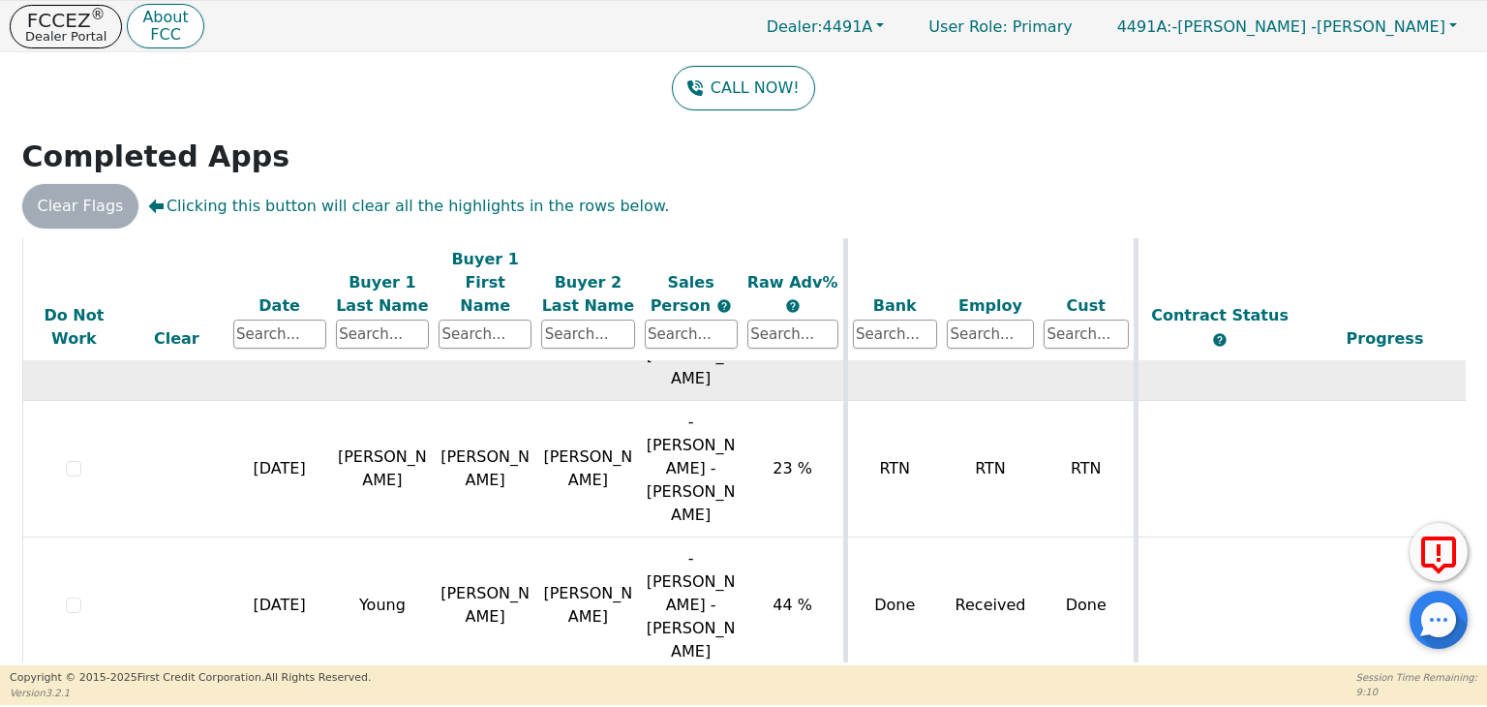
scroll to position [396, 0]
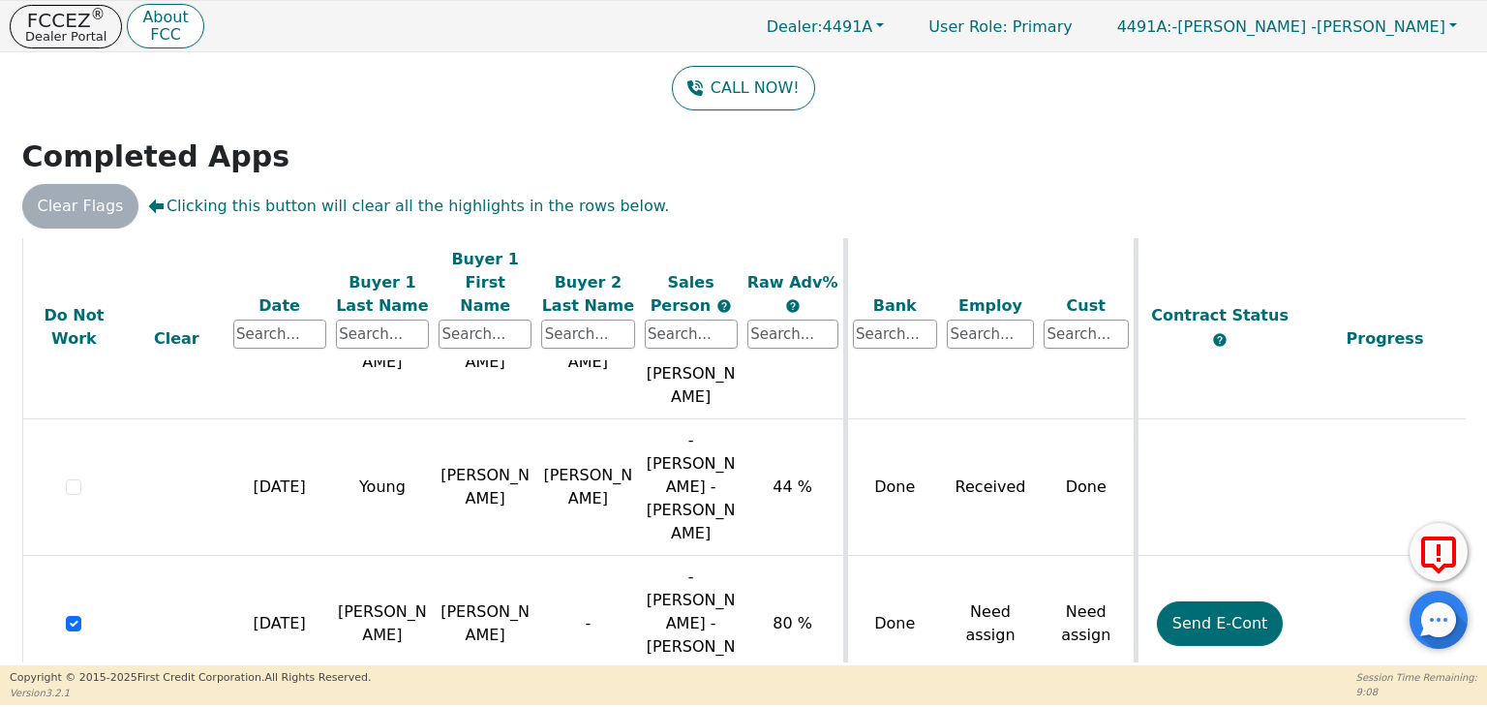
click at [71, 46] on button "FCCEZ ® Dealer Portal" at bounding box center [66, 27] width 112 height 44
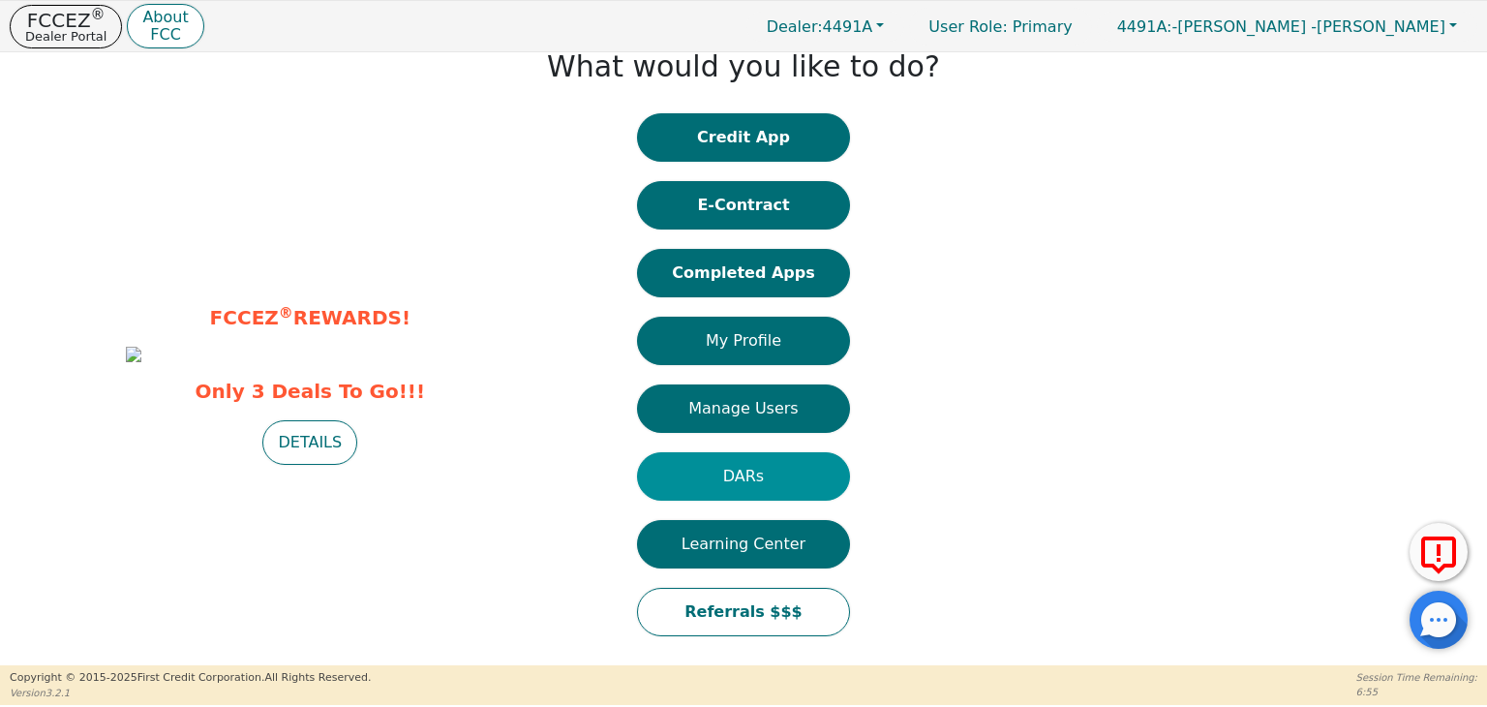
click at [741, 482] on button "DARs" at bounding box center [743, 476] width 213 height 48
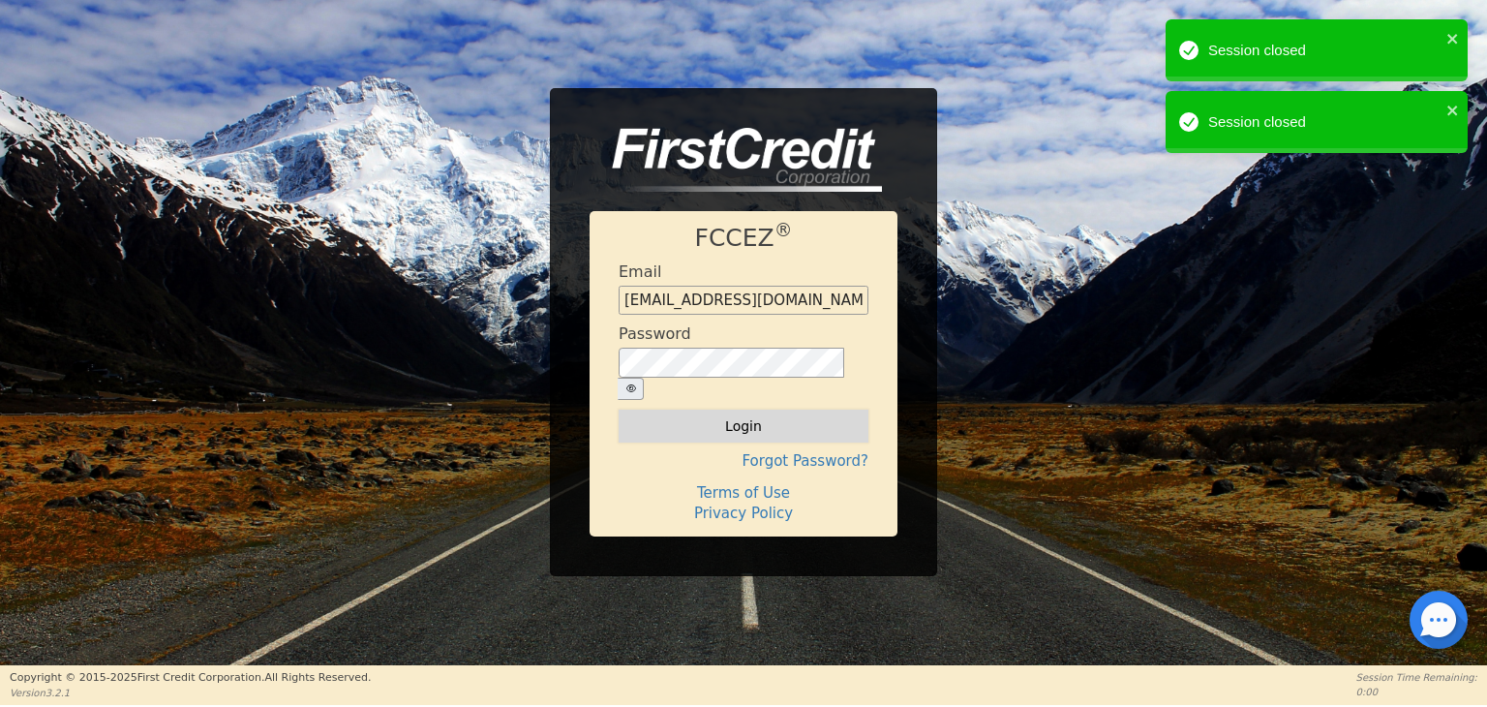
click at [759, 415] on button "Login" at bounding box center [743, 425] width 250 height 33
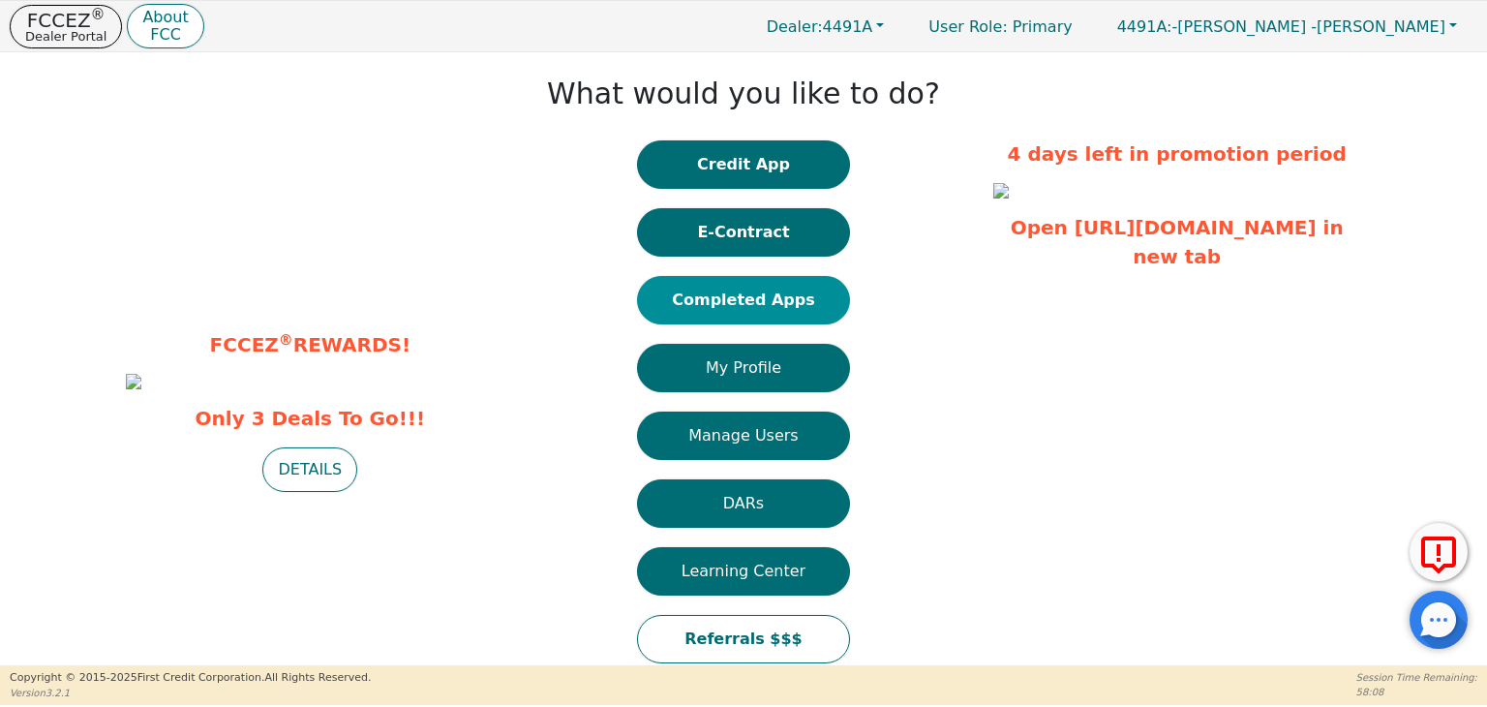
click at [749, 303] on button "Completed Apps" at bounding box center [743, 300] width 213 height 48
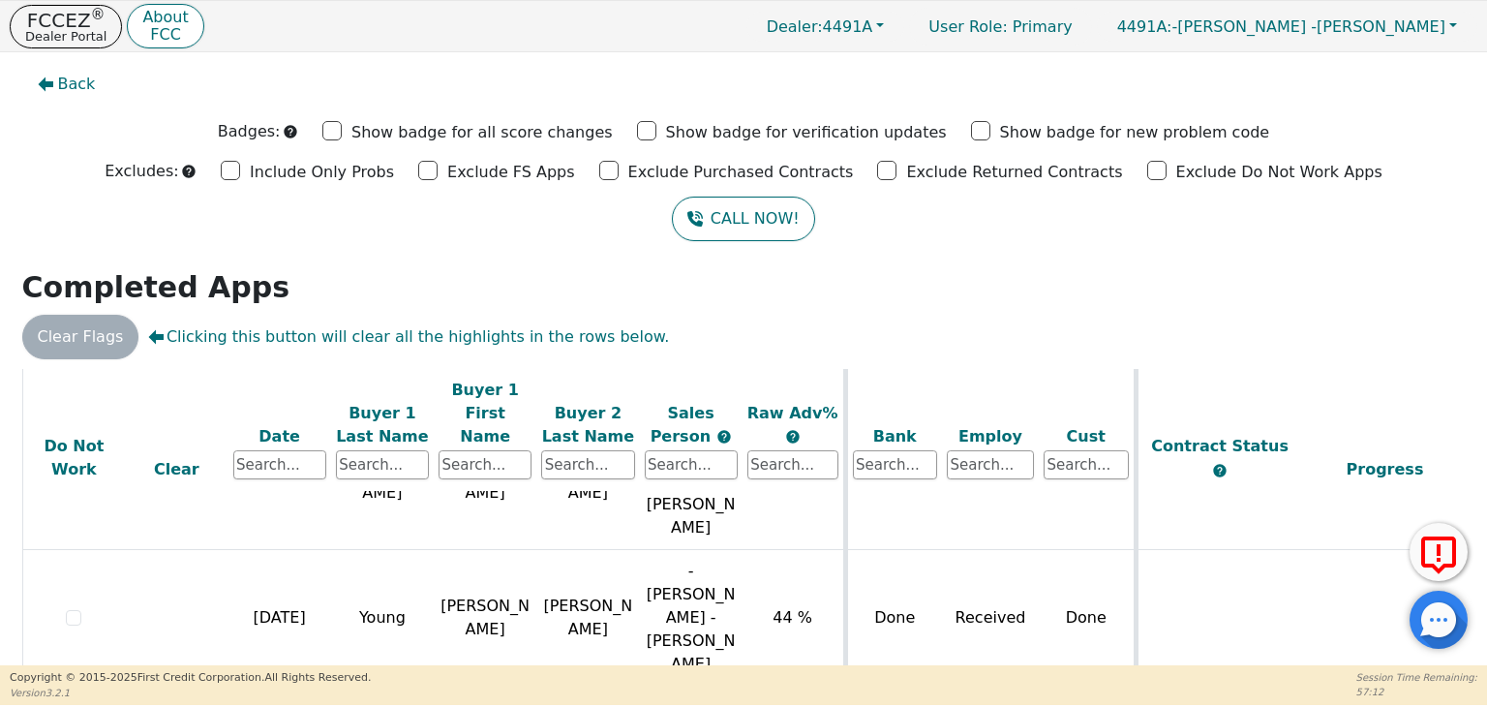
scroll to position [131, 0]
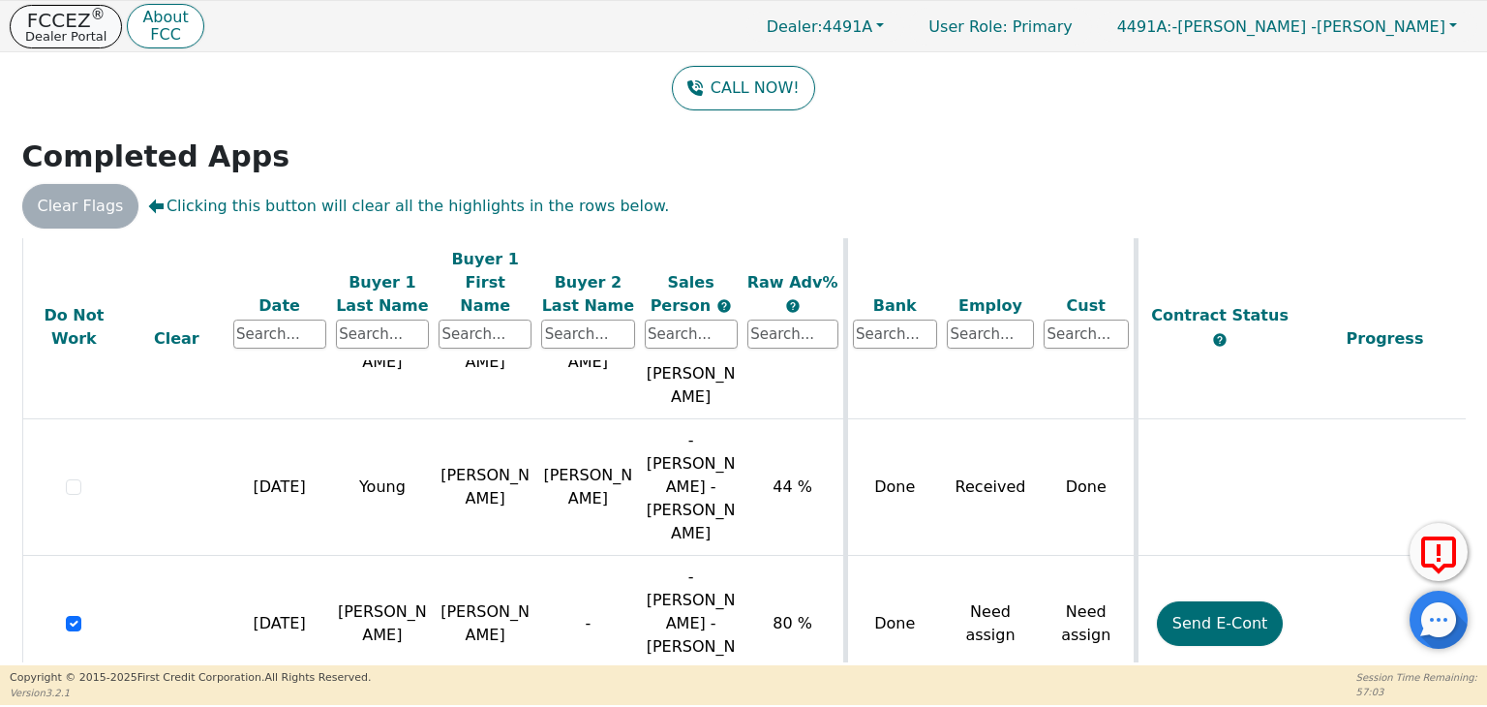
click at [53, 41] on p "Dealer Portal" at bounding box center [65, 36] width 81 height 13
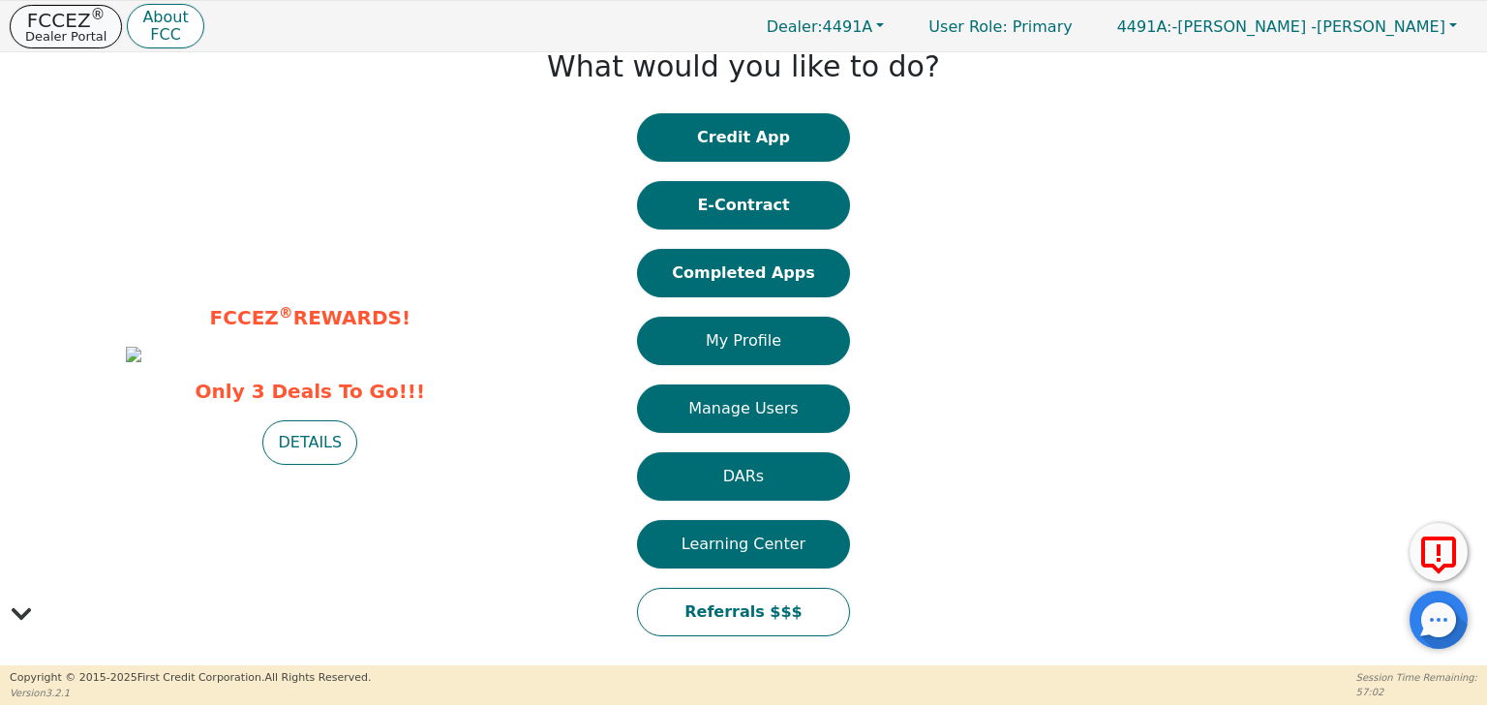
scroll to position [27, 0]
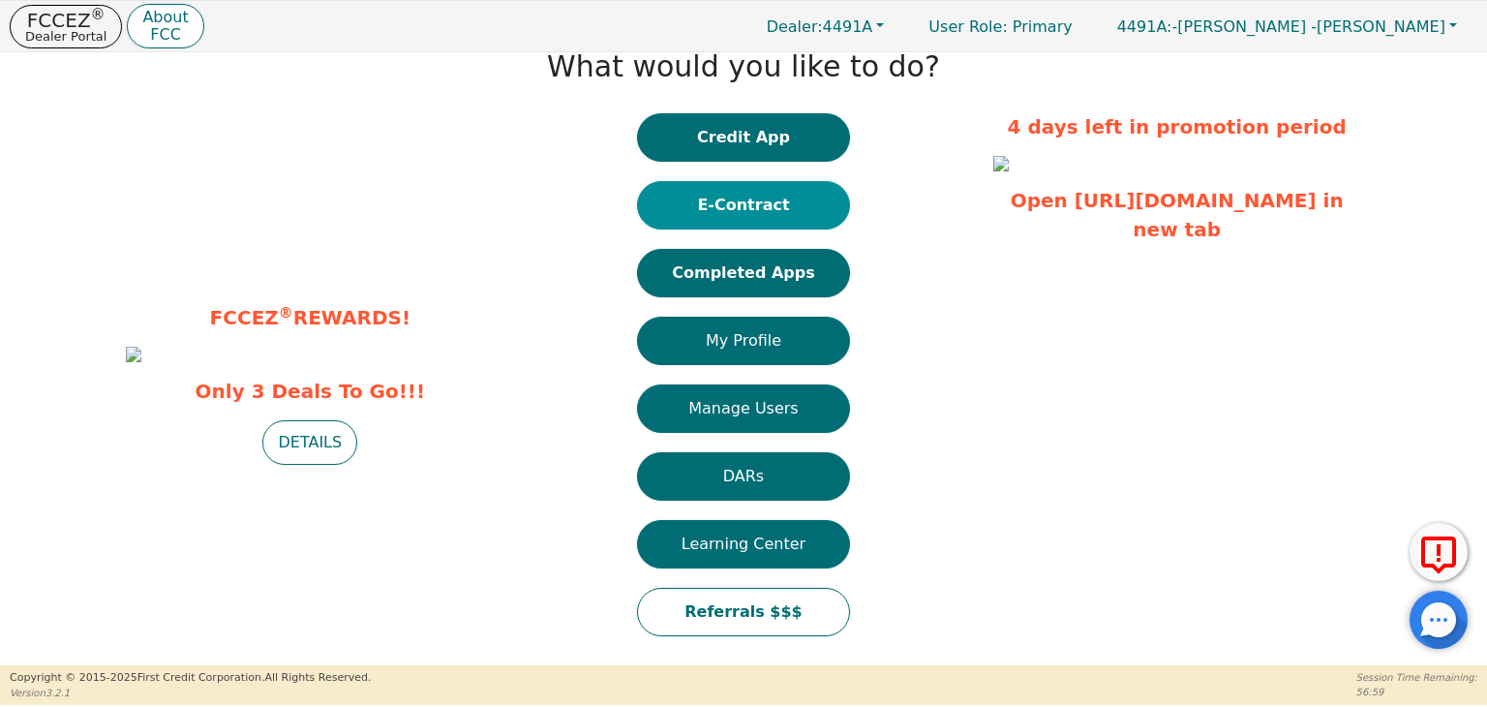
click at [754, 195] on button "E-Contract" at bounding box center [743, 205] width 213 height 48
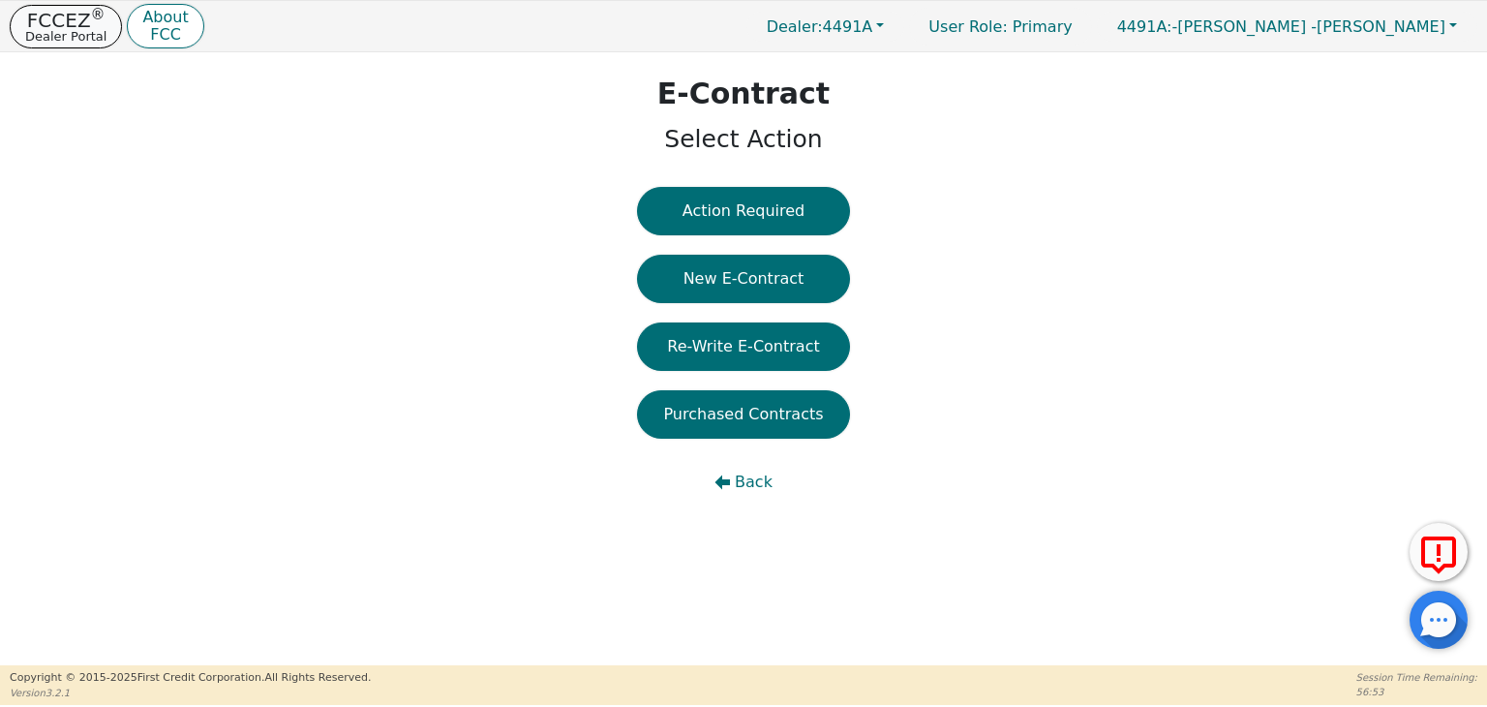
click at [26, 19] on p "FCCEZ ®" at bounding box center [65, 20] width 81 height 19
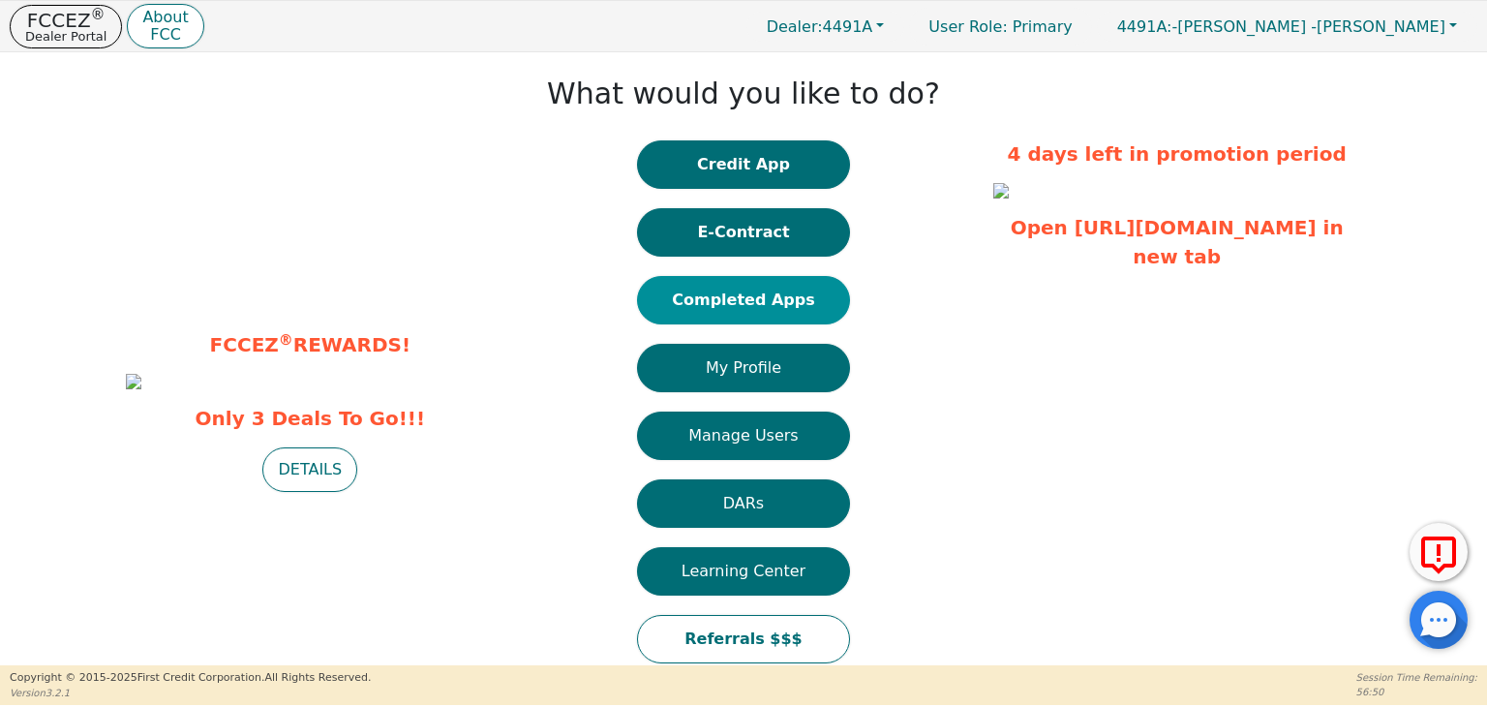
click at [767, 306] on button "Completed Apps" at bounding box center [743, 300] width 213 height 48
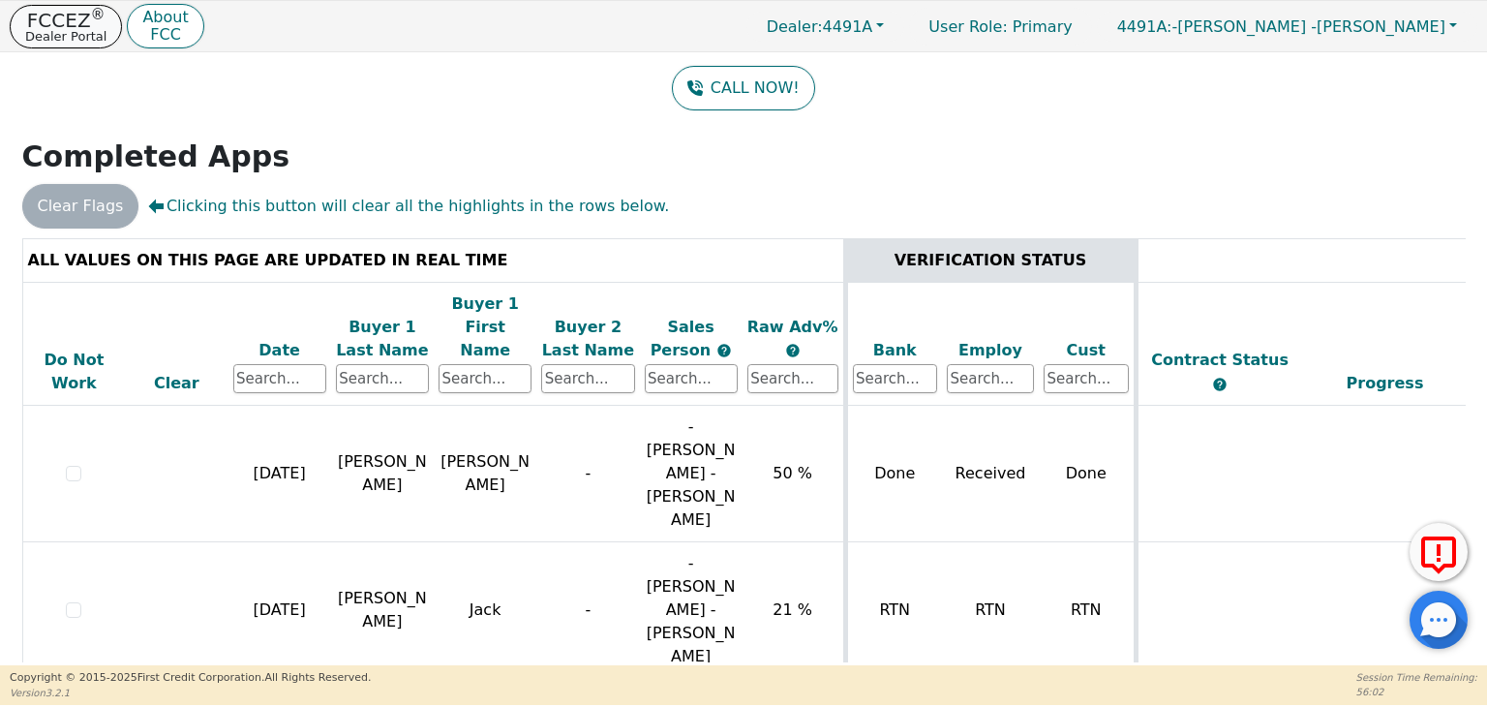
click at [47, 22] on p "FCCEZ ®" at bounding box center [65, 20] width 81 height 19
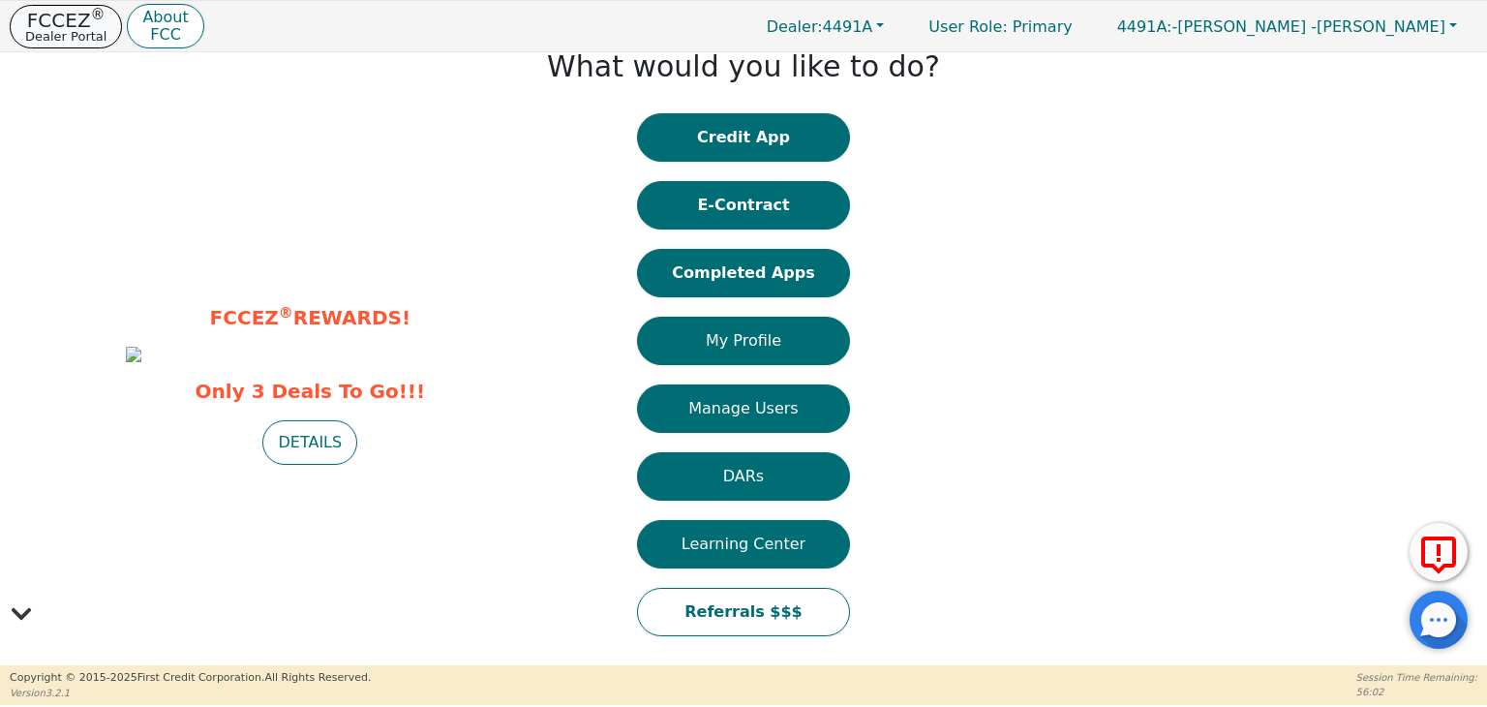
scroll to position [27, 0]
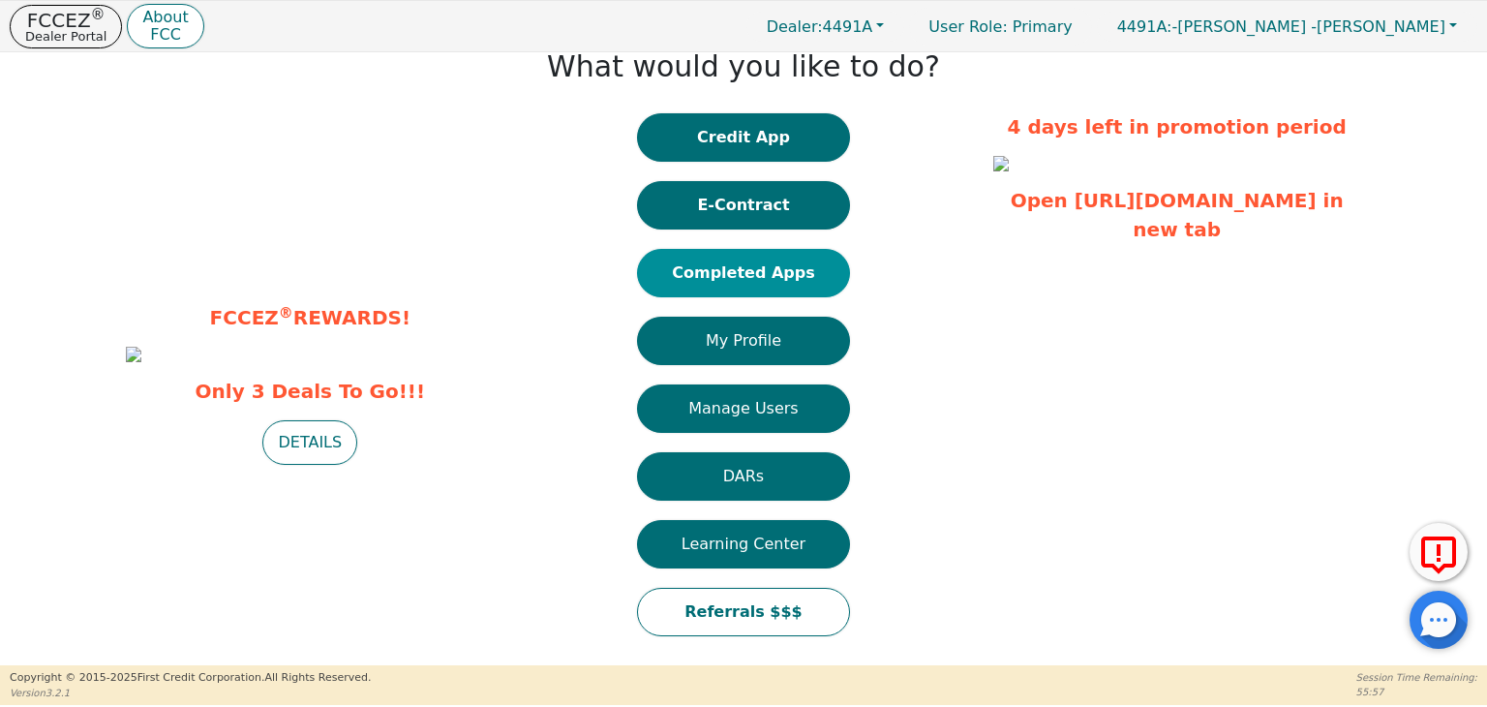
click at [757, 274] on button "Completed Apps" at bounding box center [743, 273] width 213 height 48
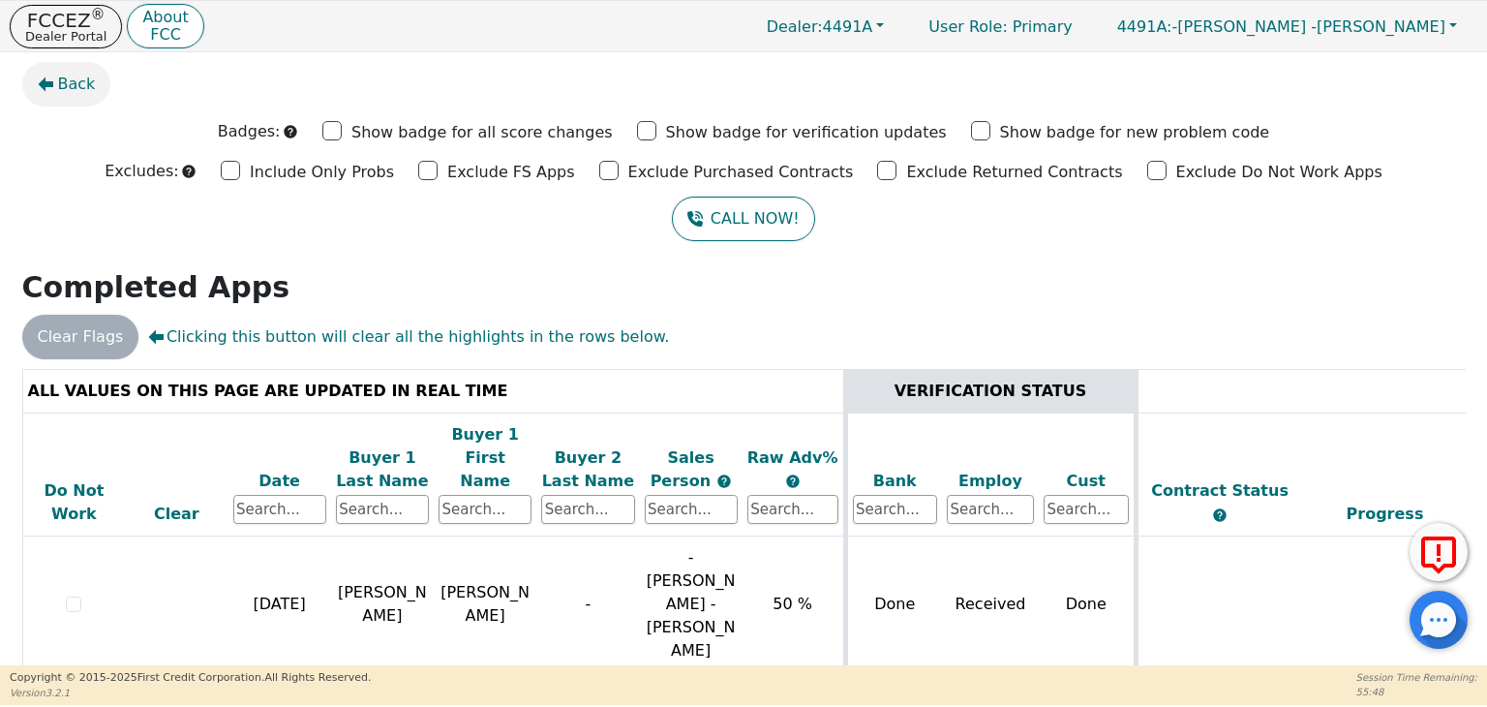
click at [60, 93] on span "Back" at bounding box center [77, 84] width 38 height 23
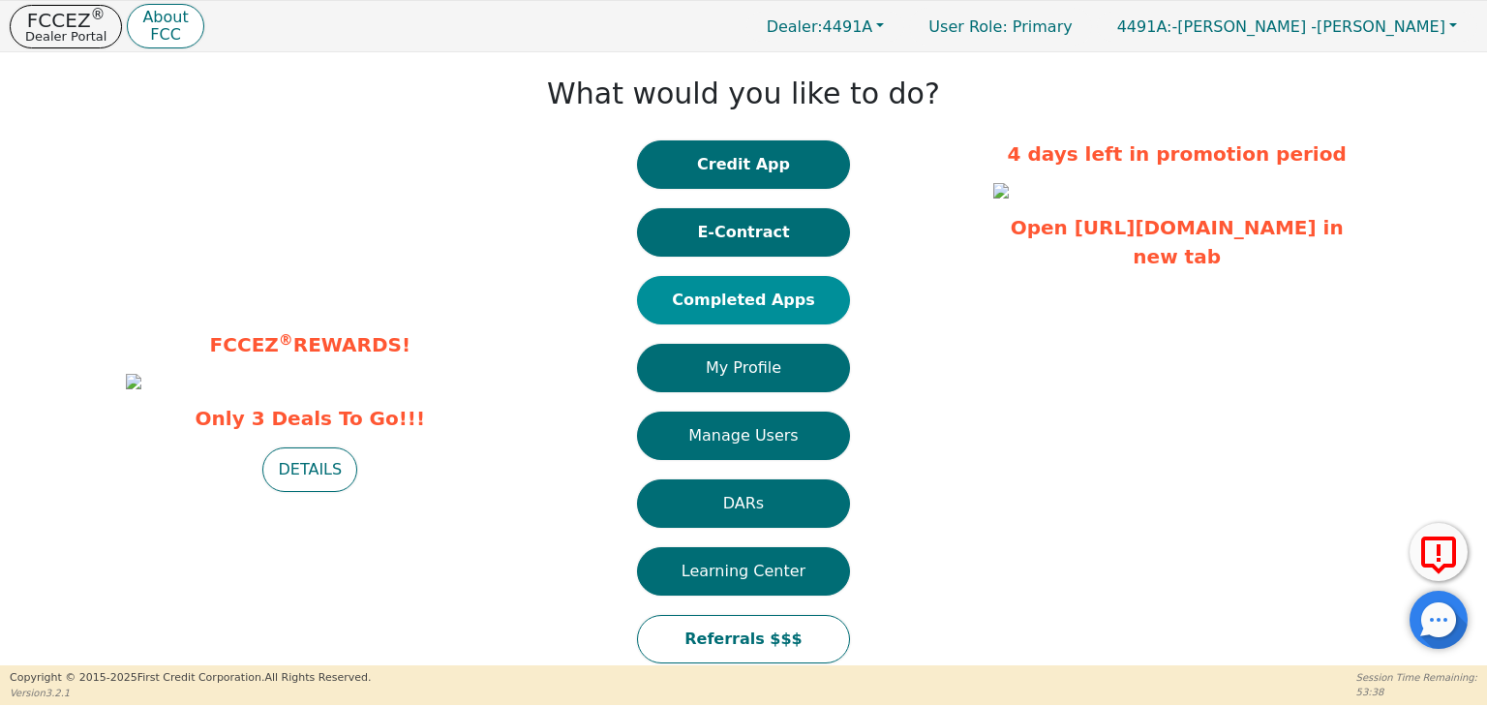
click at [705, 293] on button "Completed Apps" at bounding box center [743, 300] width 213 height 48
